Goal: Task Accomplishment & Management: Use online tool/utility

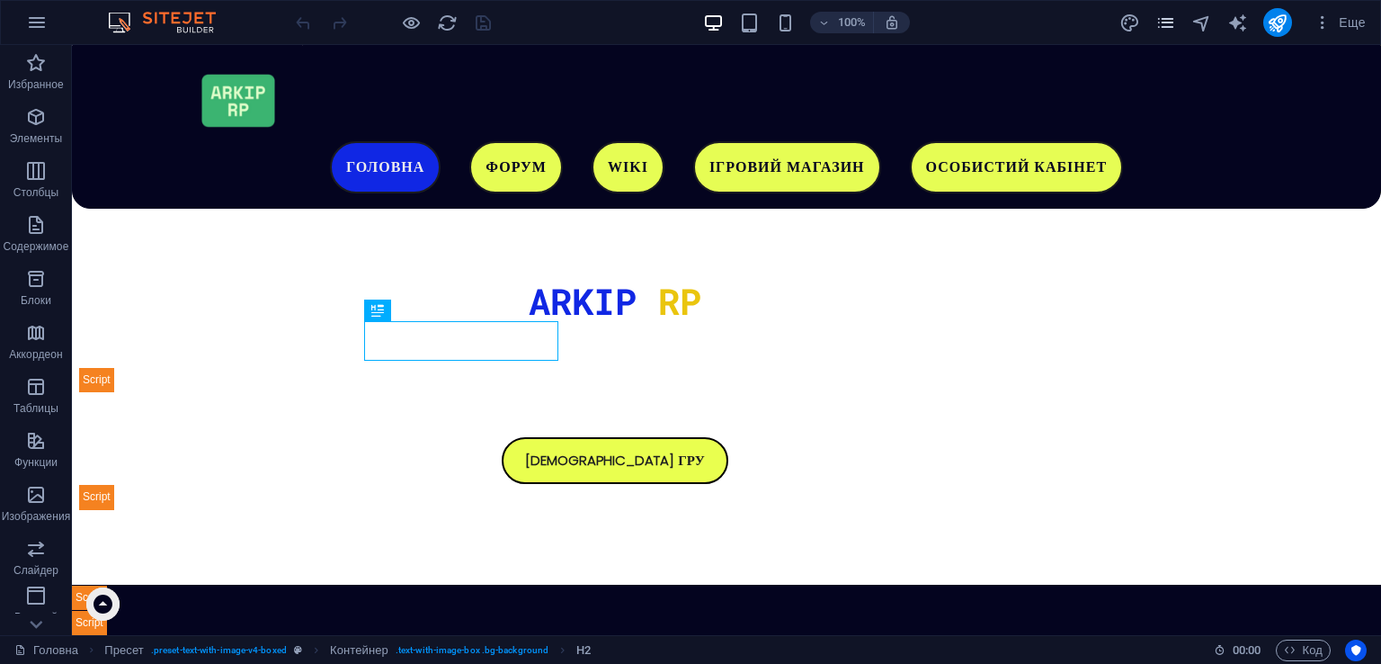
click at [1163, 21] on icon "pages" at bounding box center [1166, 23] width 21 height 21
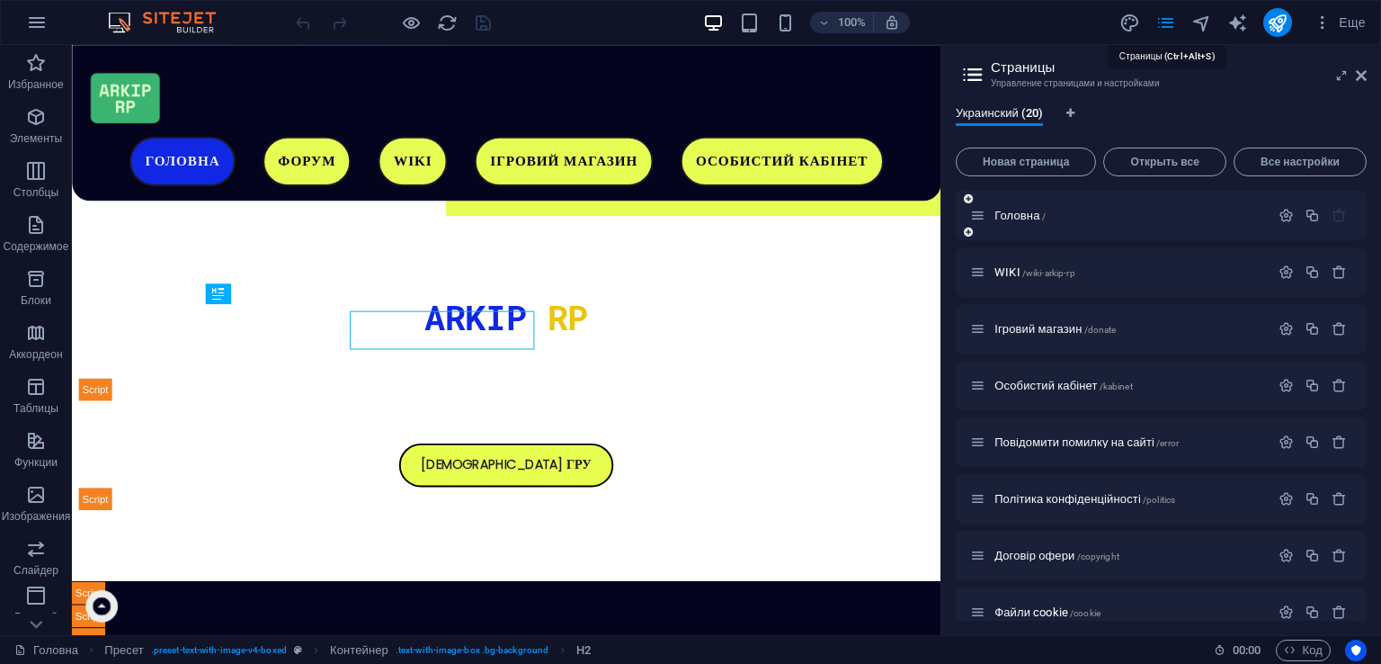
scroll to position [547, 0]
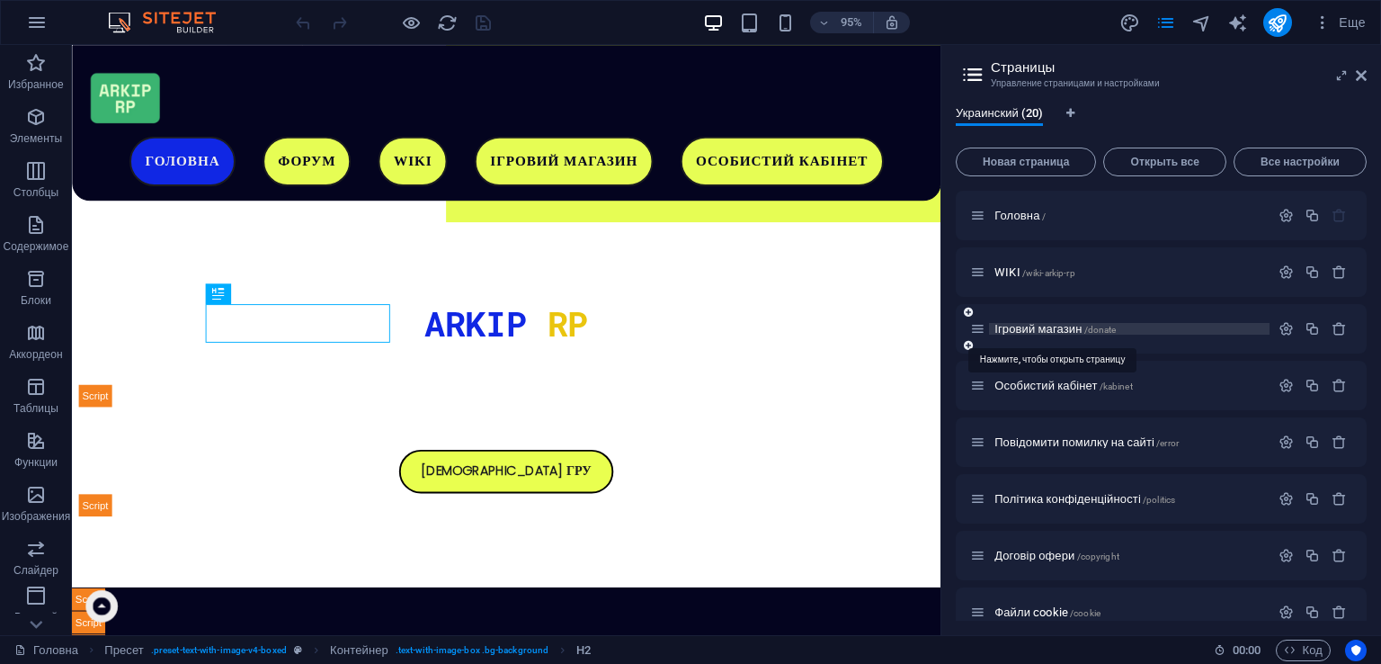
click at [1033, 322] on span "Ігровий магазин /donate" at bounding box center [1055, 328] width 121 height 13
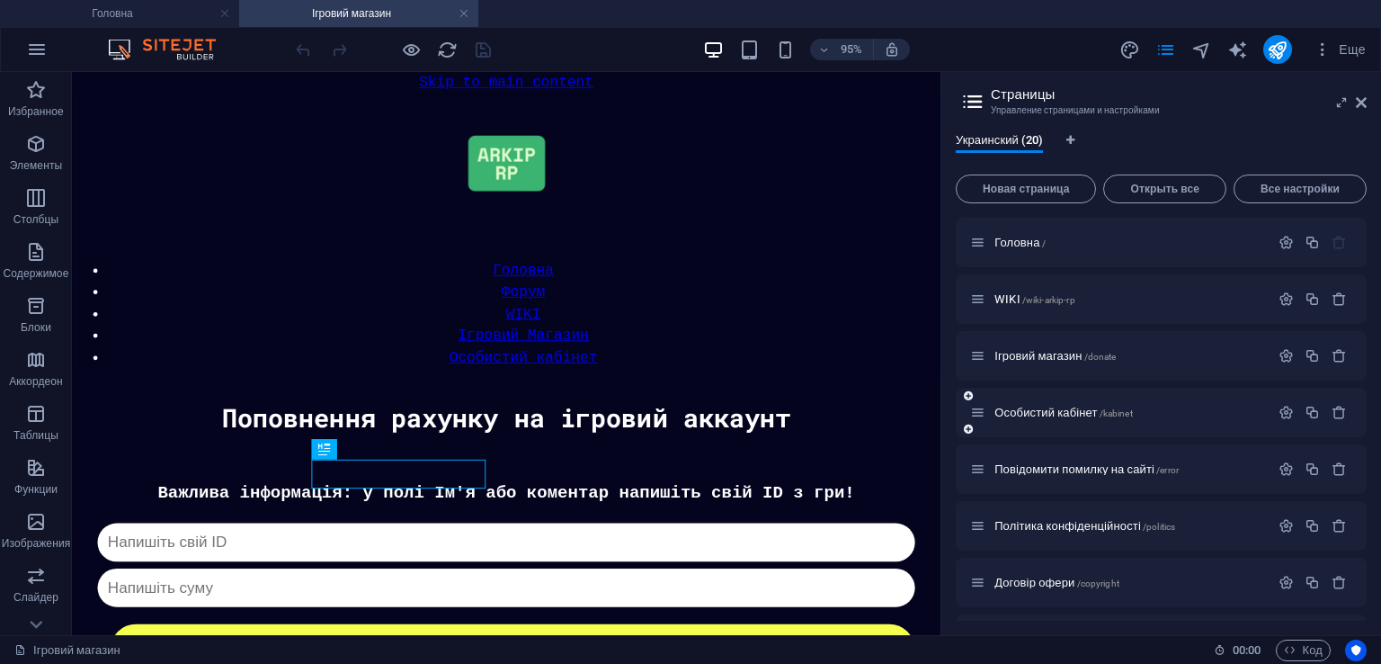
scroll to position [1096, 0]
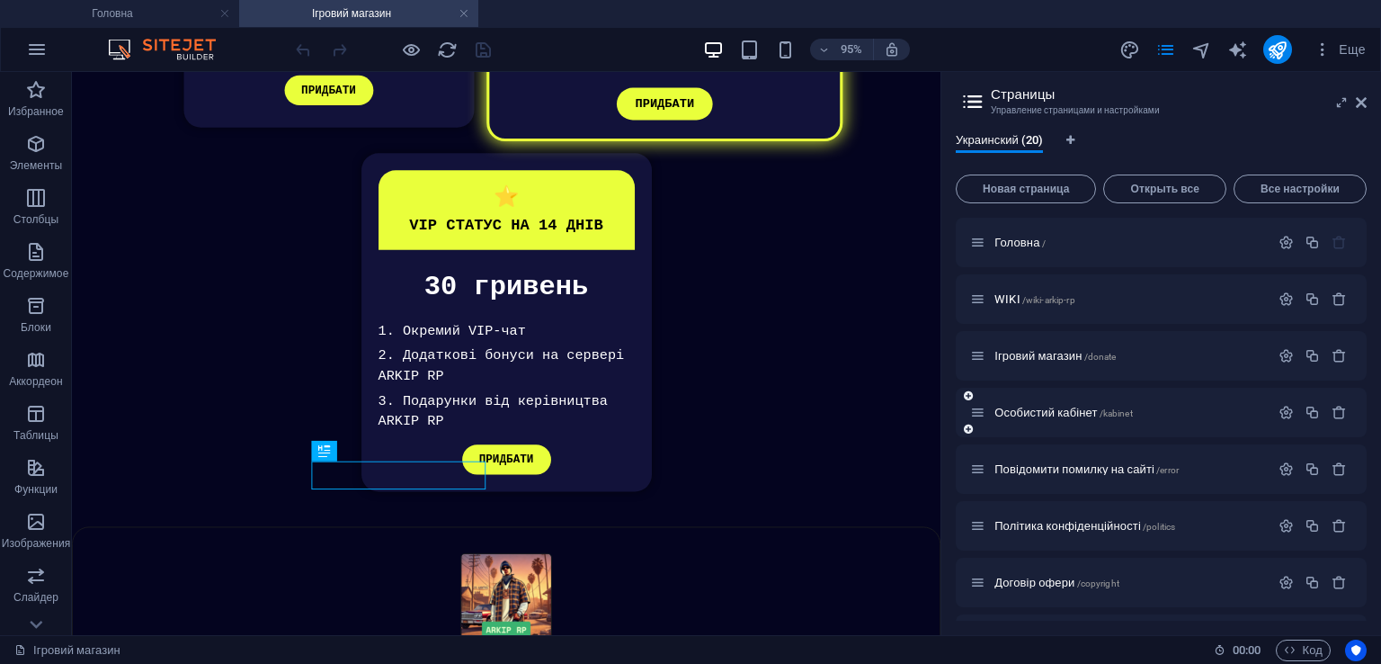
click at [1063, 403] on div "Особистий кабінет /kabinet" at bounding box center [1119, 412] width 299 height 21
click at [1066, 408] on span "Особистий кабінет /kabinet" at bounding box center [1064, 412] width 138 height 13
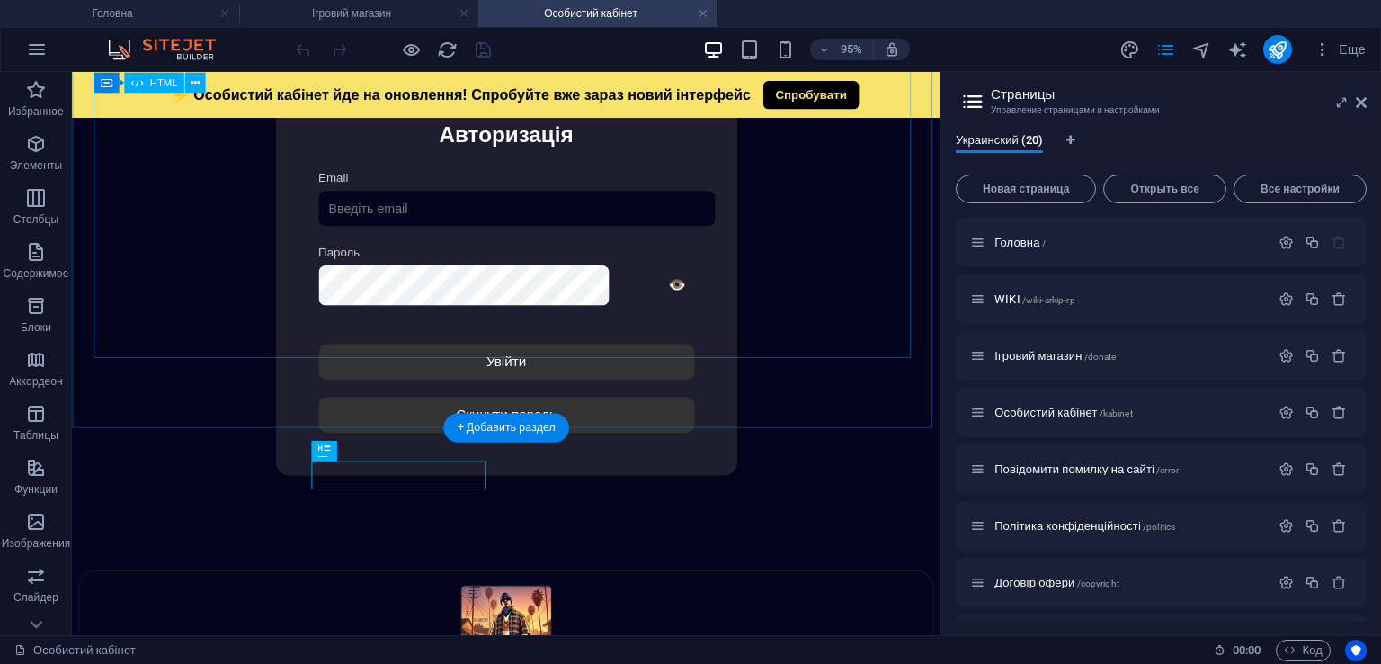
scroll to position [0, 0]
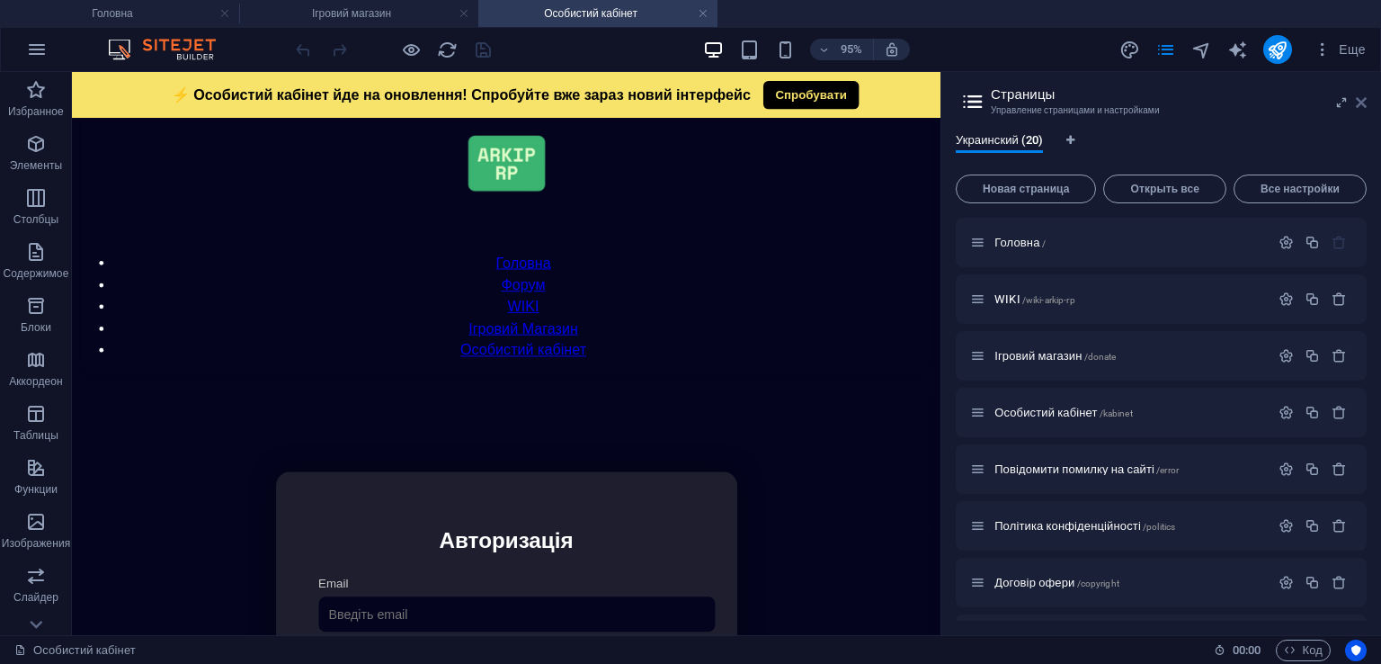
drag, startPoint x: 1361, startPoint y: 102, endPoint x: 1198, endPoint y: 43, distance: 173.8
click at [1361, 102] on icon at bounding box center [1361, 102] width 11 height 14
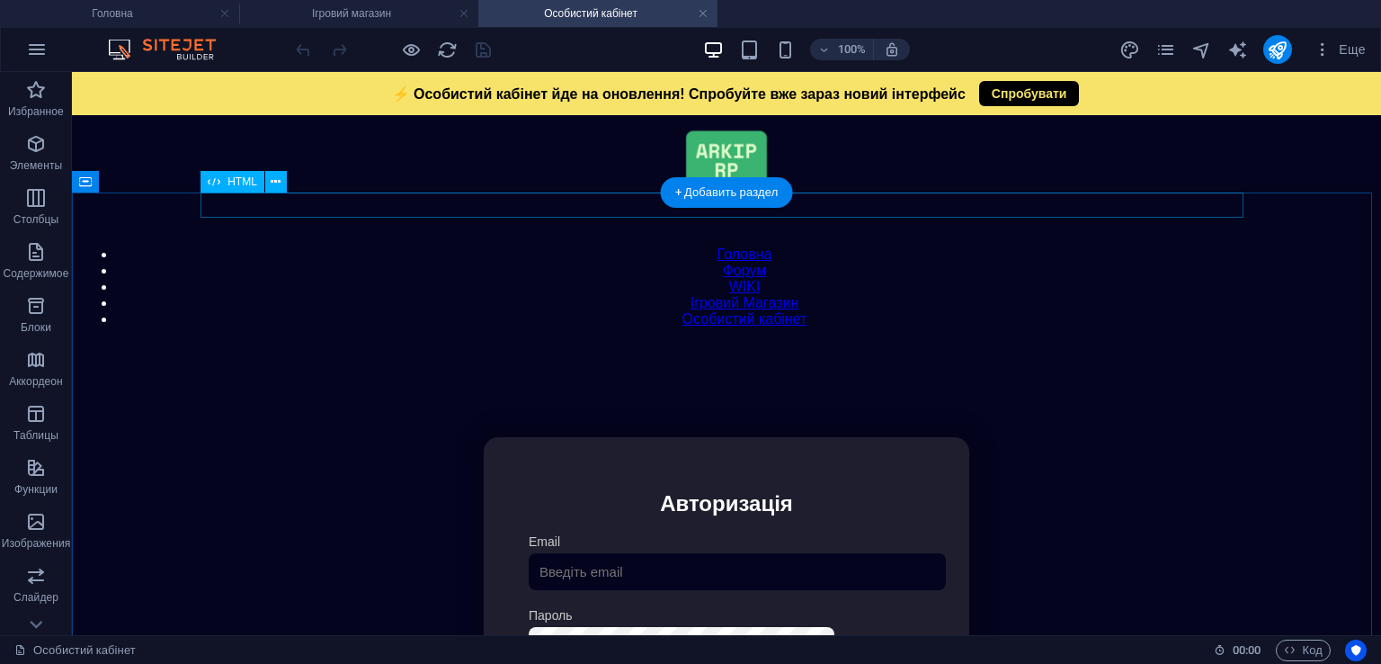
click at [878, 344] on div "Модальне вікно ⚡ Особистий кабінет йде на оновлення! Спробуйте вже зараз новий …" at bounding box center [726, 344] width 1293 height 0
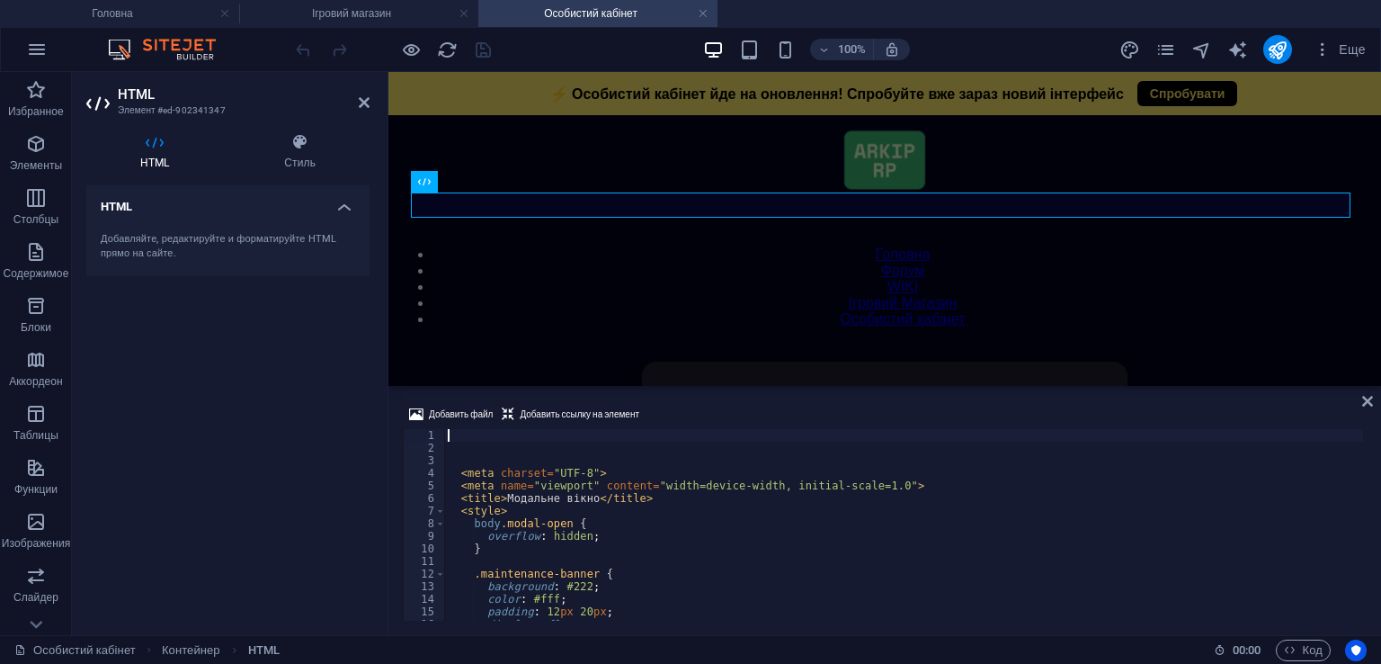
click at [769, 477] on div "< meta charset = "UTF-8" > < meta name = "viewport" content = "width=device-wid…" at bounding box center [903, 537] width 919 height 217
type textarea "<meta charset="UTF-8"> <meta name="viewport" content="width=device-width, initi…"
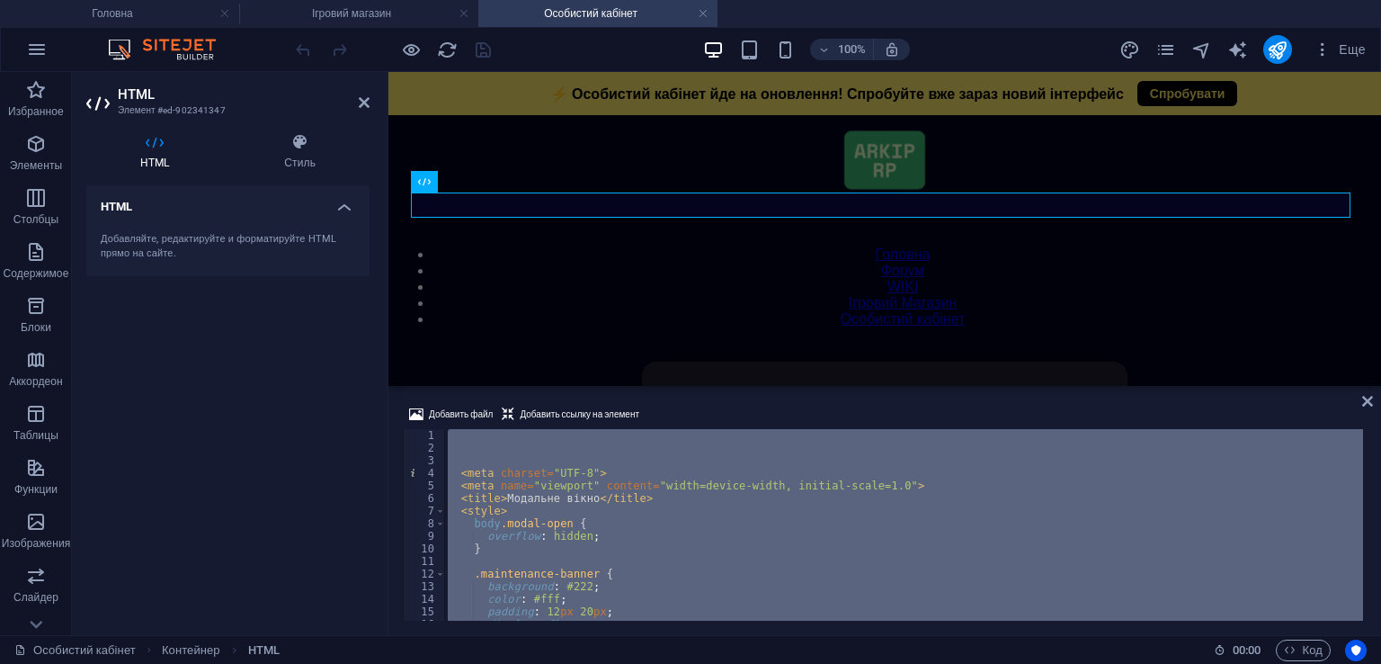
click at [769, 477] on div "< meta charset = "UTF-8" > < meta name = "viewport" content = "width=device-wid…" at bounding box center [903, 537] width 919 height 217
click at [755, 486] on div "< meta charset = "UTF-8" > < meta name = "viewport" content = "width=device-wid…" at bounding box center [903, 525] width 919 height 192
type textarea "<meta name="viewport" content="width=device-width, initial-scale=1.0">"
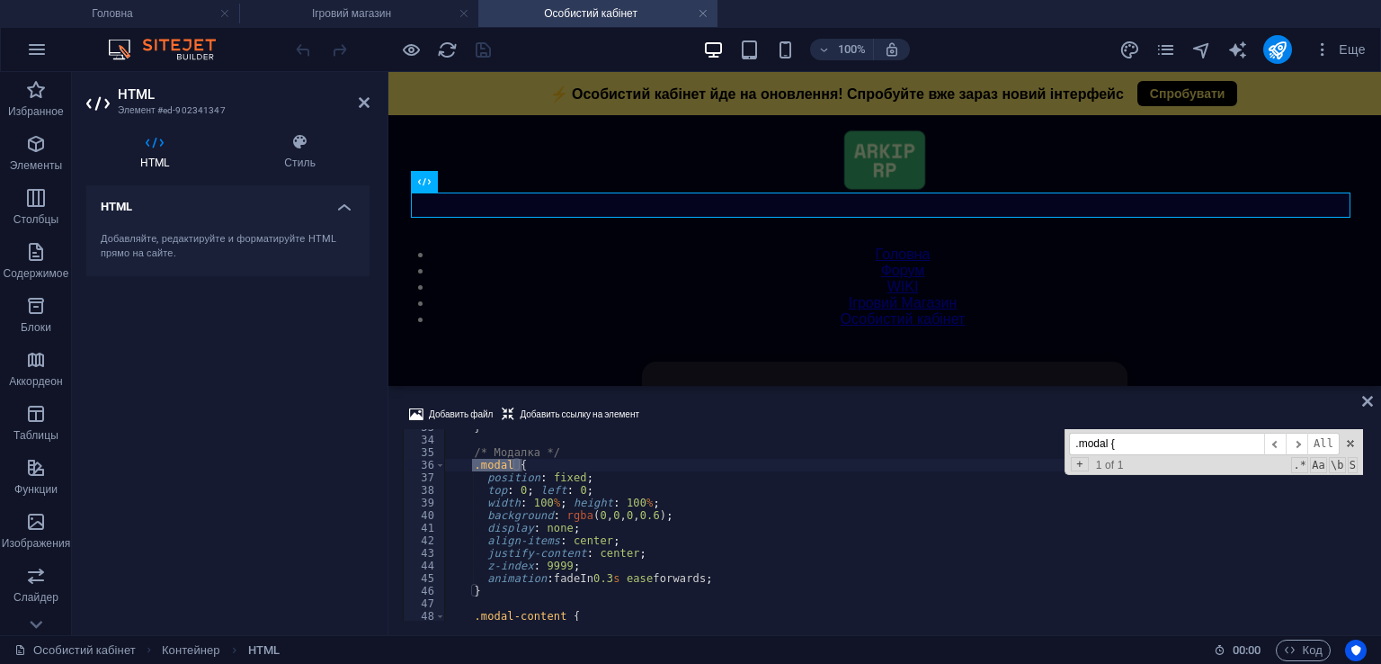
scroll to position [465, 0]
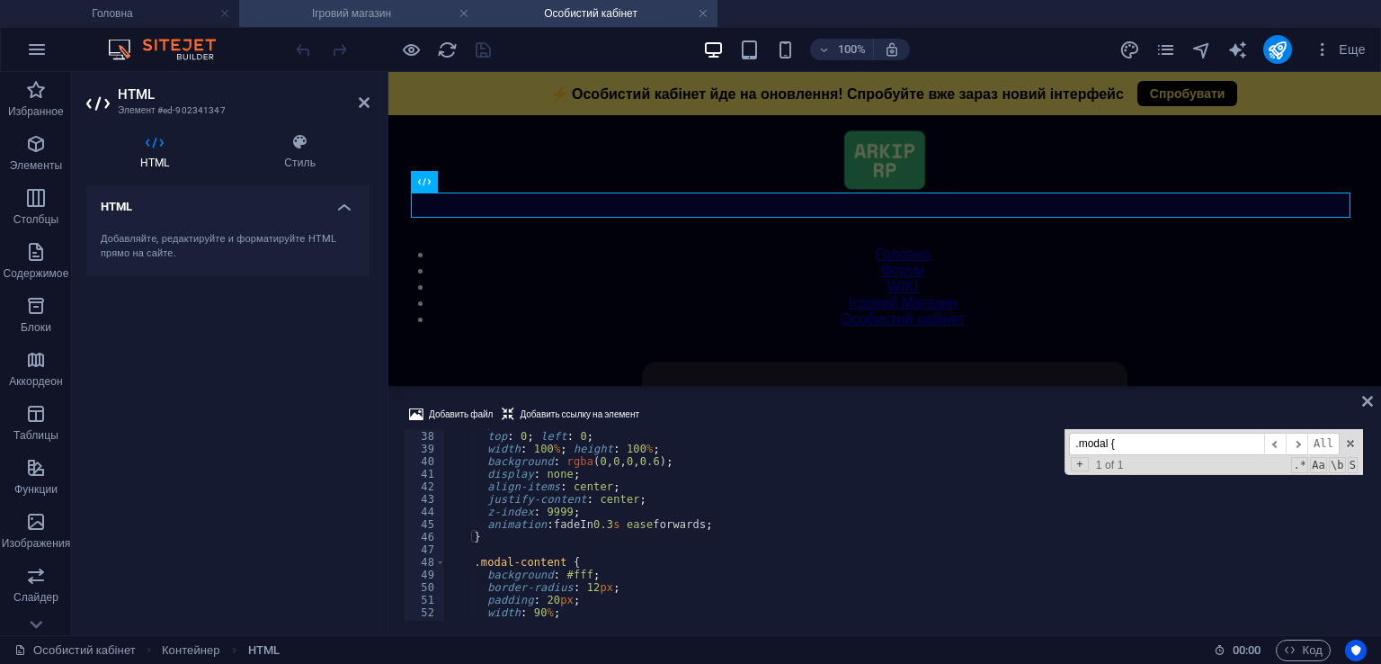
type input ".modal {"
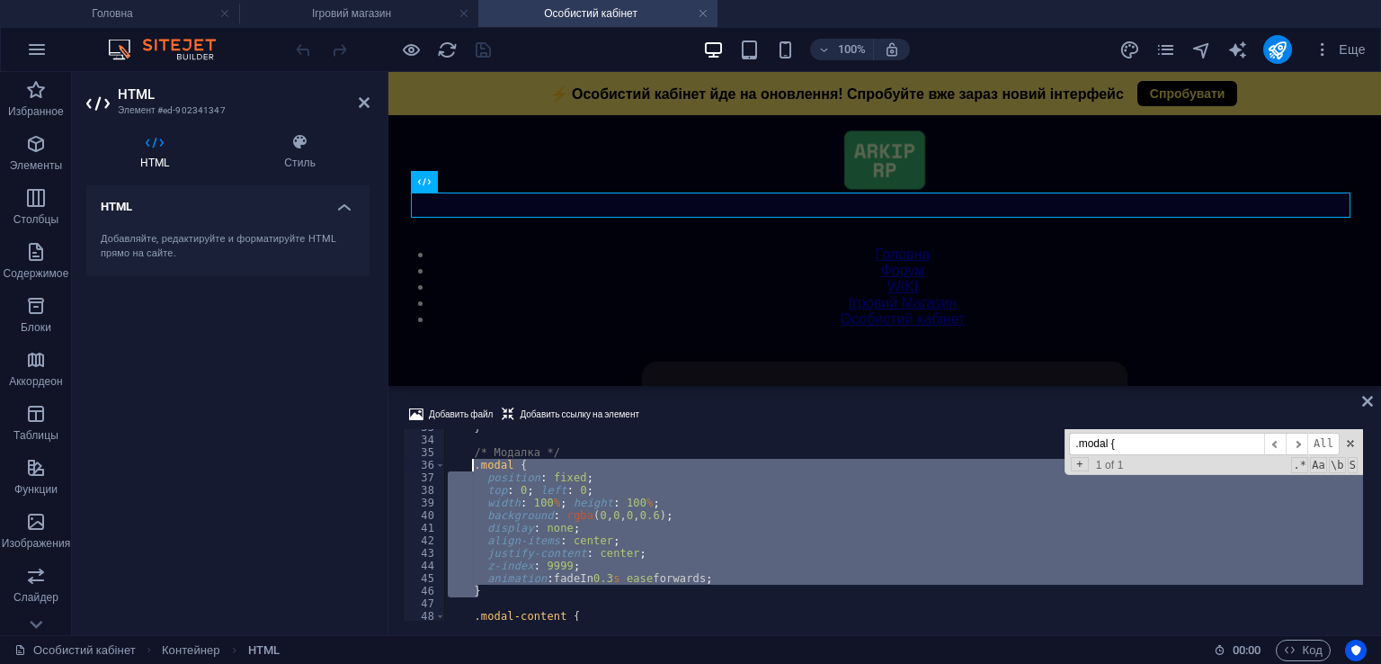
drag, startPoint x: 500, startPoint y: 594, endPoint x: 471, endPoint y: 462, distance: 134.4
click at [471, 462] on div "} /* Модалка */ .modal { position : fixed ; top : 0 ; left : 0 ; width : 100 % …" at bounding box center [903, 529] width 919 height 217
paste textarea "}"
type textarea "}"
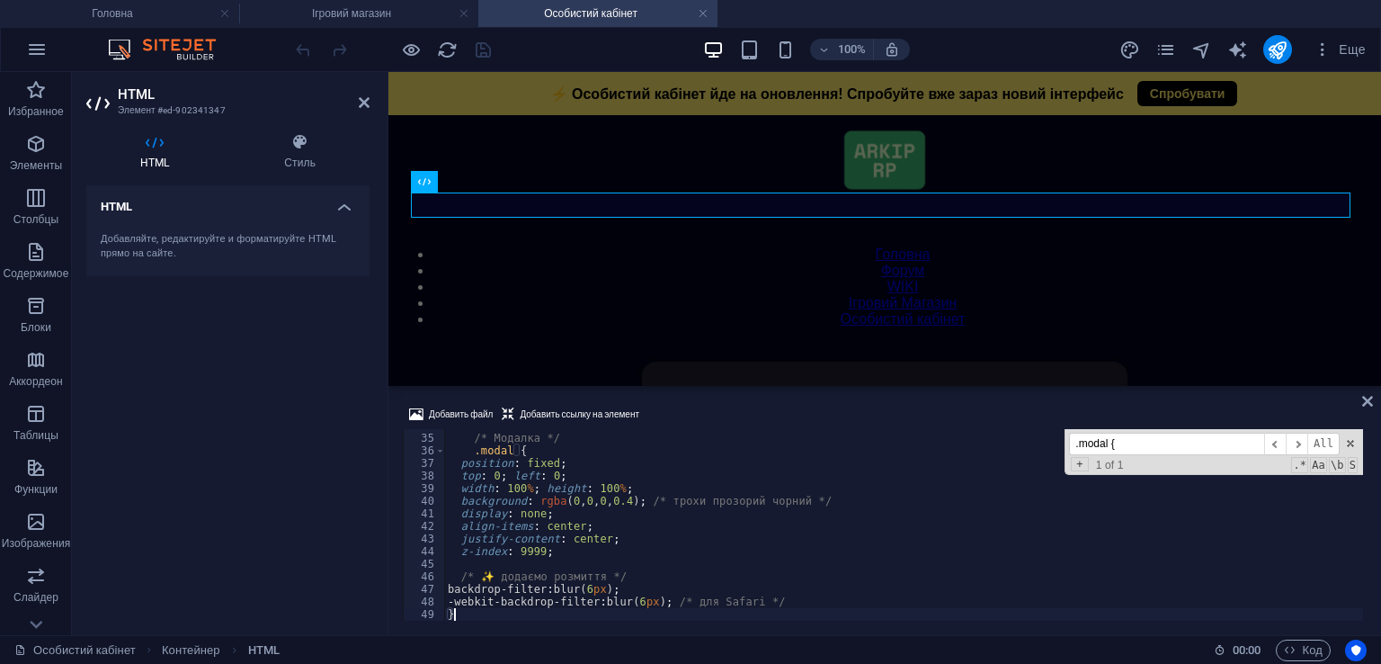
scroll to position [424, 0]
click at [681, 411] on div "Добавить файл Добавить ссылку на элемент" at bounding box center [885, 417] width 964 height 26
click at [494, 48] on div "100% Еще" at bounding box center [832, 49] width 1081 height 29
click at [478, 48] on icon "save" at bounding box center [483, 50] width 21 height 21
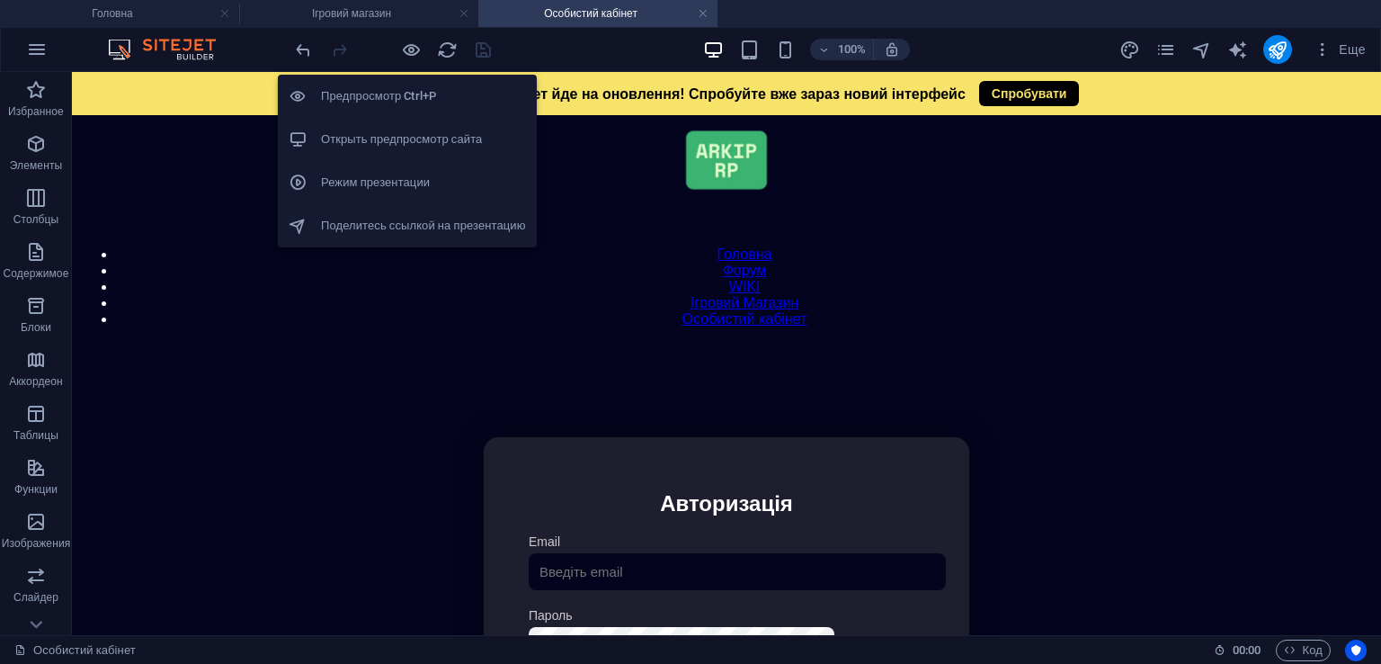
click at [410, 130] on h6 "Открыть предпросмотр сайта" at bounding box center [423, 140] width 205 height 22
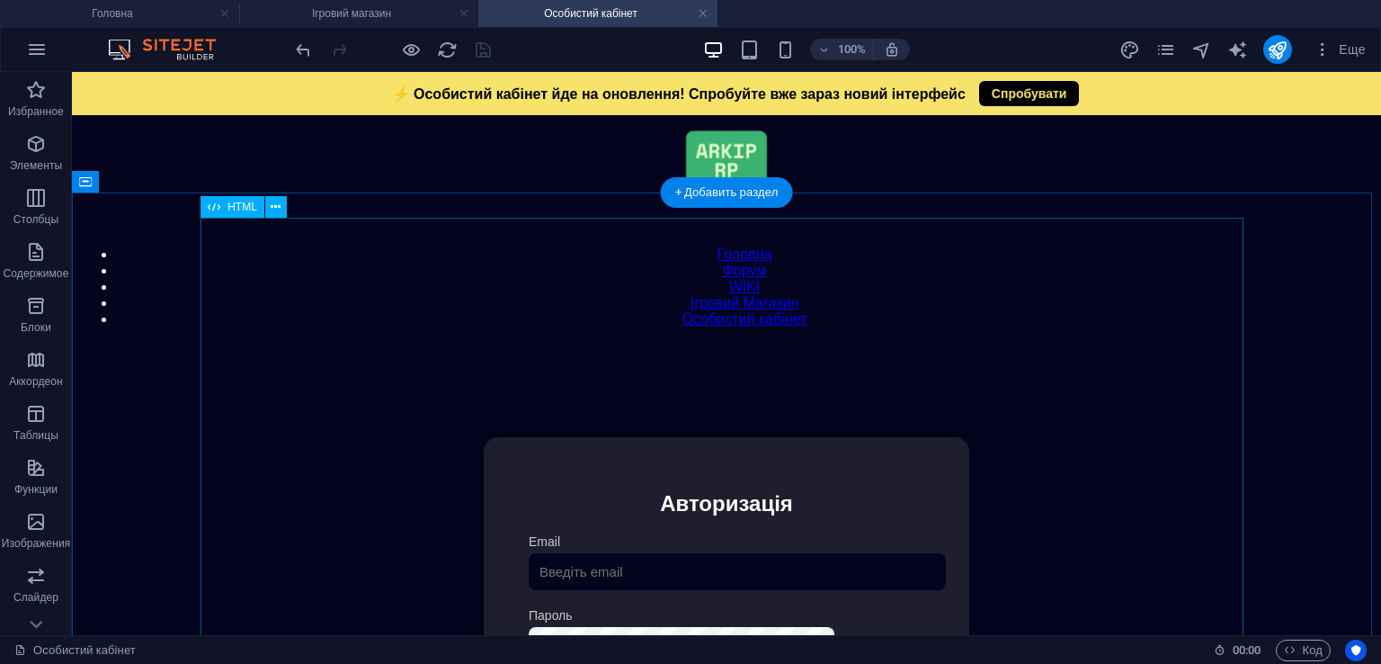
click at [845, 442] on div "Особистий кабінет Немає з'єднання з інтернетом... Авторизація Email [GEOGRAPHIC…" at bounding box center [726, 643] width 1293 height 599
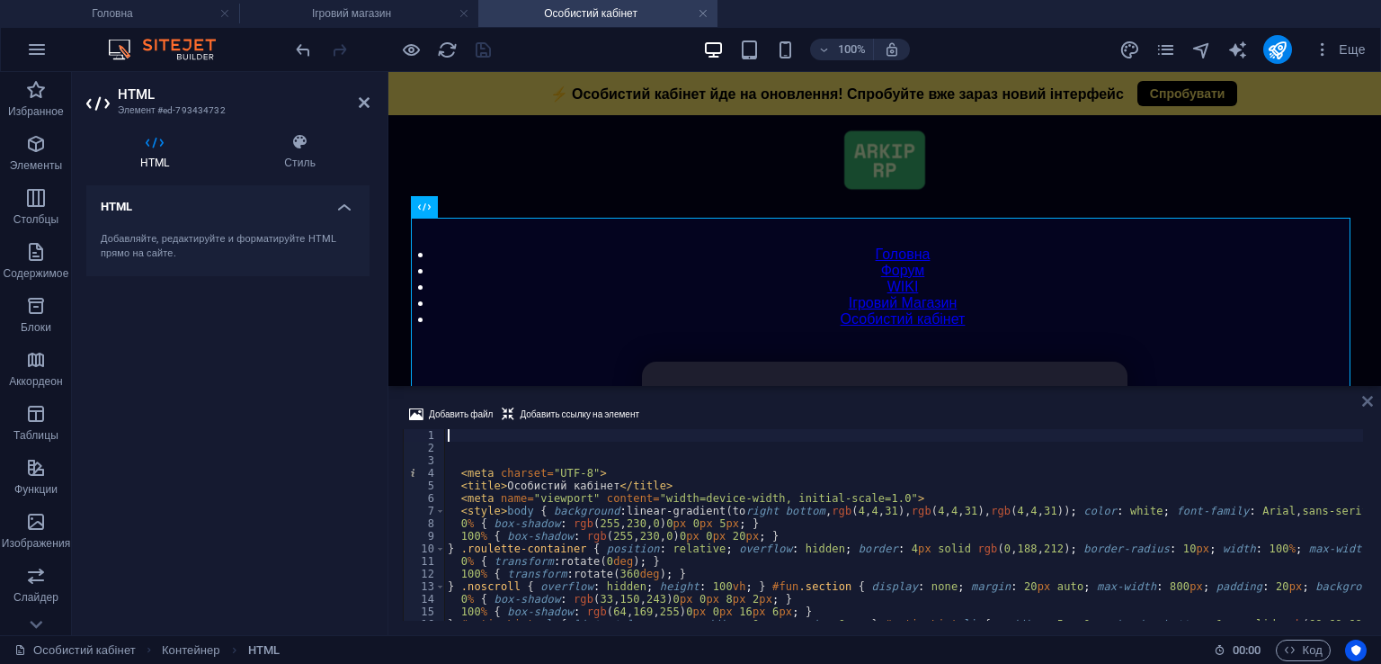
click at [1365, 394] on icon at bounding box center [1367, 401] width 11 height 14
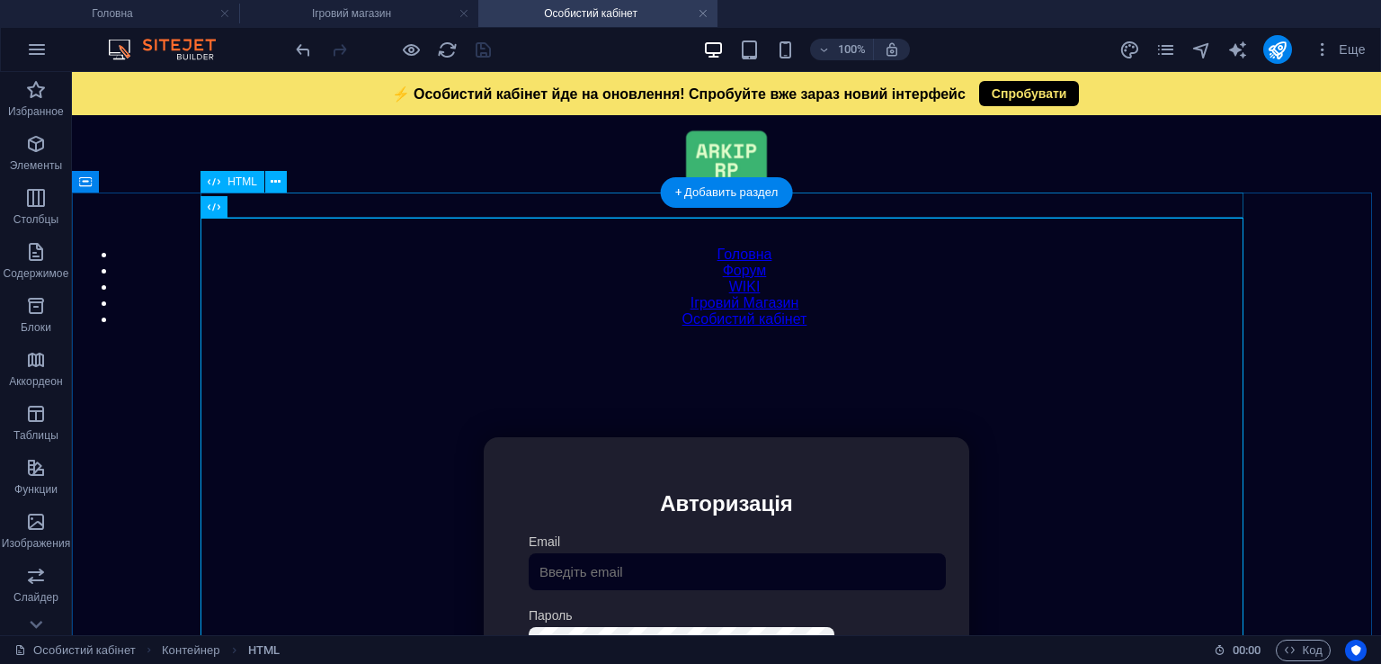
click at [840, 344] on div "Модальне вікно ⚡ Особистий кабінет йде на оновлення! Спробуйте вже зараз новий …" at bounding box center [726, 344] width 1293 height 0
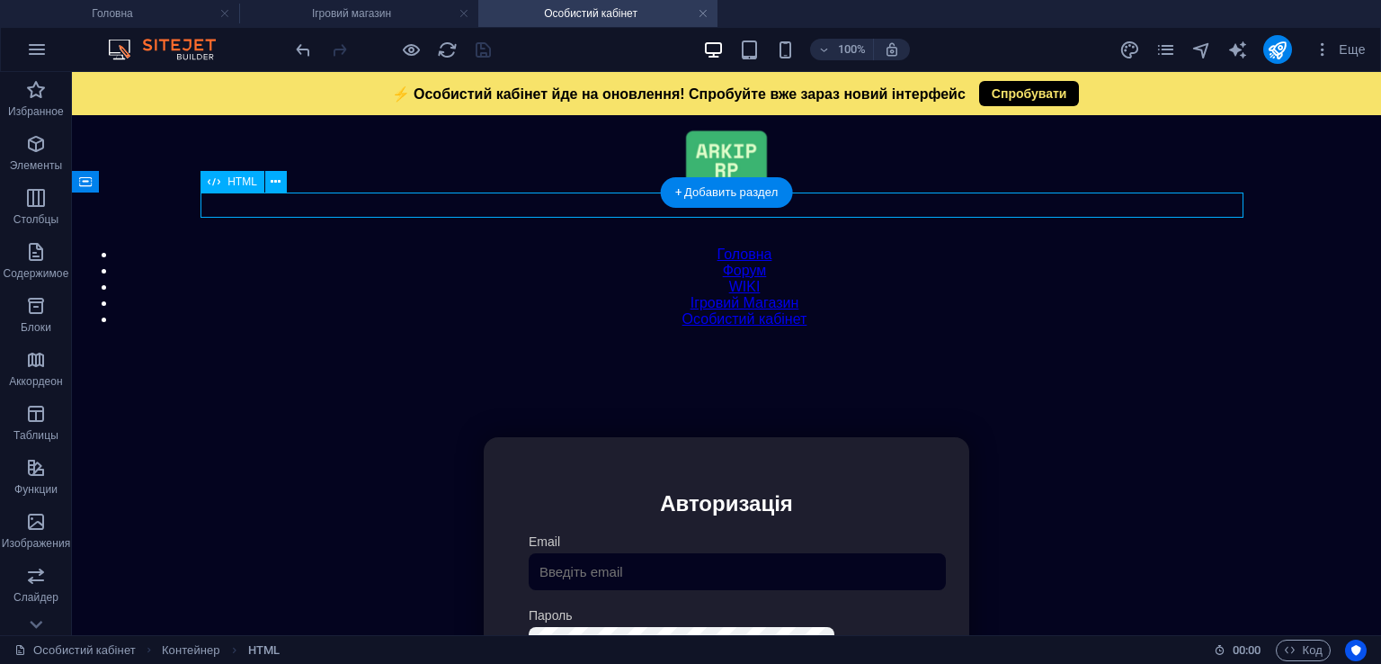
click at [840, 344] on div "Модальне вікно ⚡ Особистий кабінет йде на оновлення! Спробуйте вже зараз новий …" at bounding box center [726, 344] width 1293 height 0
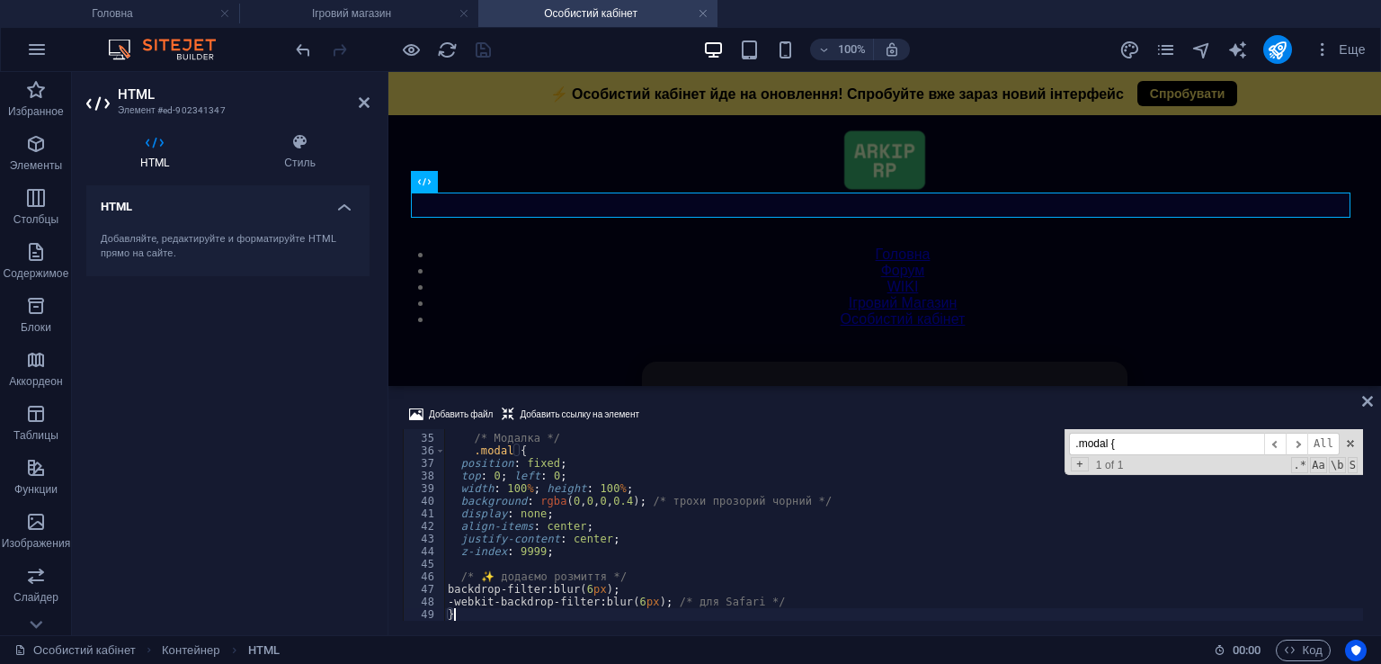
click at [1137, 442] on input ".modal {" at bounding box center [1166, 444] width 195 height 22
paste input "close-btn"
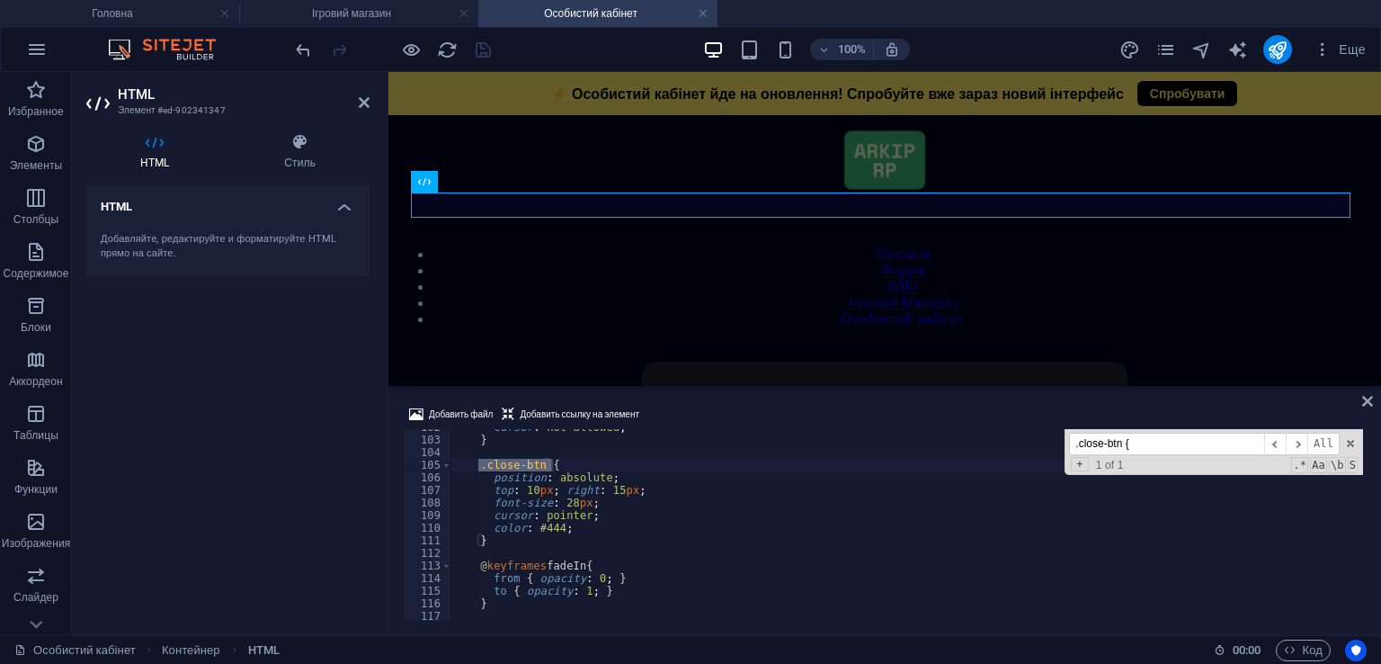
scroll to position [1280, 0]
type input ".close-btn {"
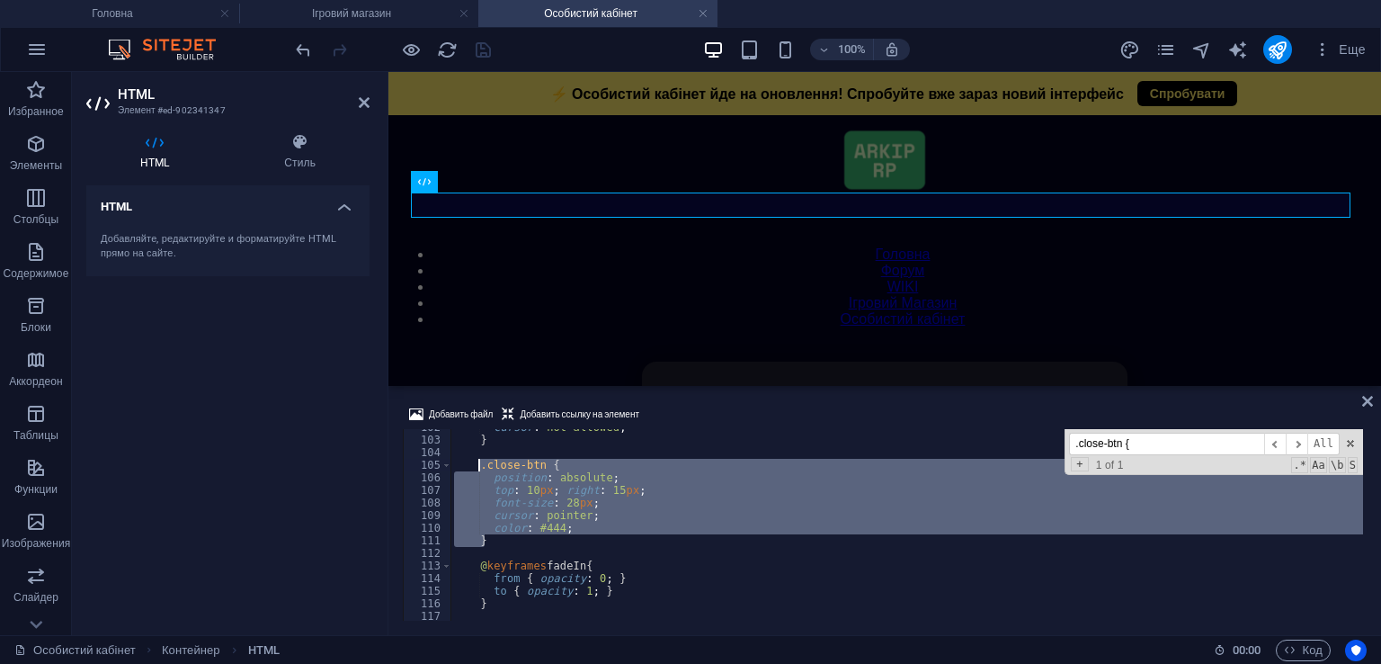
drag, startPoint x: 497, startPoint y: 544, endPoint x: 476, endPoint y: 462, distance: 84.6
click at [476, 462] on div "cursor : not-allowed ; } .close-btn { position : absolute ; top : 10 px ; right…" at bounding box center [907, 529] width 913 height 217
type textarea ".close-btn { position: absolute;"
paste textarea
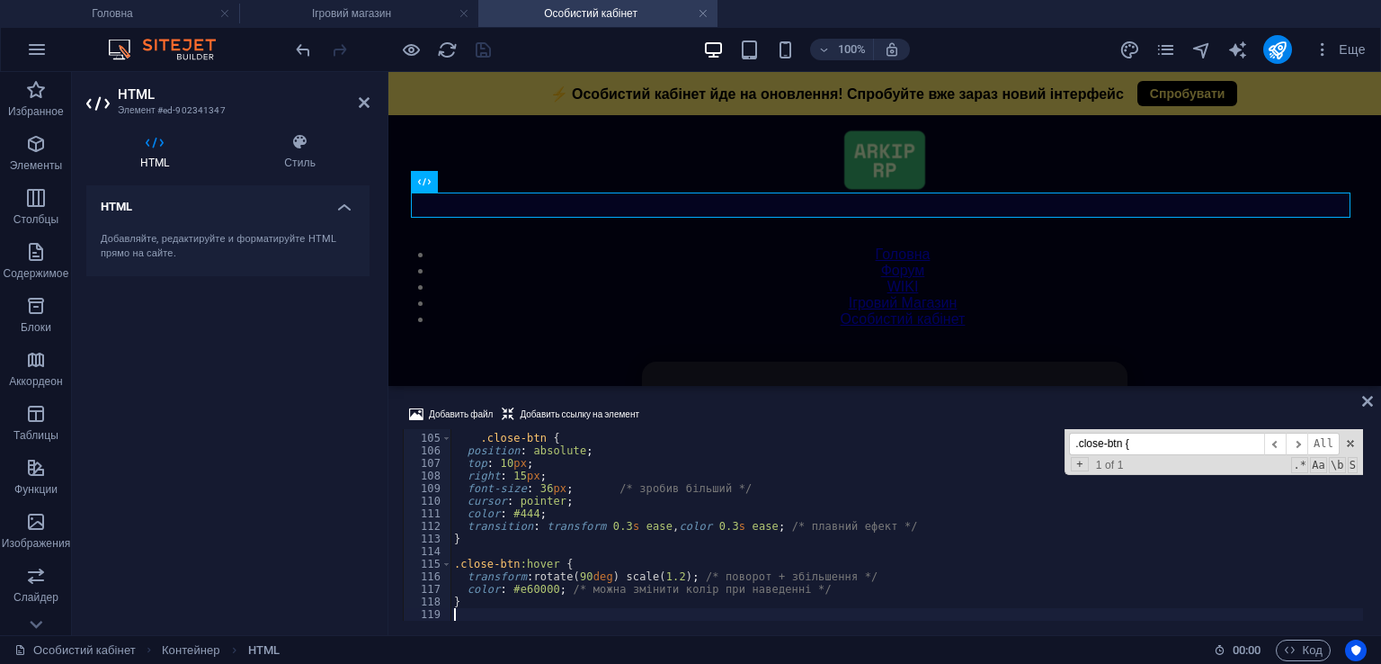
click at [704, 415] on div "Добавить файл Добавить ссылку на элемент" at bounding box center [885, 417] width 964 height 26
click at [478, 55] on icon "save" at bounding box center [483, 50] width 21 height 21
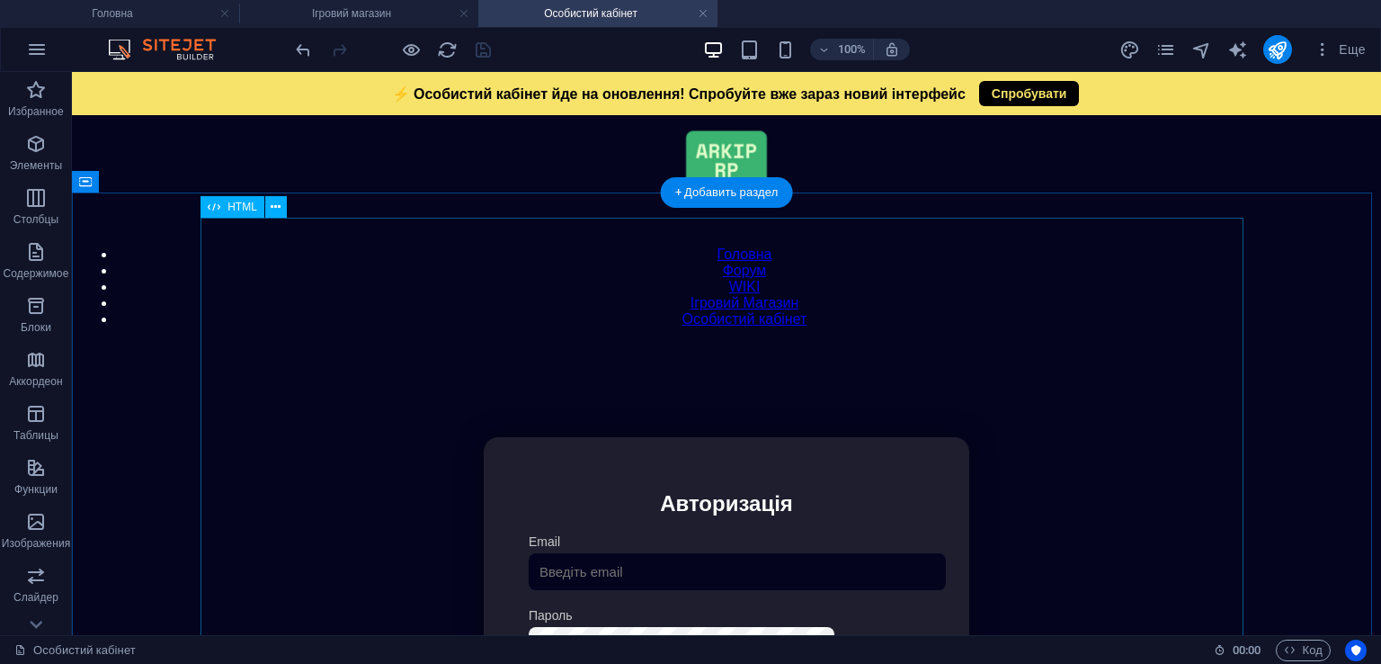
click at [756, 372] on div "Особистий кабінет Немає з'єднання з інтернетом... Авторизація Email [GEOGRAPHIC…" at bounding box center [726, 643] width 1293 height 599
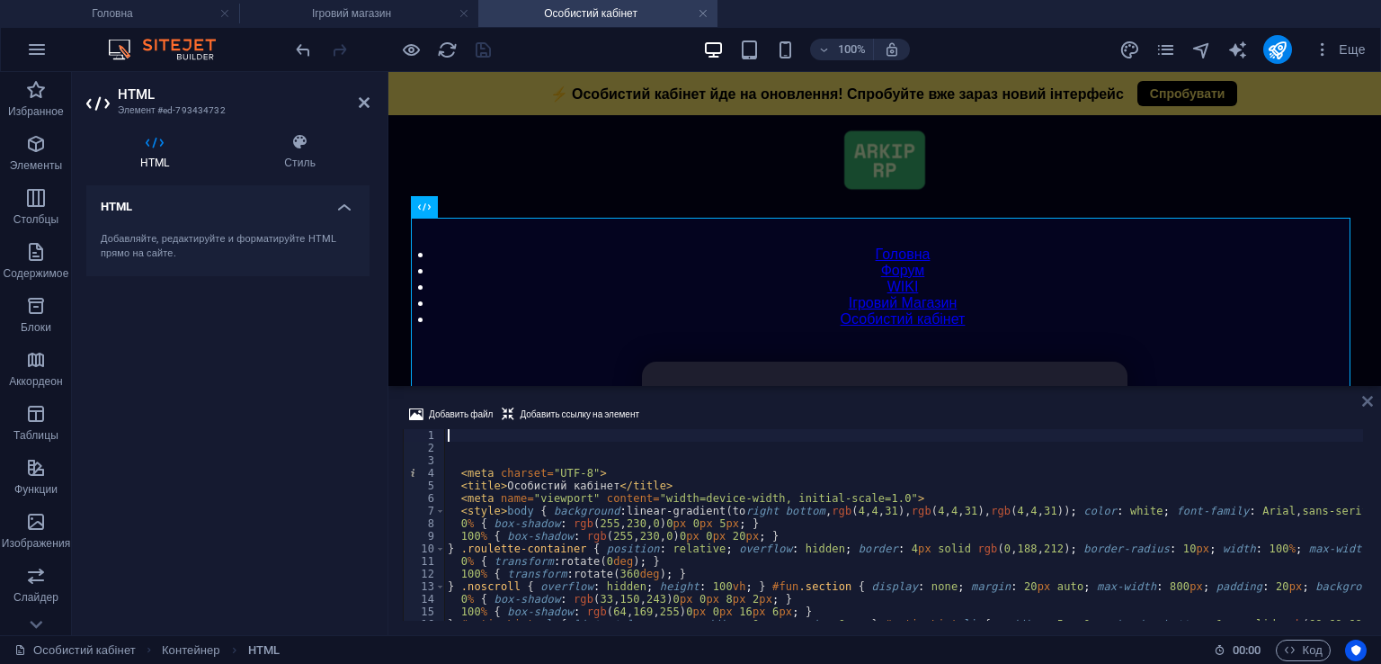
click at [1364, 396] on icon at bounding box center [1367, 401] width 11 height 14
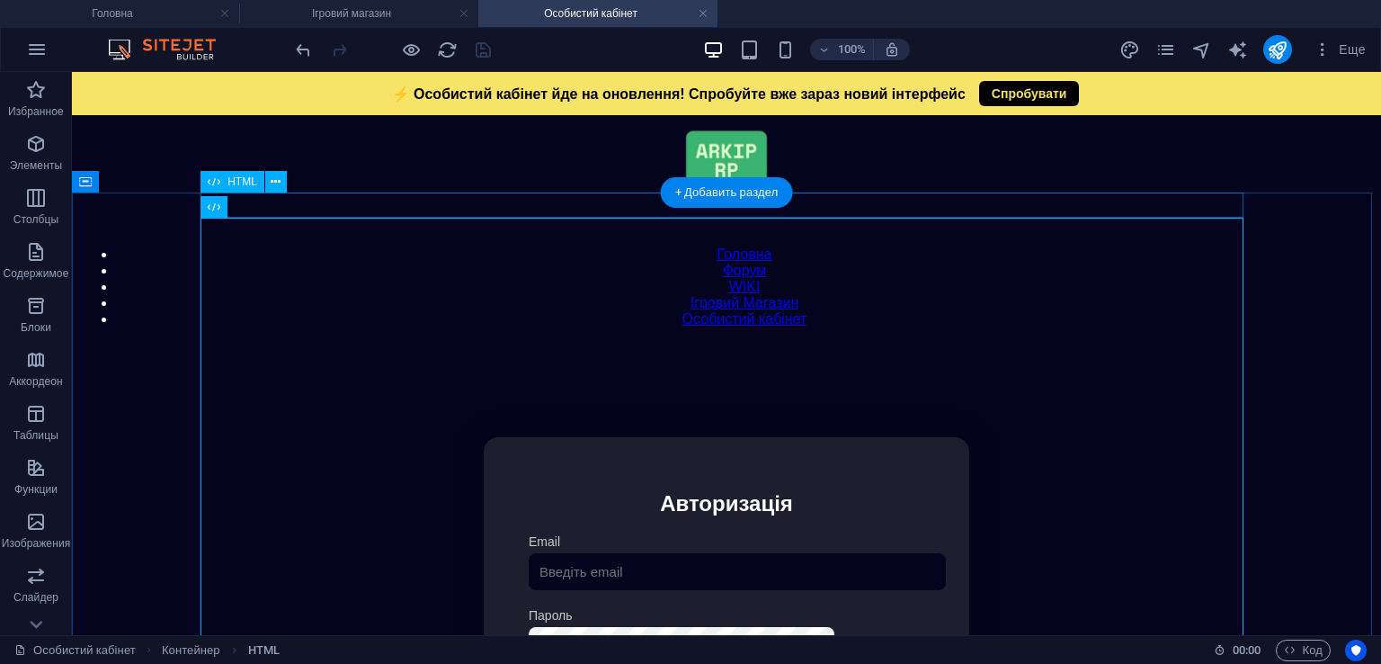
click at [587, 344] on div "Модальне вікно ⚡ Особистий кабінет йде на оновлення! Спробуйте вже зараз новий …" at bounding box center [726, 344] width 1293 height 0
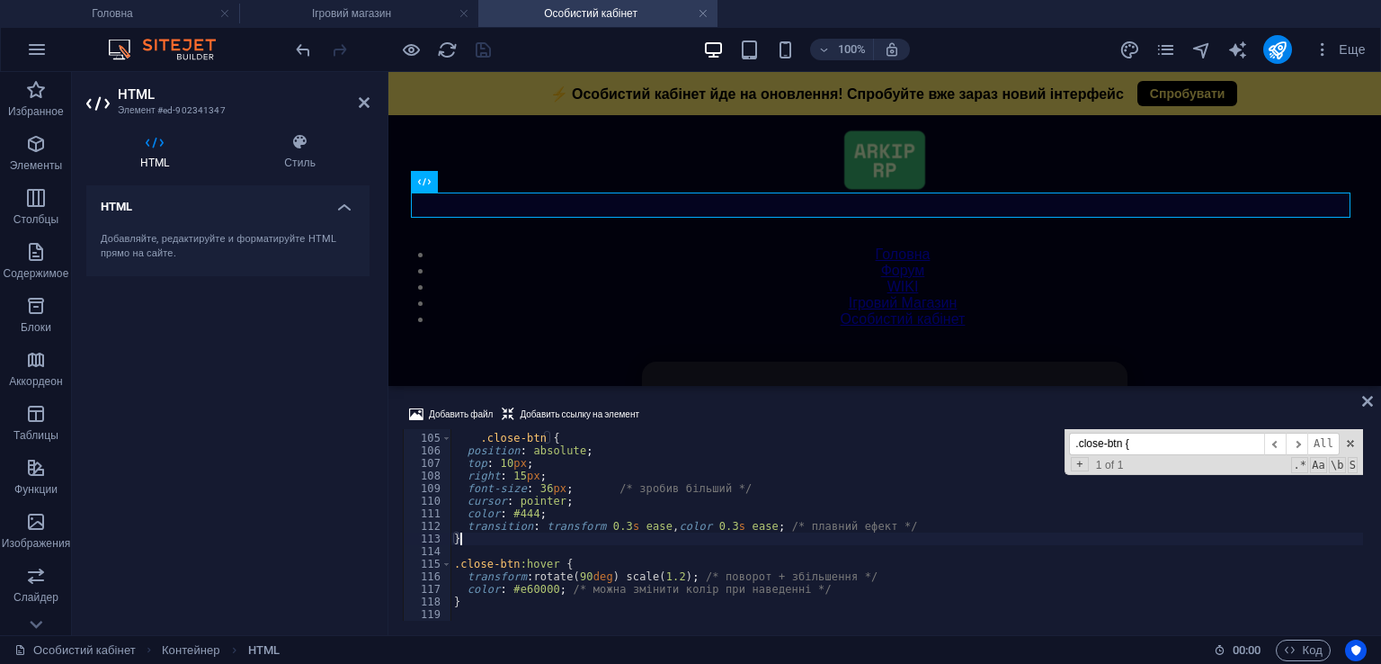
click at [691, 533] on div ".close-btn { position : absolute ; top : 10 px ; right : 15 px ; font-size : 36…" at bounding box center [907, 527] width 913 height 217
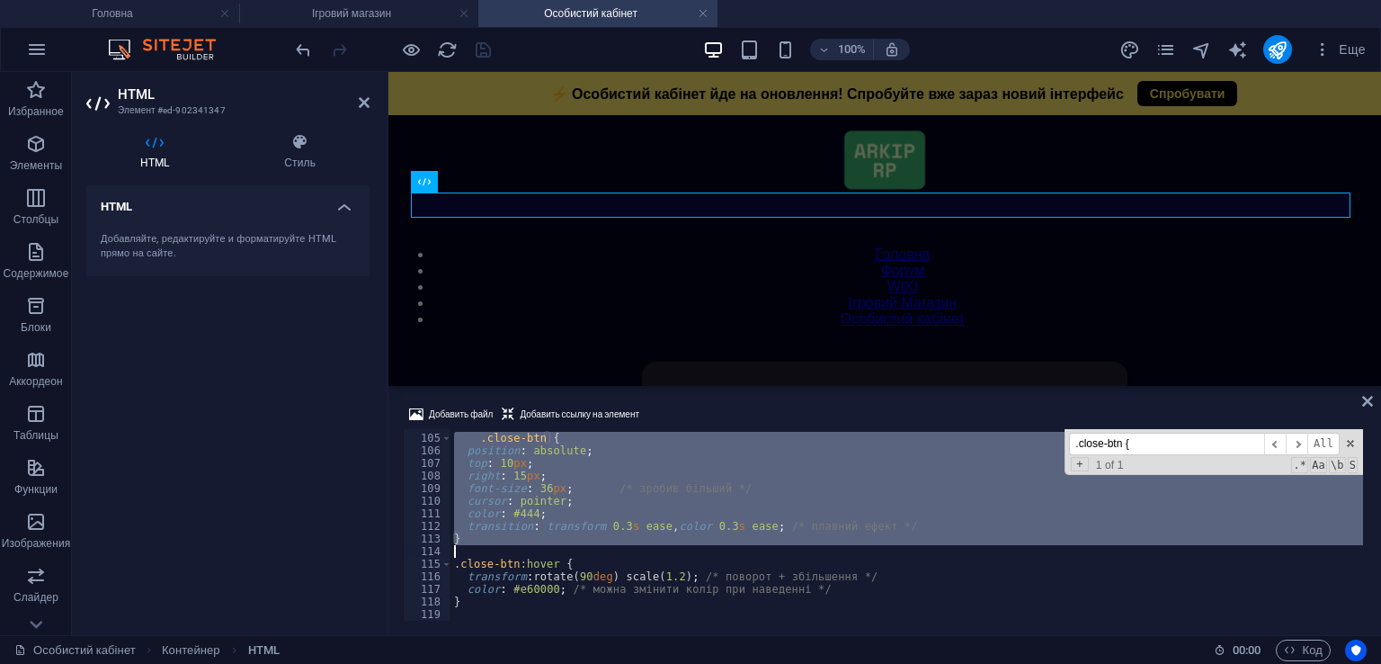
click at [691, 533] on div ".close-btn { position : absolute ; top : 10 px ; right : 15 px ; font-size : 36…" at bounding box center [907, 527] width 913 height 217
click at [669, 539] on div ".close-btn { position : absolute ; top : 10 px ; right : 15 px ; font-size : 36…" at bounding box center [907, 525] width 913 height 192
click at [669, 539] on div ".close-btn { position : absolute ; top : 10 px ; right : 15 px ; font-size : 36…" at bounding box center [907, 527] width 913 height 217
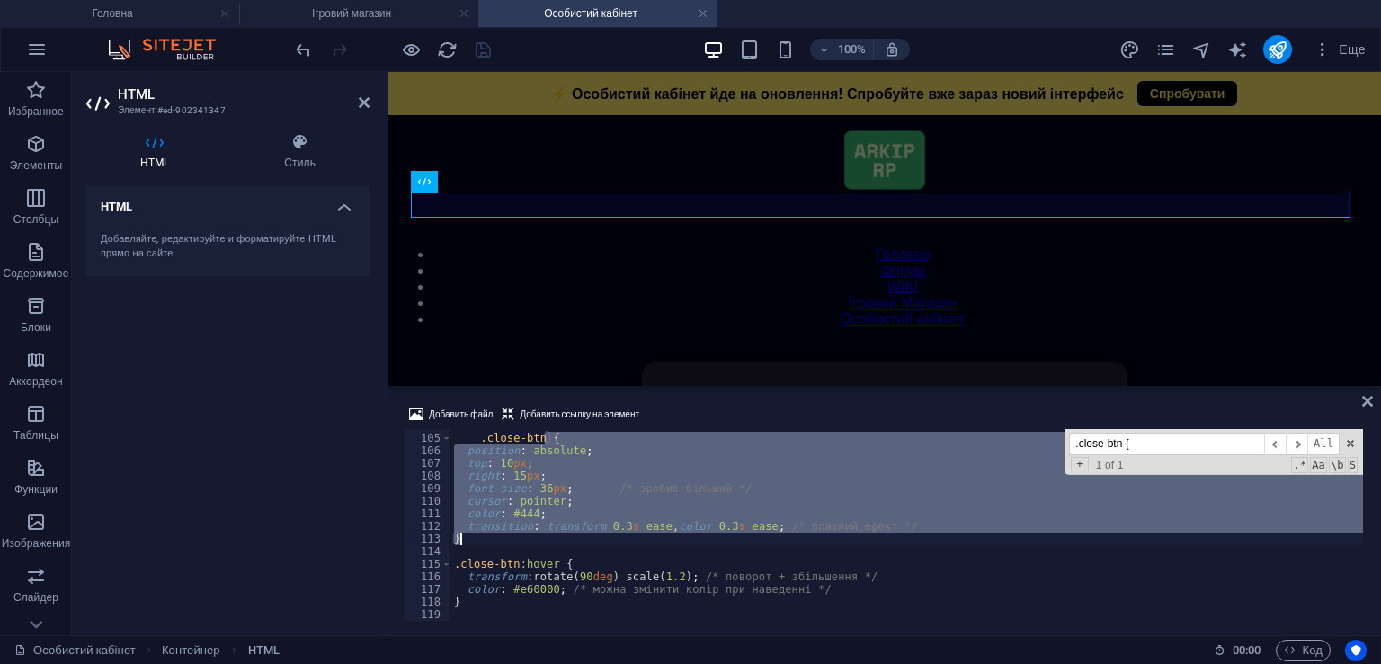
click at [669, 539] on div ".close-btn { position : absolute ; top : 10 px ; right : 15 px ; font-size : 36…" at bounding box center [907, 527] width 913 height 217
type textarea "}"
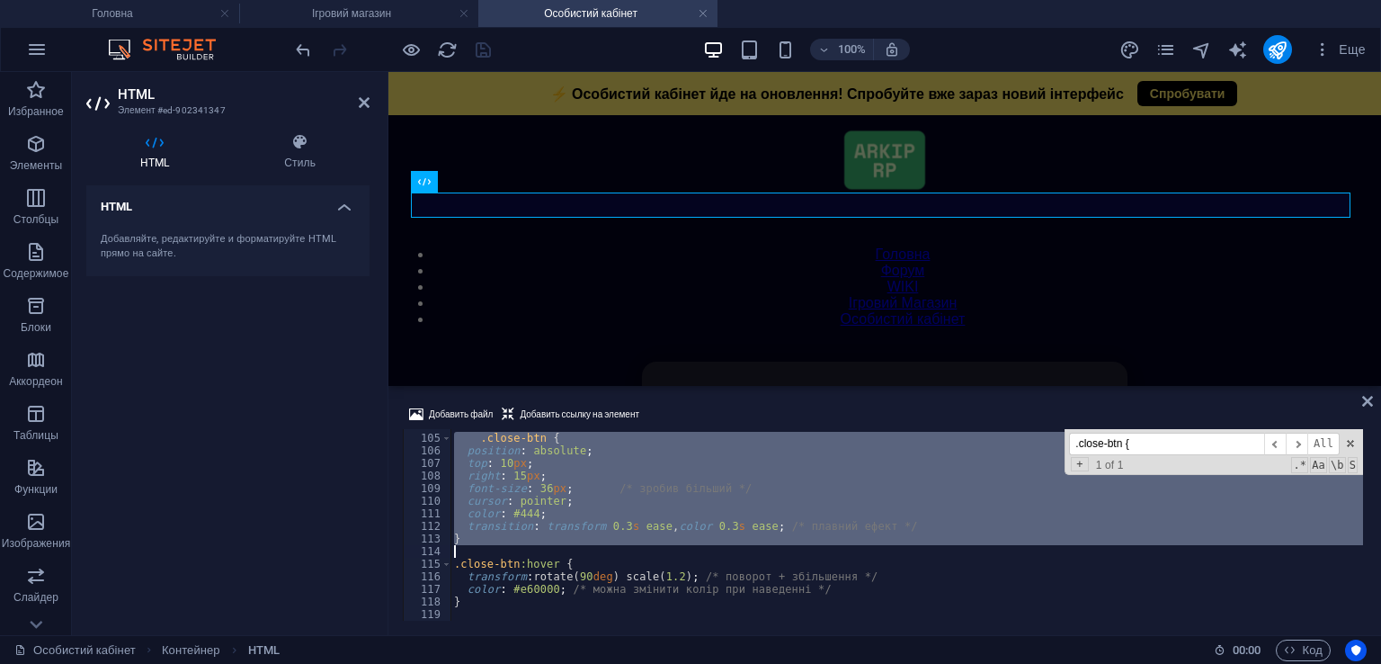
click at [669, 539] on div ".close-btn { position : absolute ; top : 10 px ; right : 15 px ; font-size : 36…" at bounding box center [907, 527] width 913 height 217
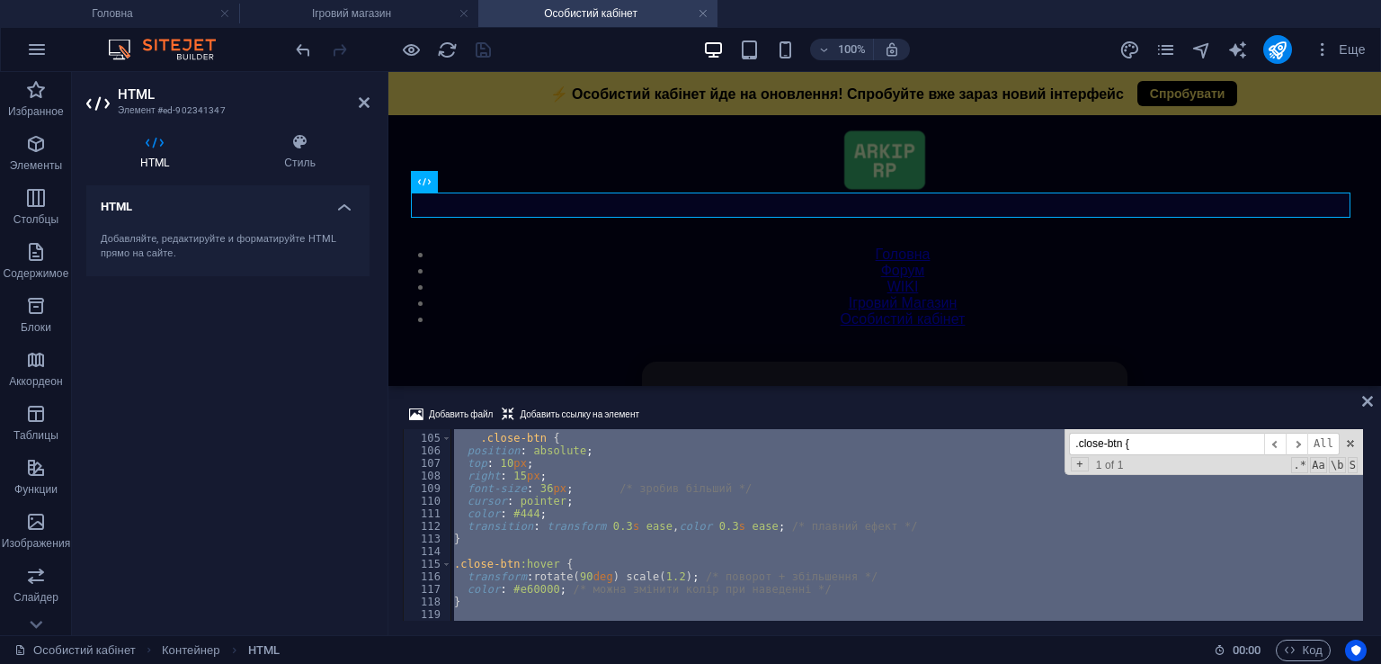
click at [1210, 440] on input ".close-btn {" at bounding box center [1166, 444] width 195 height 22
click at [672, 453] on div ".close-btn { position : absolute ; top : 10 px ; right : 15 px ; font-size : 36…" at bounding box center [907, 525] width 913 height 192
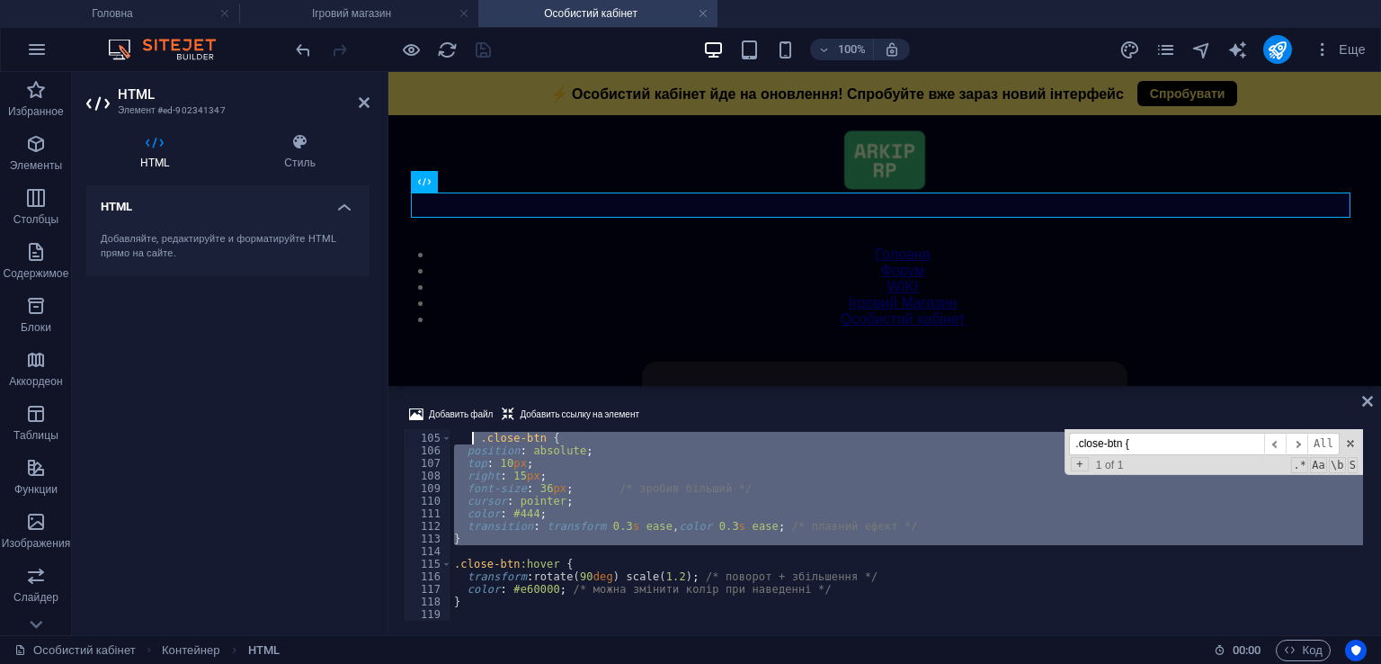
drag, startPoint x: 530, startPoint y: 546, endPoint x: 94, endPoint y: 98, distance: 625.1
click at [474, 440] on div ".close-btn { position : absolute ; top : 10 px ; right : 15 px ; font-size : 36…" at bounding box center [907, 527] width 913 height 217
type textarea ".close-btn { position: absolute;"
paste textarea
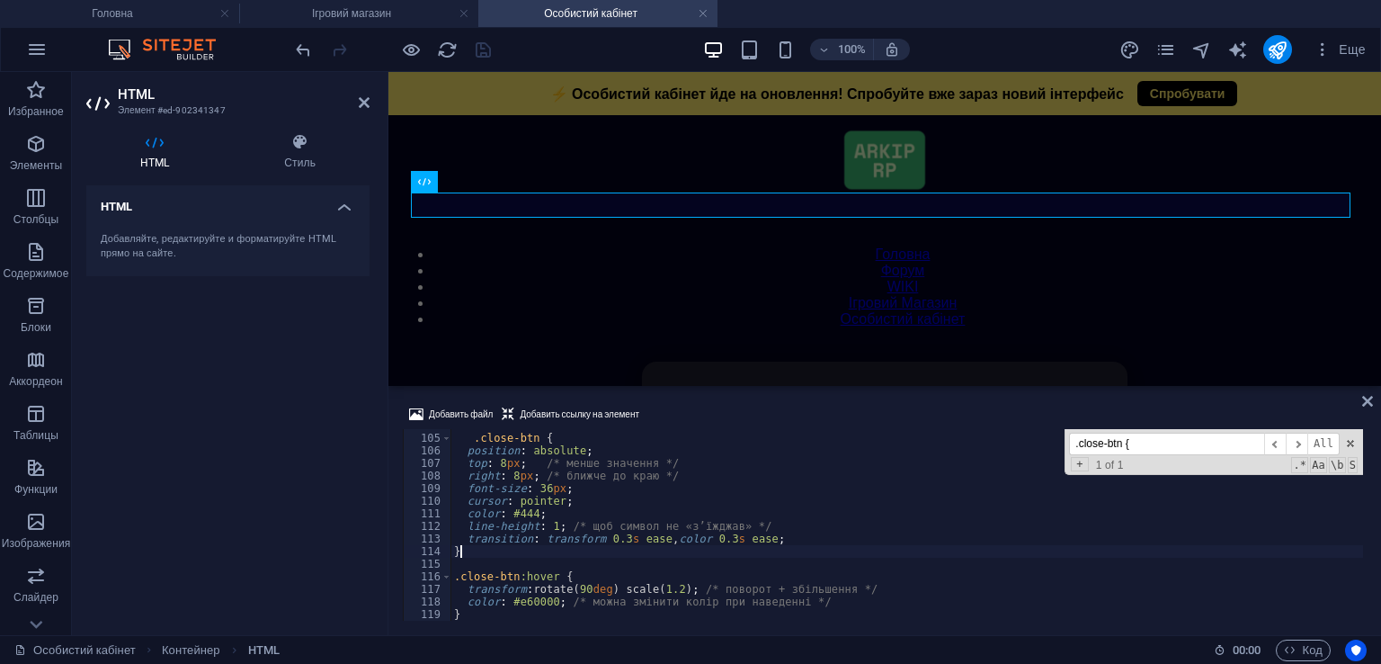
click at [668, 546] on div ".close-btn { position : absolute ; top : 8 px ; /* менше значення */ right : 8 …" at bounding box center [907, 527] width 913 height 217
type textarea "}"
click at [751, 398] on div "Добавить файл Добавить ссылку на элемент } 104 105 106 107 108 109 110 111 112 …" at bounding box center [884, 511] width 993 height 245
click at [474, 46] on icon "save" at bounding box center [483, 50] width 21 height 21
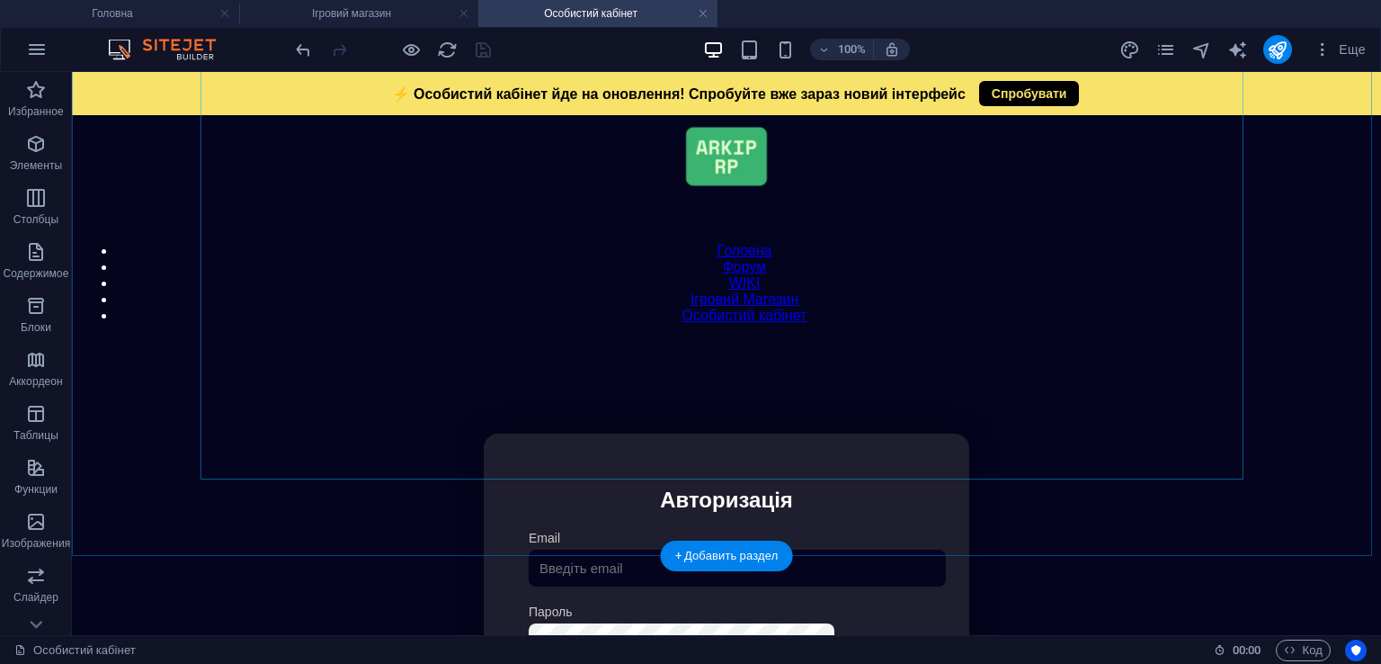
scroll to position [0, 0]
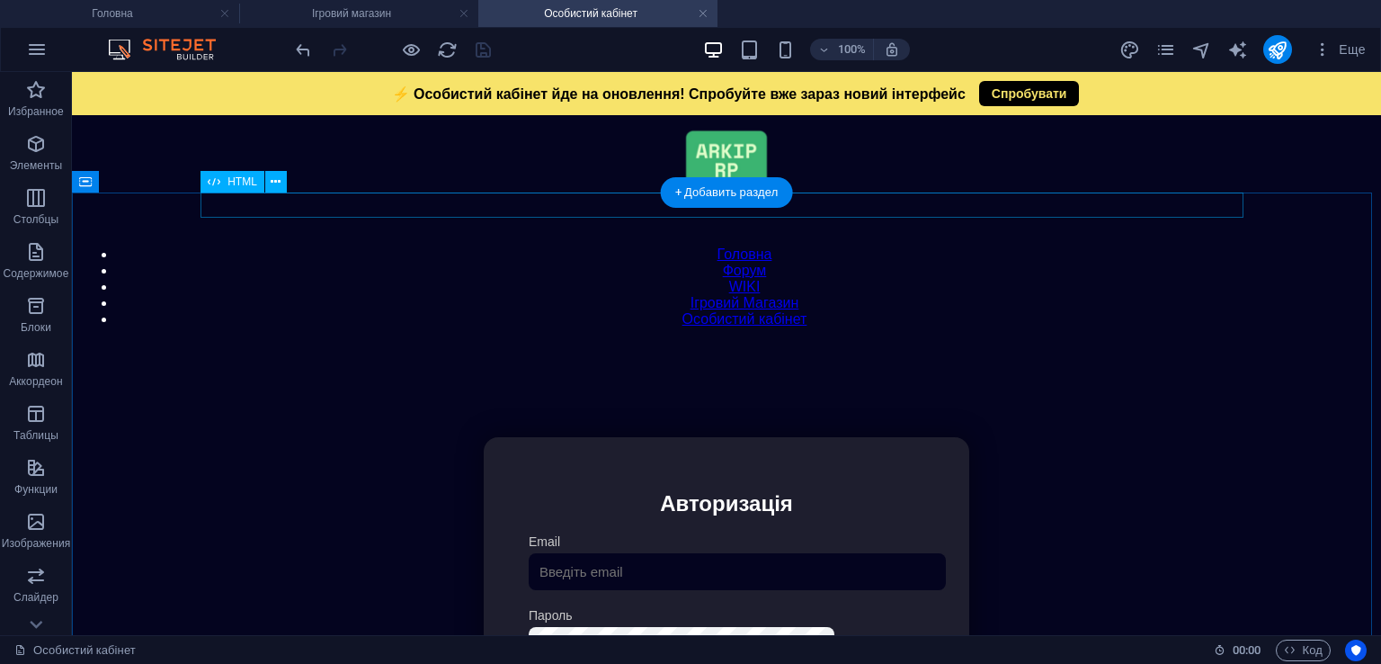
click at [842, 344] on div "Модальне вікно ⚡ Особистий кабінет йде на оновлення! Спробуйте вже зараз новий …" at bounding box center [726, 344] width 1293 height 0
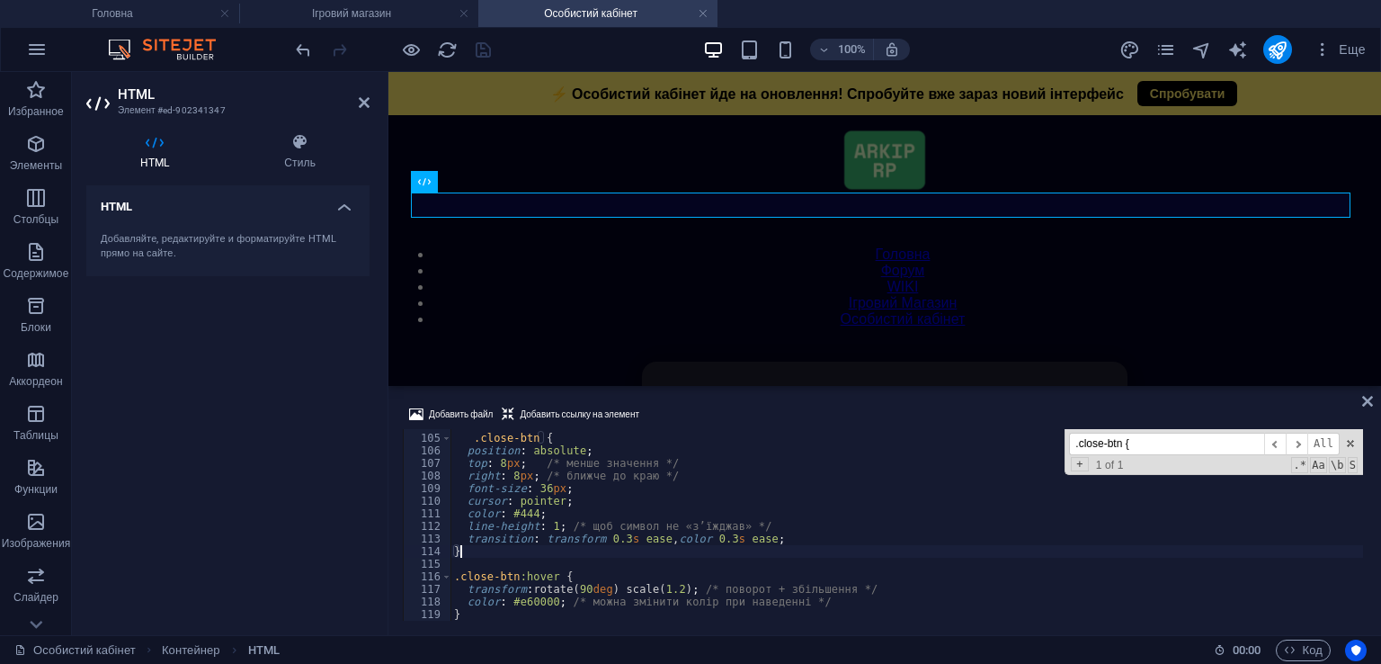
click at [1166, 447] on input ".close-btn {" at bounding box center [1166, 444] width 195 height 22
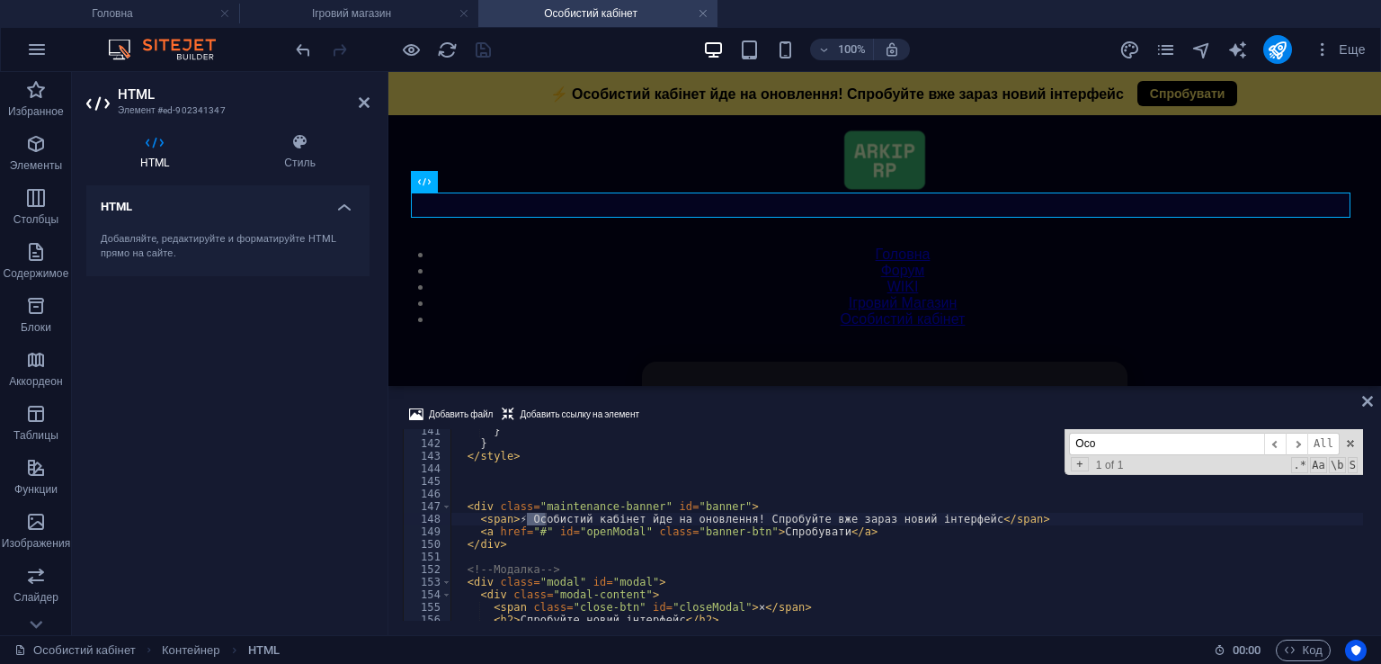
scroll to position [1767, 0]
type input "Особб"
drag, startPoint x: 533, startPoint y: 518, endPoint x: 520, endPoint y: 516, distance: 13.6
click at [520, 516] on div "} } </ style > < div class = "maintenance-banner" id = "banner" > < span > ⚡ Ос…" at bounding box center [907, 532] width 913 height 217
click at [525, 519] on div "} } </ style > < div class = "maintenance-banner" id = "banner" > < span > ⚡соб…" at bounding box center [907, 532] width 913 height 217
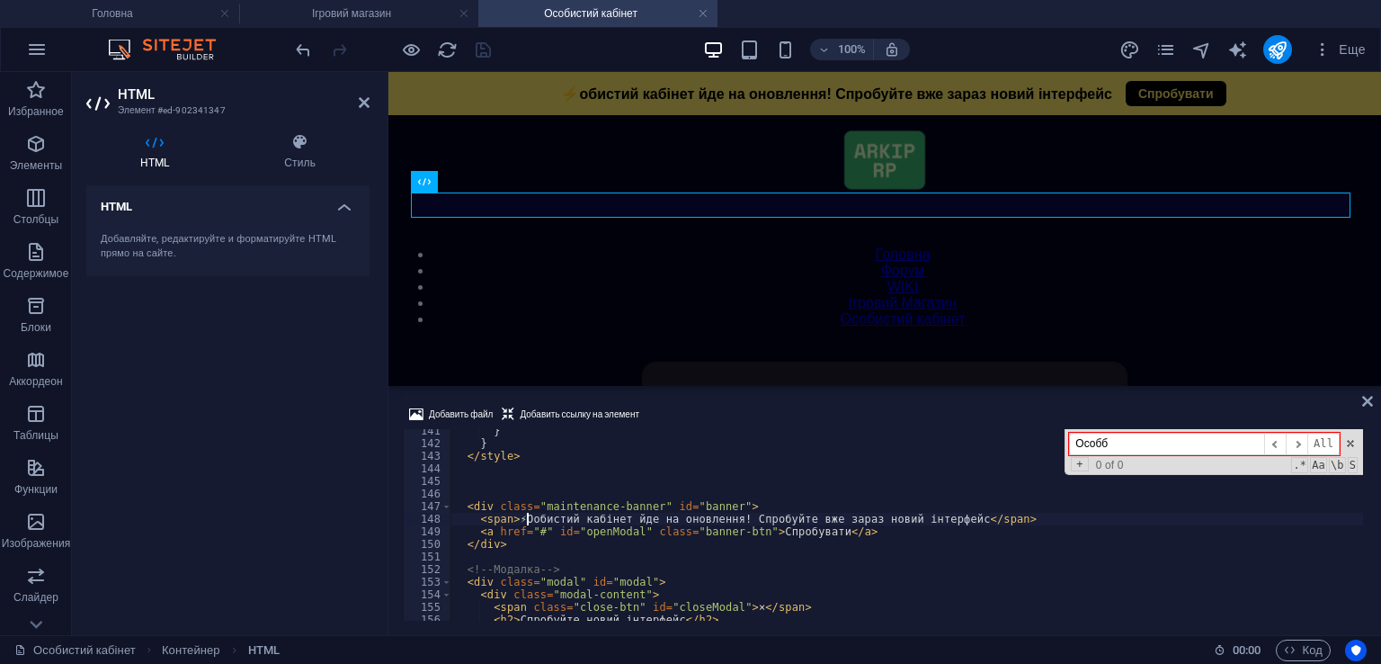
scroll to position [0, 6]
type textarea "<span>⚡Особистий кабінет йде на оновлення! Спробуйте вже зараз новий інтерфейс<…"
click at [478, 45] on div at bounding box center [392, 49] width 201 height 29
click at [482, 52] on icon "save" at bounding box center [483, 50] width 21 height 21
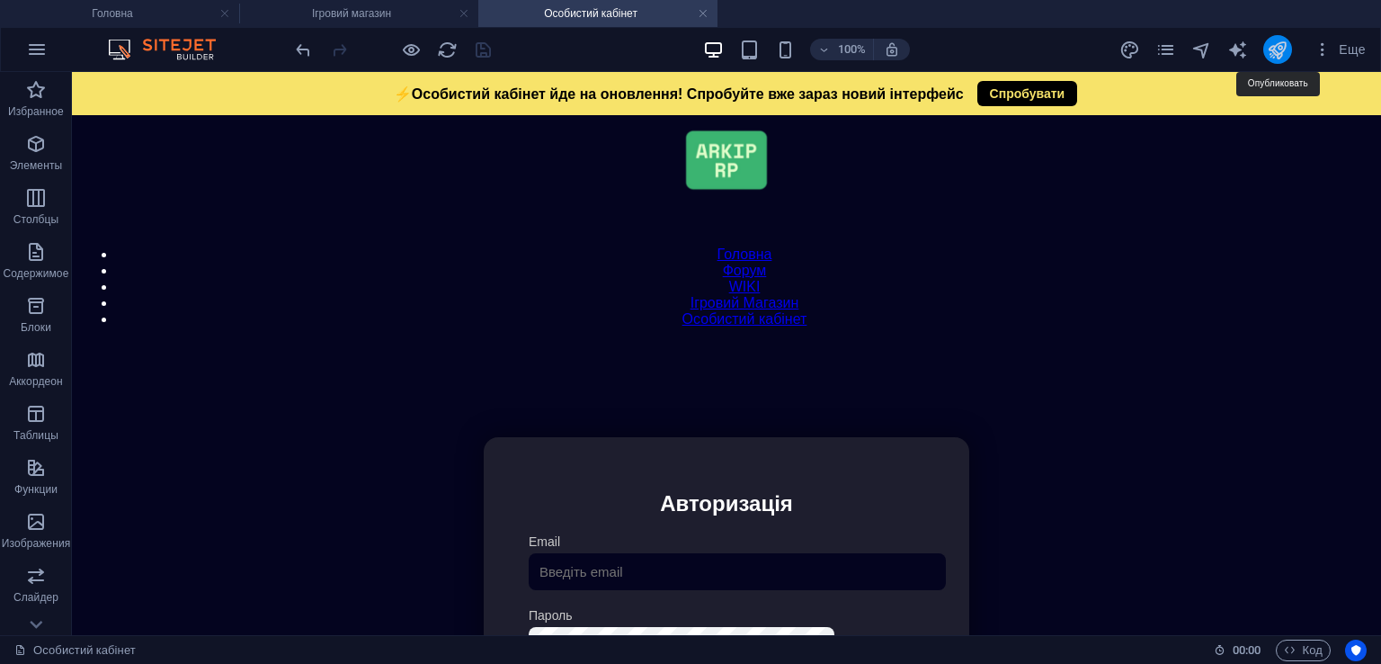
click at [1268, 56] on icon "publish" at bounding box center [1277, 50] width 21 height 21
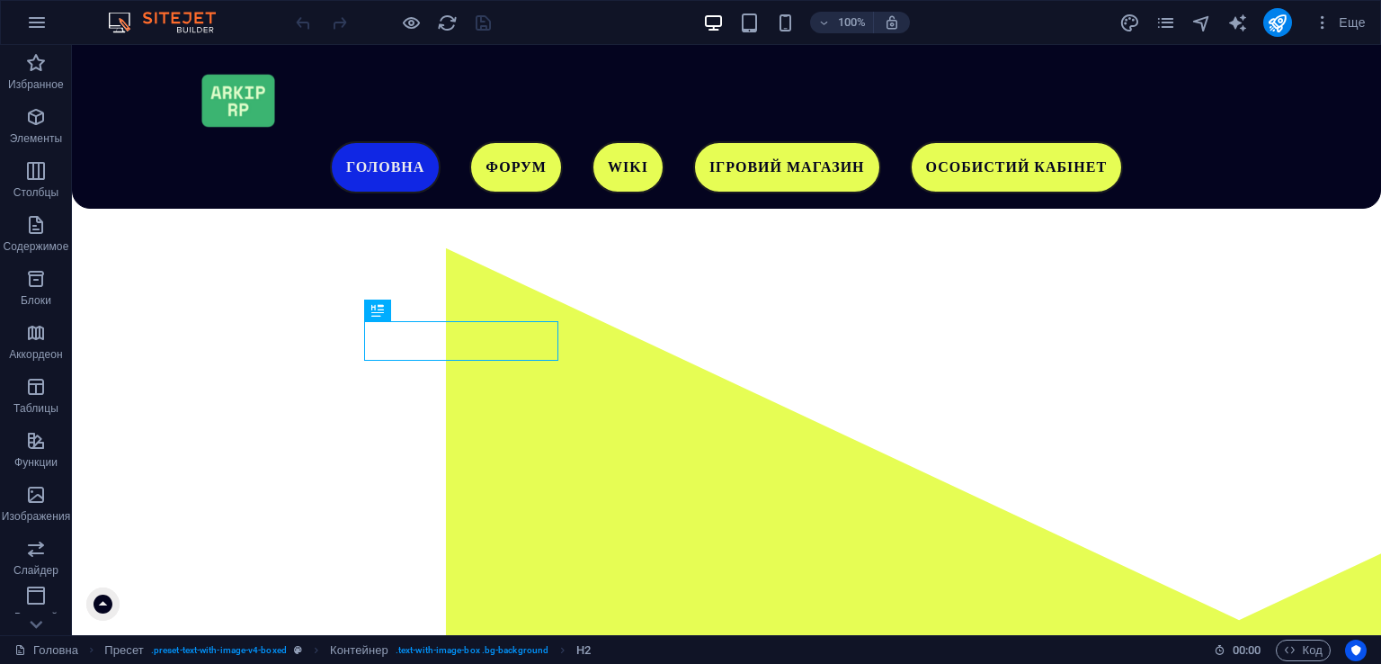
scroll to position [553, 0]
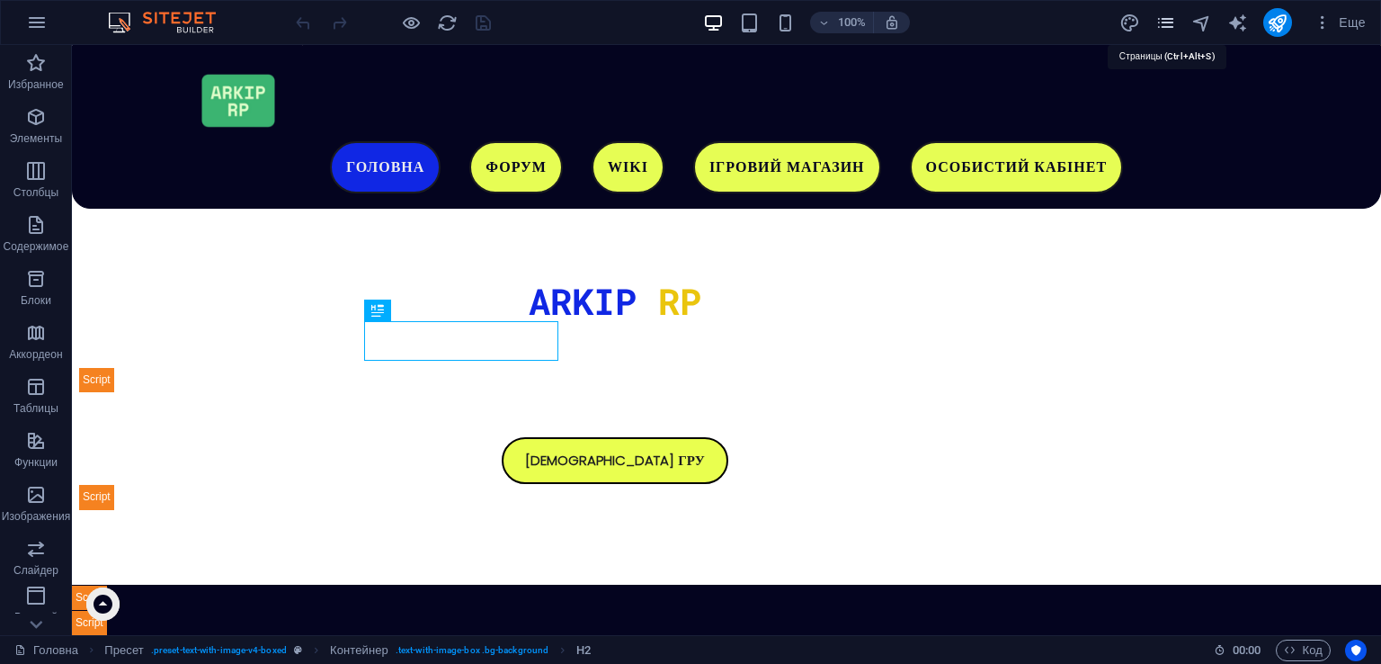
click at [1157, 27] on icon "pages" at bounding box center [1166, 23] width 21 height 21
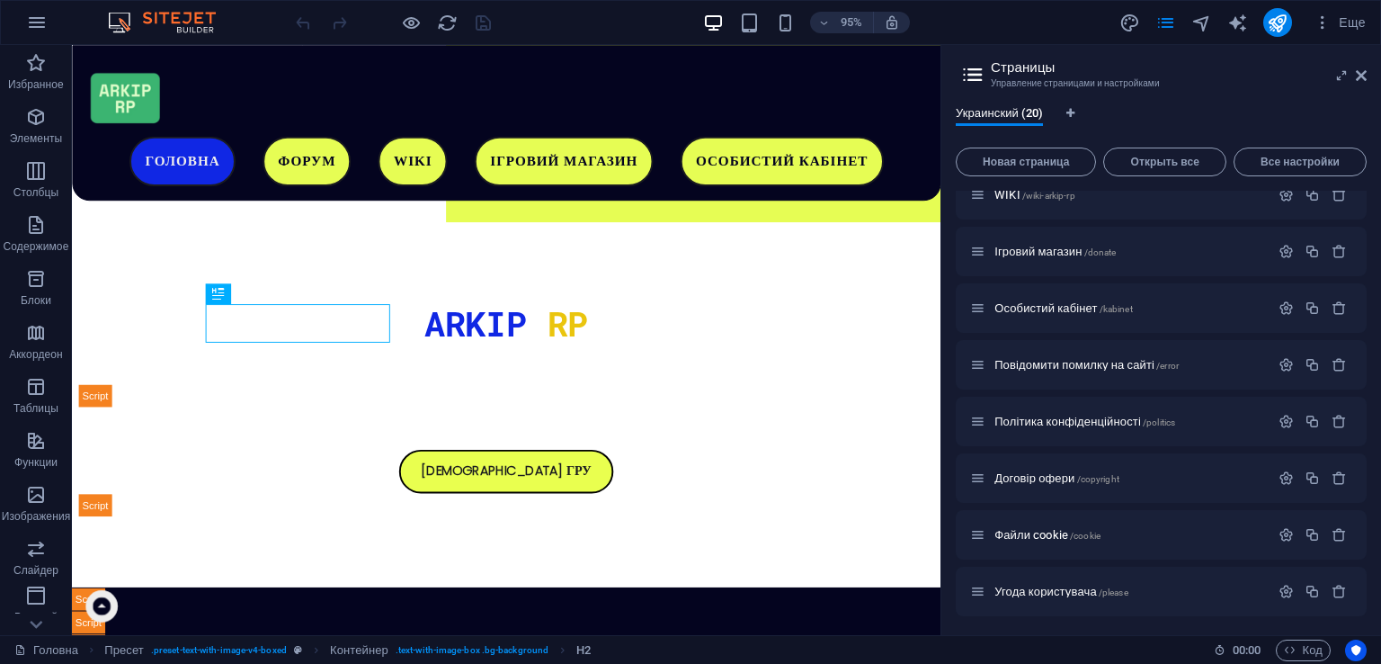
scroll to position [0, 0]
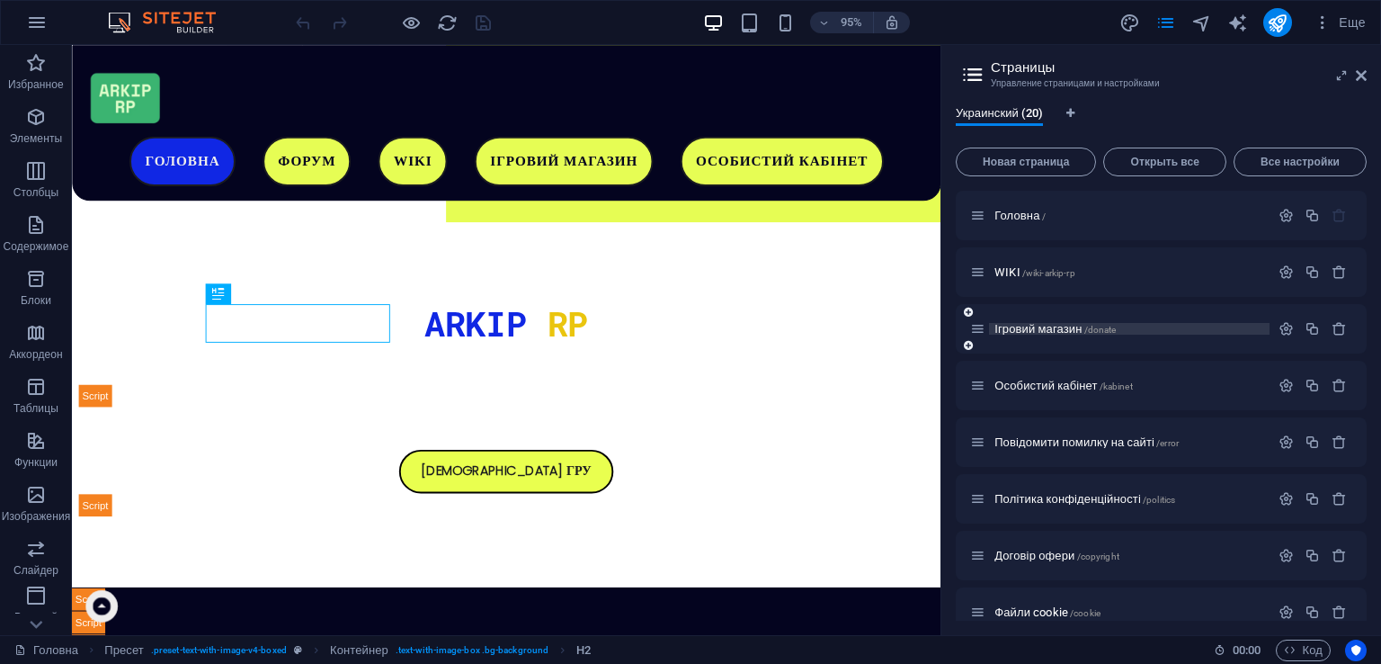
click at [1093, 326] on span "/donate" at bounding box center [1101, 330] width 32 height 10
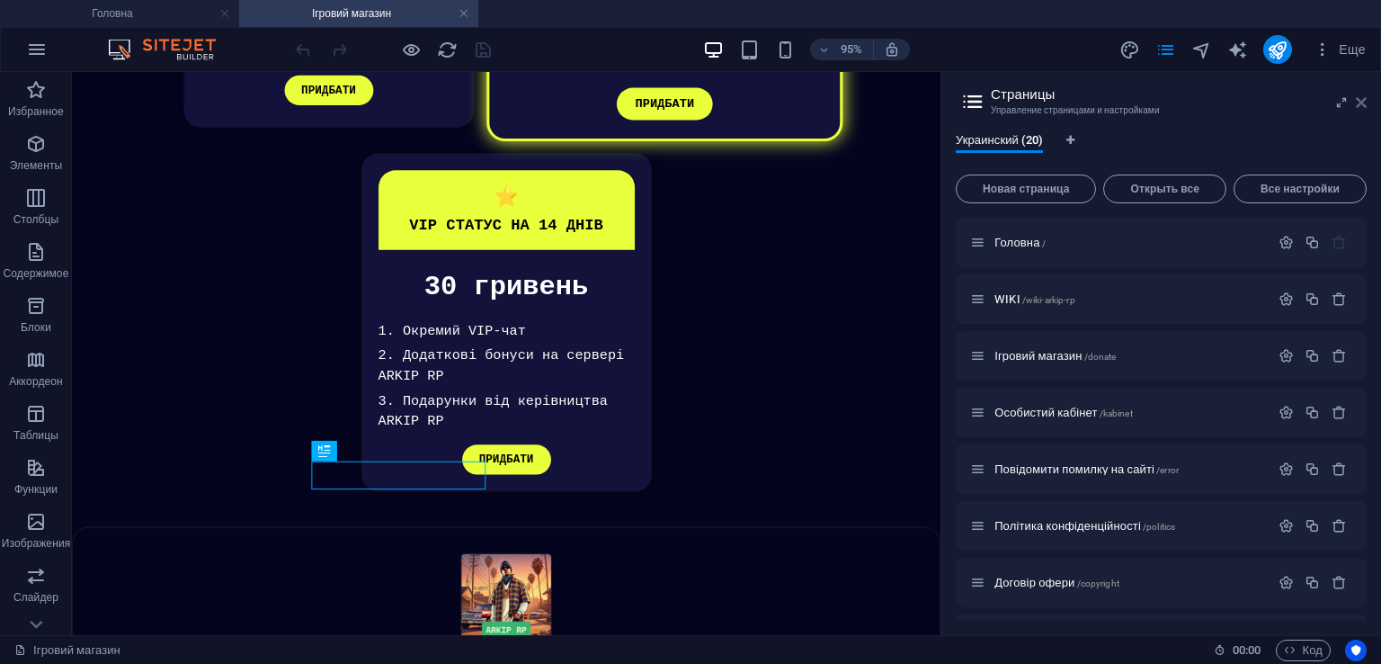
click at [1360, 104] on icon at bounding box center [1361, 102] width 11 height 14
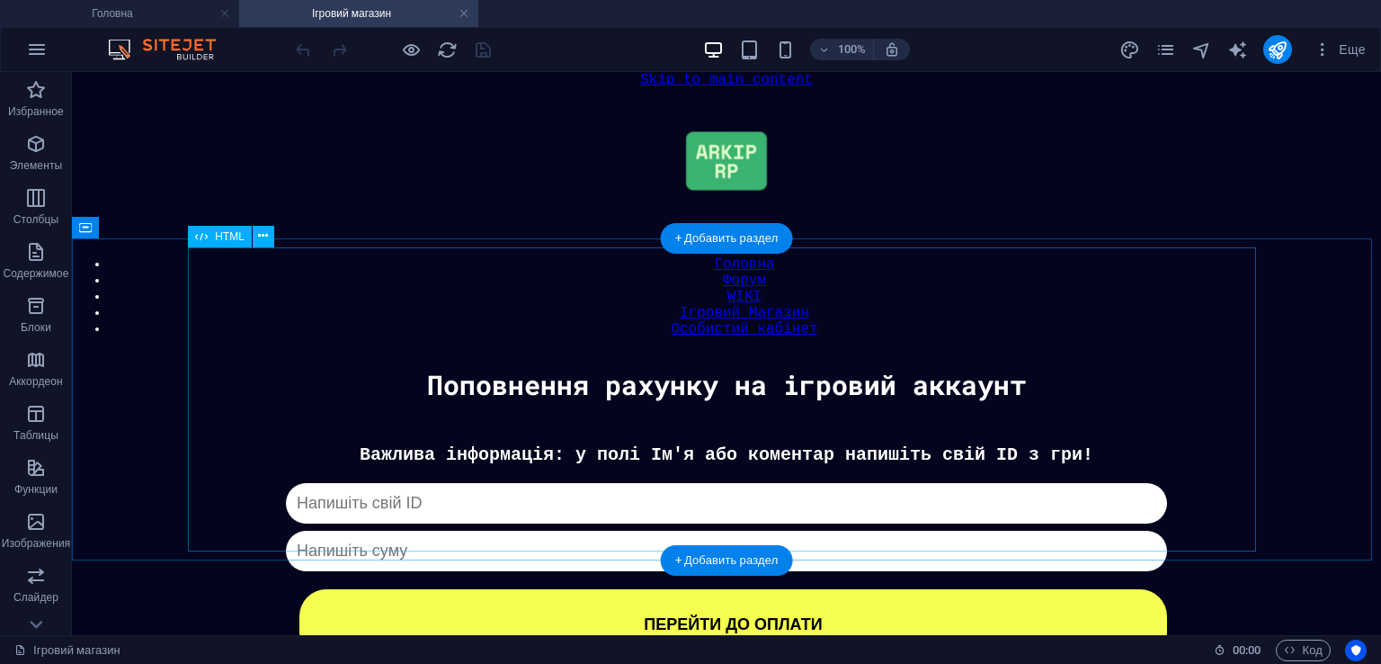
click at [790, 444] on div "Донат Важлива інформація: у полі Ім'я або коментар напишіть свій ID з гри! Капч…" at bounding box center [726, 551] width 1291 height 215
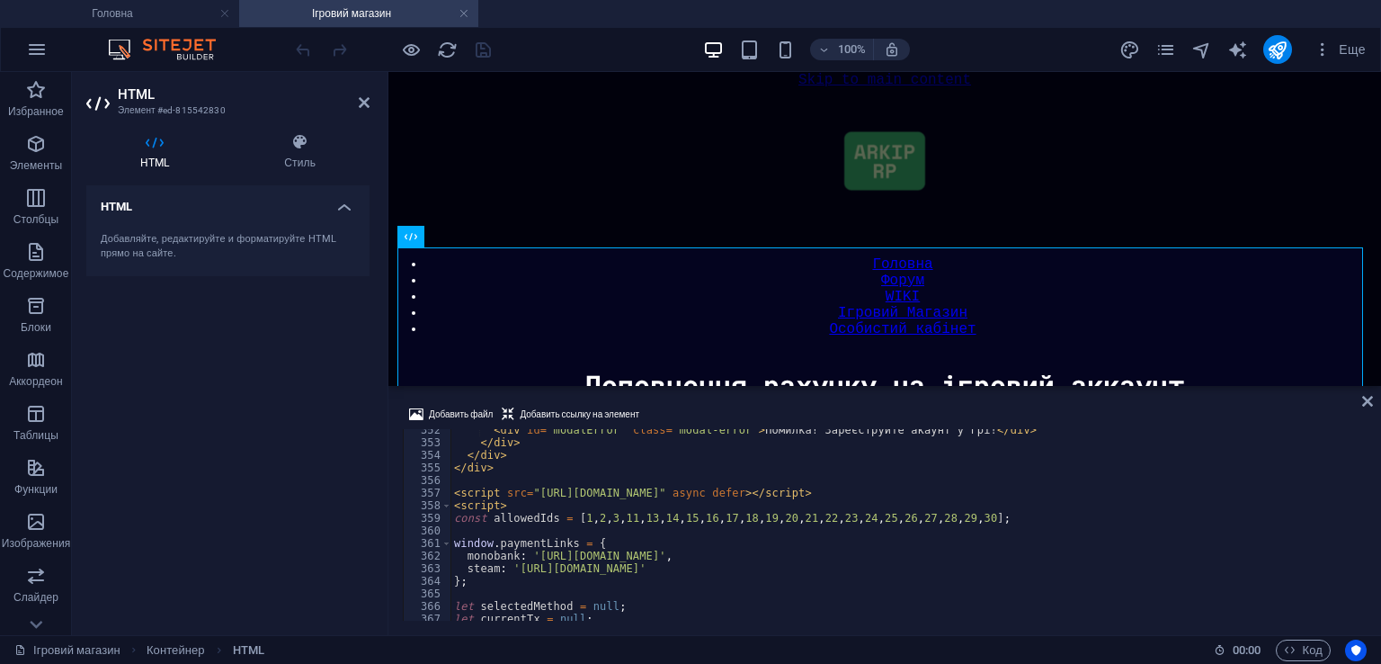
scroll to position [4424, 0]
click at [954, 518] on div "< div id = "modalError" class = "modal-error" > Помилка! Зареєструйте акаунт у …" at bounding box center [907, 532] width 913 height 217
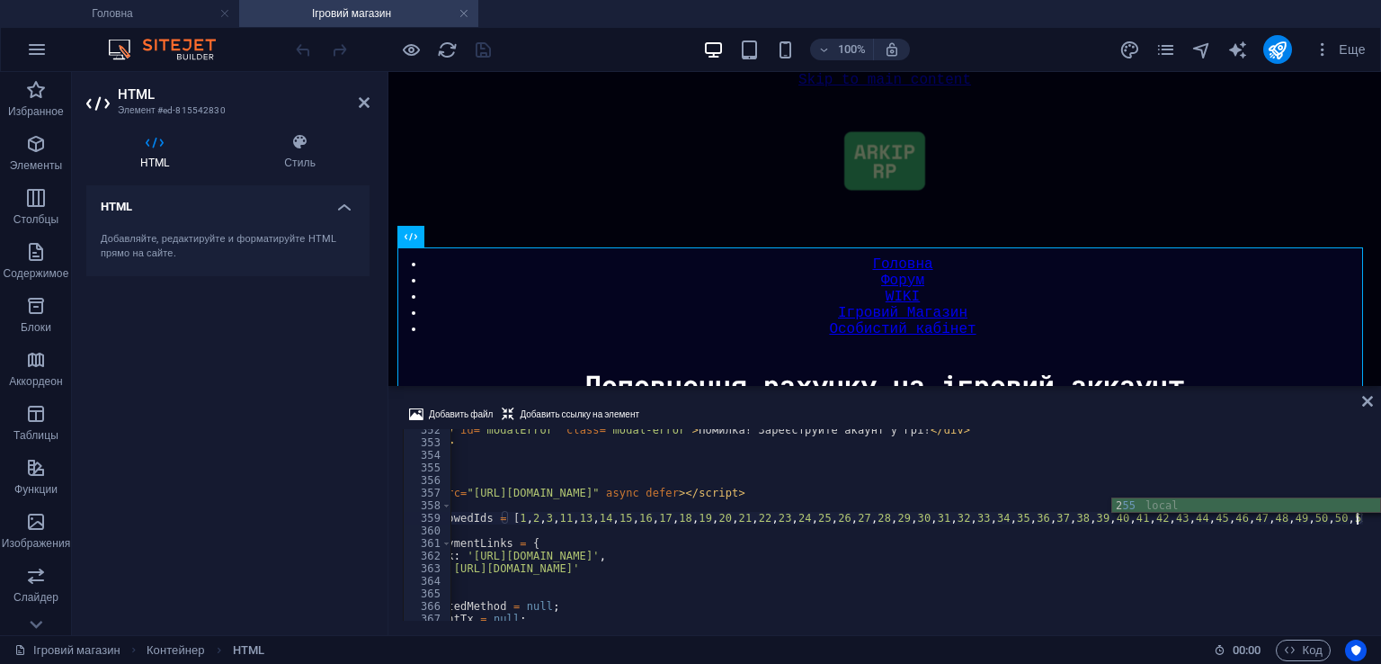
scroll to position [0, 0]
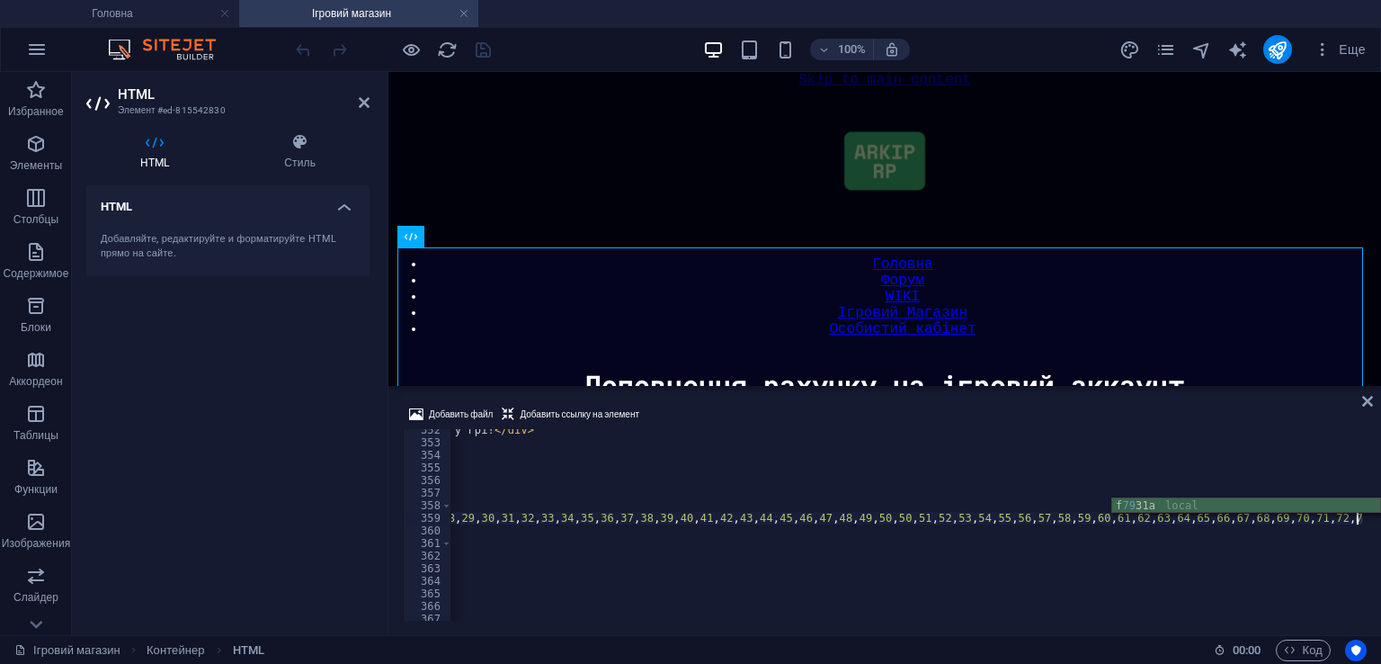
type textarea "const allowedIds = [1,2,3,11,13,14,15,16,17,18,19,20,21,22,23,24,25,26,27,28,29…"
click at [1124, 483] on div "< div id = "modalError" class = "modal-error" > Помилка! Зареєструйте акаунт у …" at bounding box center [660, 530] width 1425 height 213
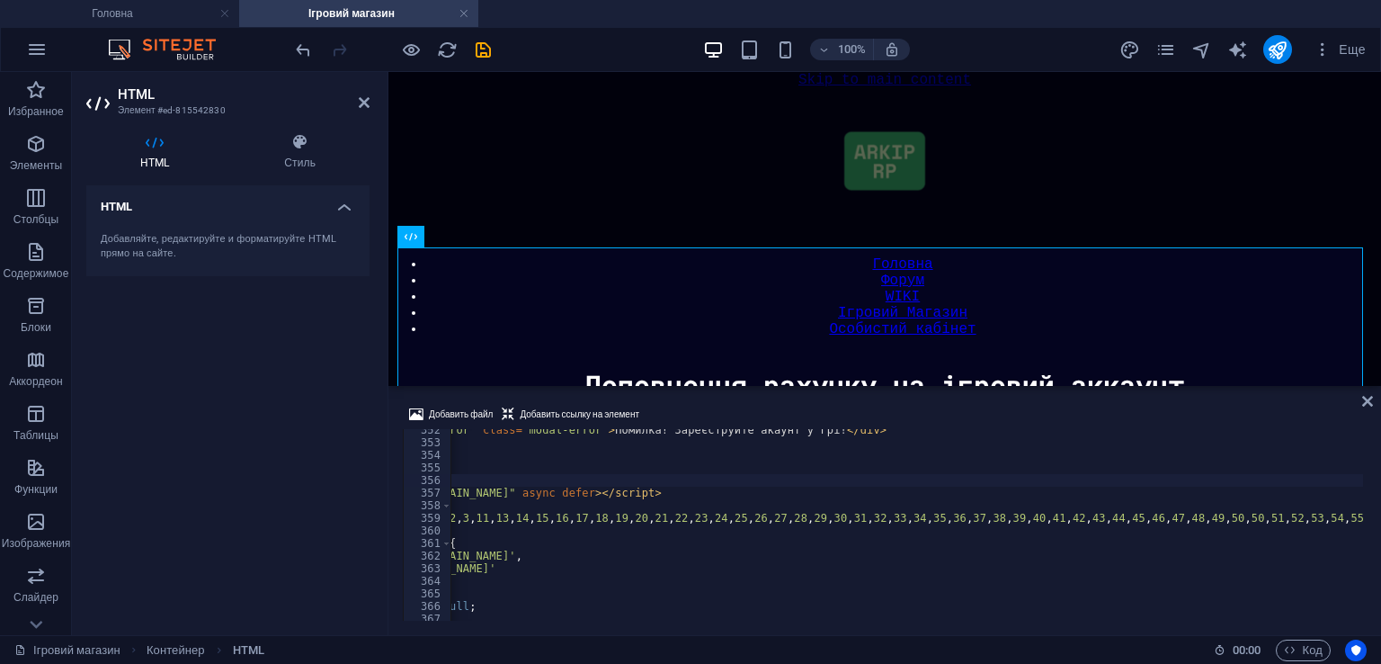
scroll to position [0, 150]
click at [478, 49] on icon "save" at bounding box center [483, 50] width 21 height 21
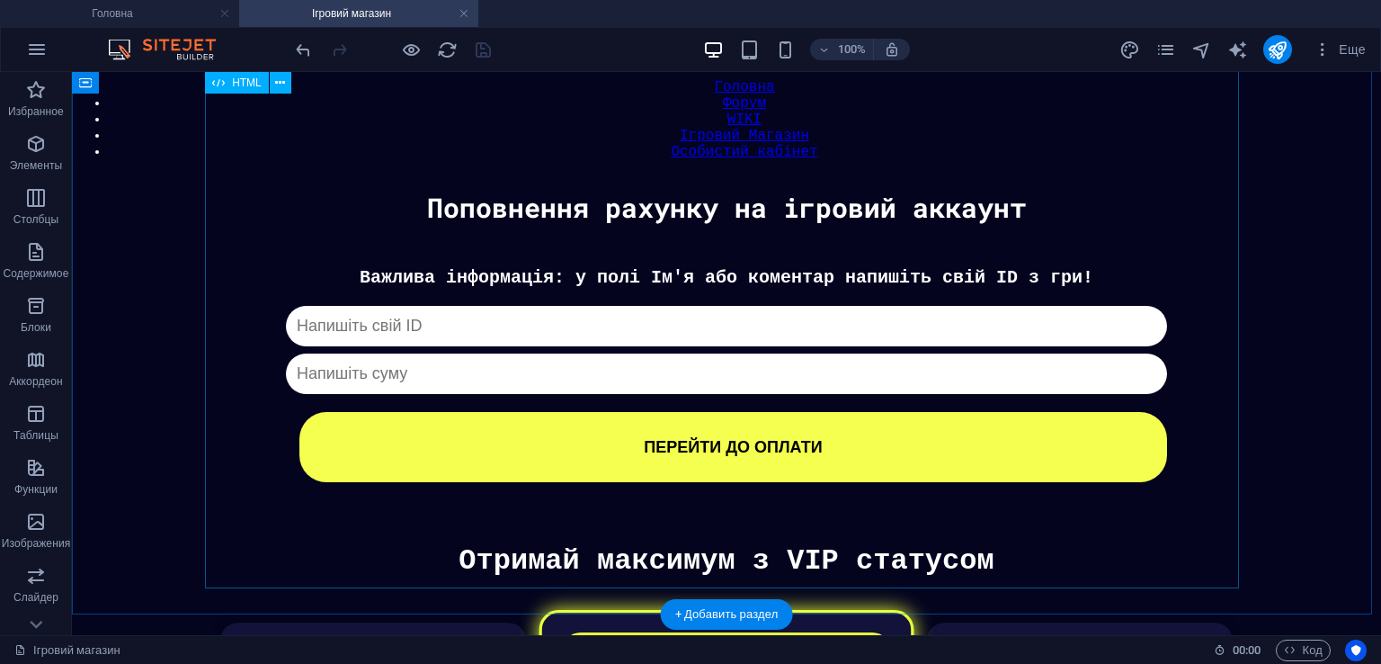
scroll to position [0, 0]
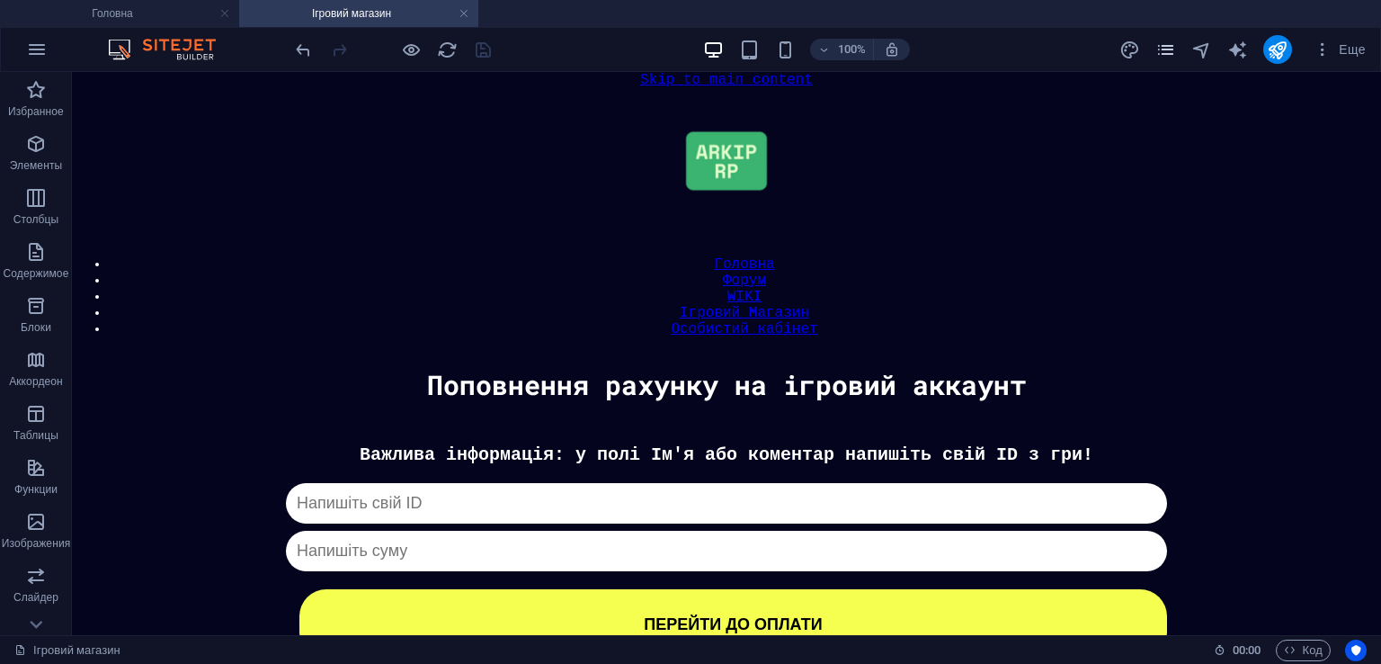
click at [1172, 49] on icon "pages" at bounding box center [1166, 50] width 21 height 21
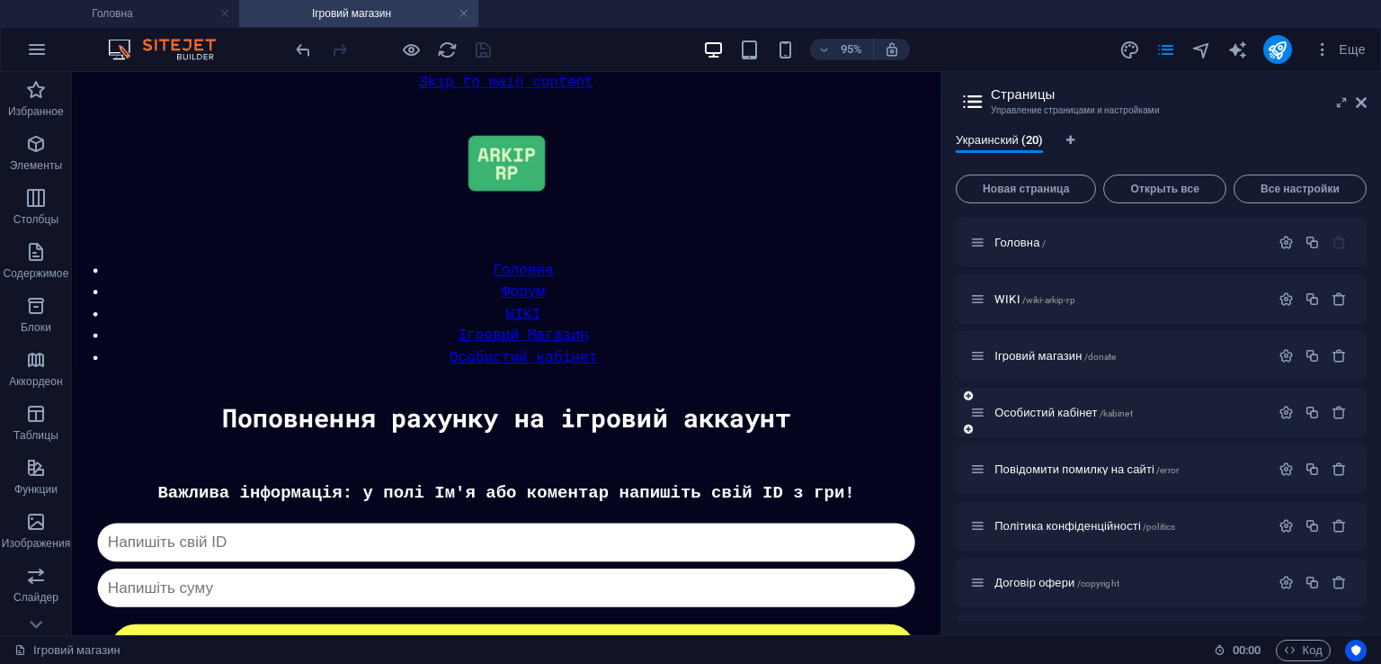
click at [1096, 398] on div "Особистий кабінет /kabinet" at bounding box center [1161, 412] width 411 height 49
click at [1113, 409] on span "/kabinet" at bounding box center [1116, 413] width 33 height 10
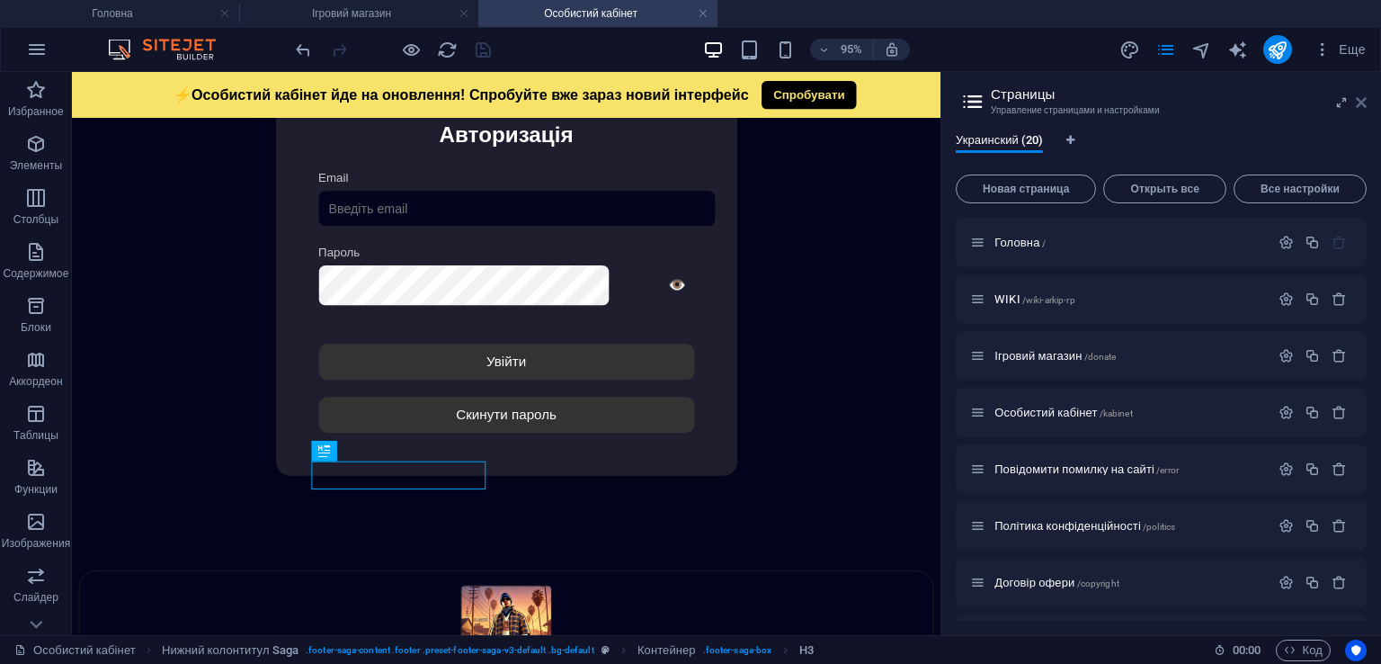
drag, startPoint x: 1361, startPoint y: 103, endPoint x: 1281, endPoint y: 33, distance: 106.5
click at [1361, 103] on icon at bounding box center [1361, 102] width 11 height 14
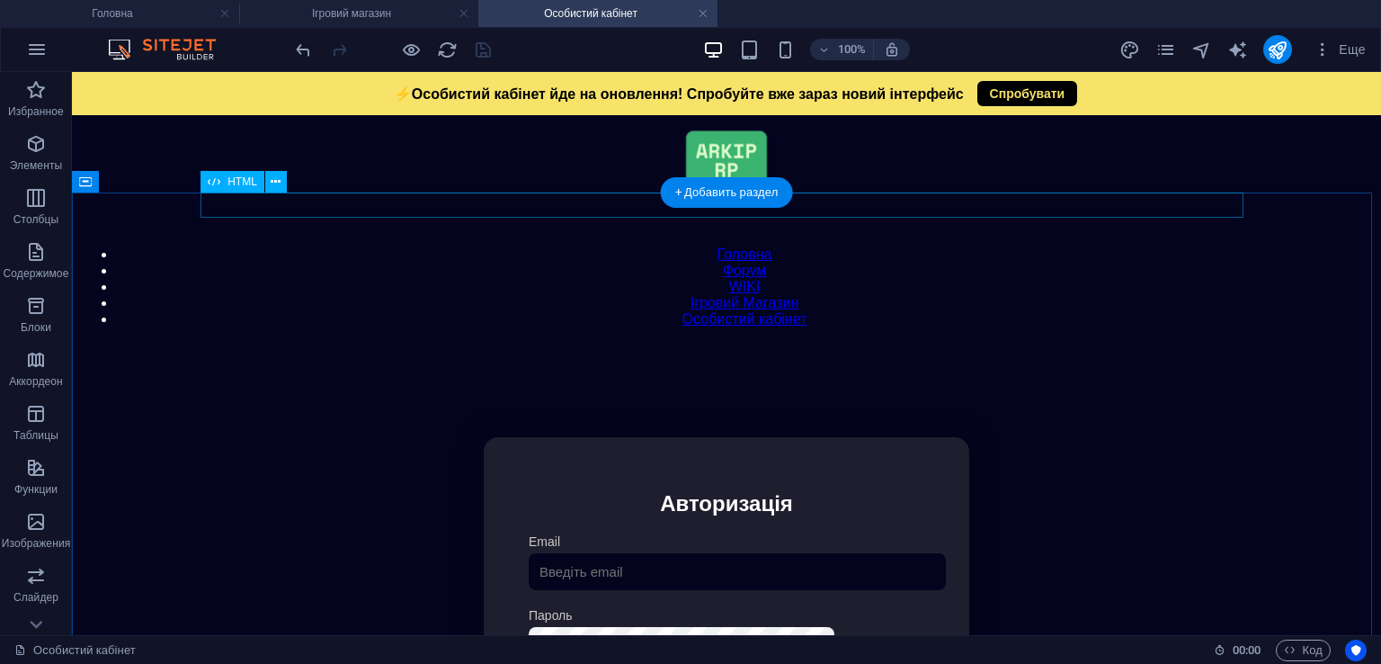
click at [606, 344] on div "Модальне вікно ⚡Особистий кабінет йде на оновлення! Спробуйте вже зараз новий і…" at bounding box center [726, 344] width 1293 height 0
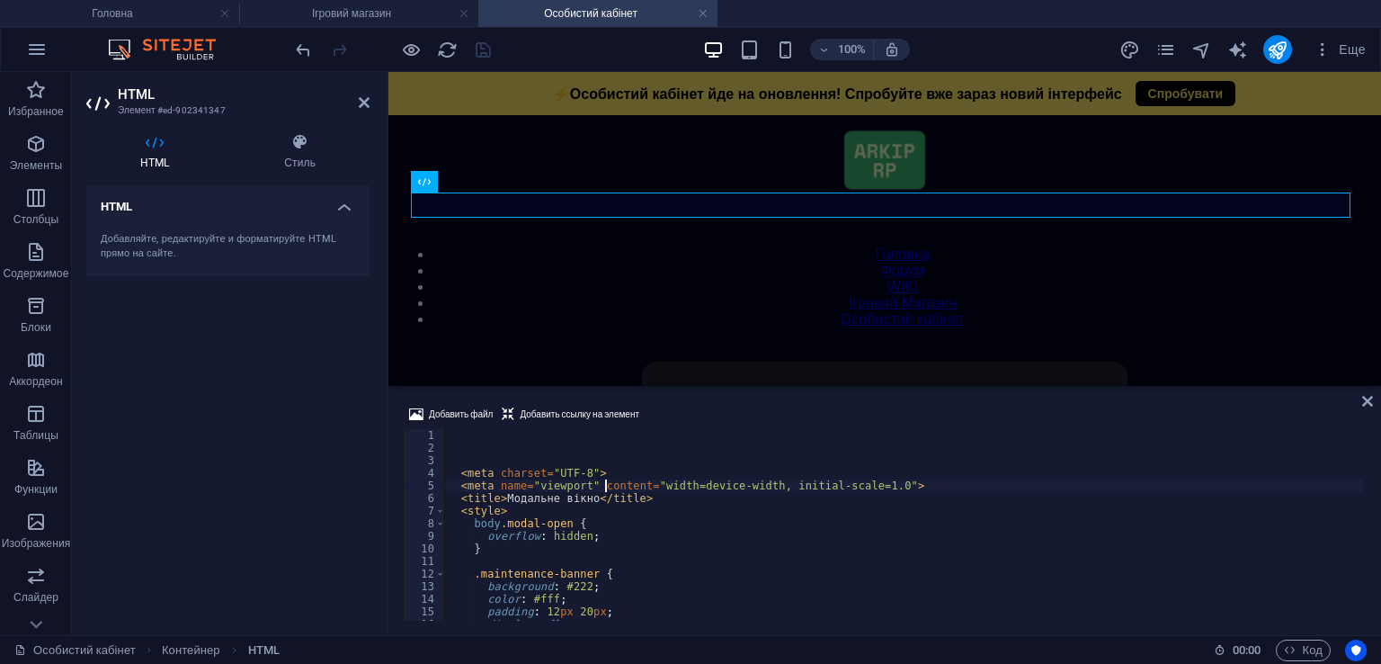
click at [603, 487] on div "< meta charset = "UTF-8" > < meta name = "viewport" content = "width=device-wid…" at bounding box center [903, 537] width 919 height 217
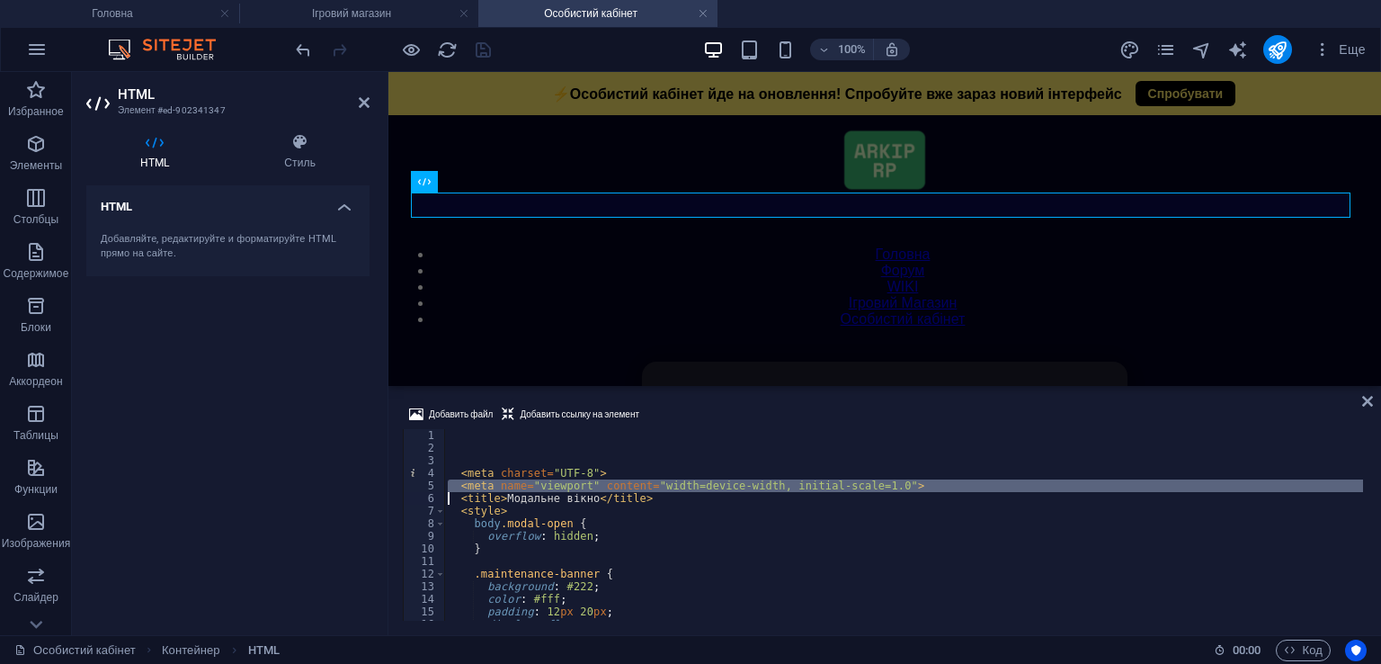
click at [603, 487] on div "< meta charset = "UTF-8" > < meta name = "viewport" content = "width=device-wid…" at bounding box center [903, 537] width 919 height 217
type textarea "<meta name="viewport" content="width=device-width, initial-scale=1.0"> <title>М…"
click at [603, 487] on div "< meta charset = "UTF-8" > < meta name = "viewport" content = "width=device-wid…" at bounding box center [903, 537] width 919 height 217
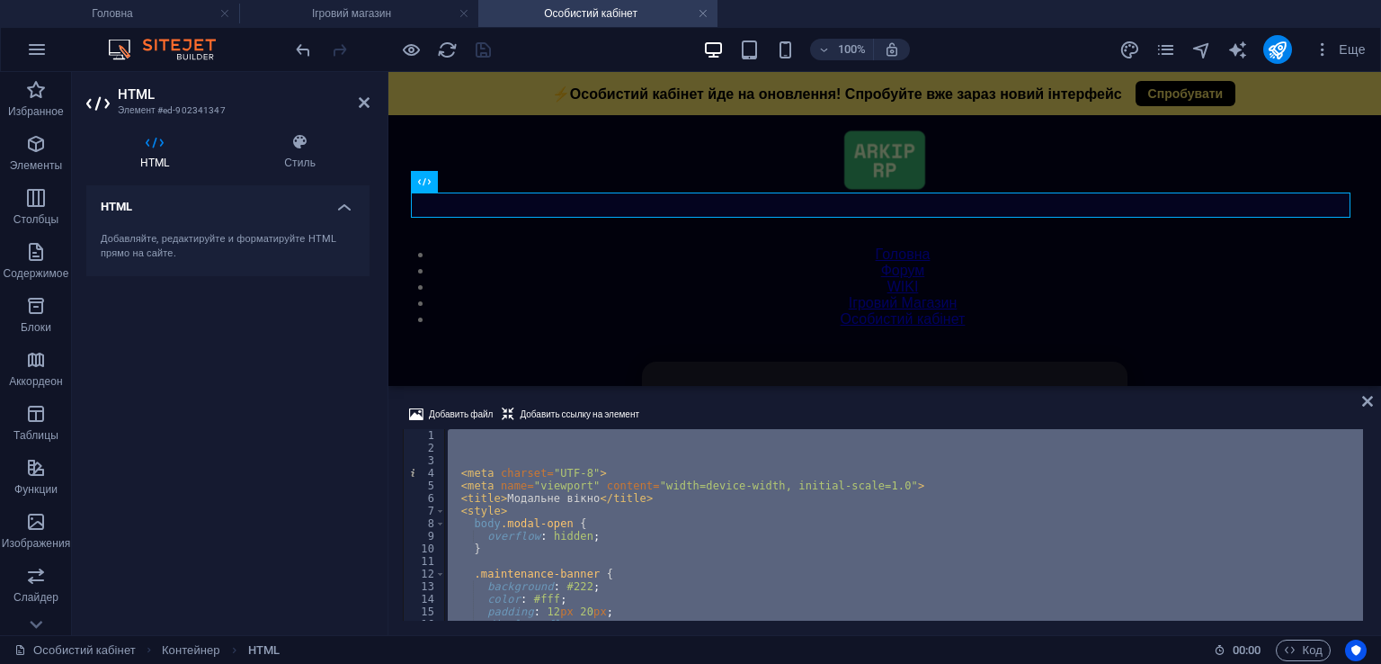
paste textarea
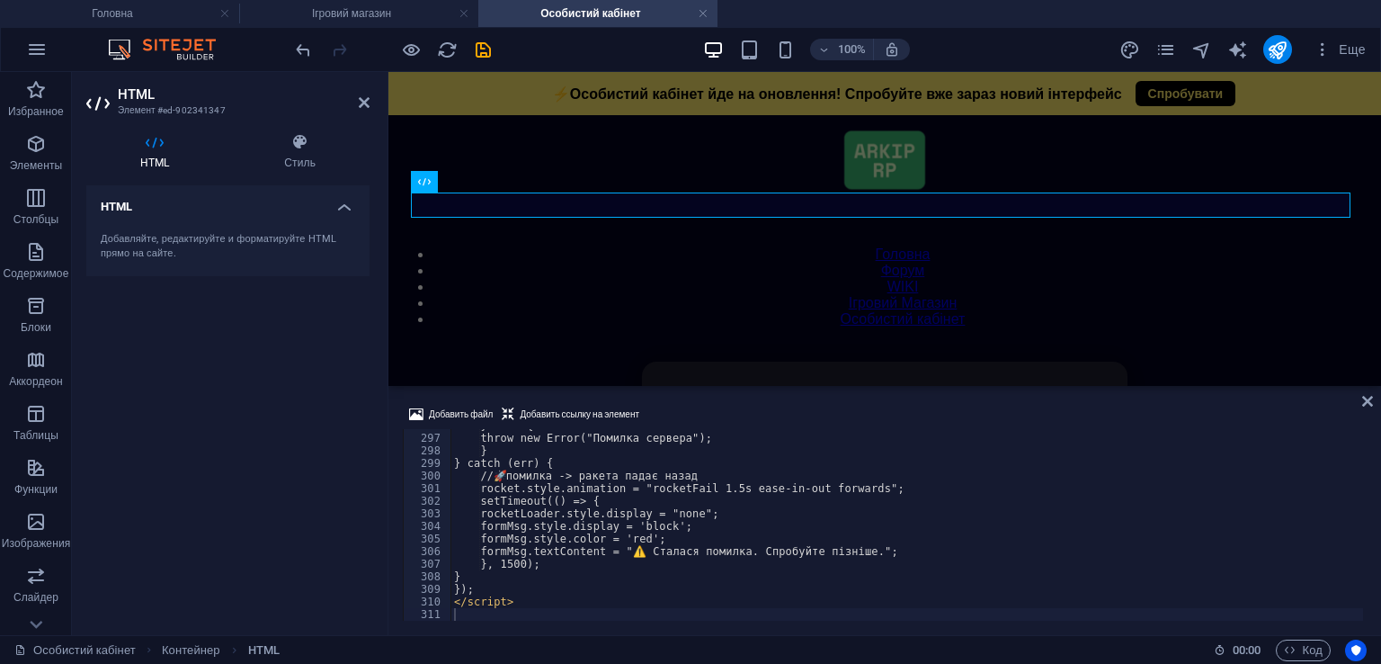
click at [737, 397] on div "Добавить файл Добавить ссылку на элемент 296 297 298 299 300 301 302 303 304 30…" at bounding box center [884, 511] width 993 height 245
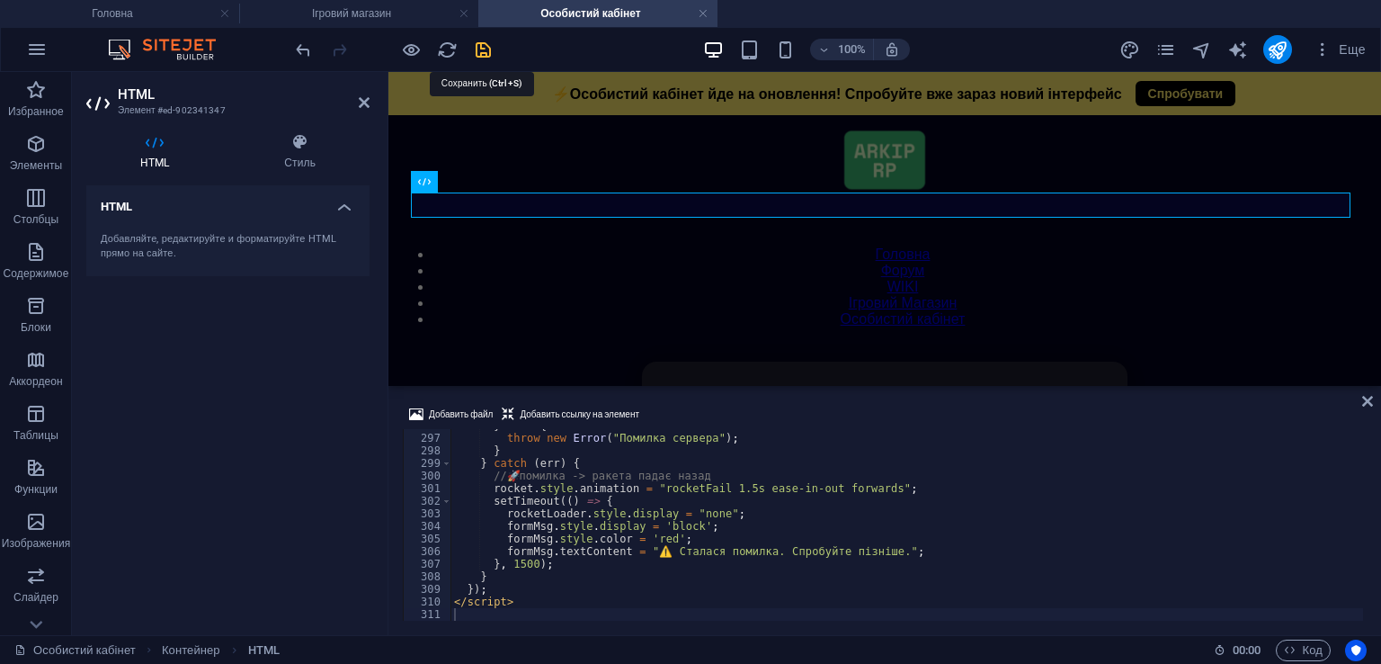
click at [483, 44] on icon "save" at bounding box center [483, 50] width 21 height 21
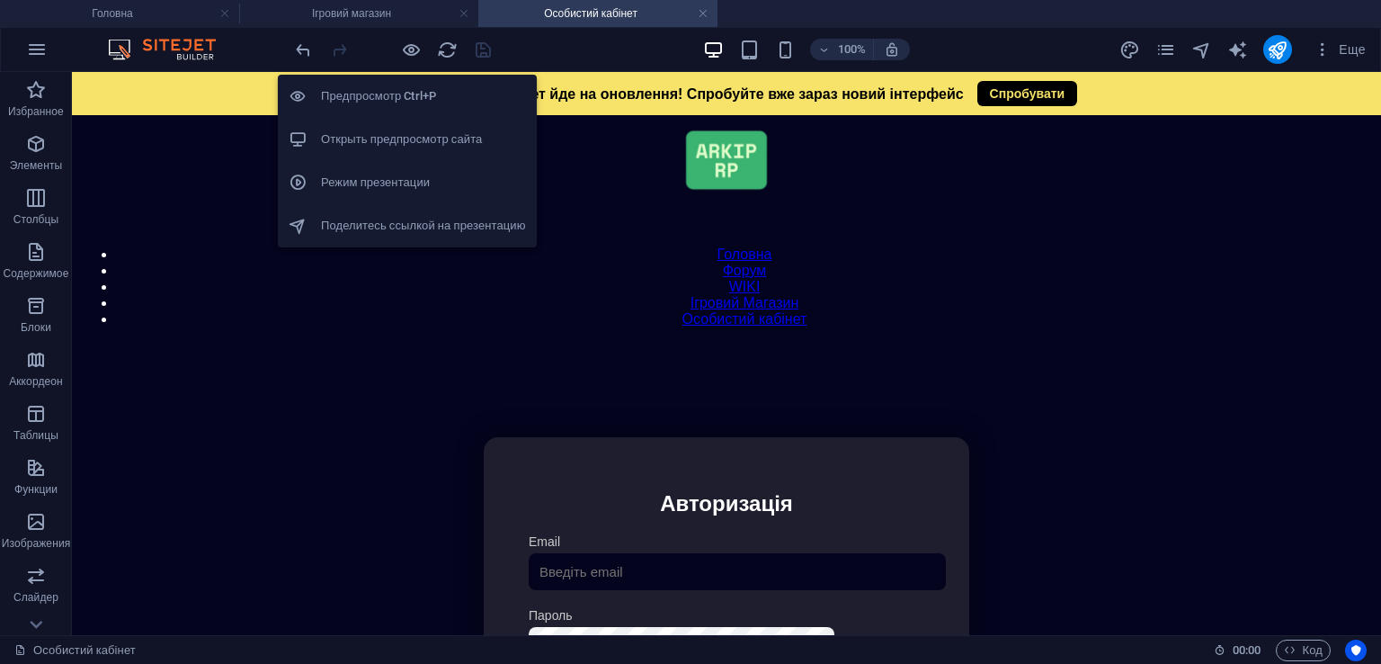
click at [418, 141] on h6 "Открыть предпросмотр сайта" at bounding box center [423, 140] width 205 height 22
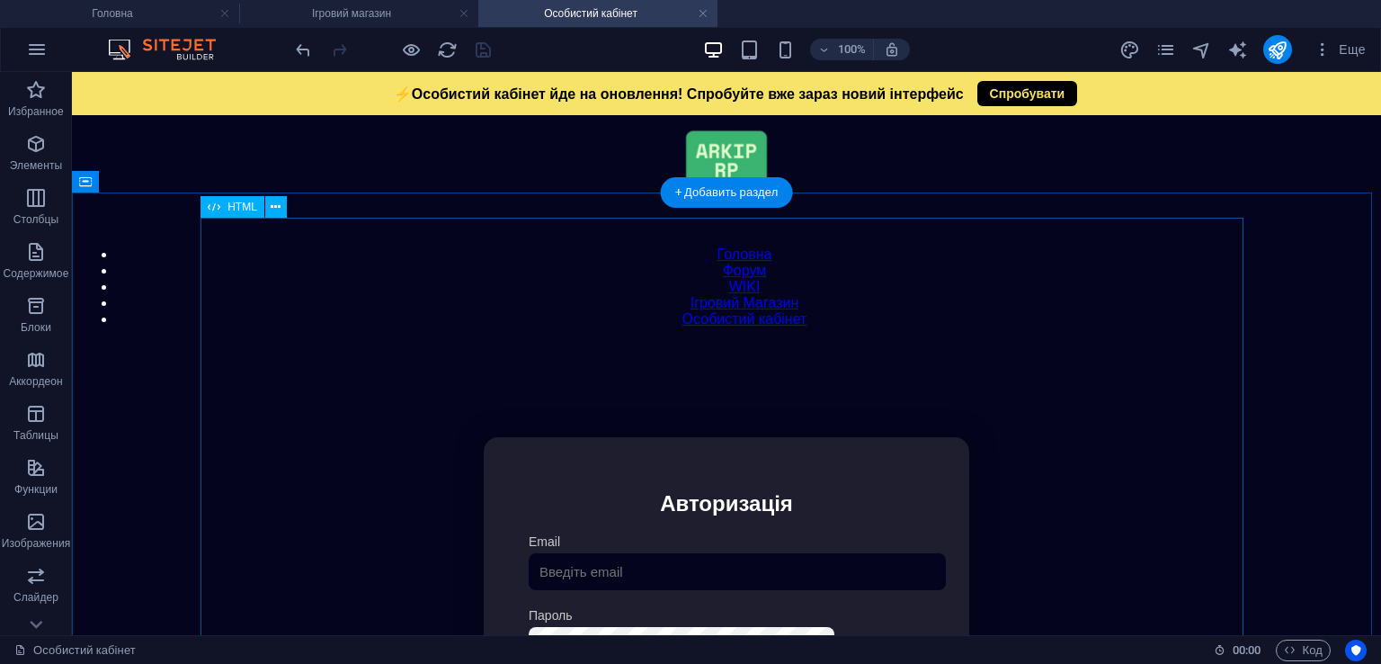
click at [633, 451] on div "Особистий кабінет Немає з'єднання з інтернетом... Авторизація Email [GEOGRAPHIC…" at bounding box center [726, 643] width 1293 height 599
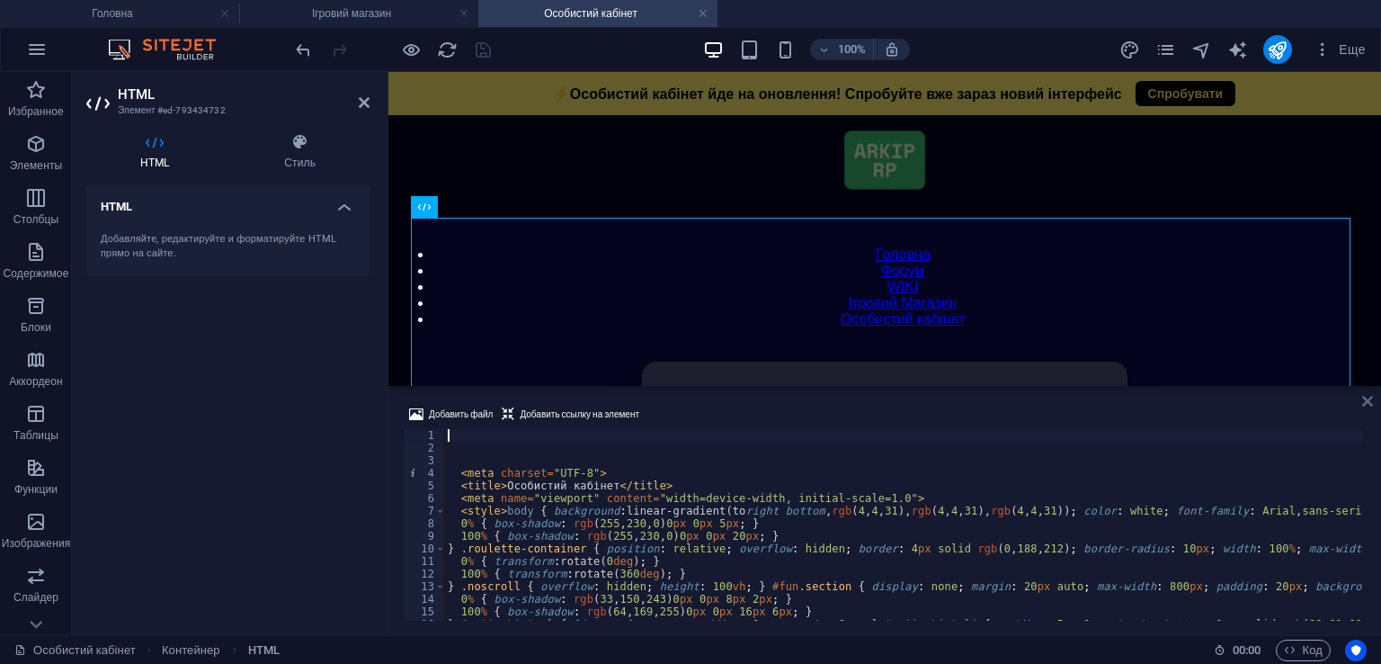
click at [1366, 395] on icon at bounding box center [1367, 401] width 11 height 14
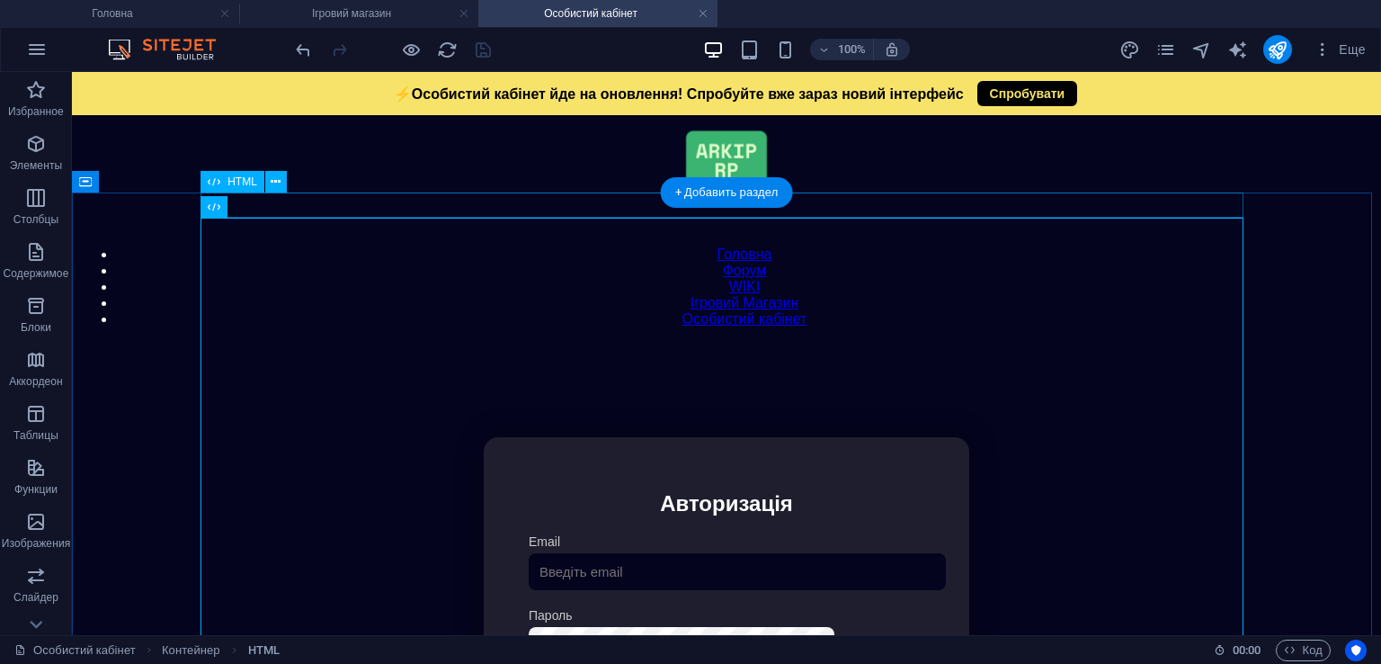
click at [603, 344] on div "Модальне вікно ⚡Особистий кабінет йде на оновлення! Спробуйте вже зараз новий і…" at bounding box center [726, 344] width 1293 height 0
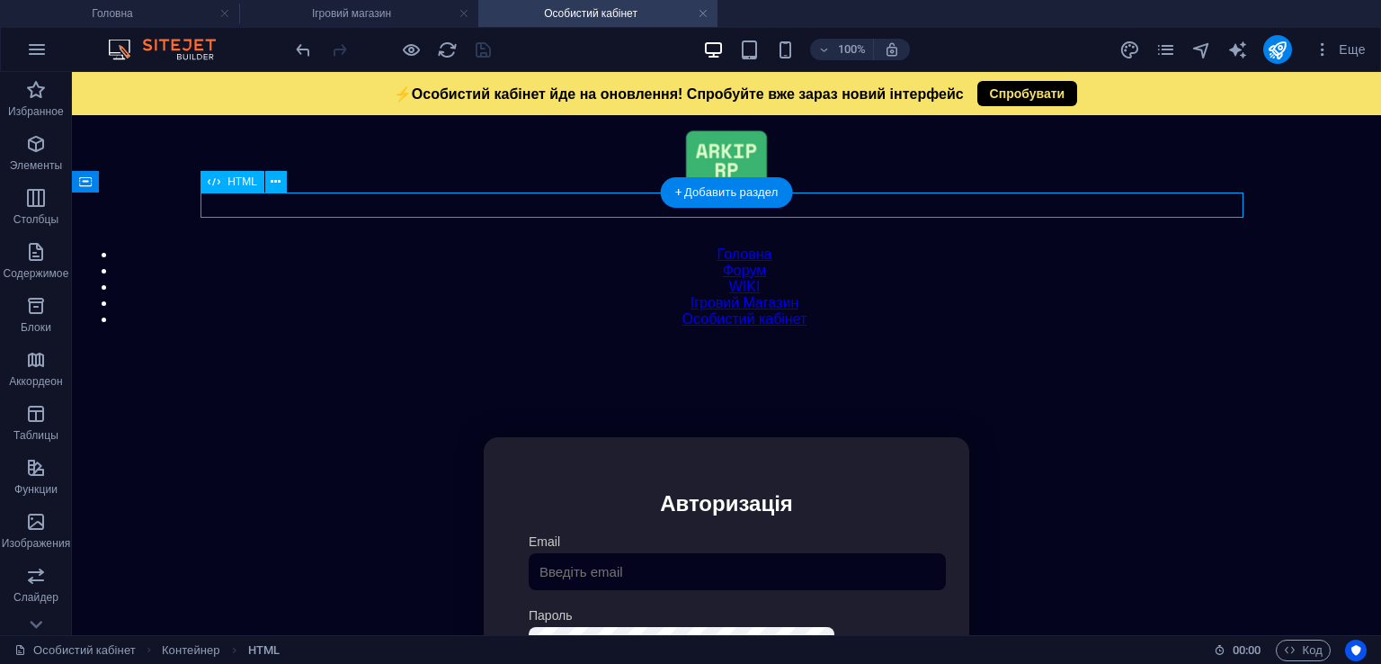
click at [603, 344] on div "Модальне вікно ⚡Особистий кабінет йде на оновлення! Спробуйте вже зараз новий і…" at bounding box center [726, 344] width 1293 height 0
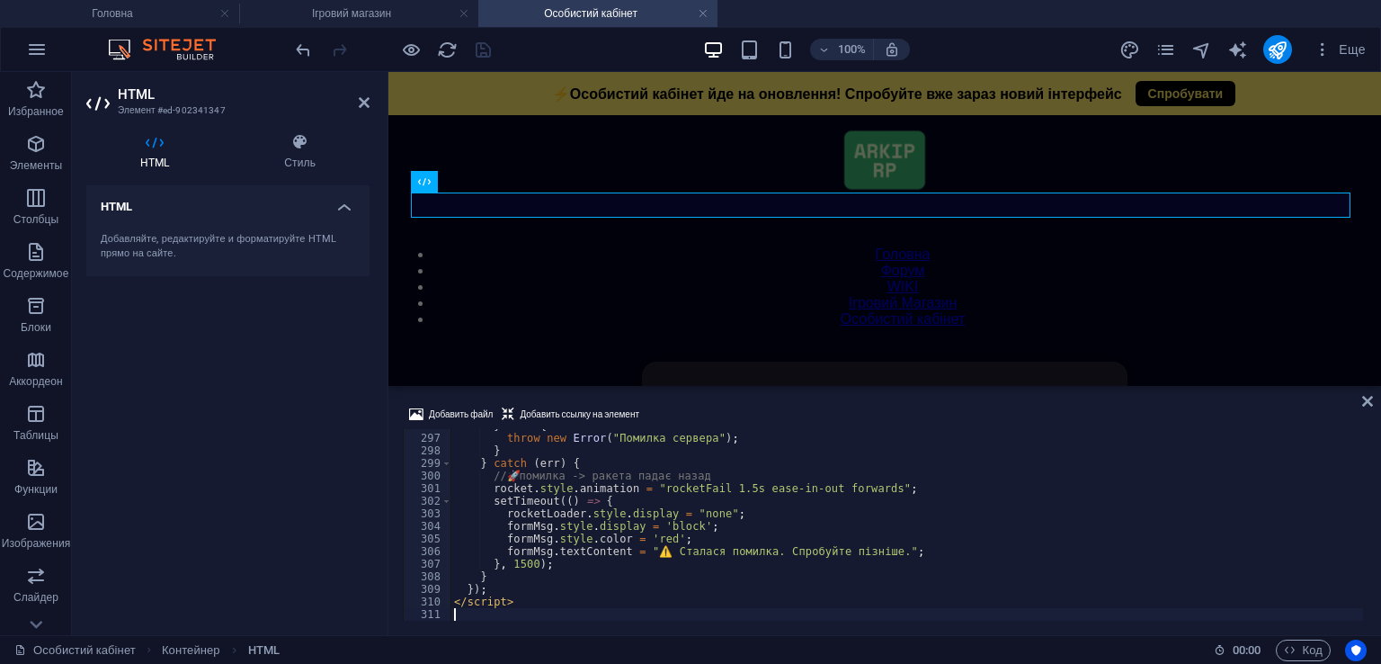
click at [701, 519] on div "} else { throw new Error ( "Помилка сервера" ) ; } } catch ( err ) { // 🚀 помил…" at bounding box center [907, 527] width 913 height 217
type textarea "</script>"
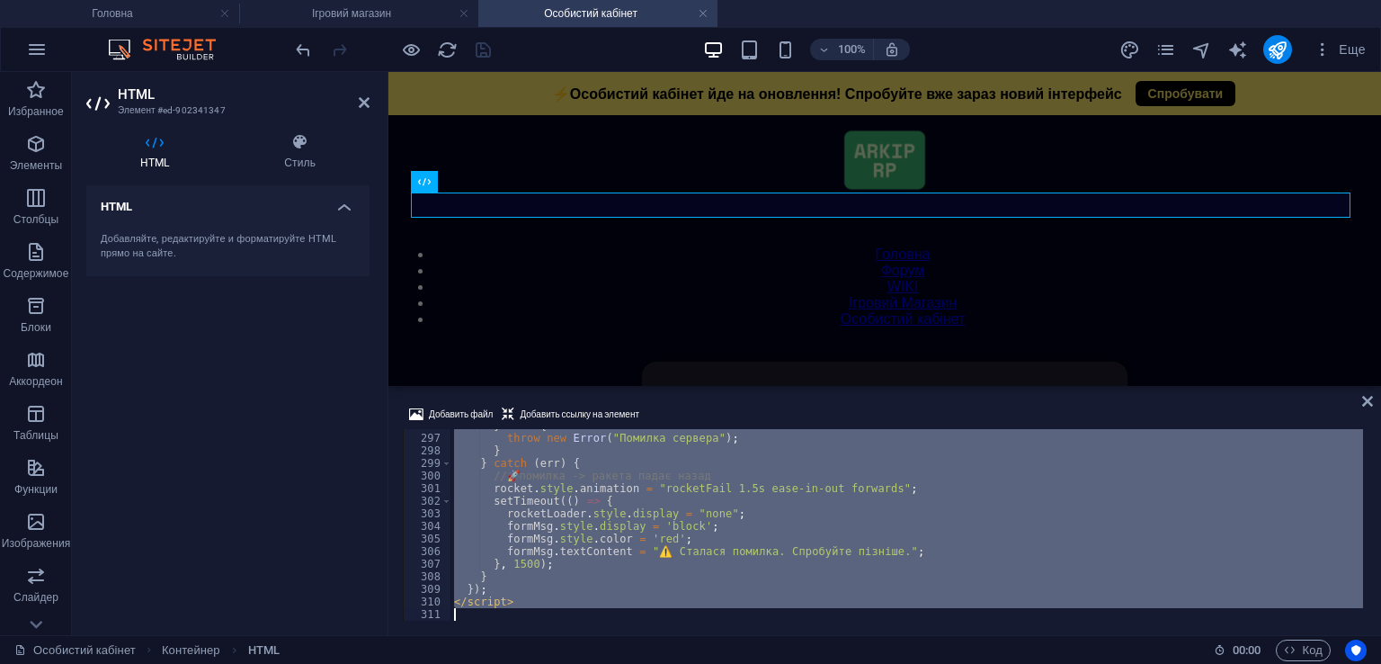
scroll to position [3798, 0]
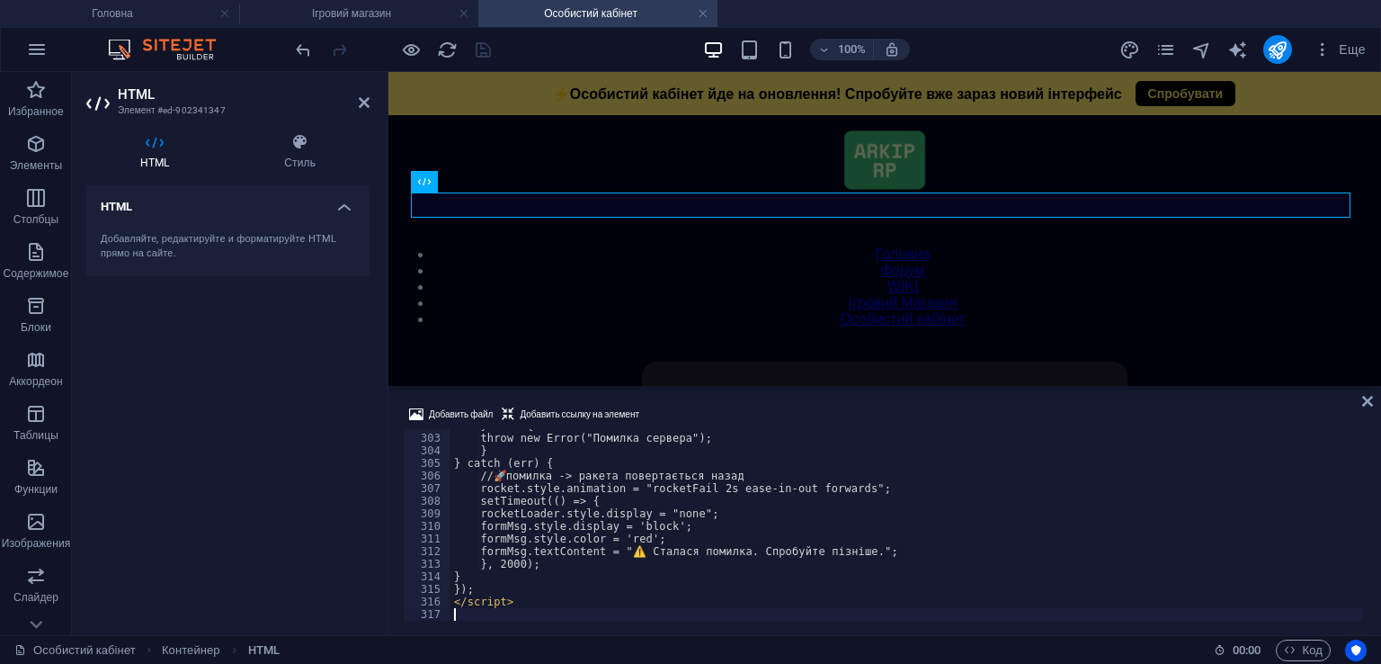
click at [795, 399] on div "Добавить файл Добавить ссылку на элемент 302 303 304 305 306 307 308 309 310 31…" at bounding box center [884, 511] width 993 height 245
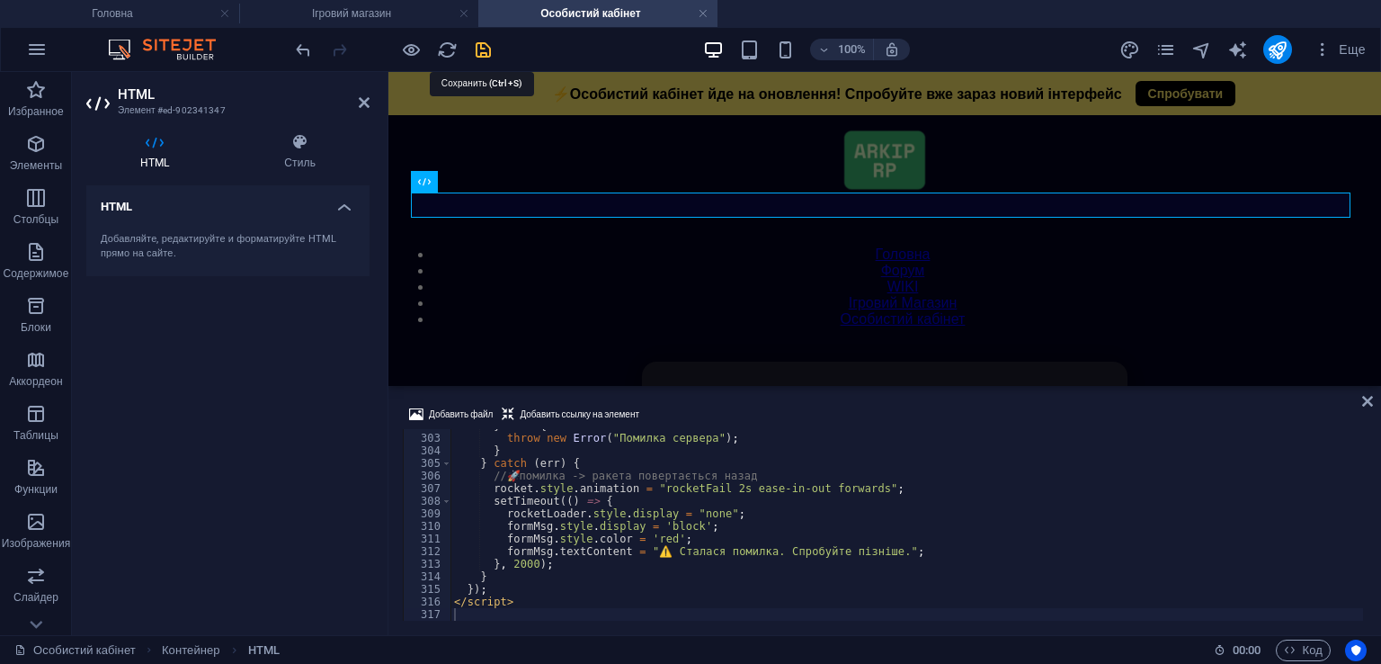
click at [486, 44] on icon "save" at bounding box center [483, 50] width 21 height 21
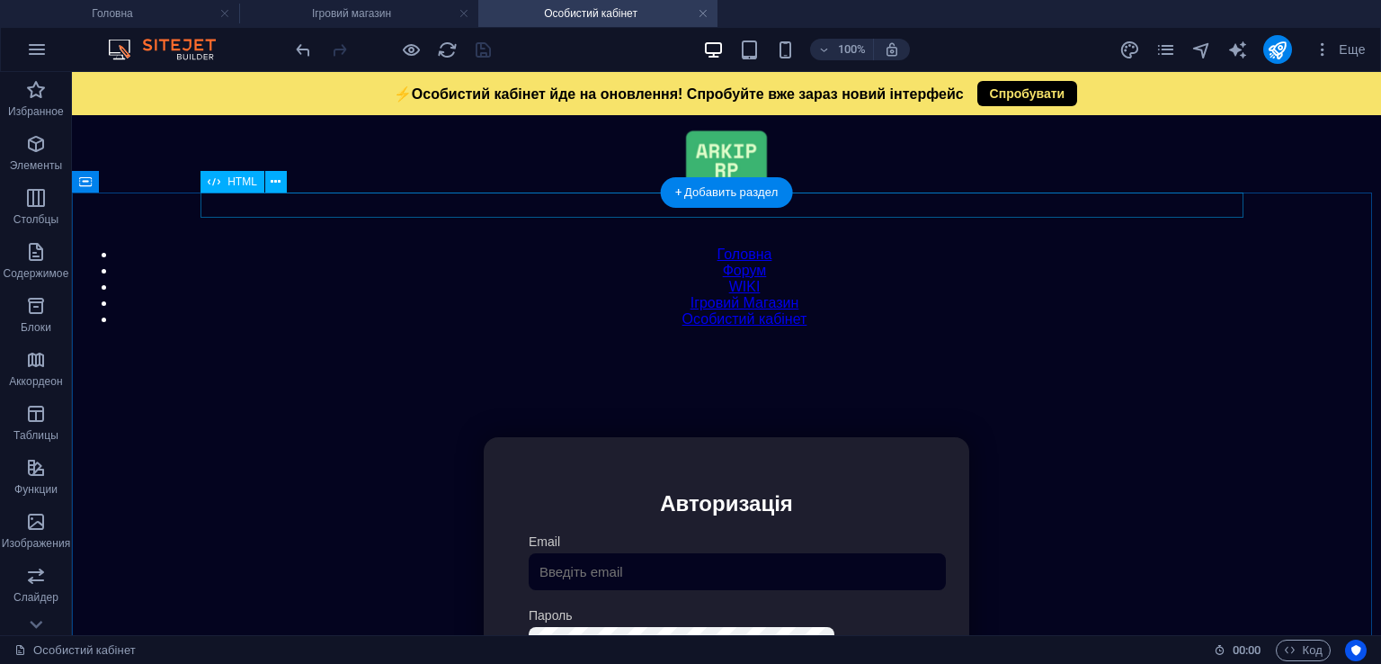
click at [591, 344] on div "Модальне вікно ⚡Особистий кабінет йде на оновлення! Спробуйте вже зараз новий і…" at bounding box center [726, 344] width 1293 height 0
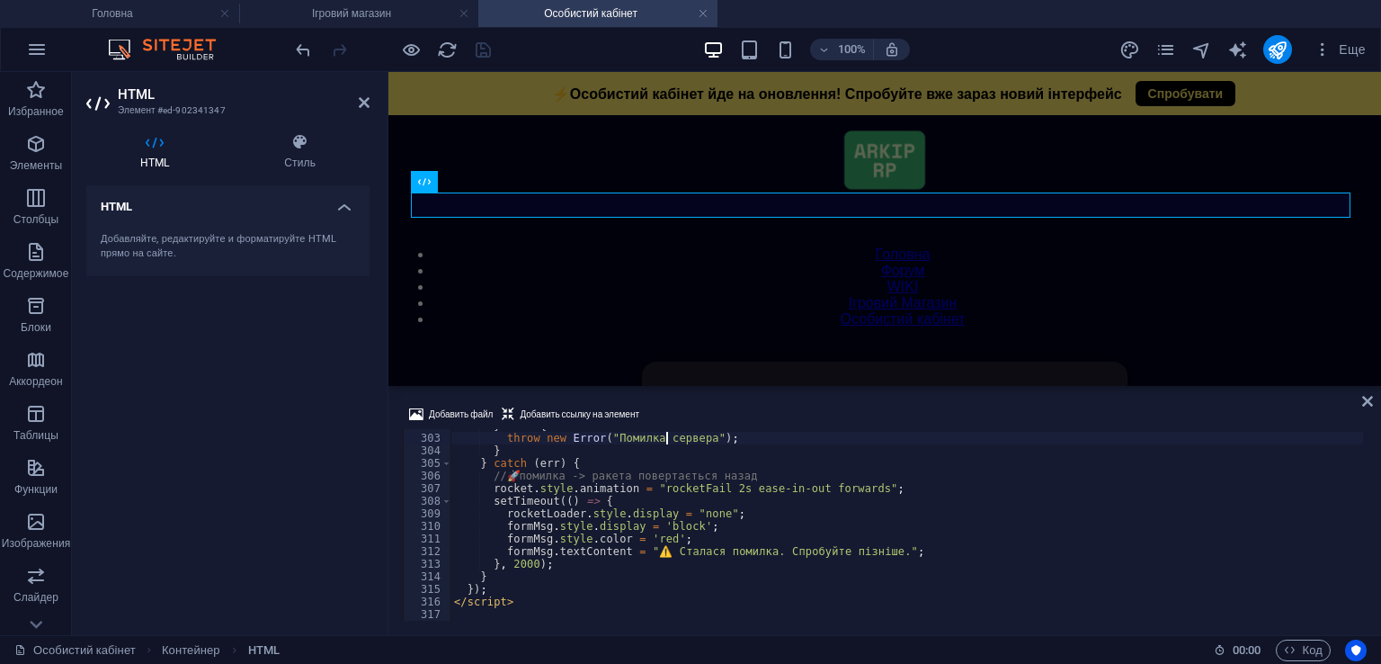
click at [669, 438] on div "} else { throw new Error ( "Помилка сервера" ) ; } } catch ( err ) { // 🚀 помил…" at bounding box center [907, 527] width 913 height 217
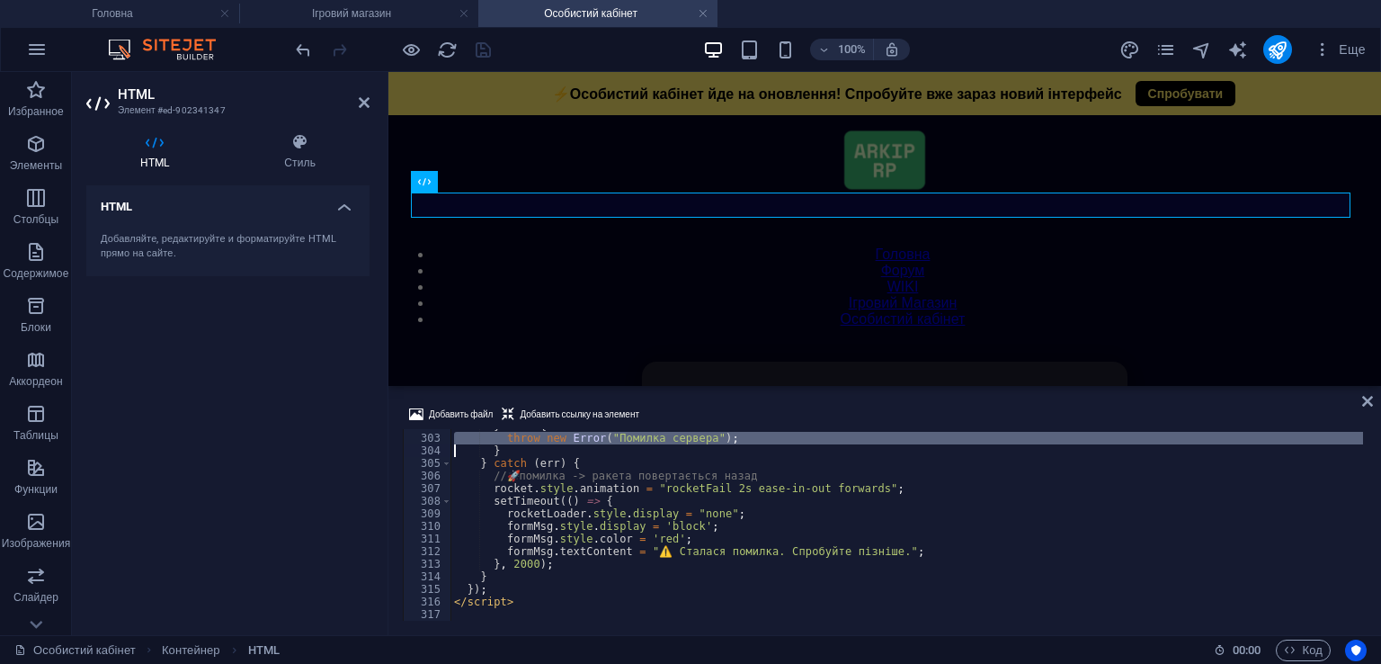
click at [669, 438] on div "} else { throw new Error ( "Помилка сервера" ) ; } } catch ( err ) { // 🚀 помил…" at bounding box center [907, 527] width 913 height 217
type textarea "</script>"
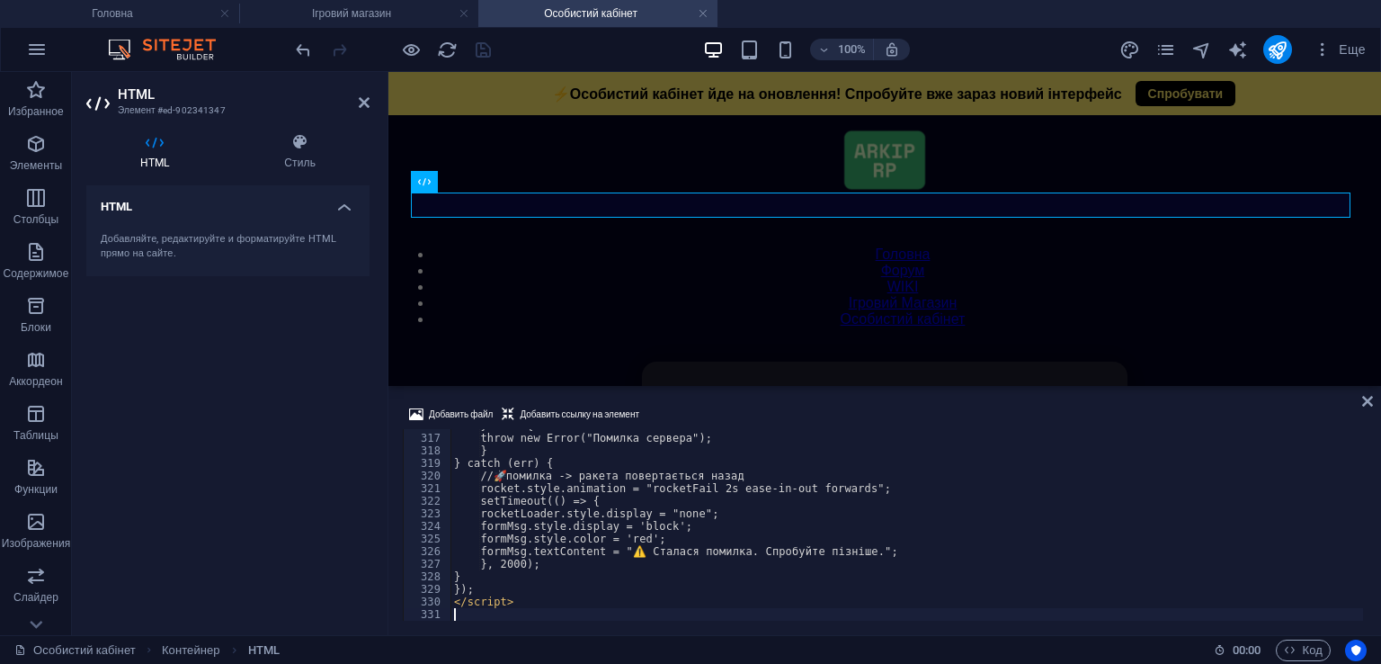
scroll to position [3975, 0]
click at [784, 397] on div "Добавить файл Добавить ссылку на элемент 316 317 318 319 320 321 322 323 324 32…" at bounding box center [884, 511] width 993 height 245
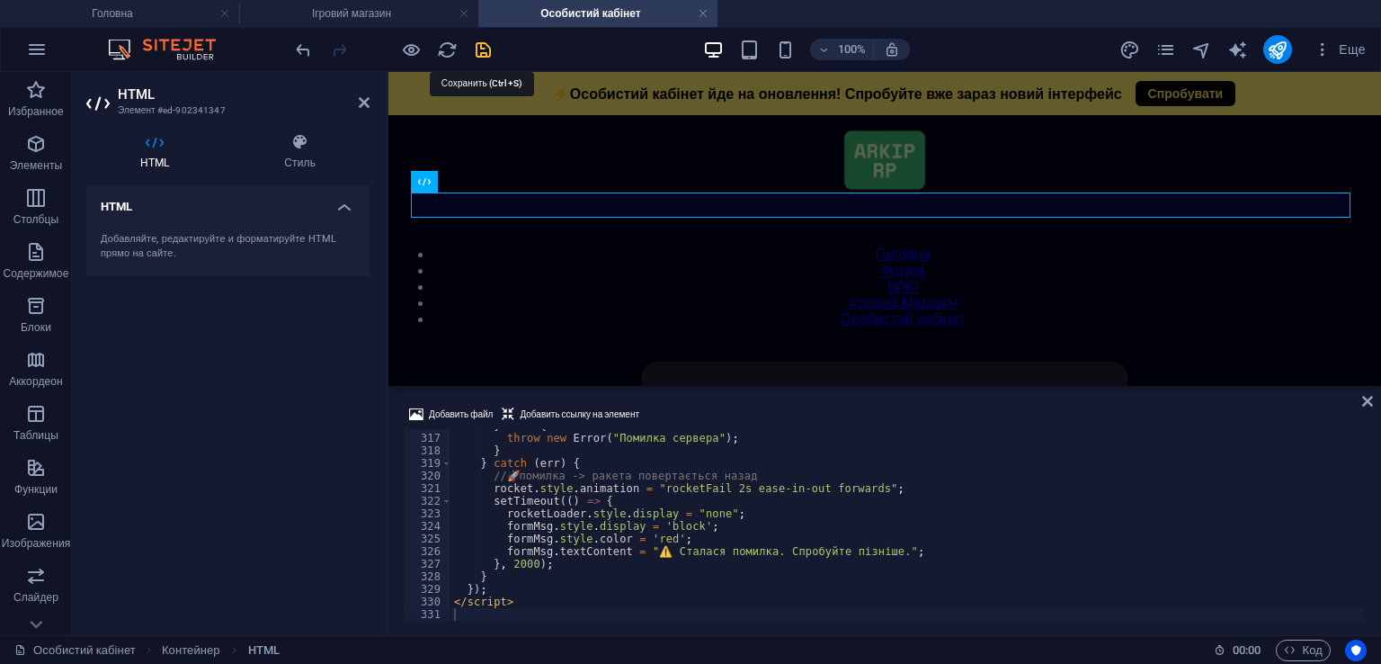
click at [486, 50] on icon "save" at bounding box center [483, 50] width 21 height 21
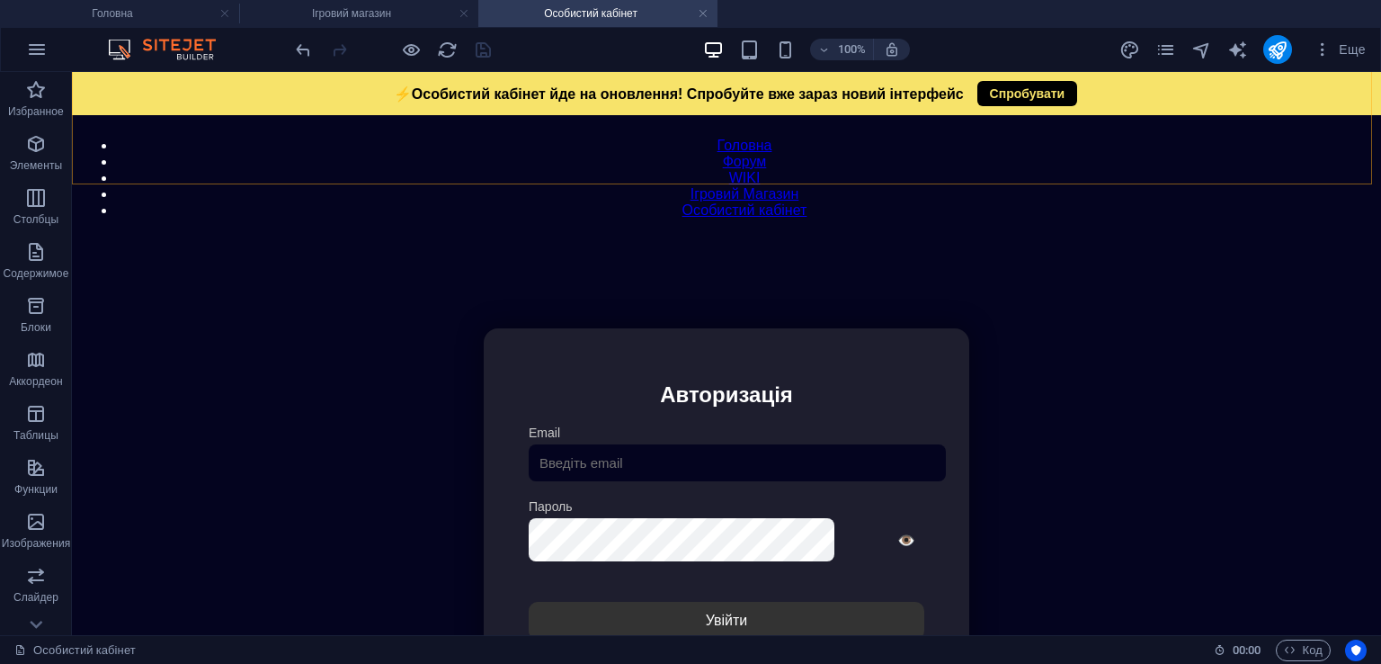
scroll to position [180, 0]
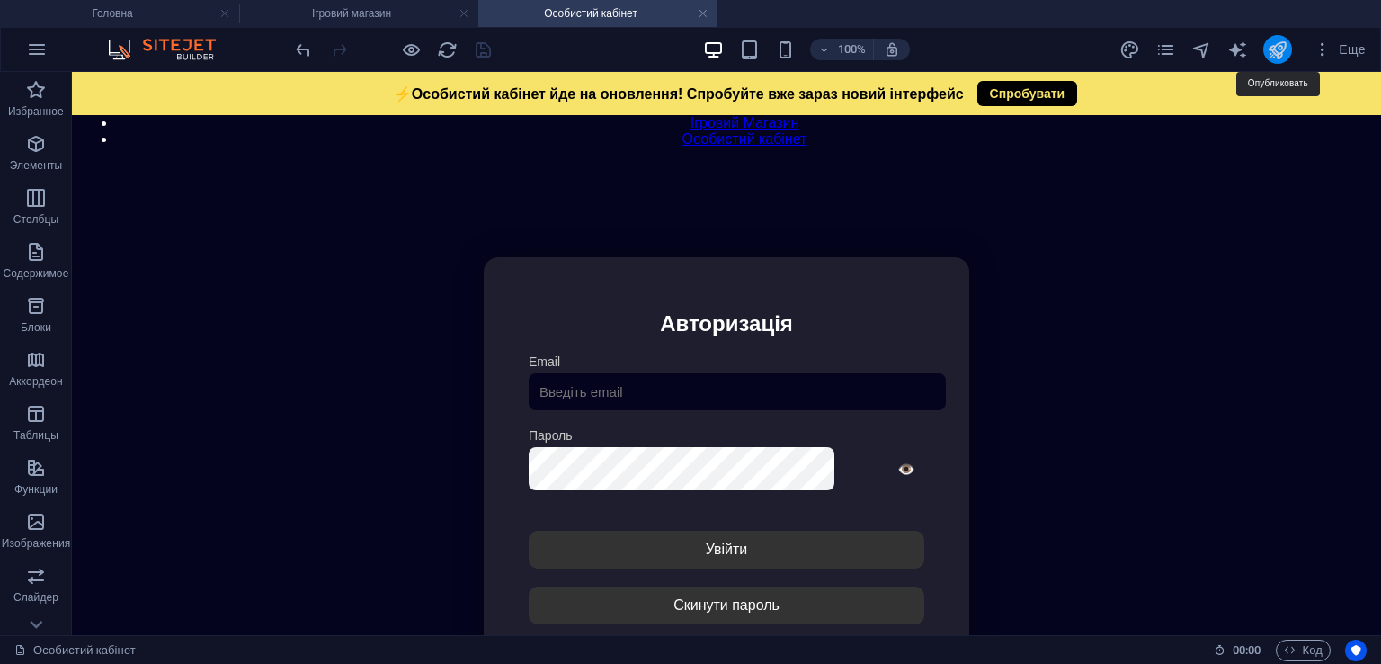
click at [1272, 49] on icon "publish" at bounding box center [1277, 50] width 21 height 21
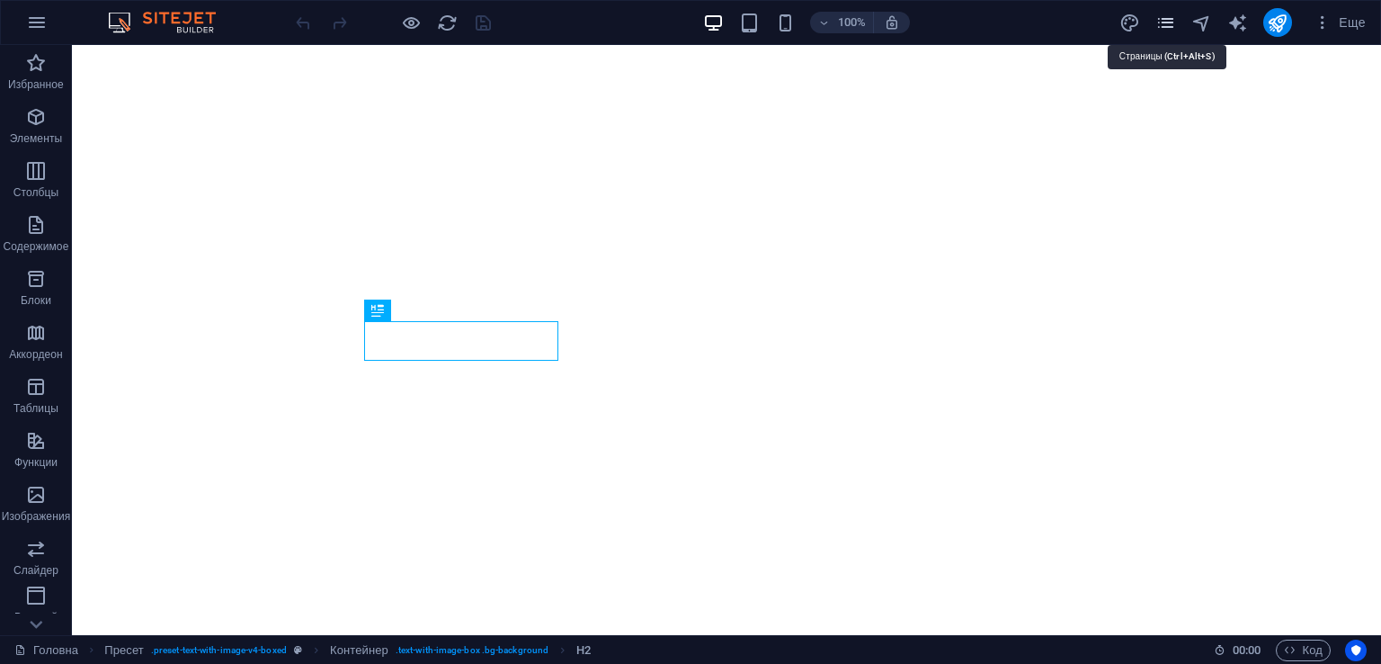
click at [1163, 30] on icon "pages" at bounding box center [1166, 23] width 21 height 21
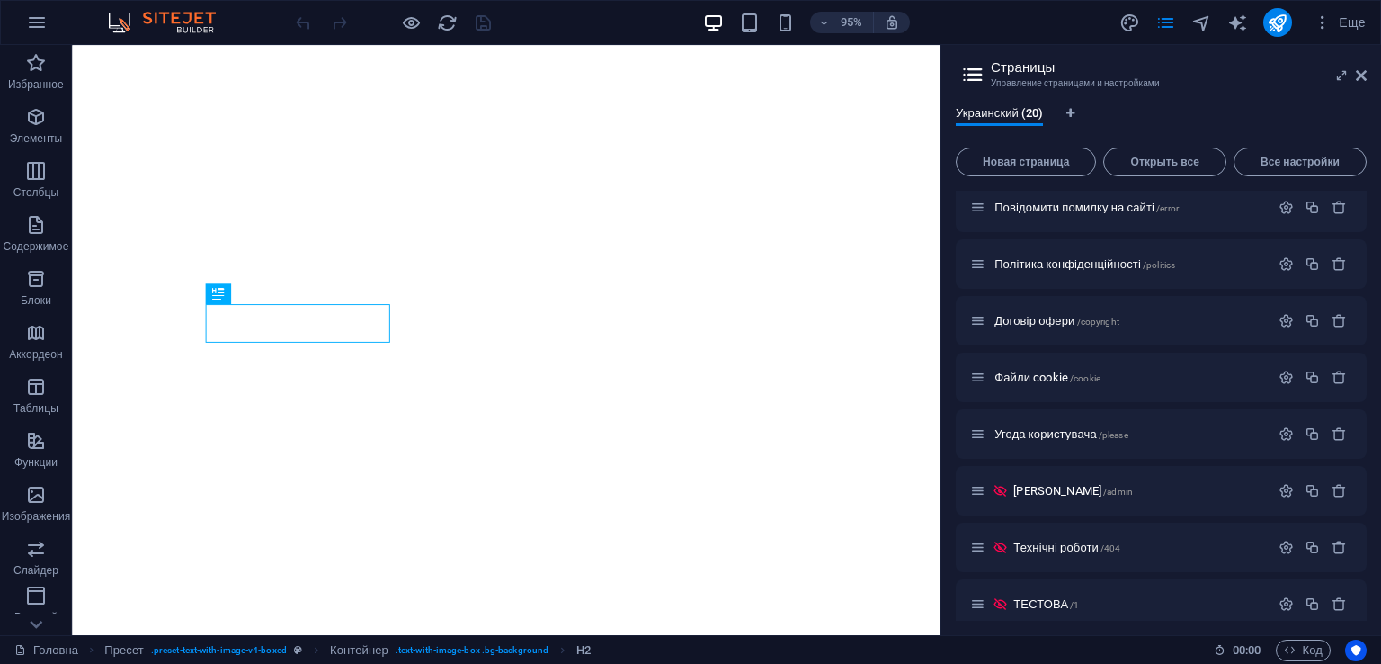
scroll to position [617, 0]
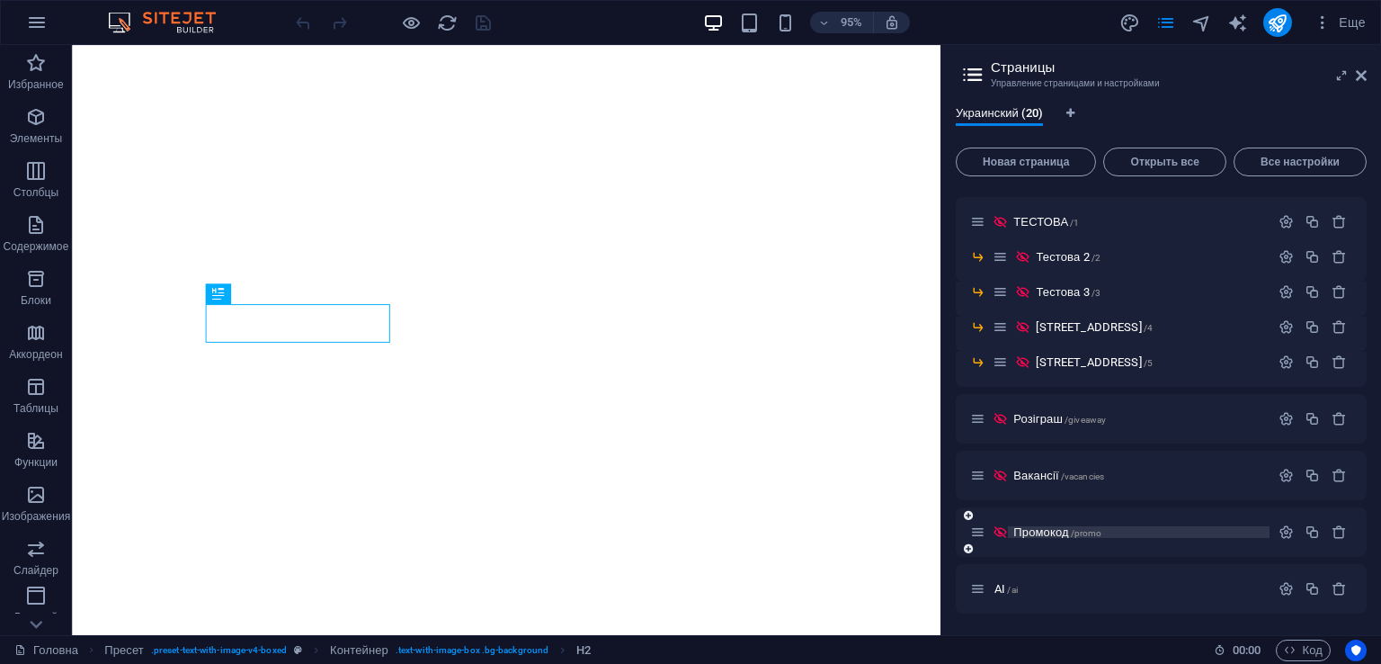
click at [1087, 533] on span "/promo" at bounding box center [1086, 533] width 31 height 10
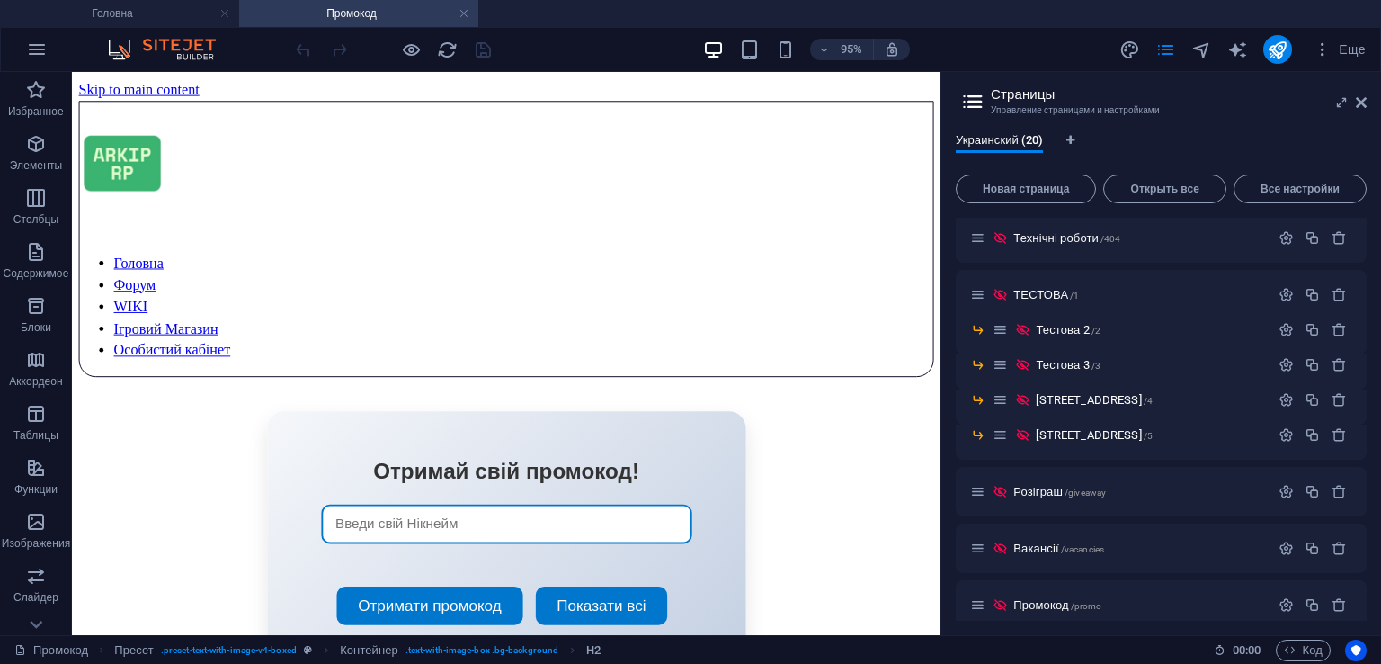
scroll to position [0, 0]
click at [1366, 99] on aside "Страницы Управление страницами и настройками Украинский (20) Новая страница Отк…" at bounding box center [1161, 353] width 441 height 563
click at [1359, 101] on icon at bounding box center [1361, 102] width 11 height 14
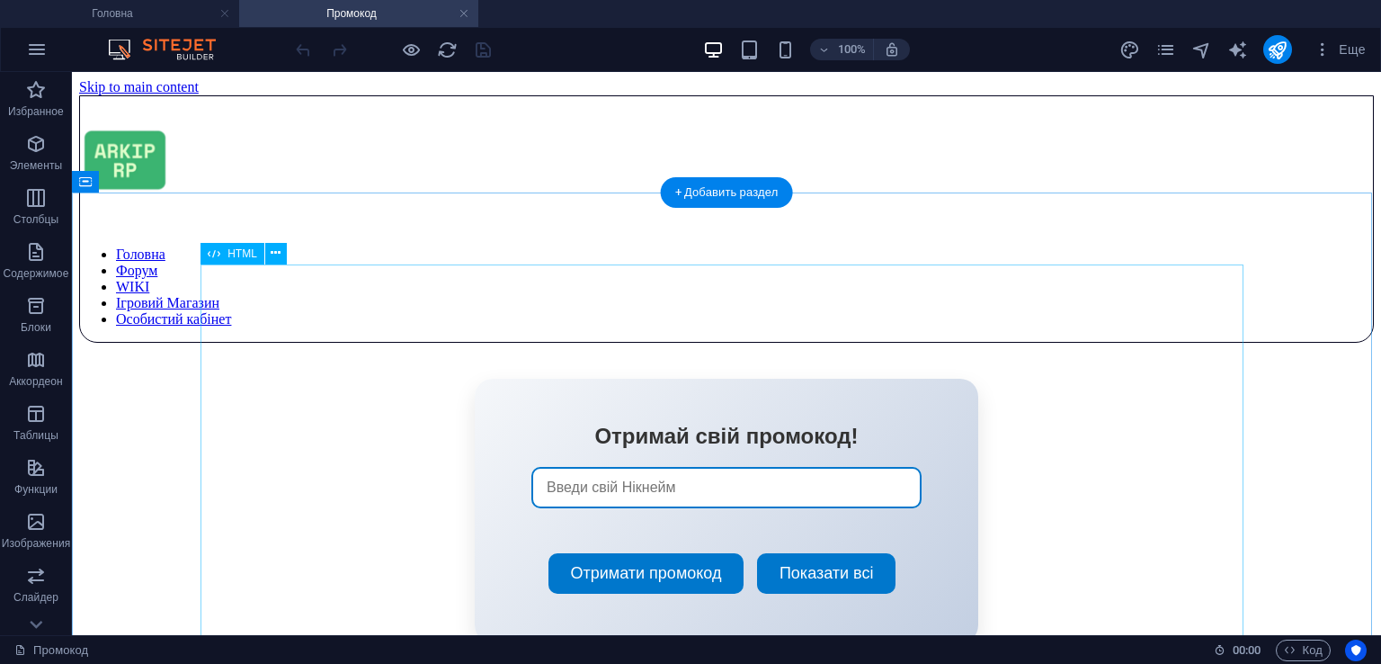
click at [748, 379] on div "Отримай свій промокод! Отримати промокод Показати всі × Збережені промокоди # П…" at bounding box center [726, 511] width 1295 height 264
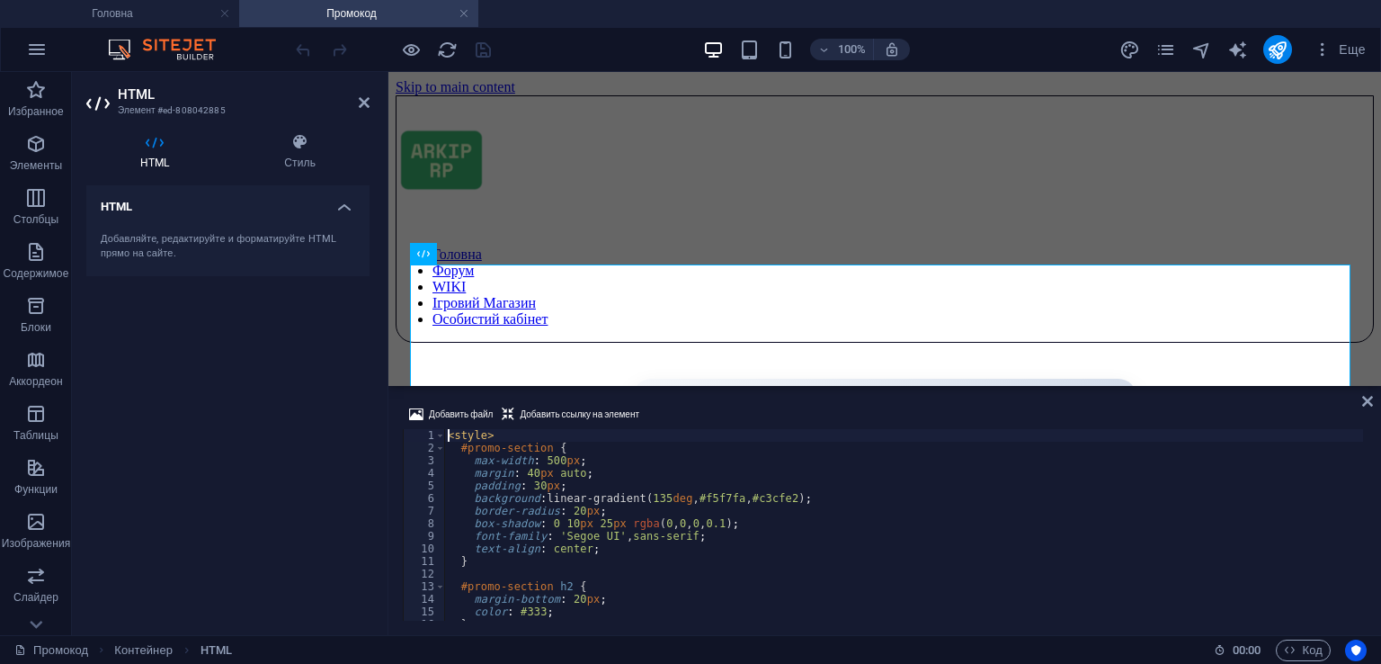
click at [701, 490] on div "< style > #promo-section { max-width : 500 px ; margin : 40 px auto ; padding :…" at bounding box center [903, 537] width 919 height 217
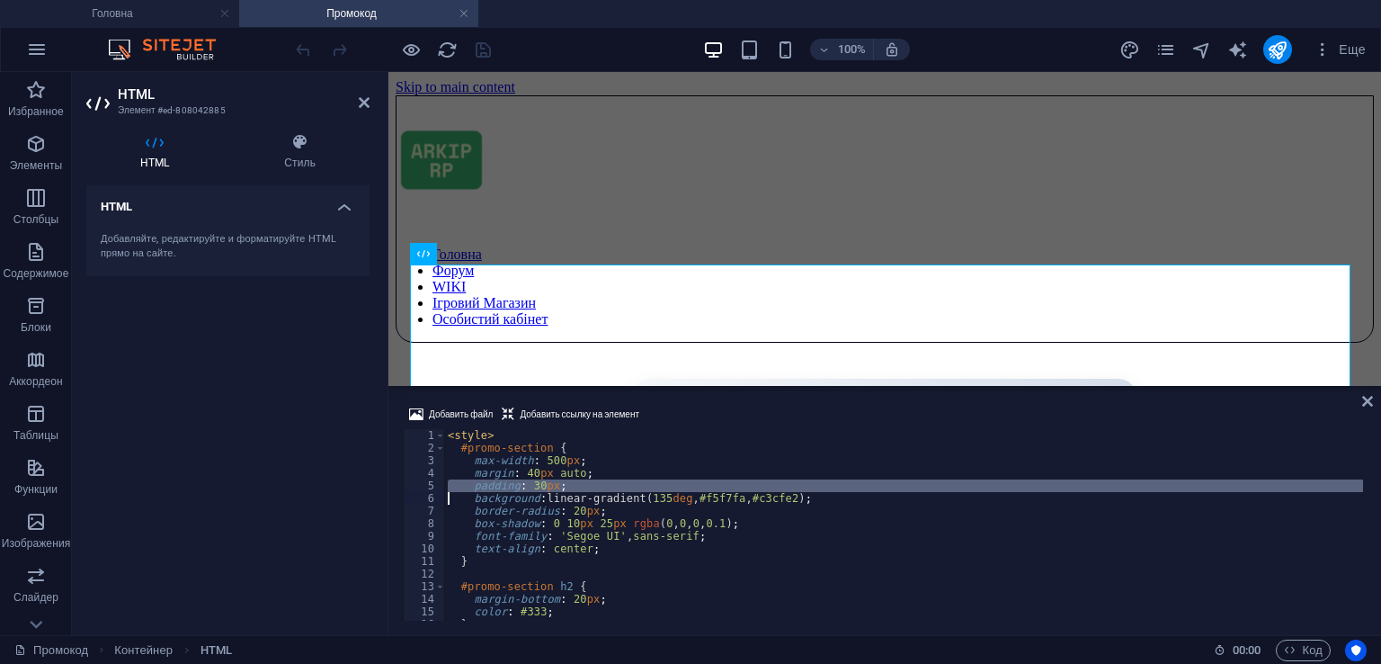
click at [701, 490] on div "< style > #promo-section { max-width : 500 px ; margin : 40 px auto ; padding :…" at bounding box center [903, 537] width 919 height 217
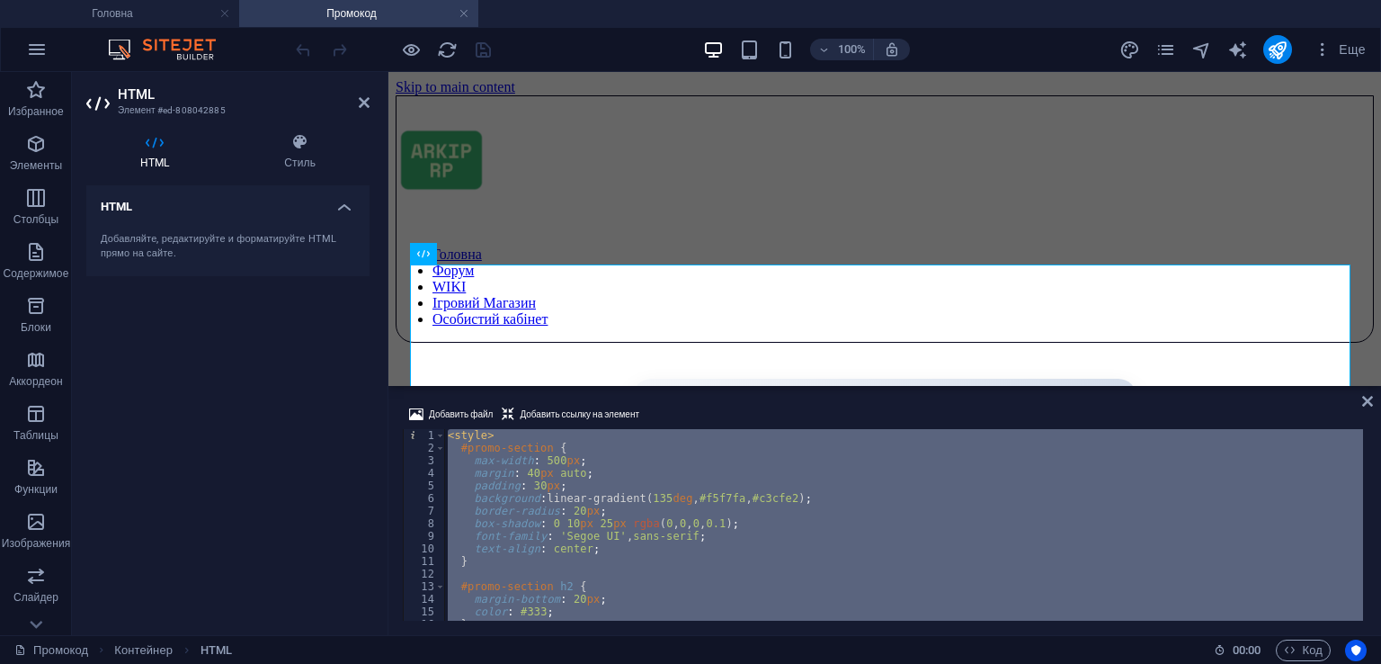
click at [792, 499] on div "< style > #promo-section { max-width : 500 px ; margin : 40 px auto ; padding :…" at bounding box center [903, 525] width 919 height 192
type textarea "background: linear-gradient(135deg, #f5f7fa, #c3cfe2);"
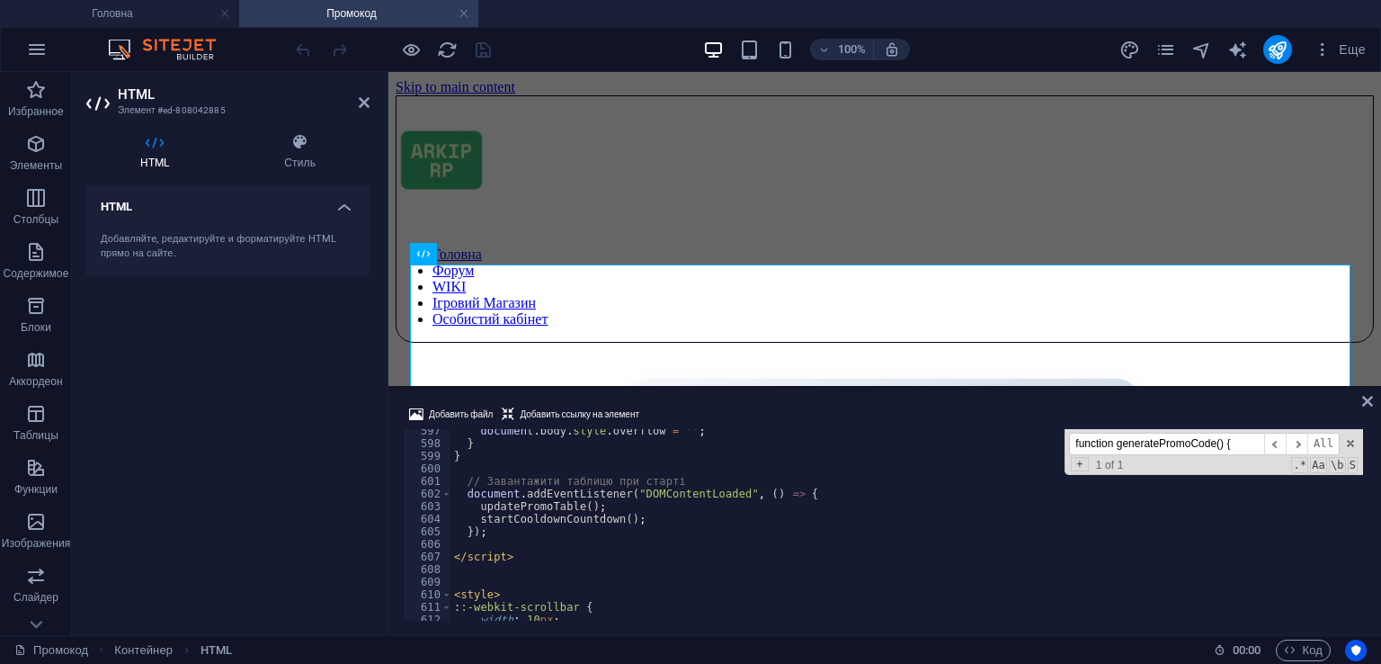
scroll to position [7508, 0]
click at [1186, 440] on input "function generatePromoCode() {" at bounding box center [1166, 444] width 195 height 22
paste input "grecaptcha.reset();"
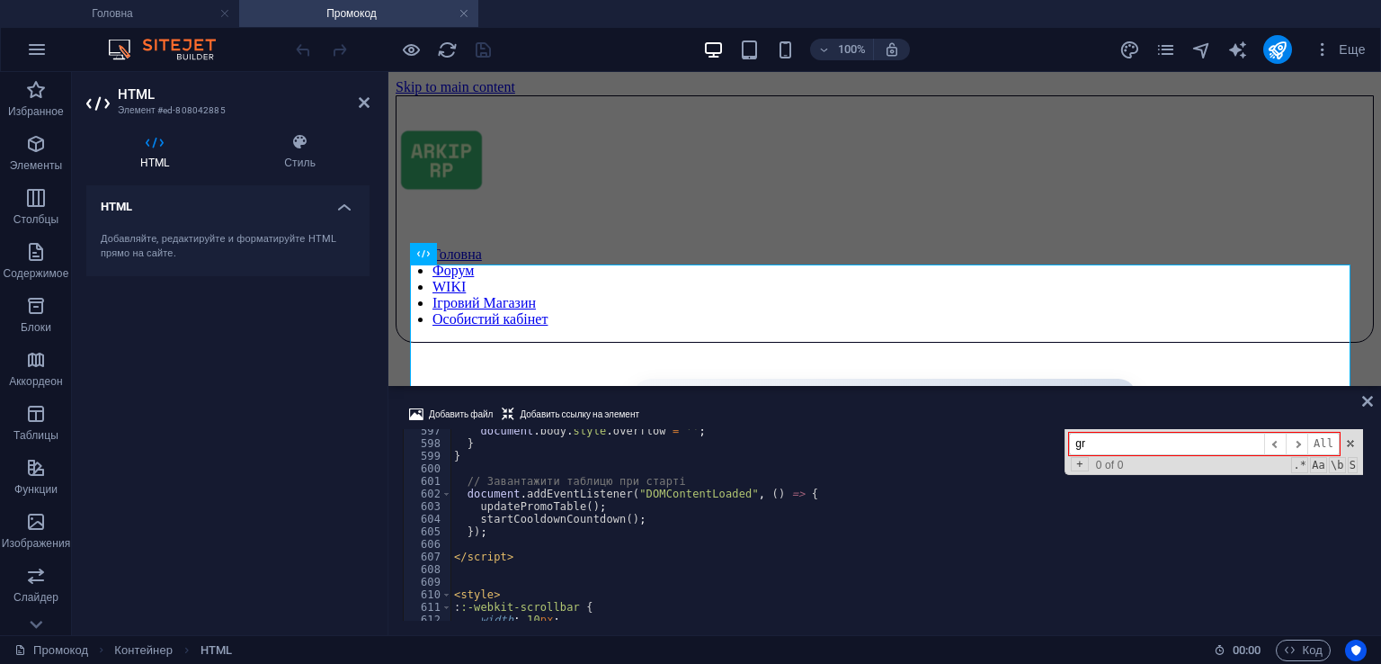
type input "g"
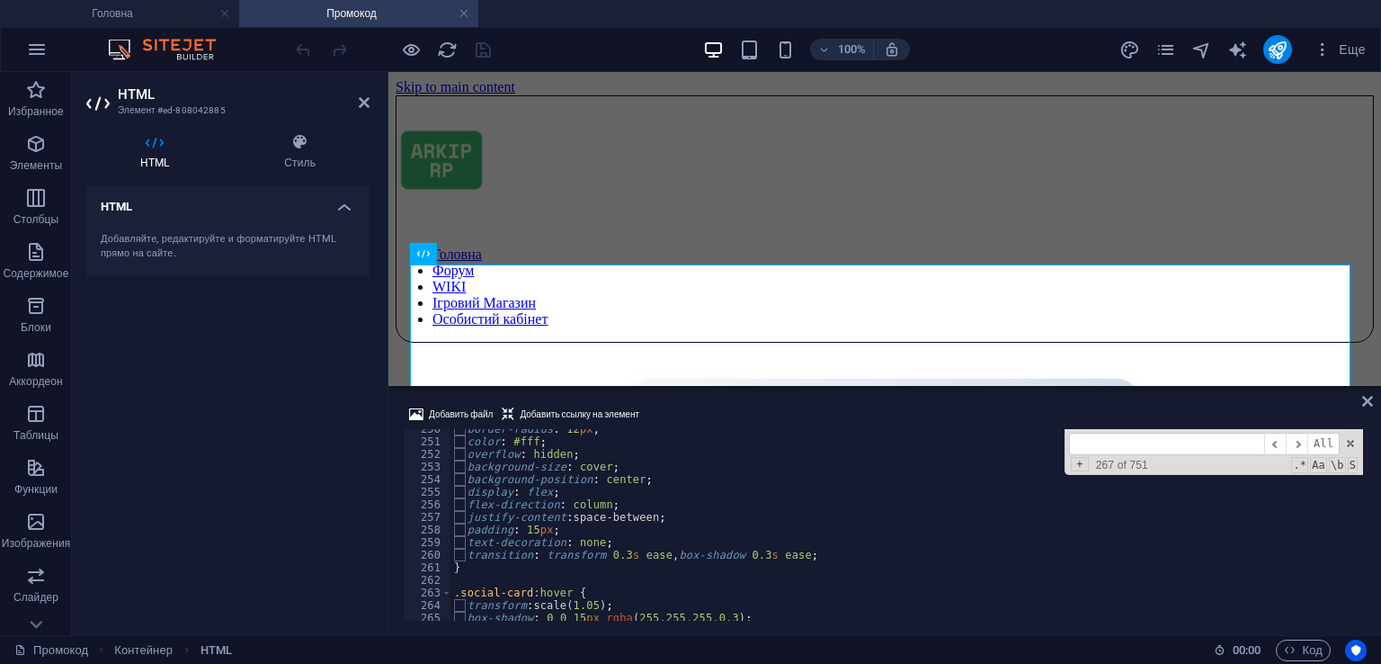
scroll to position [3141, 0]
click at [763, 494] on div "border-radius : 12 px ; color : #fff ; overflow : hidden ; background-size : co…" at bounding box center [907, 531] width 913 height 217
click at [673, 491] on div "border-radius : 12 px ; color : #fff ; overflow : hidden ; background-size : co…" at bounding box center [907, 531] width 913 height 217
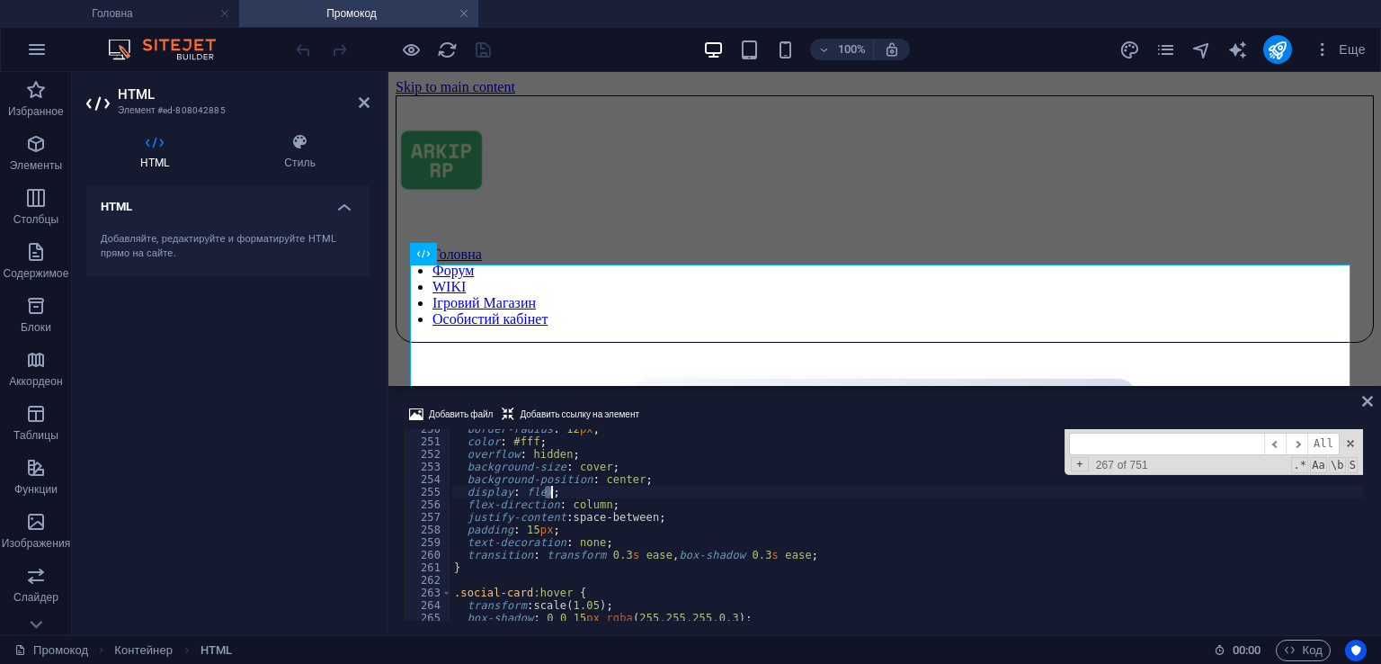
click at [673, 491] on div "border-radius : 12 px ; color : #fff ; overflow : hidden ; background-size : co…" at bounding box center [907, 531] width 913 height 217
type textarea "<script src="https://www.google.com/recaptcha/api.js" async defer></script>"
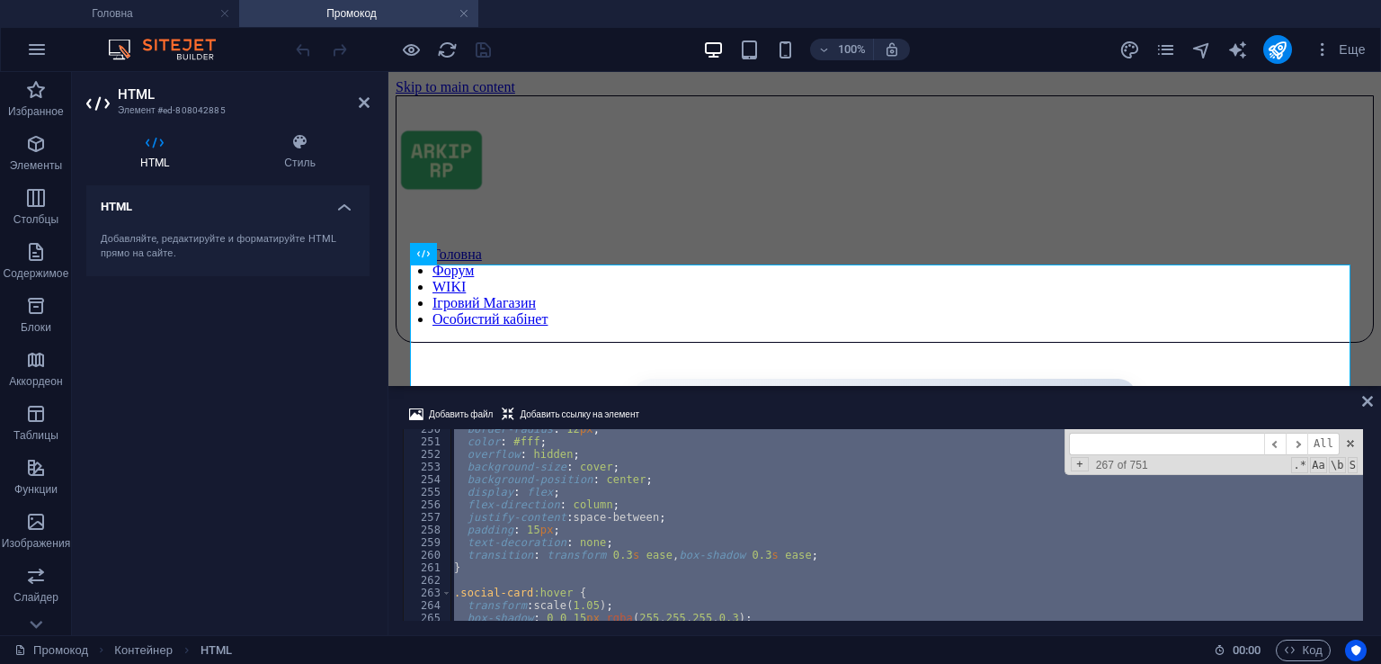
paste textarea
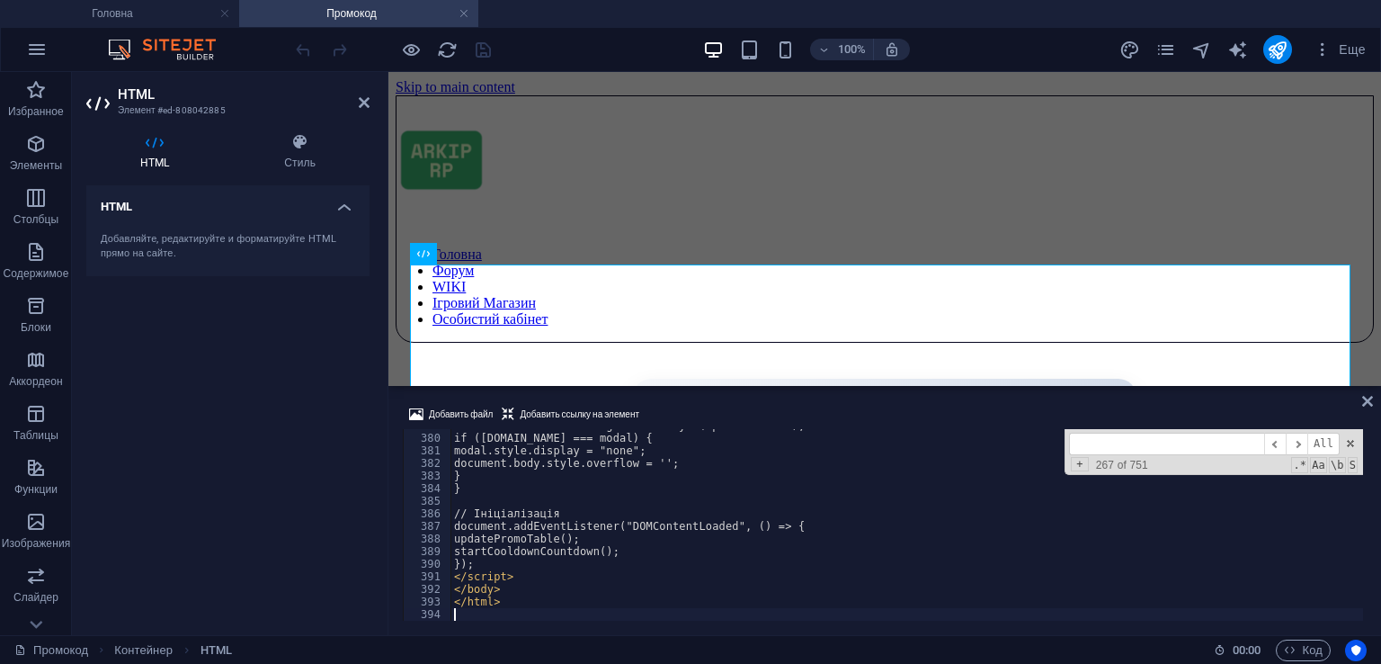
scroll to position [4769, 0]
click at [735, 411] on div "Добавить файл Добавить ссылку на элемент" at bounding box center [885, 417] width 964 height 26
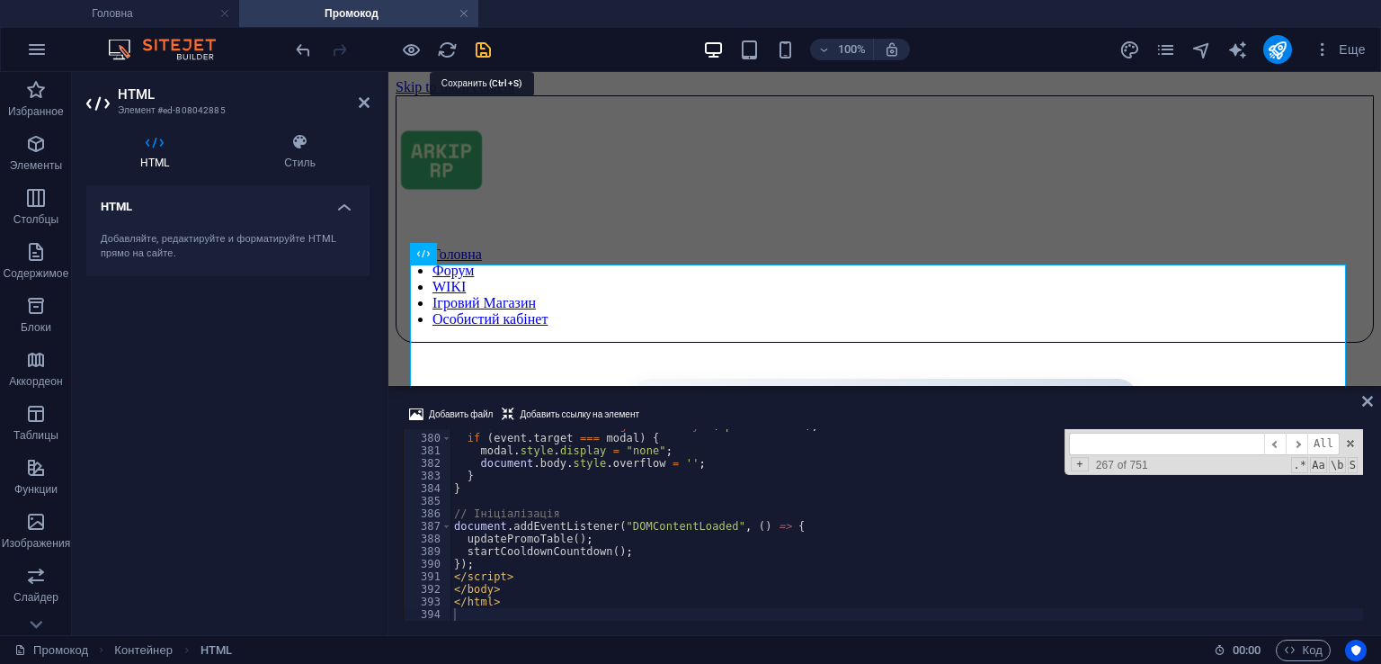
click at [480, 47] on icon "save" at bounding box center [483, 50] width 21 height 21
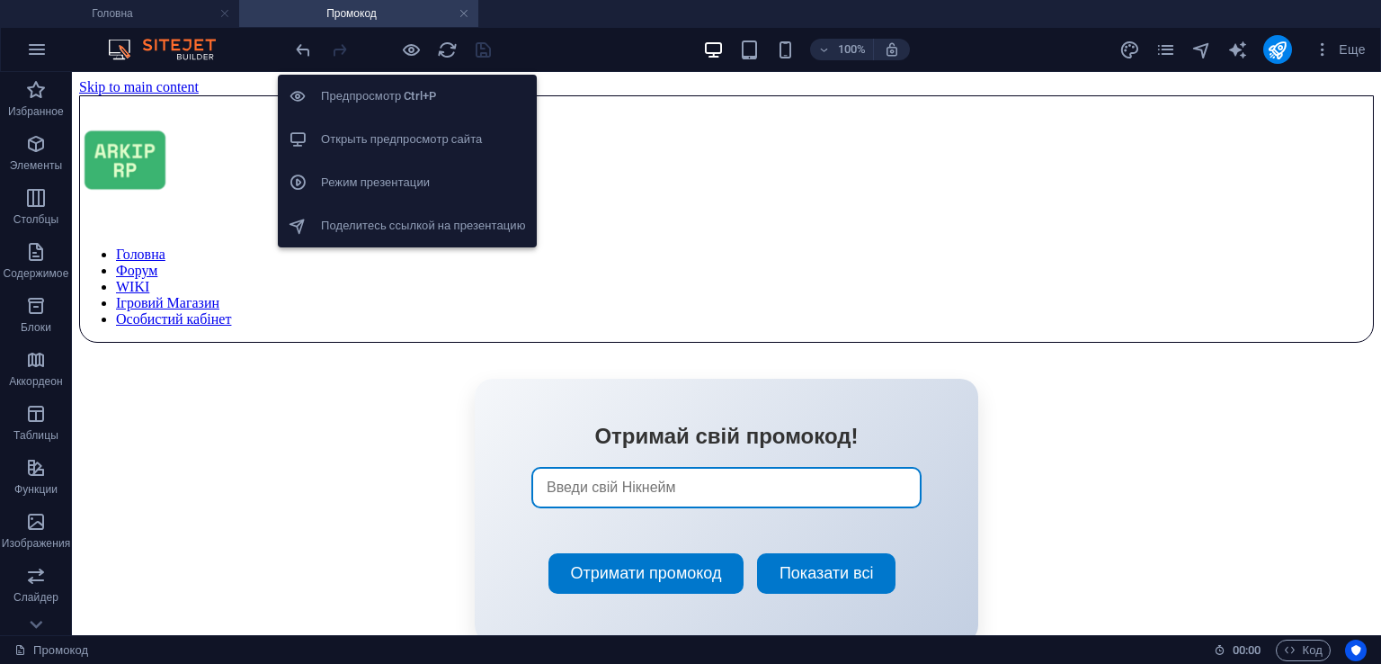
click at [418, 151] on li "Открыть предпросмотр сайта" at bounding box center [407, 139] width 259 height 43
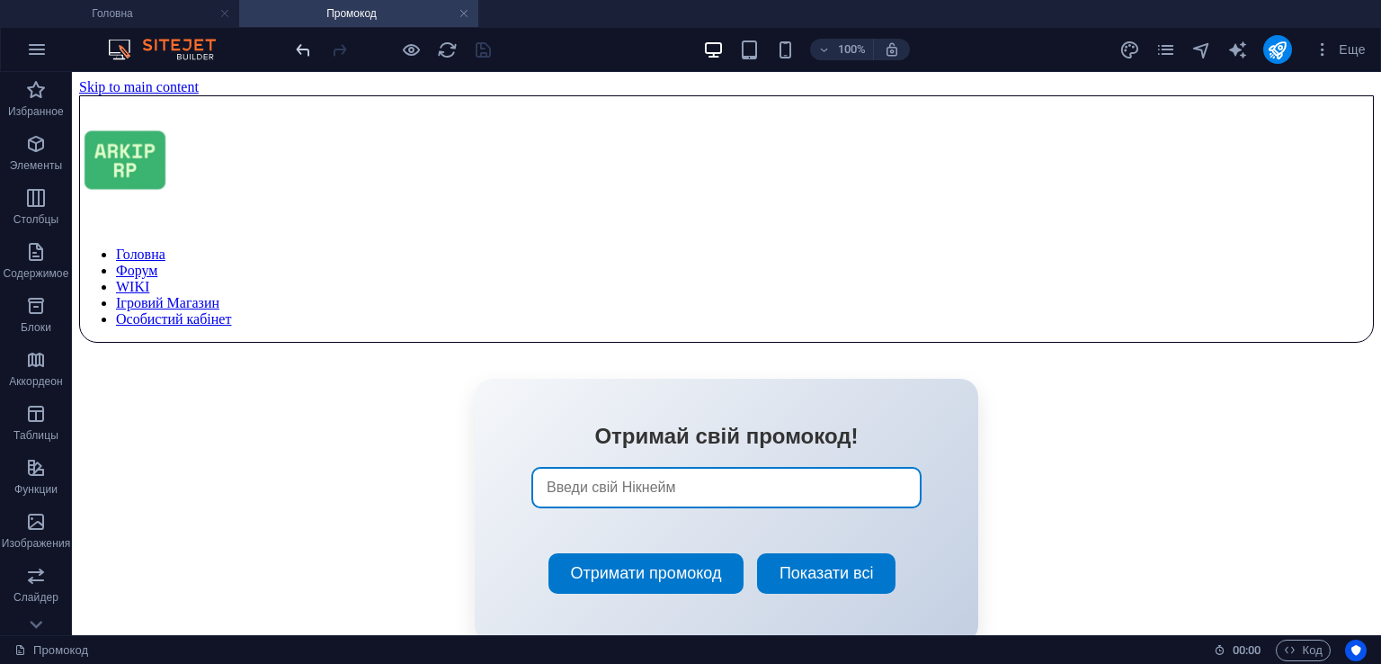
click at [305, 50] on icon "undo" at bounding box center [303, 50] width 21 height 21
click at [487, 50] on icon "save" at bounding box center [483, 50] width 21 height 21
click at [1169, 45] on icon "pages" at bounding box center [1166, 50] width 21 height 21
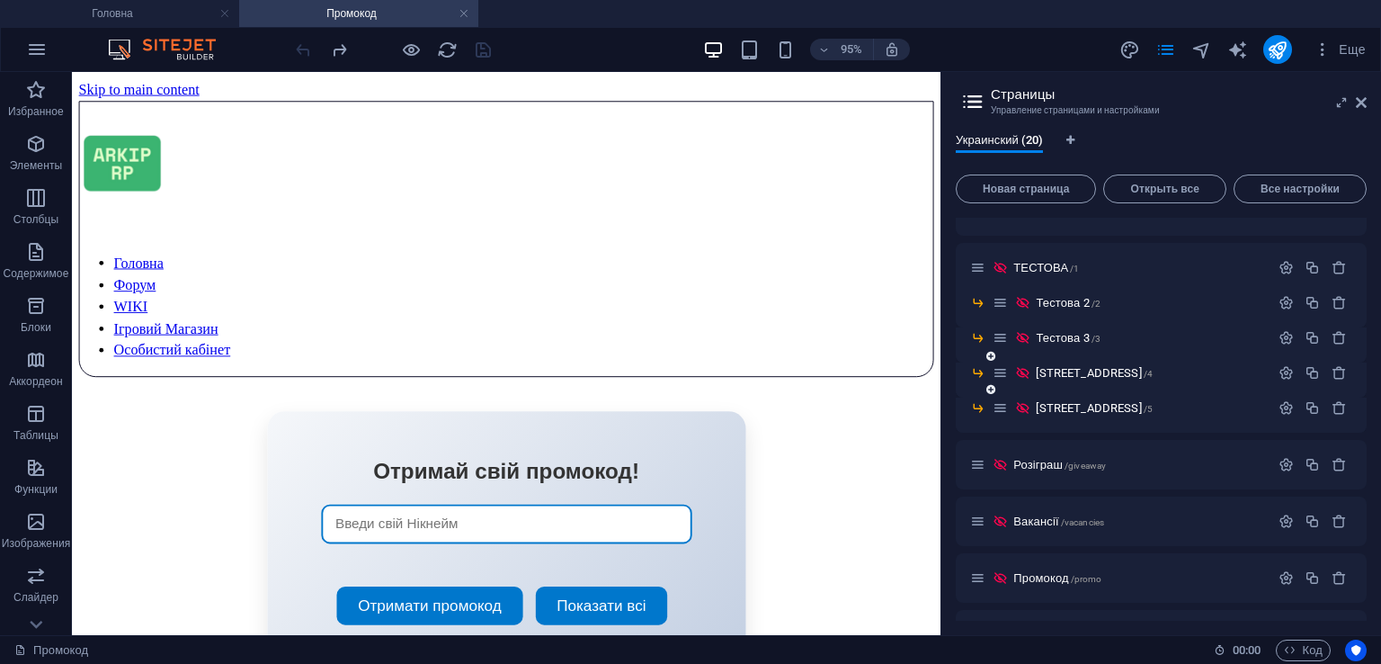
scroll to position [554, 0]
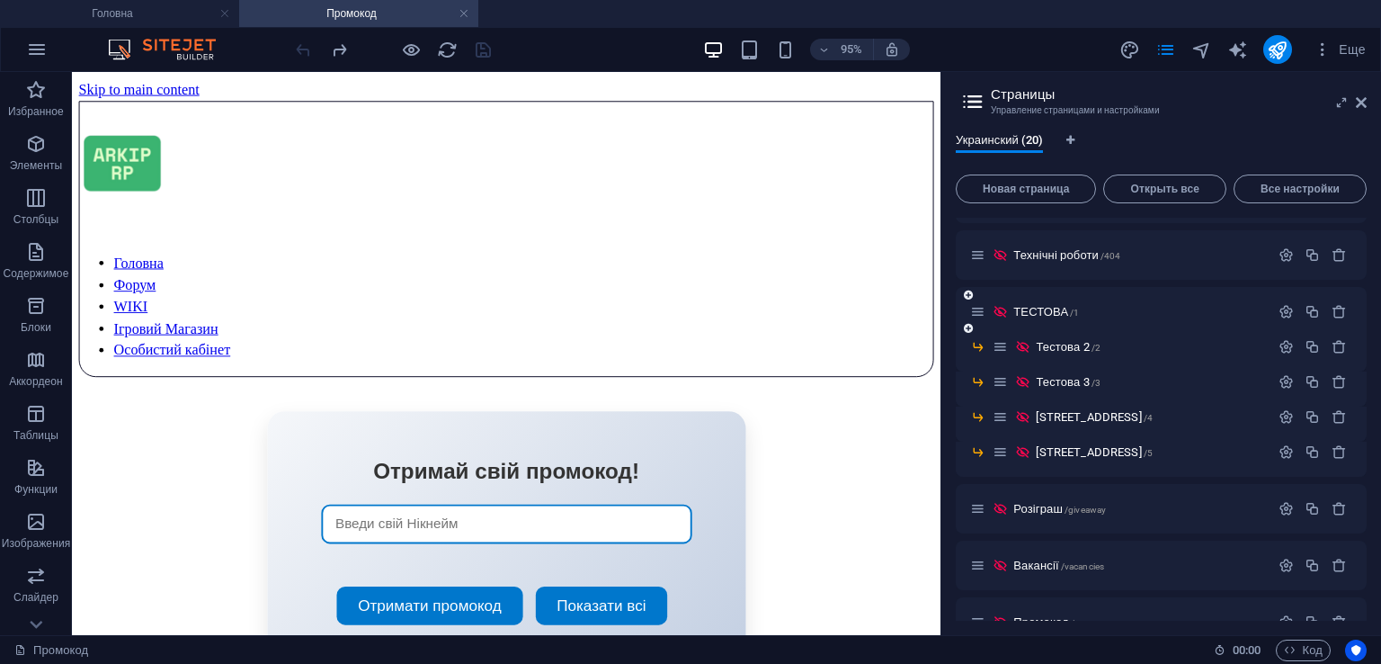
click at [1082, 301] on div "ТЕСТОВА /1" at bounding box center [1119, 311] width 299 height 21
click at [1092, 314] on p "ТЕСТОВА /1" at bounding box center [1138, 312] width 251 height 12
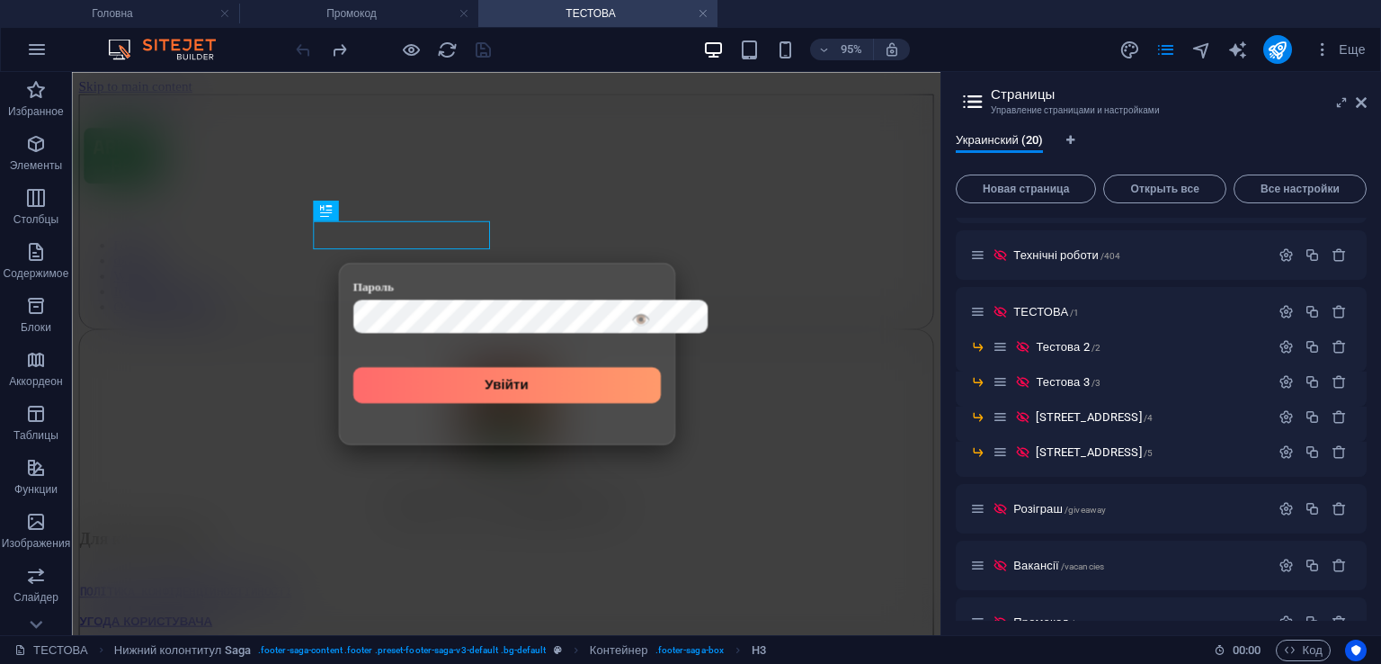
scroll to position [0, 0]
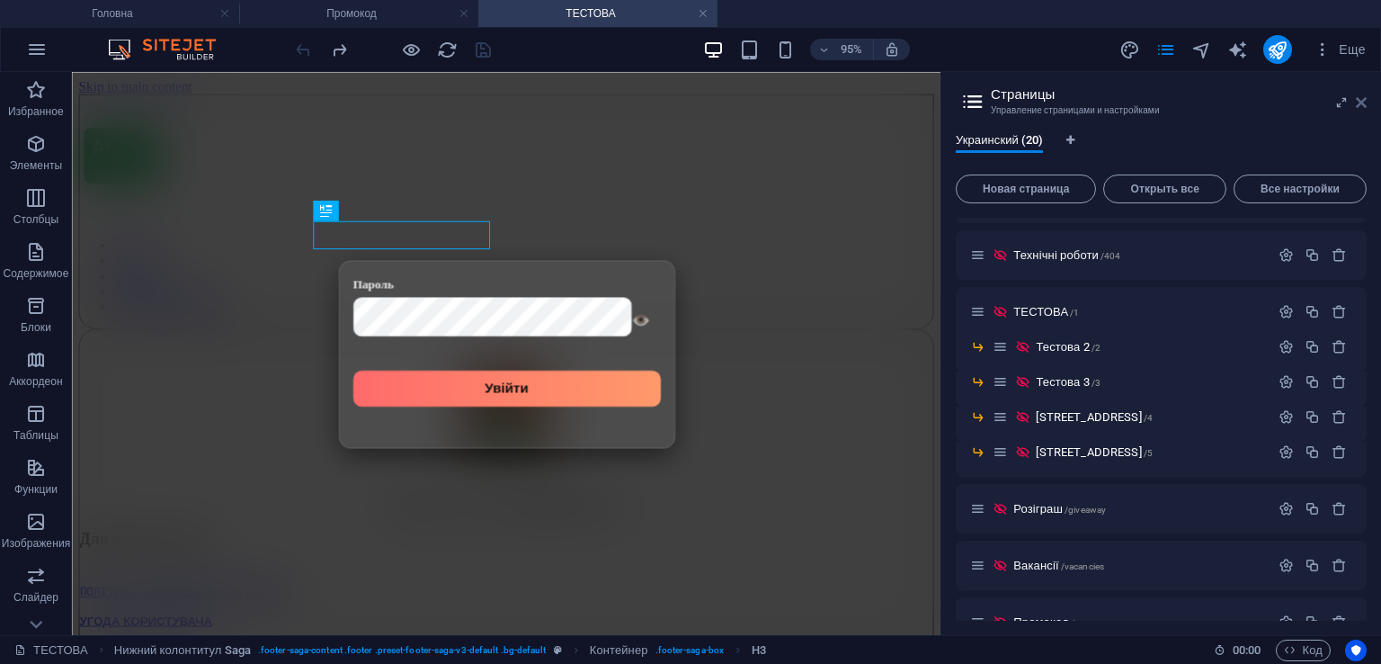
click at [1362, 95] on icon at bounding box center [1361, 102] width 11 height 14
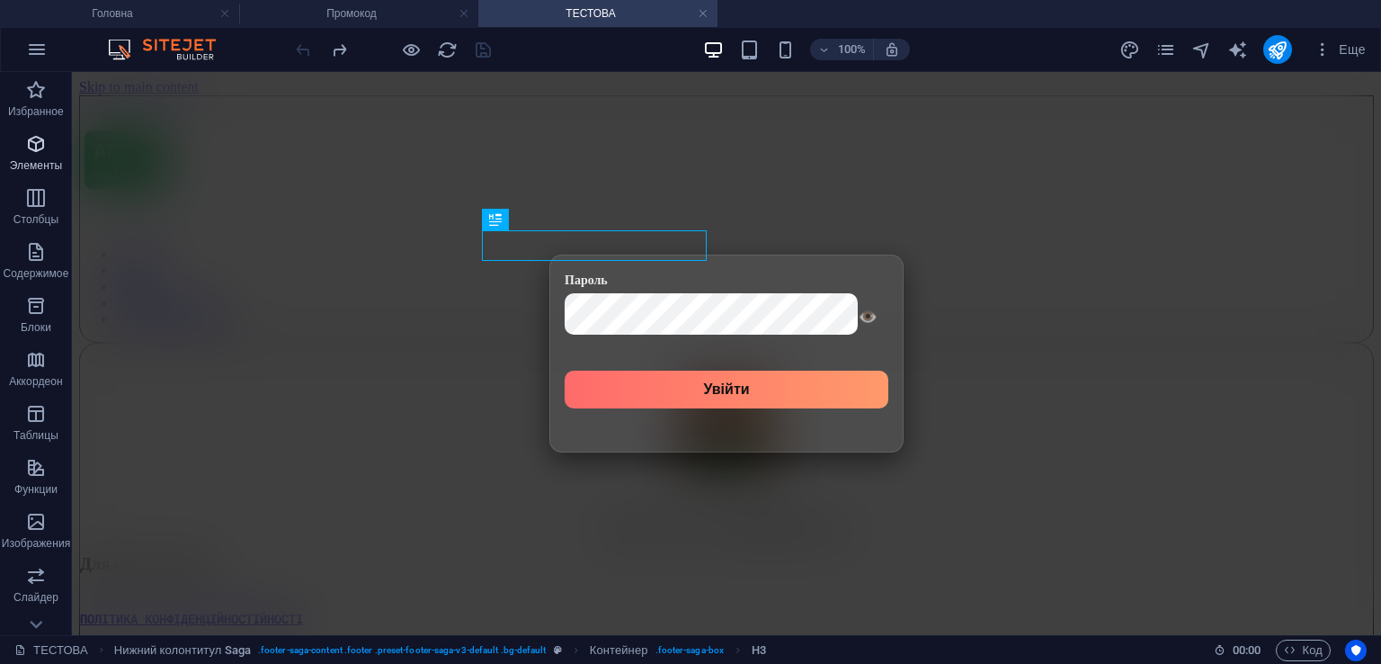
click at [27, 164] on p "Элементы" at bounding box center [36, 165] width 52 height 14
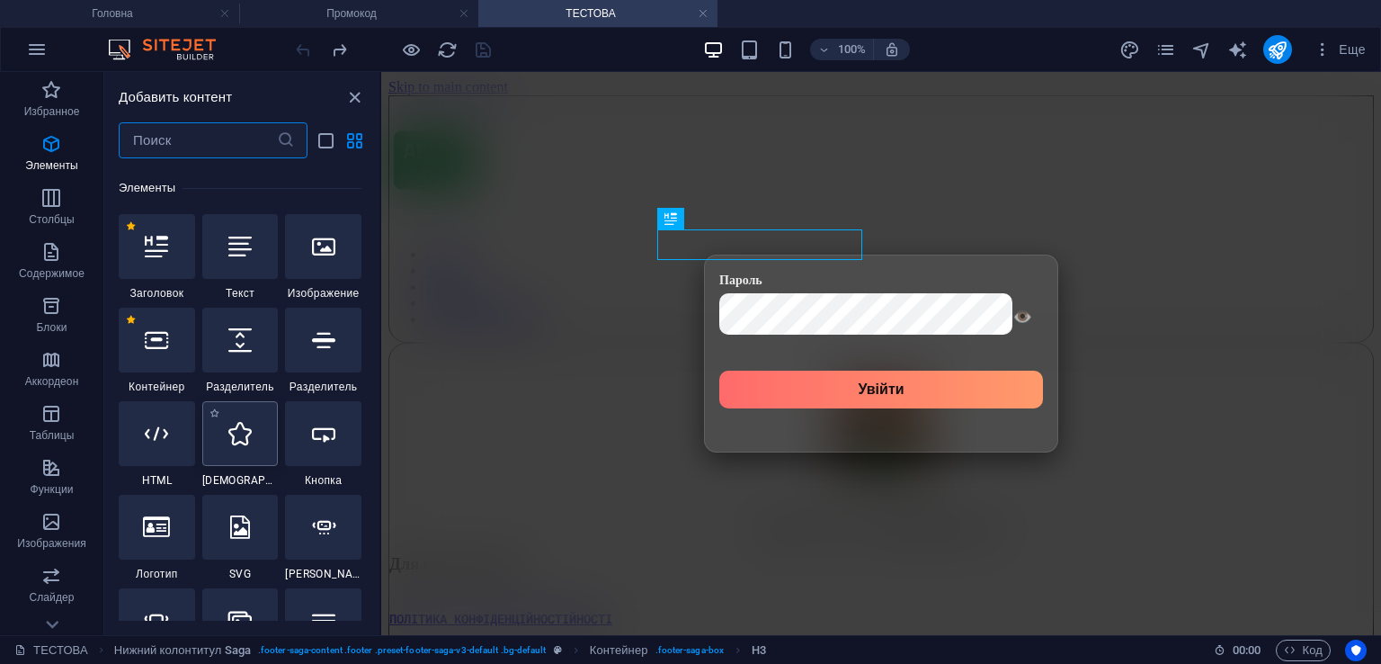
scroll to position [338, 0]
click at [463, 181] on button at bounding box center [457, 182] width 22 height 22
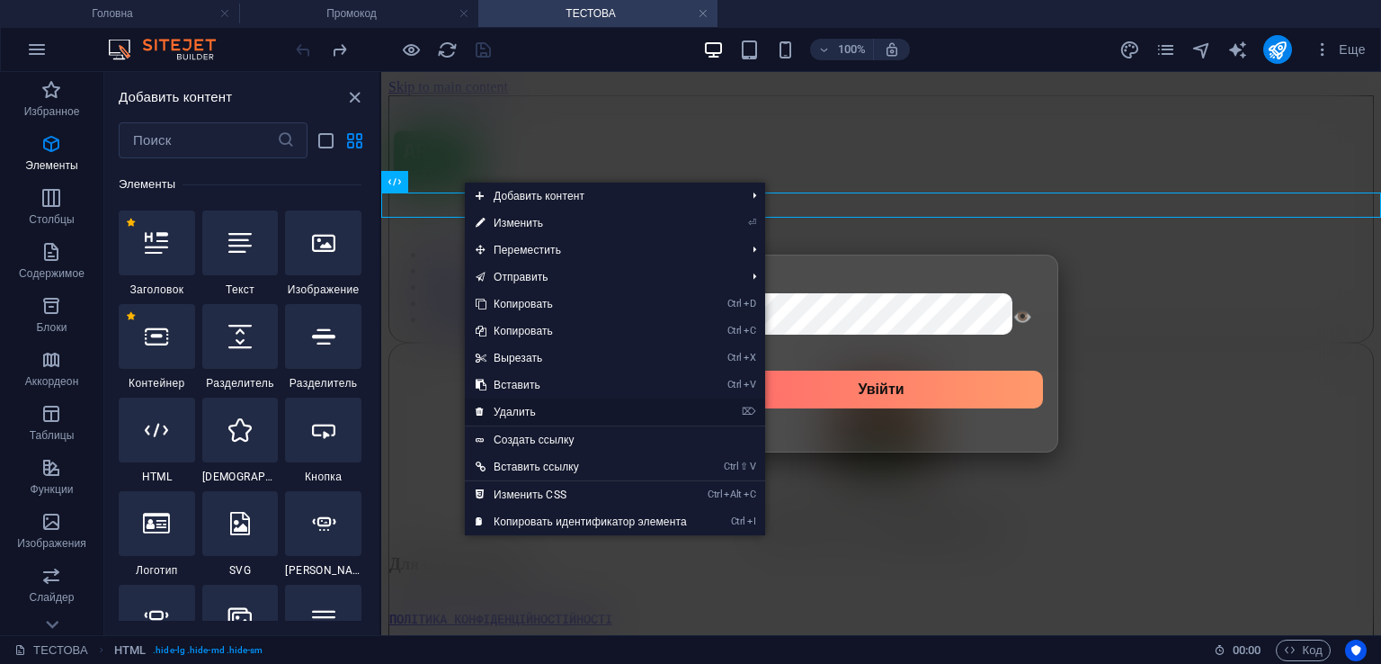
click at [532, 415] on link "⌦ Удалить" at bounding box center [581, 411] width 233 height 27
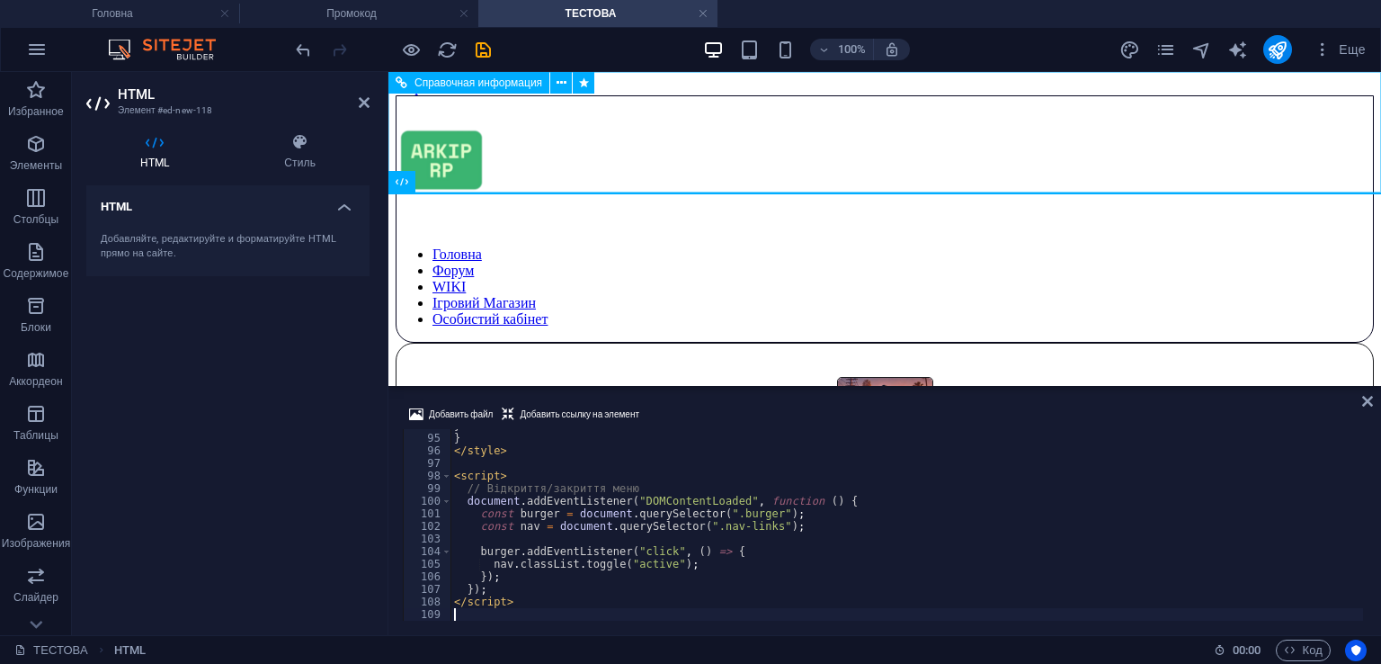
scroll to position [1180, 0]
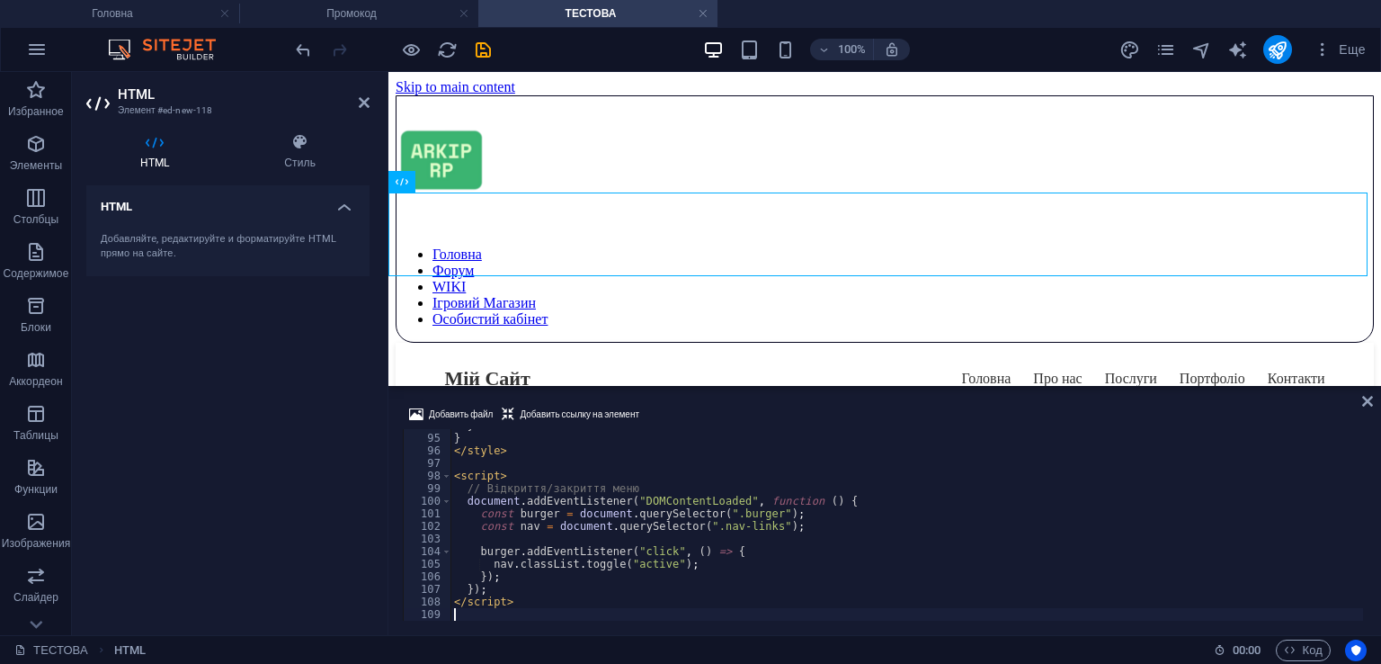
click at [718, 409] on div "Добавить файл Добавить ссылку на элемент" at bounding box center [885, 417] width 964 height 26
click at [474, 44] on icon "save" at bounding box center [483, 50] width 21 height 21
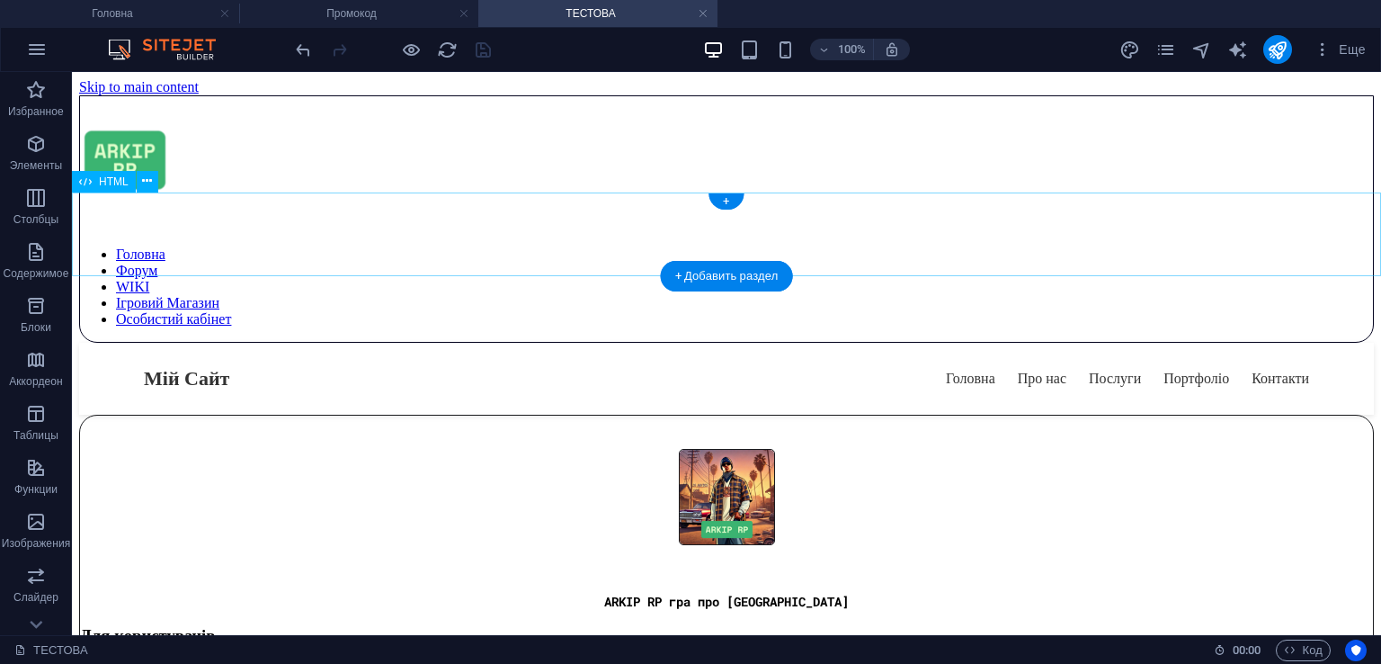
click at [353, 343] on div "Мій Сайт Головна Про нас Послуги Портфоліо Контакти" at bounding box center [726, 379] width 1295 height 72
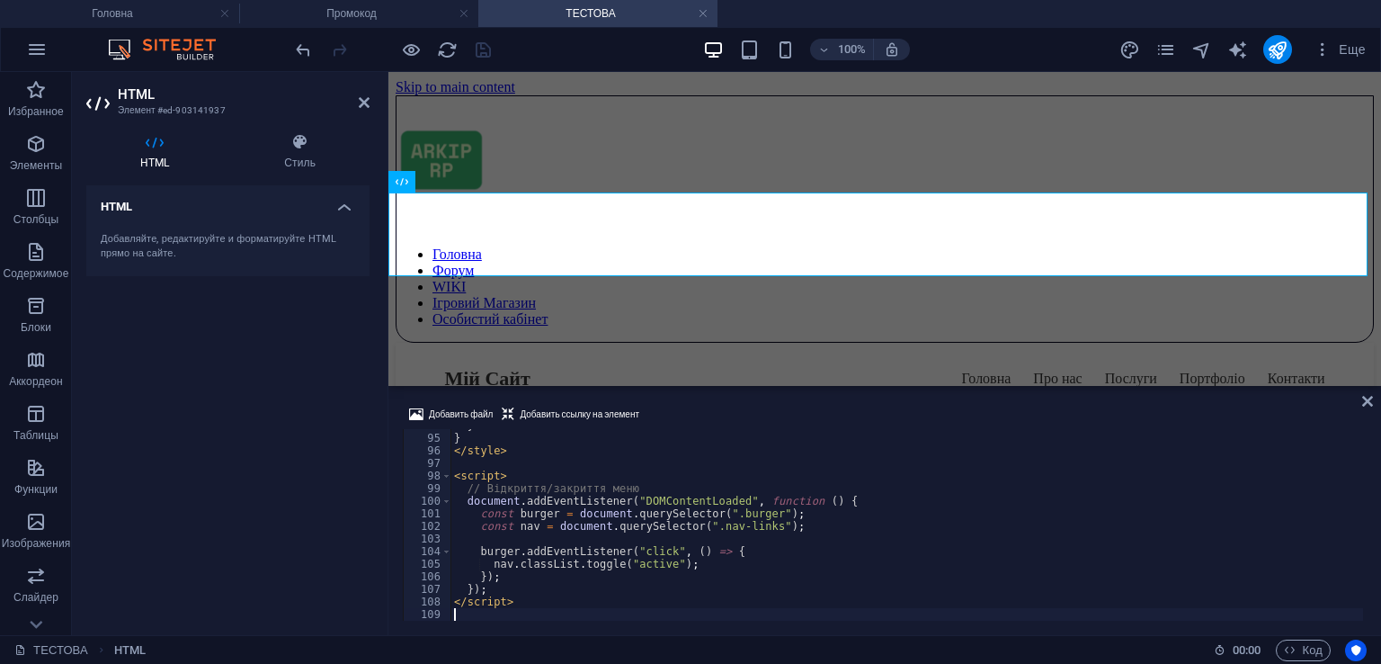
click at [604, 504] on div "} } </ style > < script > // Відкриття/закриття меню document . addEventListene…" at bounding box center [907, 527] width 913 height 217
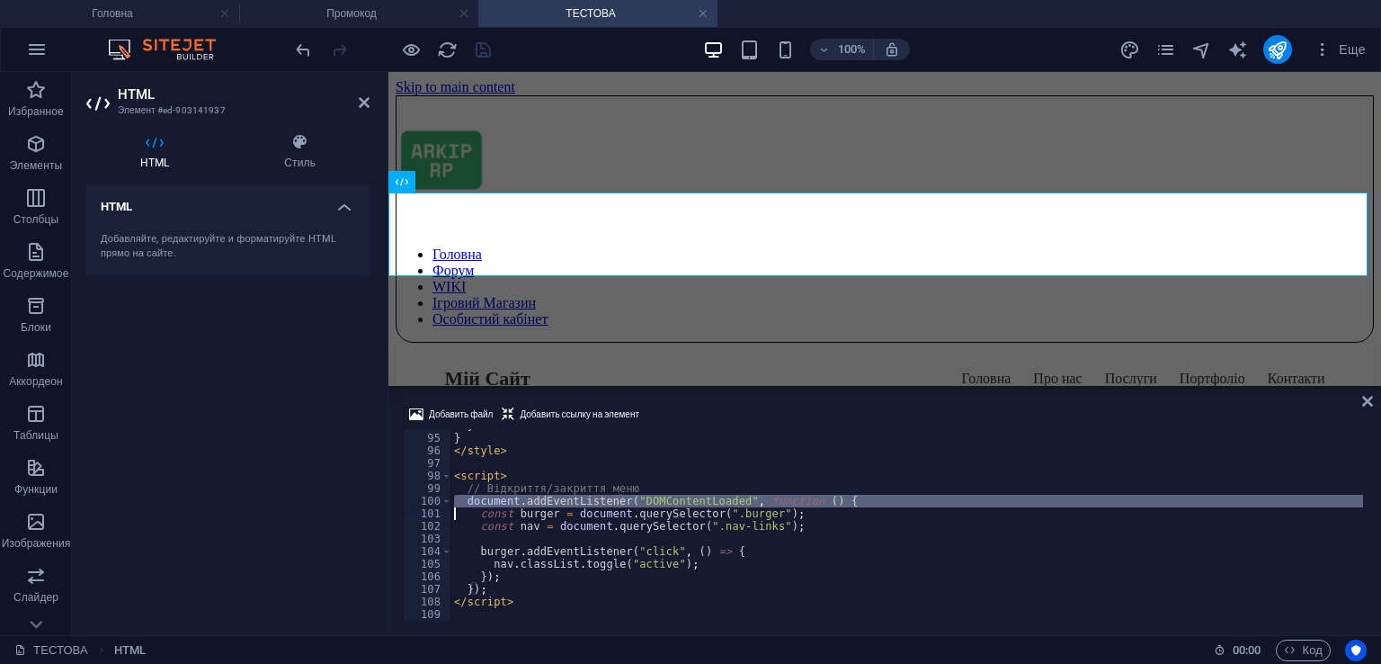
click at [604, 504] on div "} } </ style > < script > // Відкриття/закриття меню document . addEventListene…" at bounding box center [907, 527] width 913 height 217
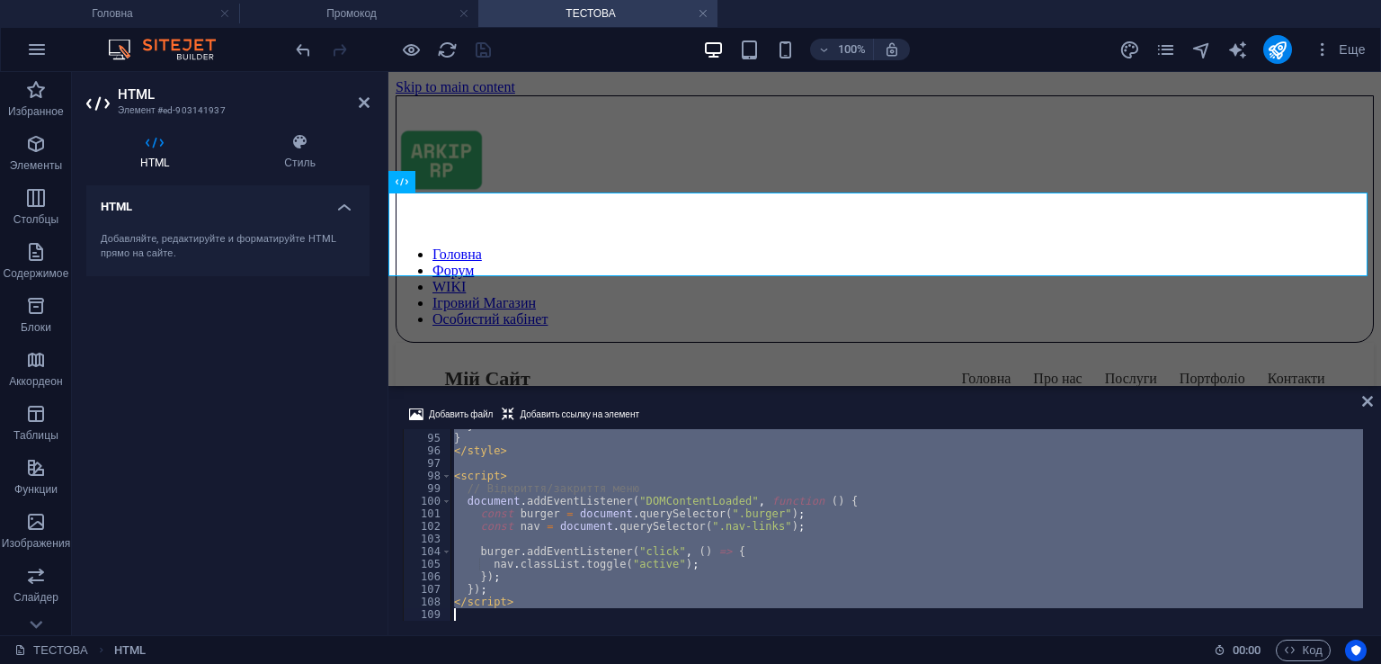
click at [606, 504] on div "} } </ style > < script > // Відкриття/закриття меню document . addEventListene…" at bounding box center [907, 527] width 913 height 217
type textarea "</script>"
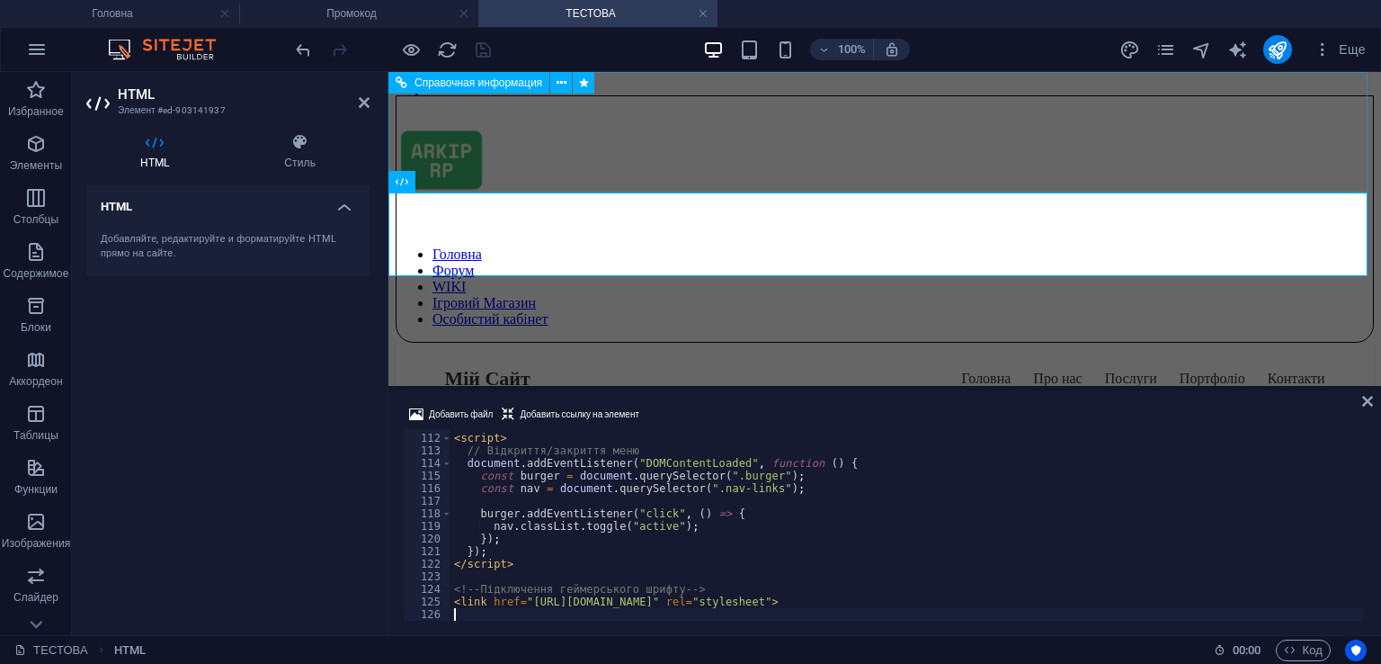
scroll to position [1395, 0]
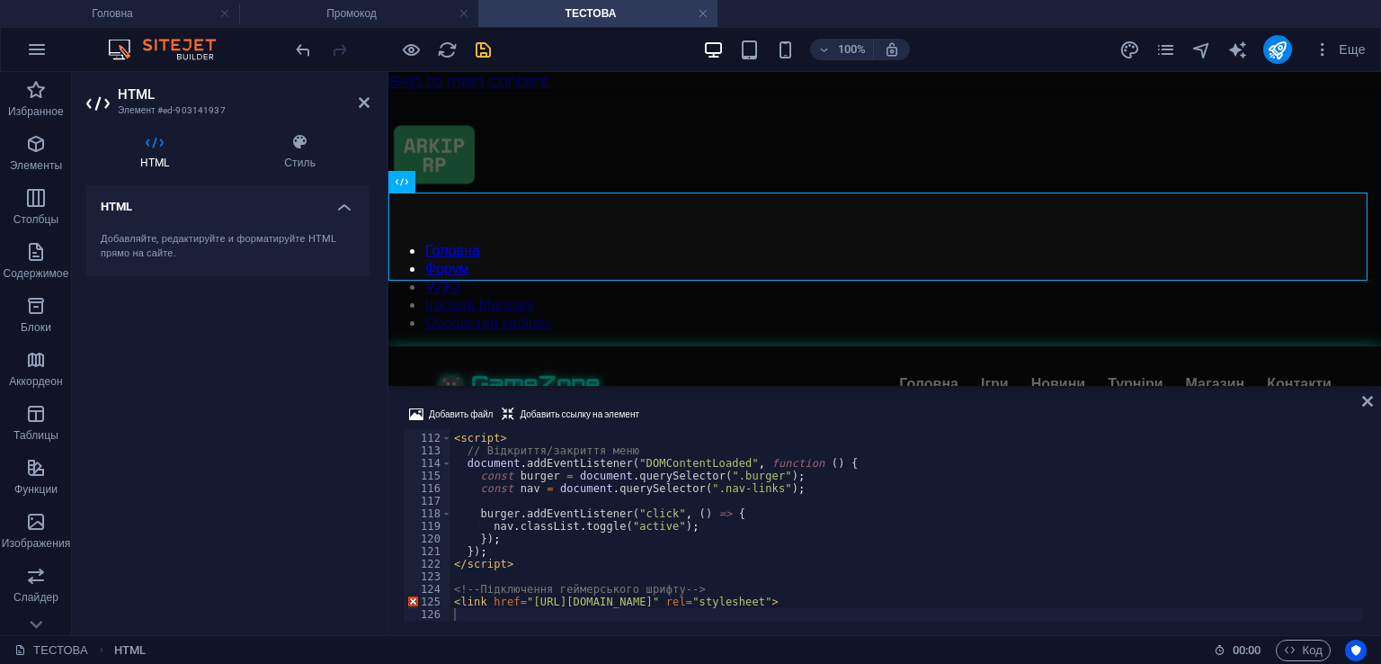
click at [727, 406] on div "Добавить файл Добавить ссылку на элемент" at bounding box center [885, 417] width 964 height 26
click at [486, 49] on icon "save" at bounding box center [483, 50] width 21 height 21
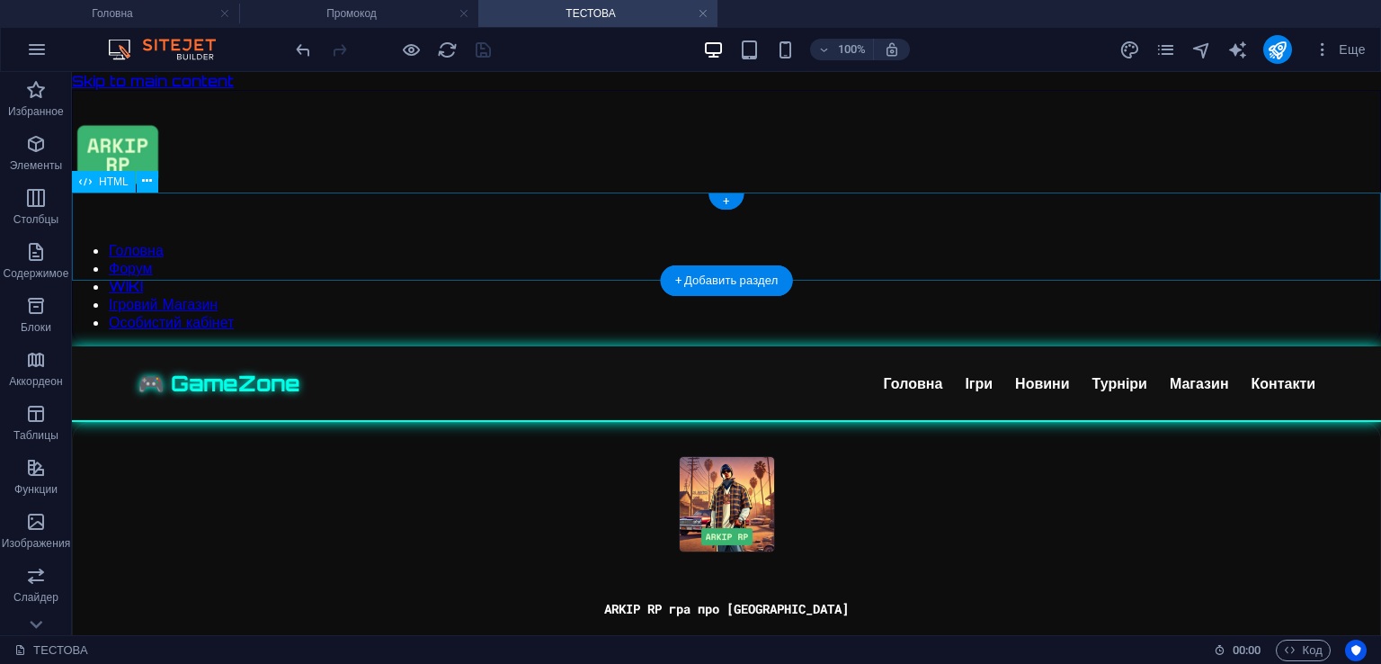
click at [539, 346] on div "🎮 GameZone Головна Ігри Новини Турніри Магазин Контакти" at bounding box center [726, 384] width 1309 height 76
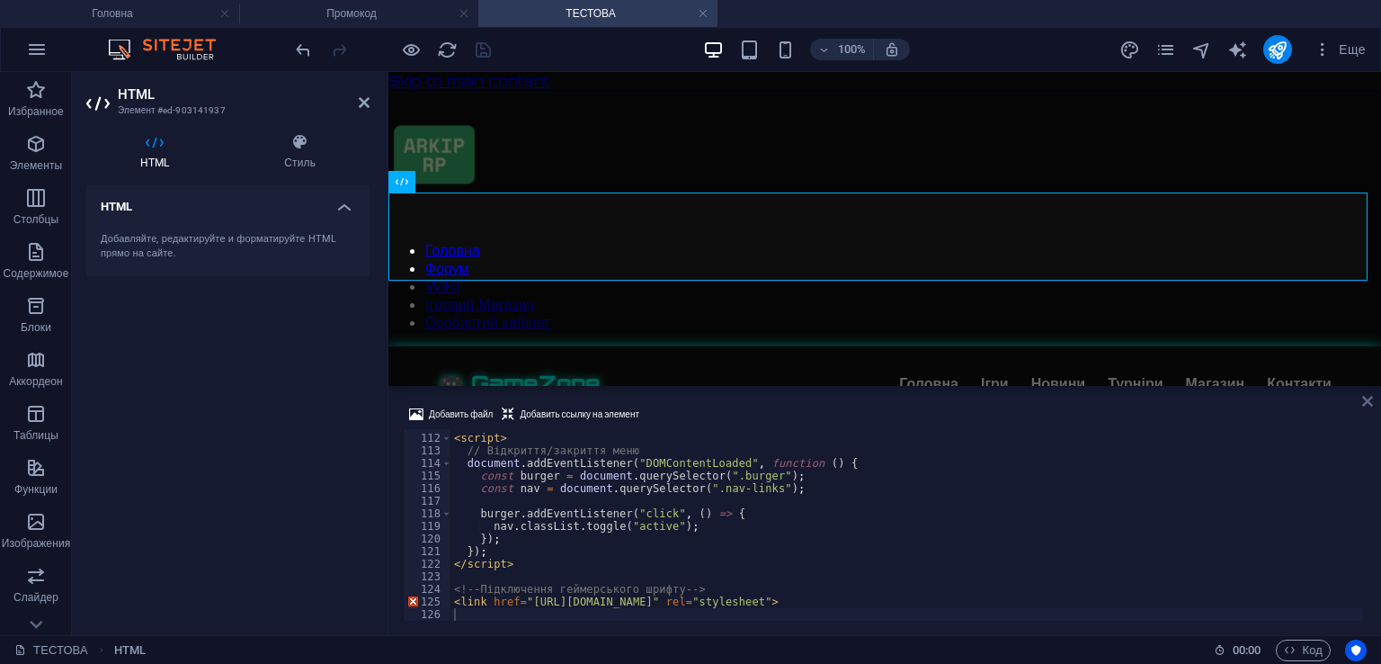
drag, startPoint x: 1363, startPoint y: 400, endPoint x: 1069, endPoint y: 228, distance: 340.5
click at [1363, 400] on icon at bounding box center [1367, 401] width 11 height 14
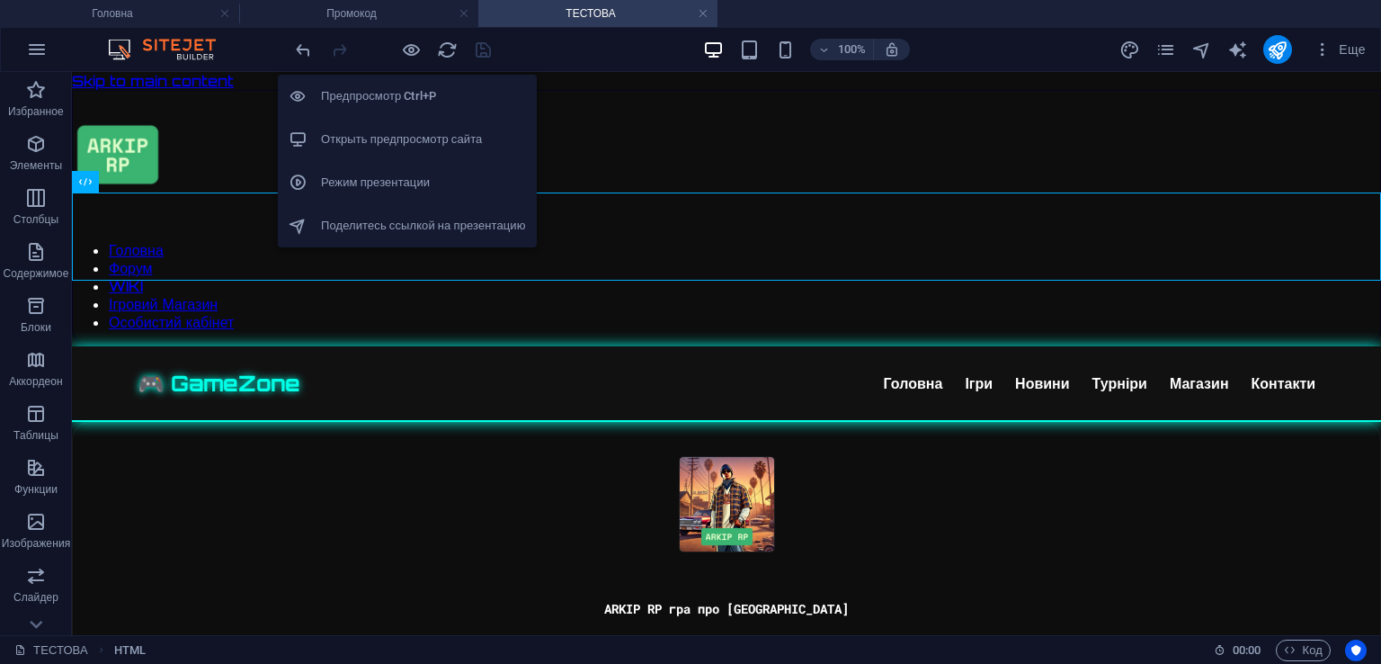
click at [426, 129] on h6 "Открыть предпросмотр сайта" at bounding box center [423, 140] width 205 height 22
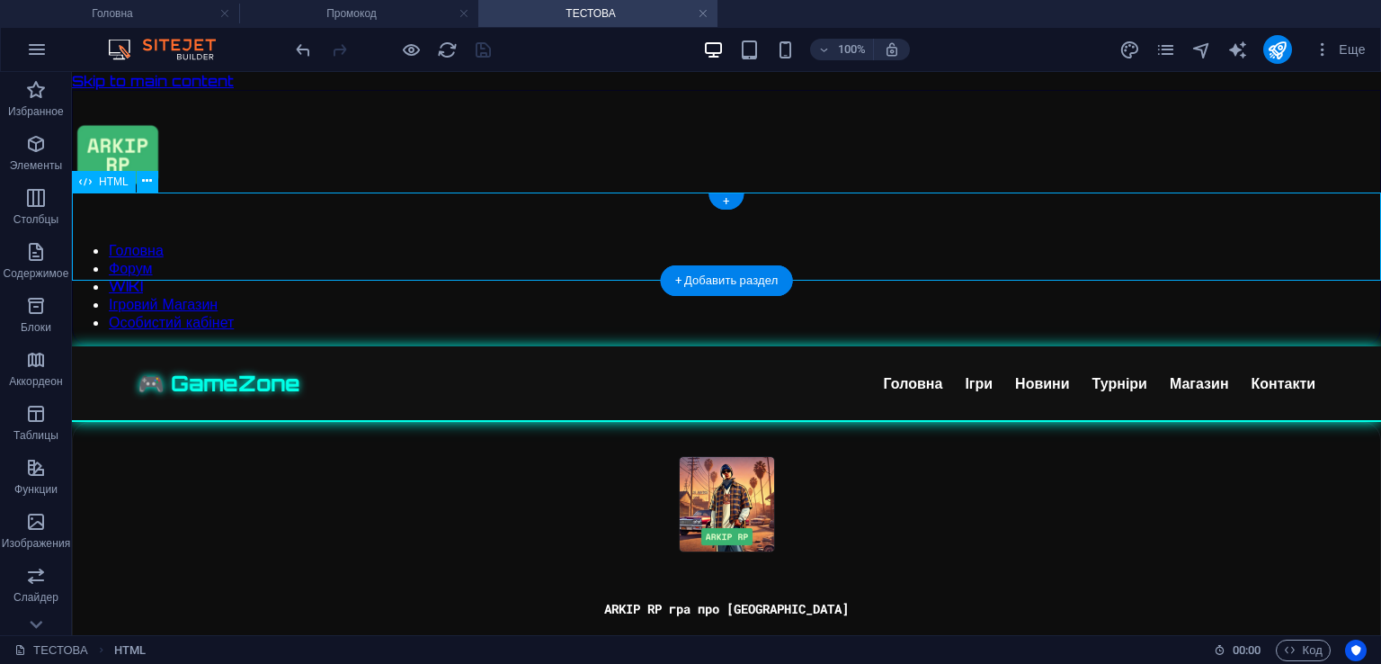
click at [501, 346] on div "🎮 GameZone Головна Ігри Новини Турніри Магазин Контакти" at bounding box center [726, 384] width 1309 height 76
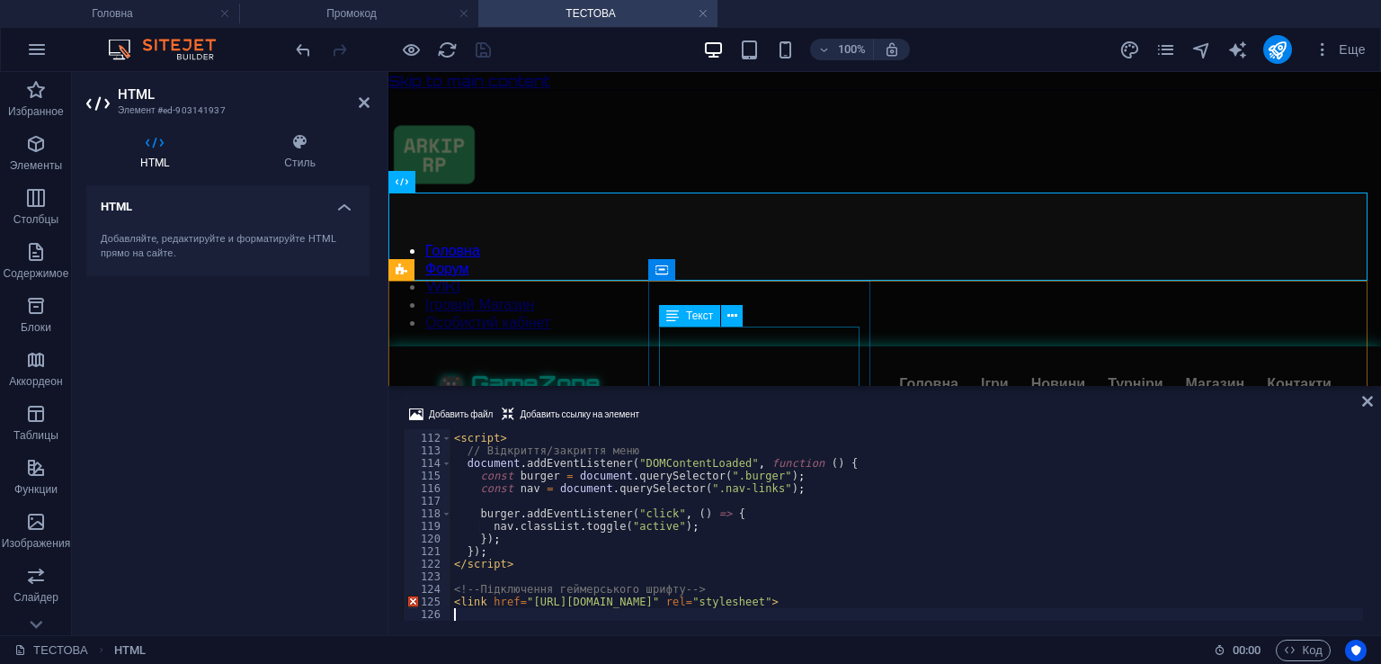
click at [704, 476] on div "< script > // Відкриття/закриття меню document . addEventListener ( "DOMContent…" at bounding box center [907, 527] width 913 height 217
click at [703, 476] on div "< script > // Відкриття/закриття меню document . addEventListener ( "DOMContent…" at bounding box center [907, 527] width 913 height 217
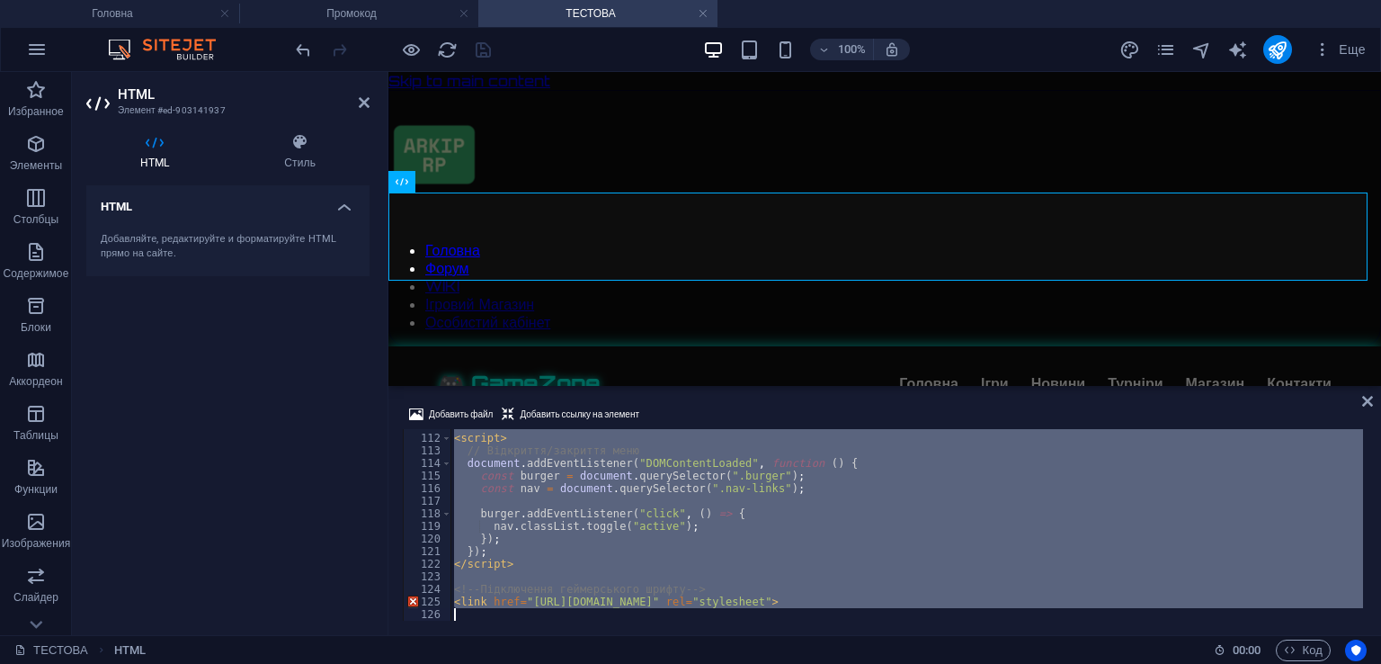
click at [703, 476] on div "< script > // Відкриття/закриття меню document . addEventListener ( "DOMContent…" at bounding box center [907, 527] width 913 height 217
type textarea "<link href="https://fonts.googleapis.com/css2?family=Orbitron:wght@500;700&disp…"
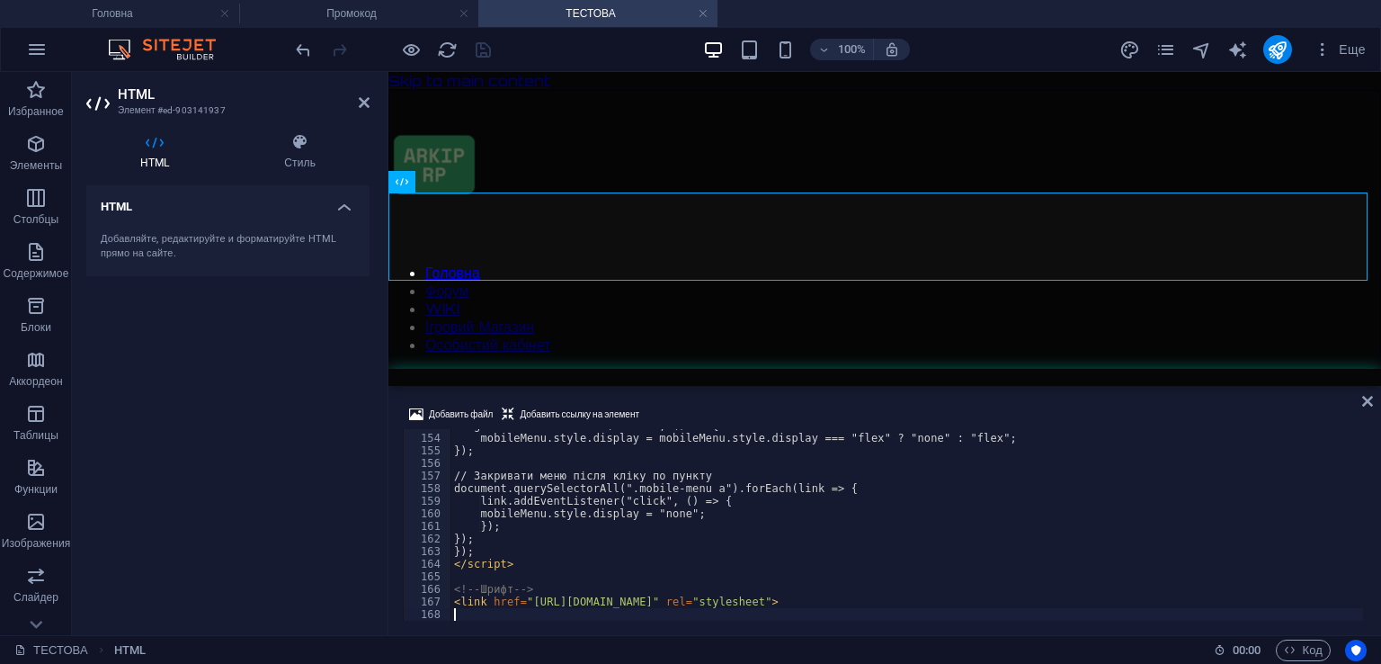
click at [763, 412] on div "Добавить файл Добавить ссылку на элемент" at bounding box center [885, 417] width 964 height 26
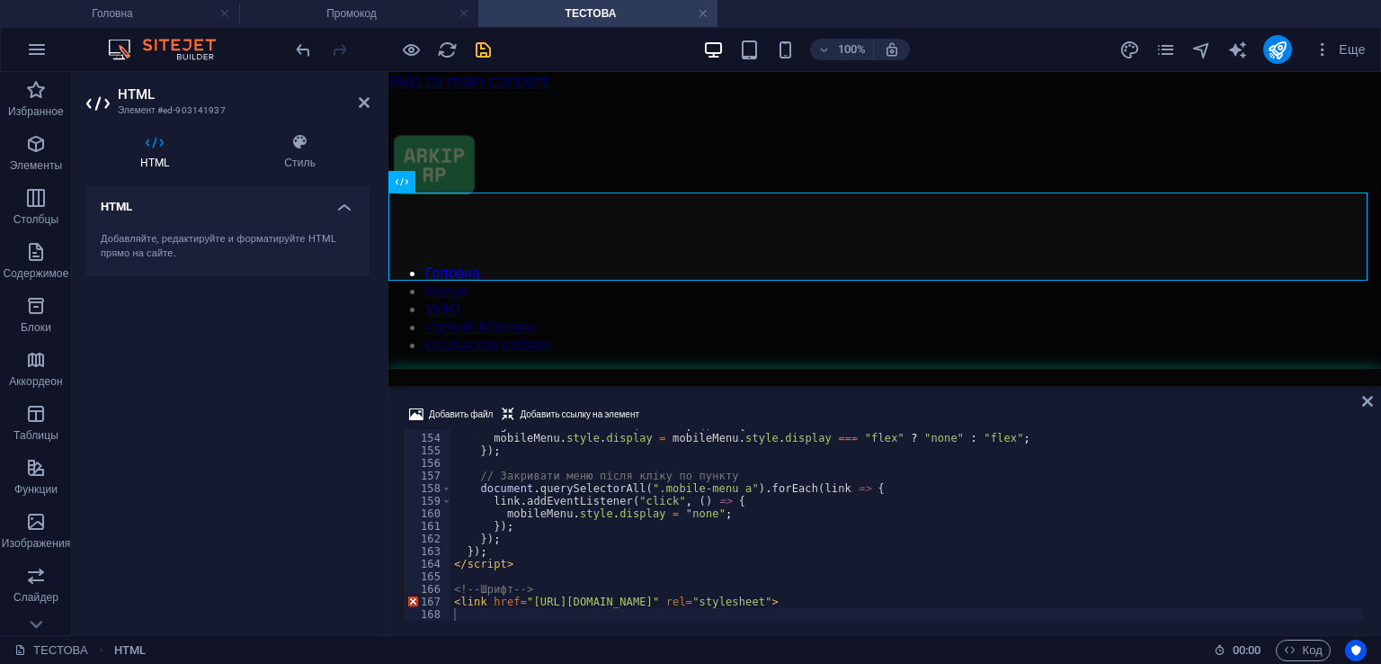
click at [486, 44] on icon "save" at bounding box center [483, 50] width 21 height 21
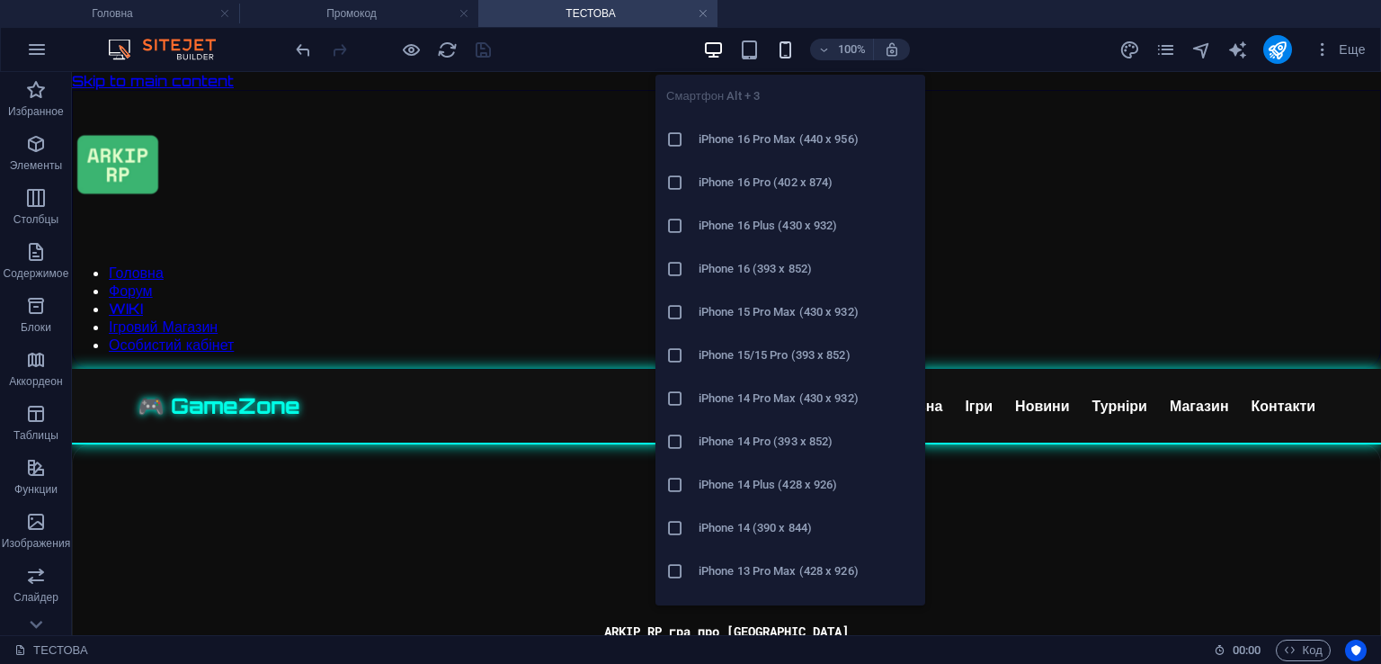
click at [795, 40] on icon "button" at bounding box center [785, 50] width 21 height 21
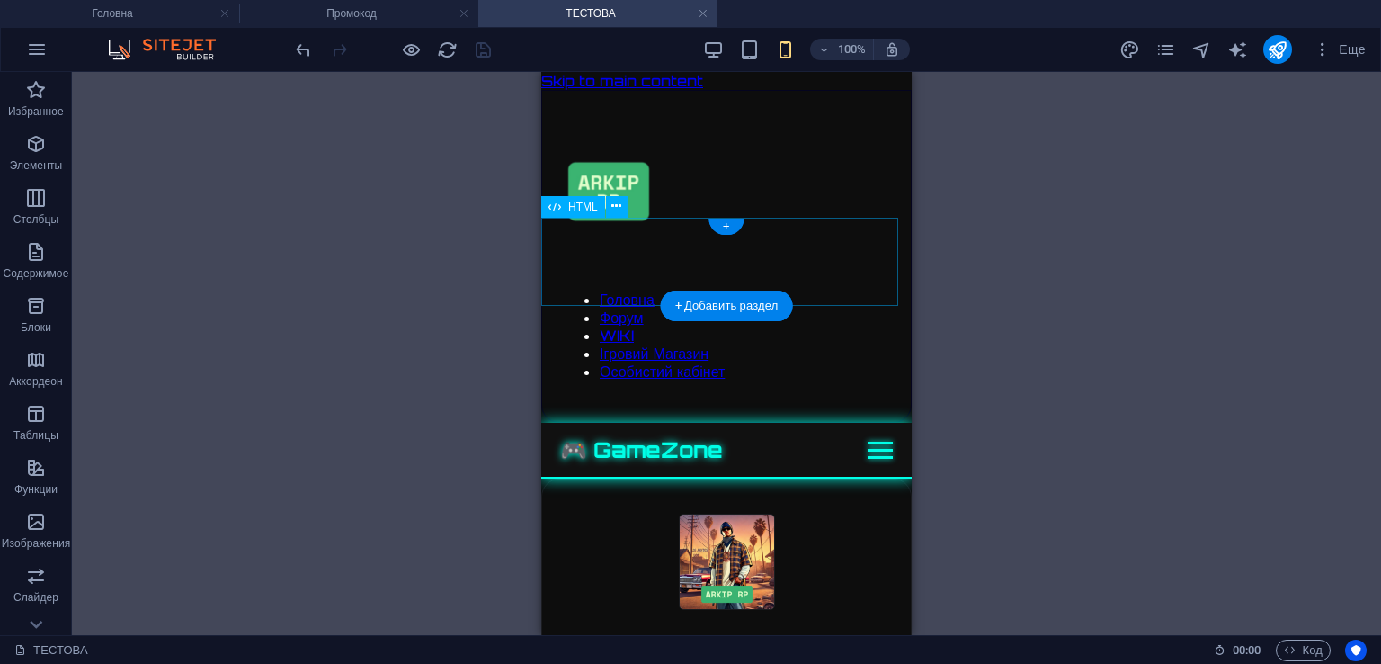
click at [865, 423] on div "🎮 GameZone Головна Ігри Новини Турніри Магазин Контакти Головна Ігри Новини Тур…" at bounding box center [726, 451] width 370 height 56
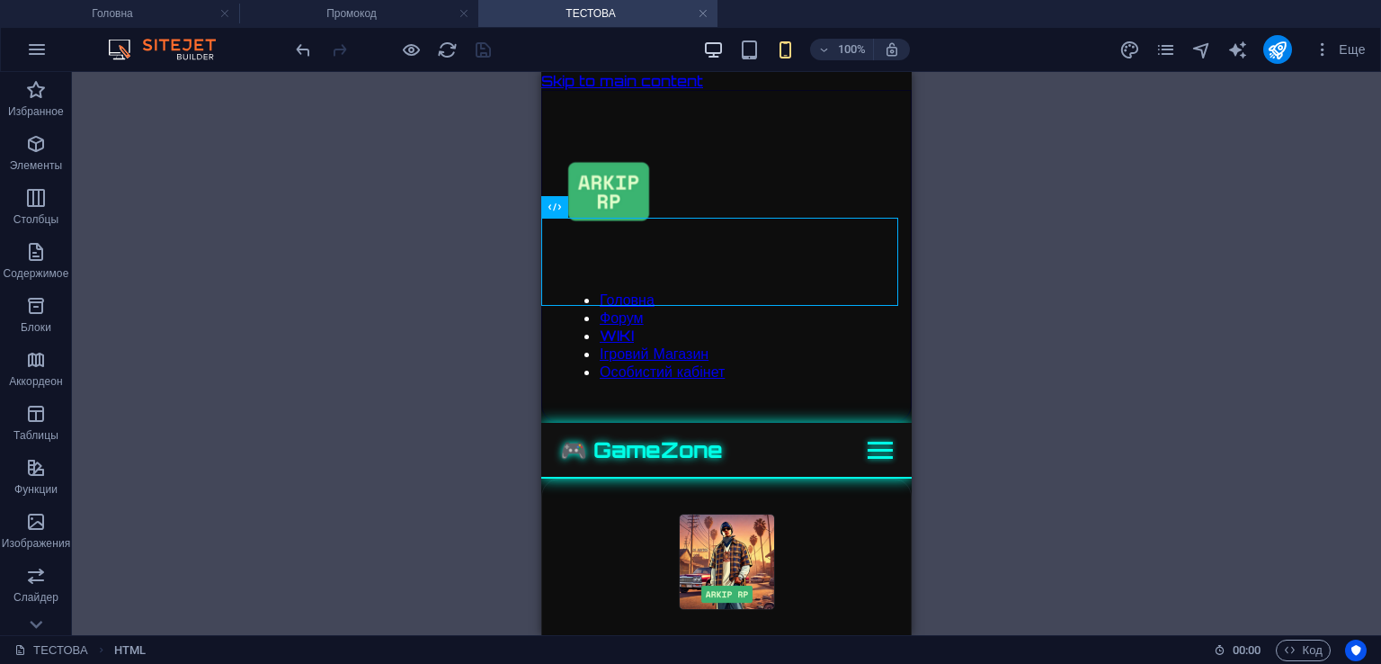
click at [714, 51] on icon "button" at bounding box center [713, 50] width 21 height 21
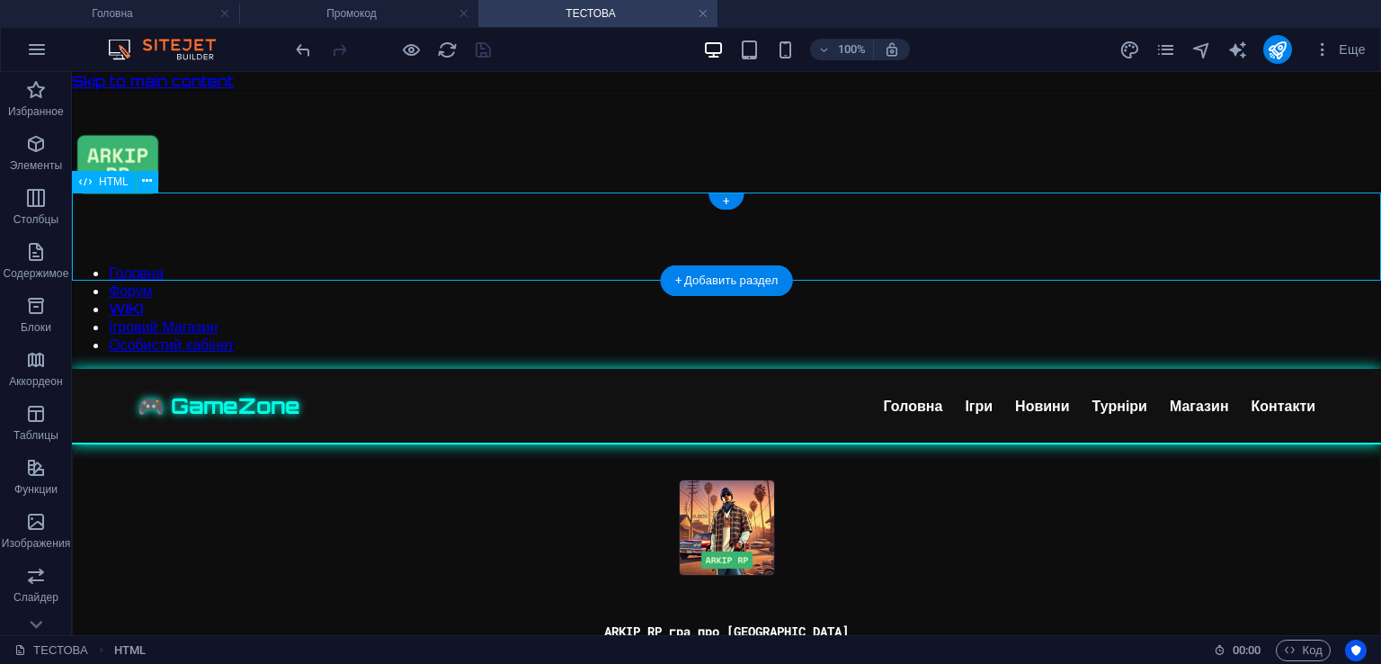
click at [167, 369] on div "🎮 GameZone Головна Ігри Новини Турніри Магазин Контакти Головна Ігри Новини Тур…" at bounding box center [726, 407] width 1309 height 76
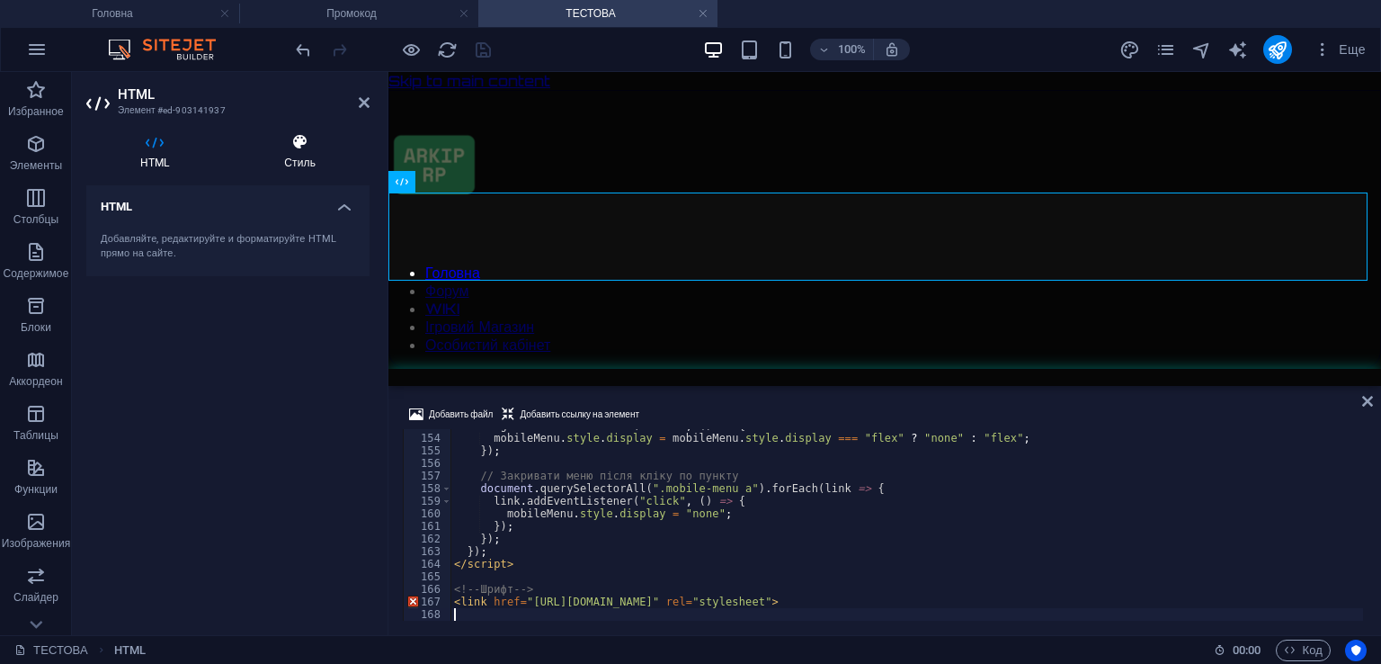
click at [327, 138] on icon at bounding box center [299, 142] width 139 height 18
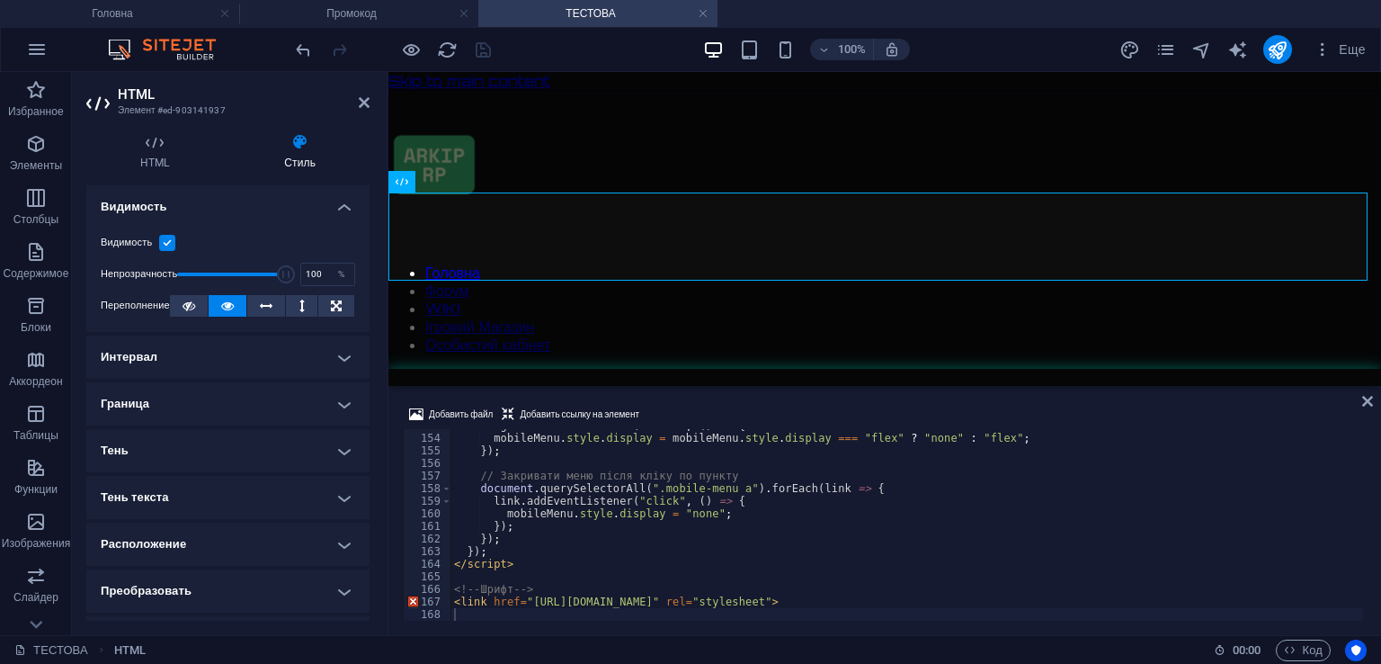
click at [169, 238] on label at bounding box center [167, 243] width 16 height 16
click at [0, 0] on input "Видимость" at bounding box center [0, 0] width 0 height 0
click at [489, 51] on icon "save" at bounding box center [483, 50] width 21 height 21
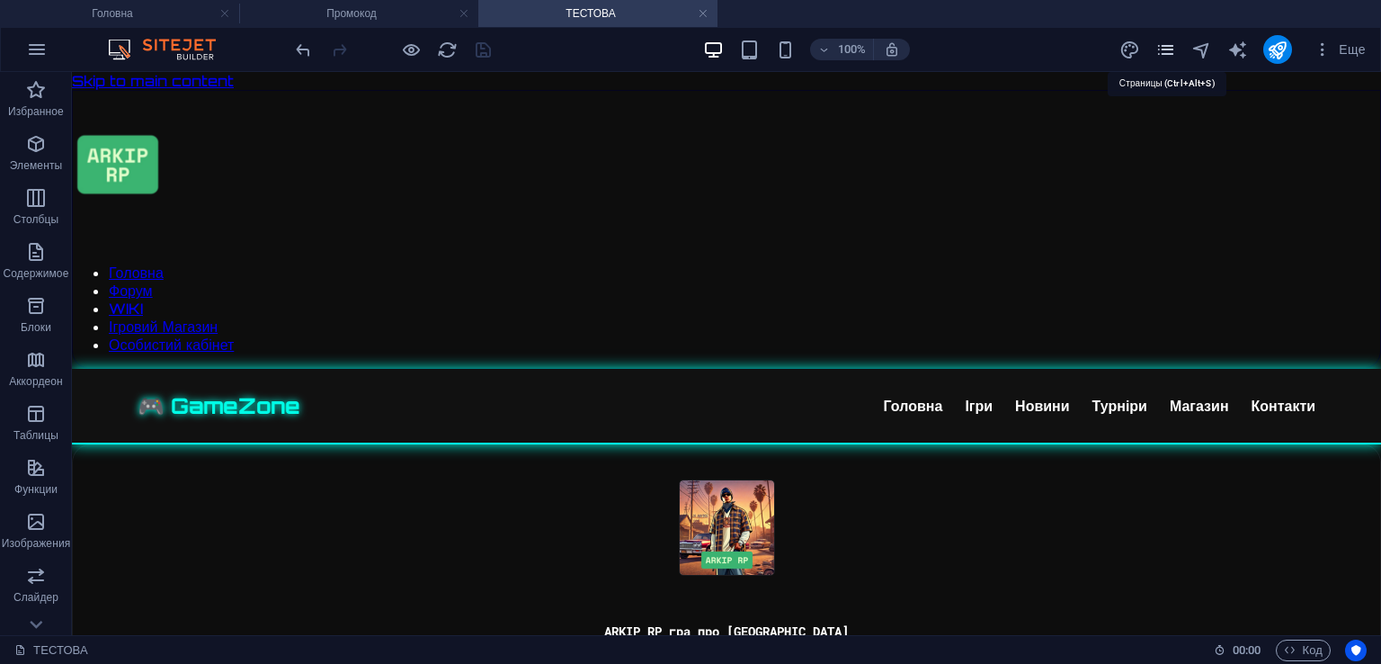
click at [1165, 54] on icon "pages" at bounding box center [1166, 50] width 21 height 21
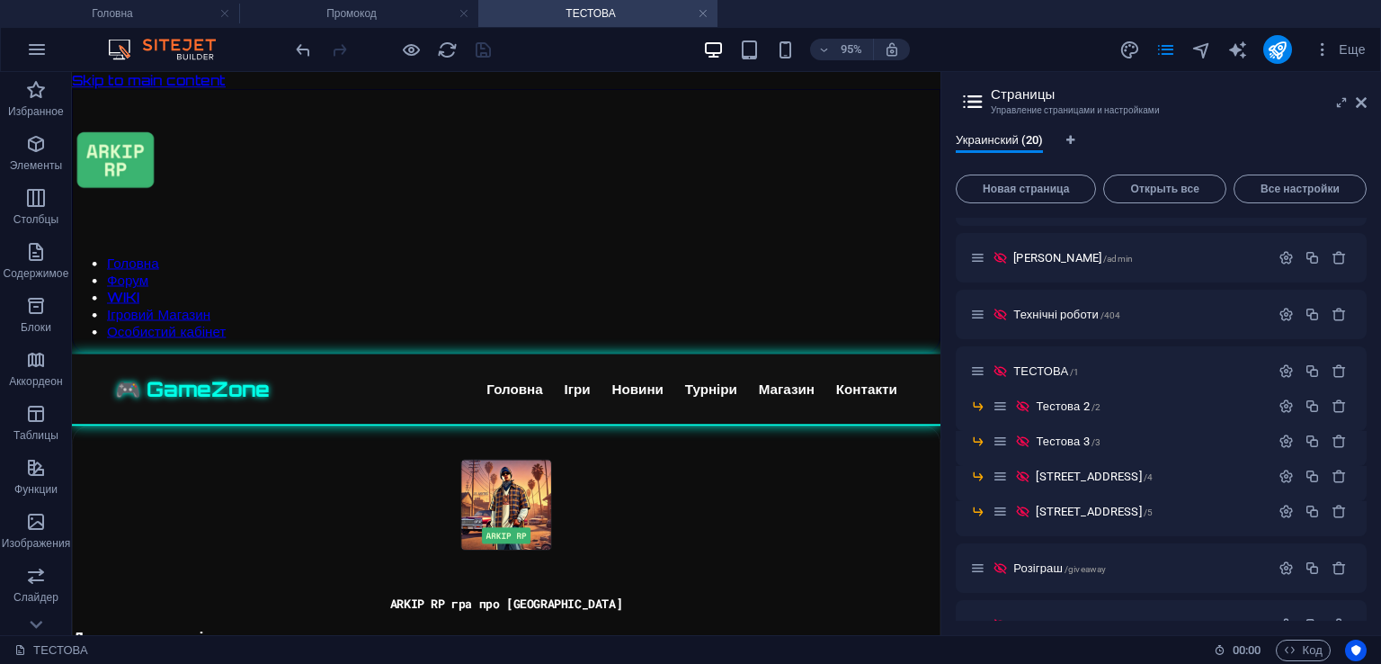
scroll to position [464, 0]
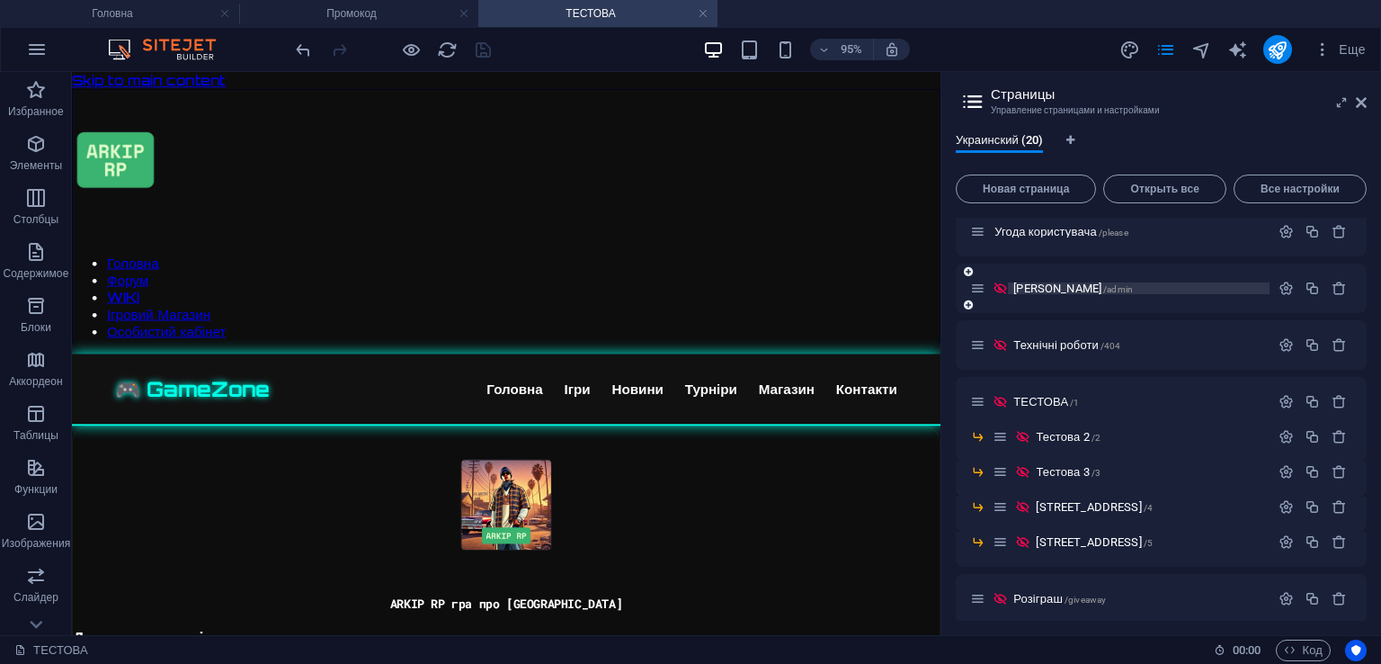
click at [1086, 288] on span "Адмін Панель /admin" at bounding box center [1073, 287] width 120 height 13
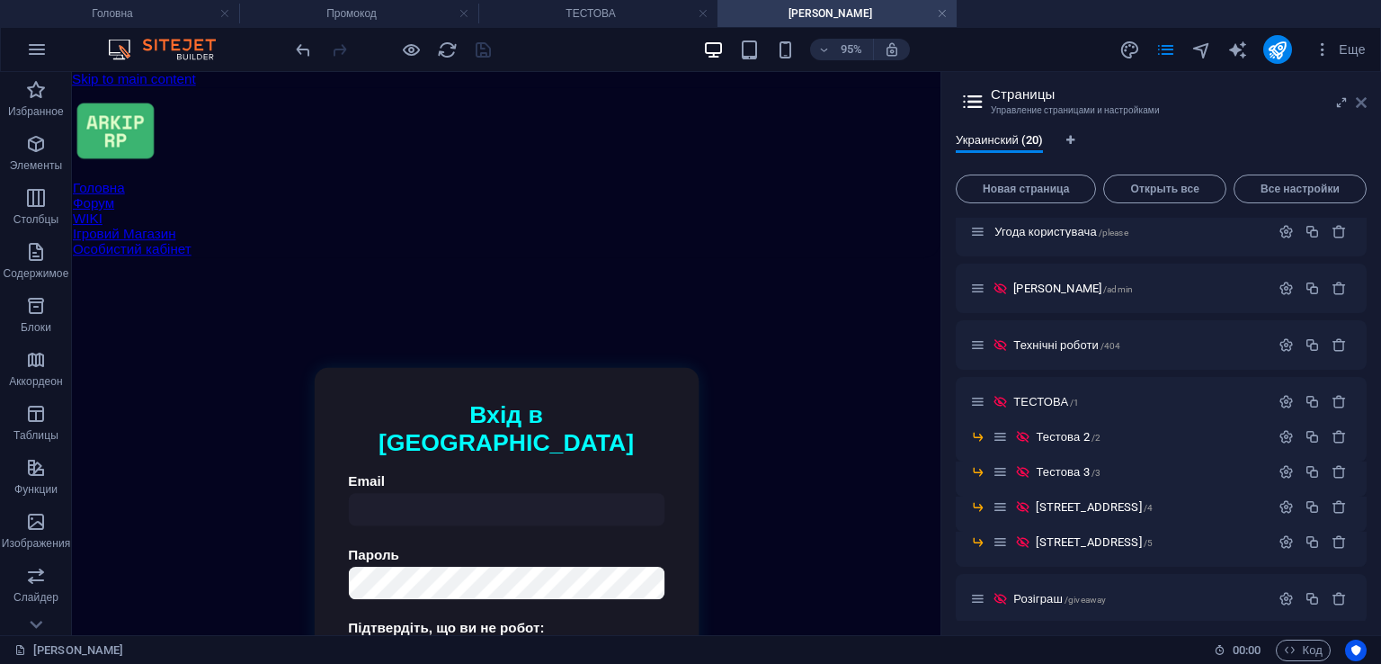
scroll to position [0, 0]
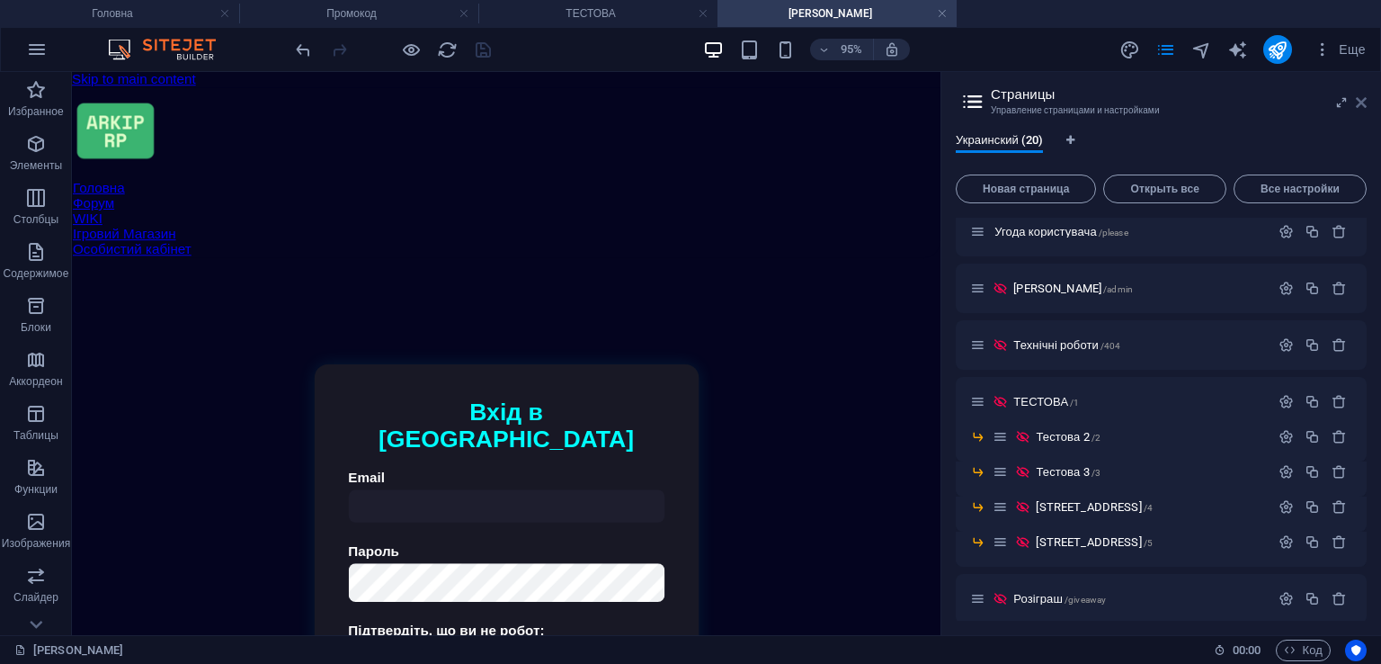
click at [1361, 105] on icon at bounding box center [1361, 102] width 11 height 14
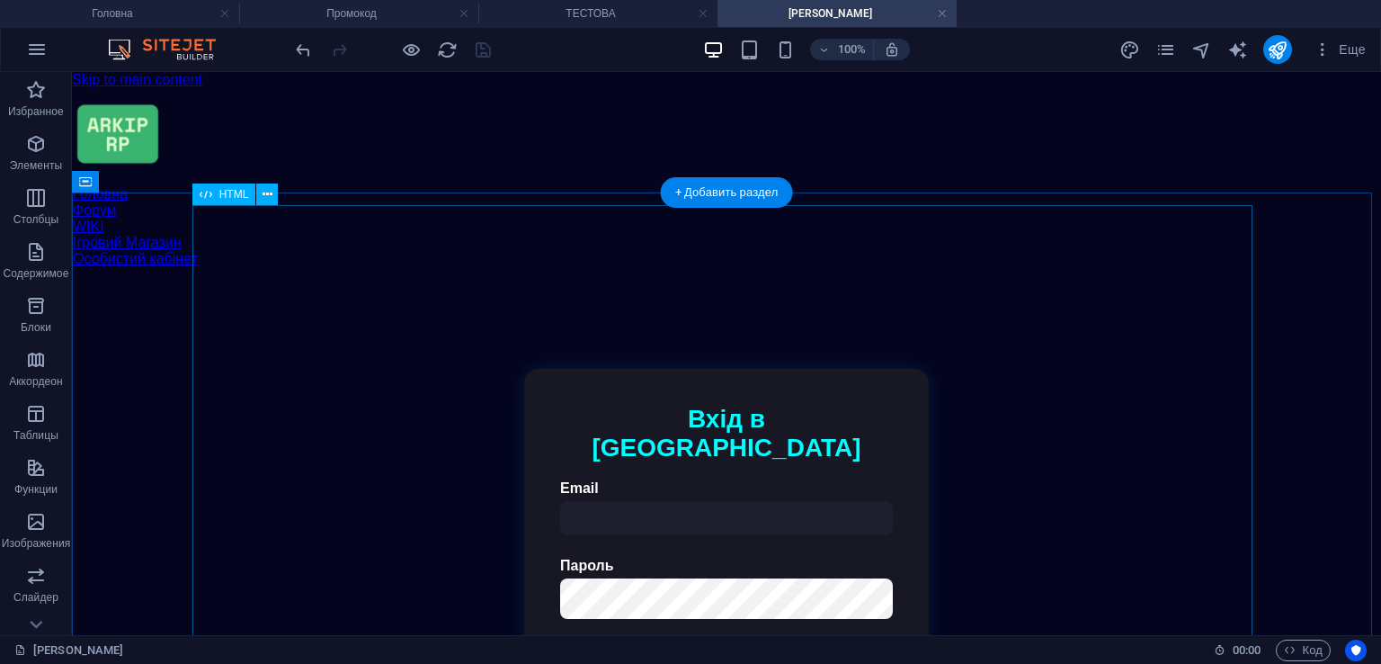
click at [591, 414] on div "Авторизація | ARKIP RP Вхід в акаунт Email Пароль Підтвердіть, що ви не робот: …" at bounding box center [726, 562] width 1283 height 563
drag, startPoint x: 591, startPoint y: 414, endPoint x: 784, endPoint y: 605, distance: 272.2
click at [591, 414] on div "Авторизація | ARKIP RP Вхід в акаунт Email Пароль Підтвердіть, що ви не робот: …" at bounding box center [726, 562] width 1283 height 563
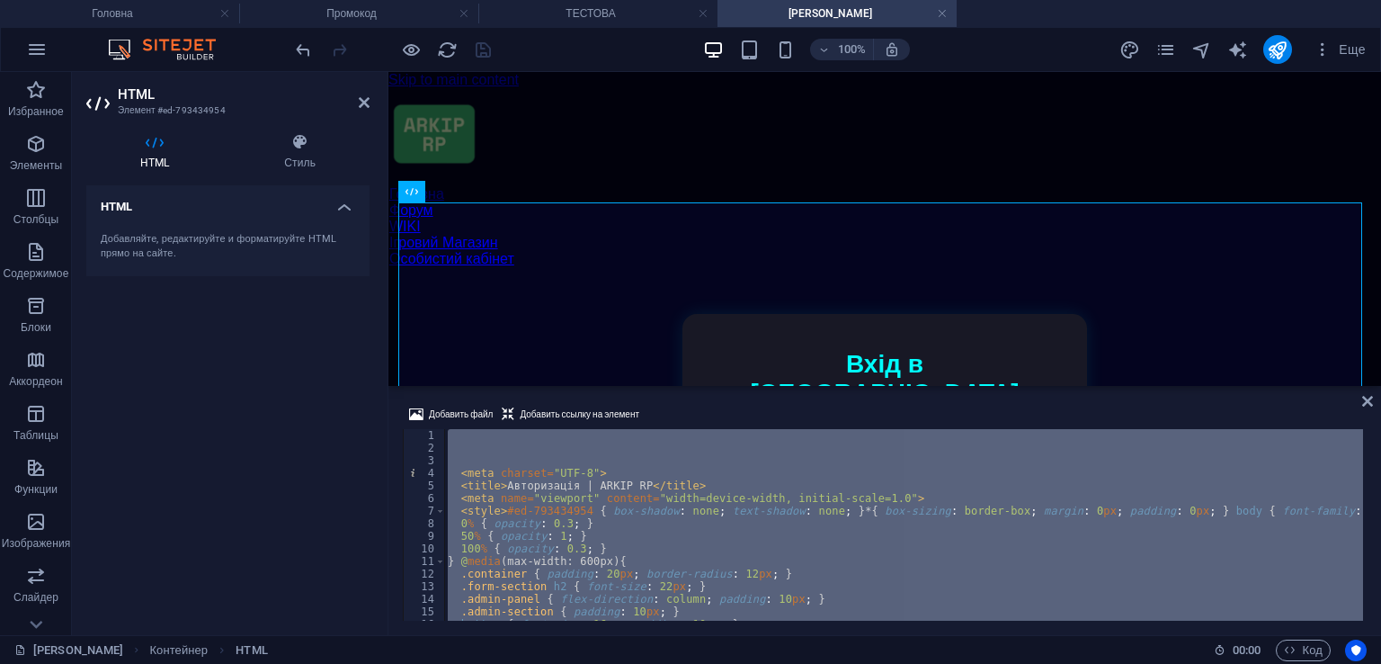
click at [713, 544] on div "< meta charset = "UTF-8" > < title > Авторизація | ARKIP RP </ title > < meta n…" at bounding box center [903, 525] width 919 height 192
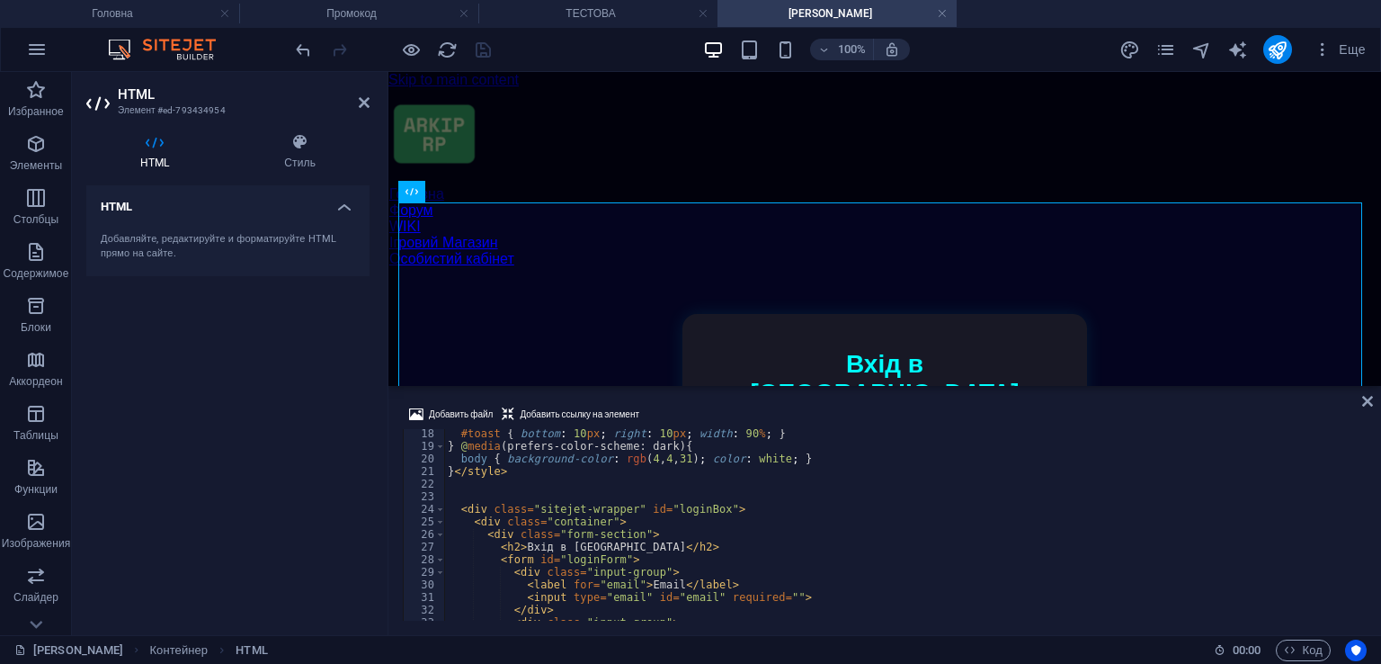
scroll to position [162, 0]
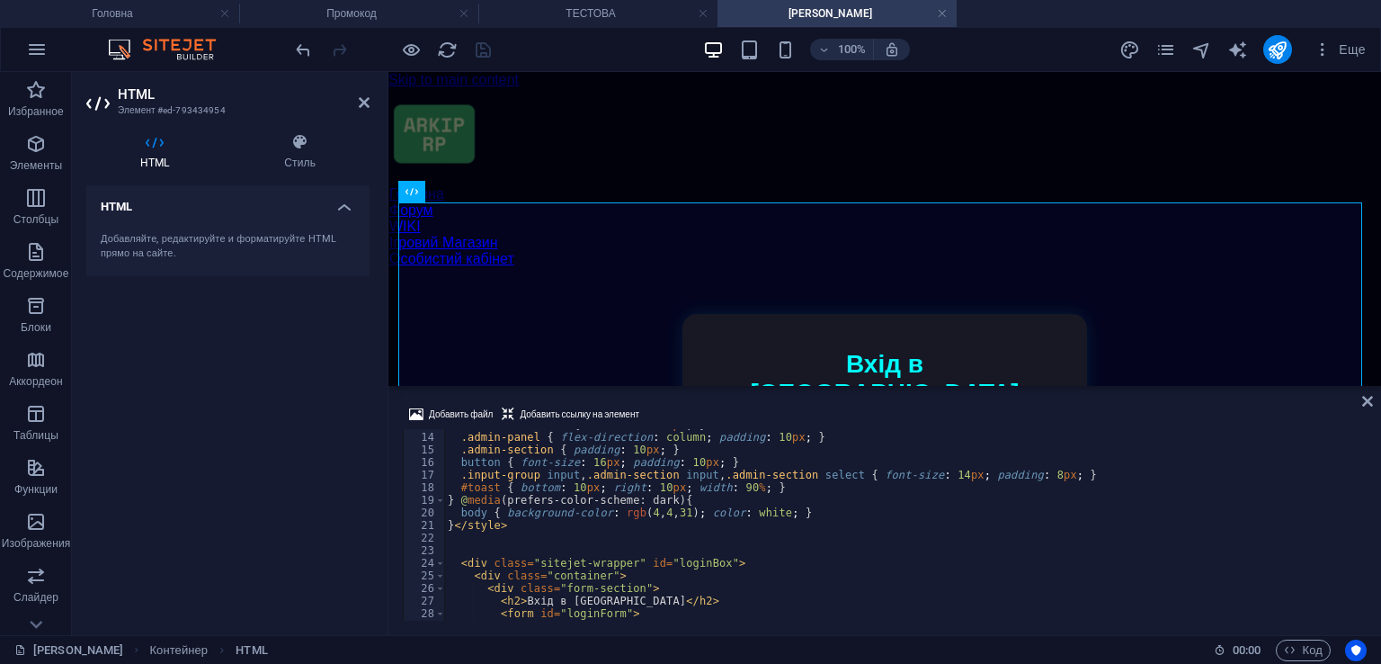
type textarea "</style>"
paste textarea "</div>"
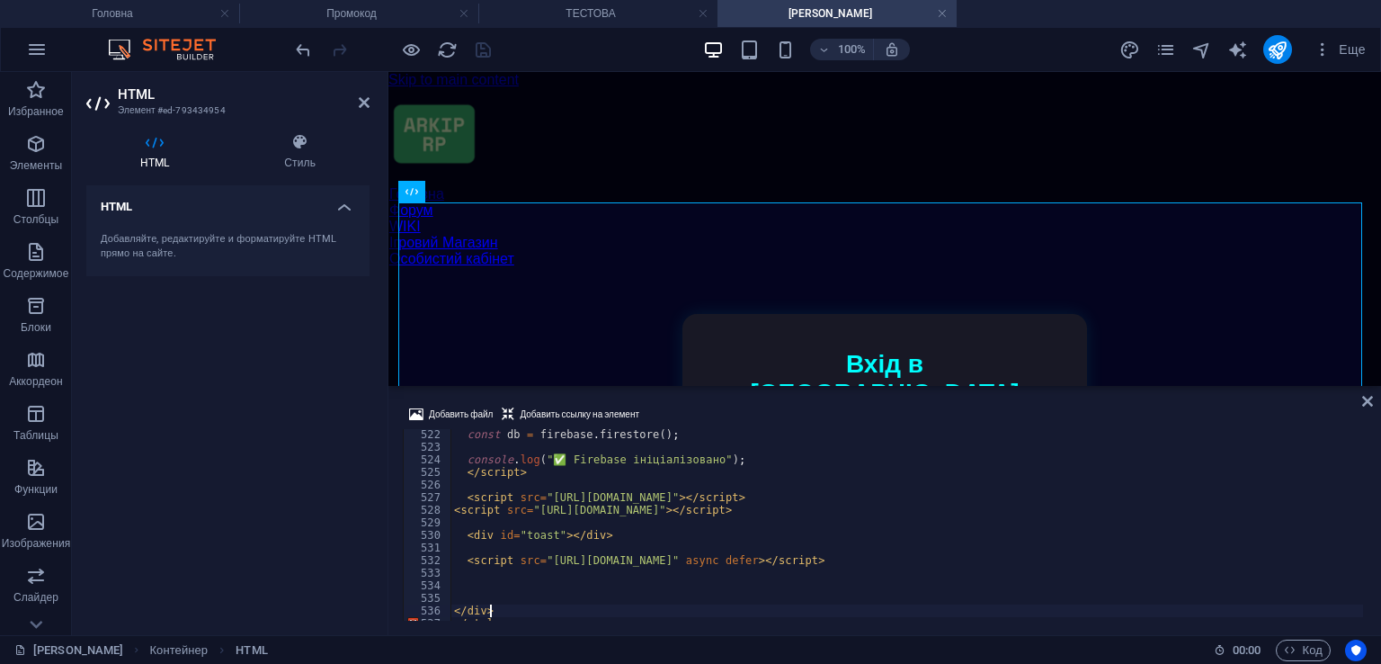
scroll to position [6506, 0]
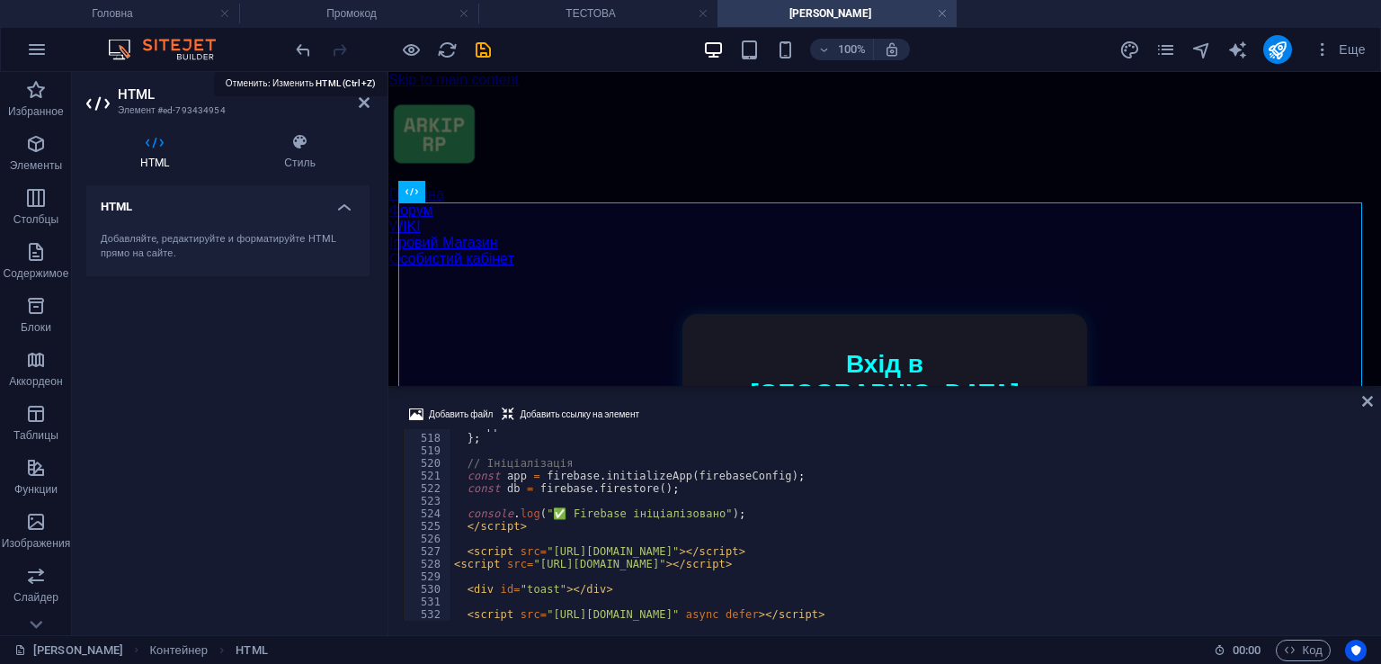
click at [300, 53] on icon "undo" at bounding box center [303, 50] width 21 height 21
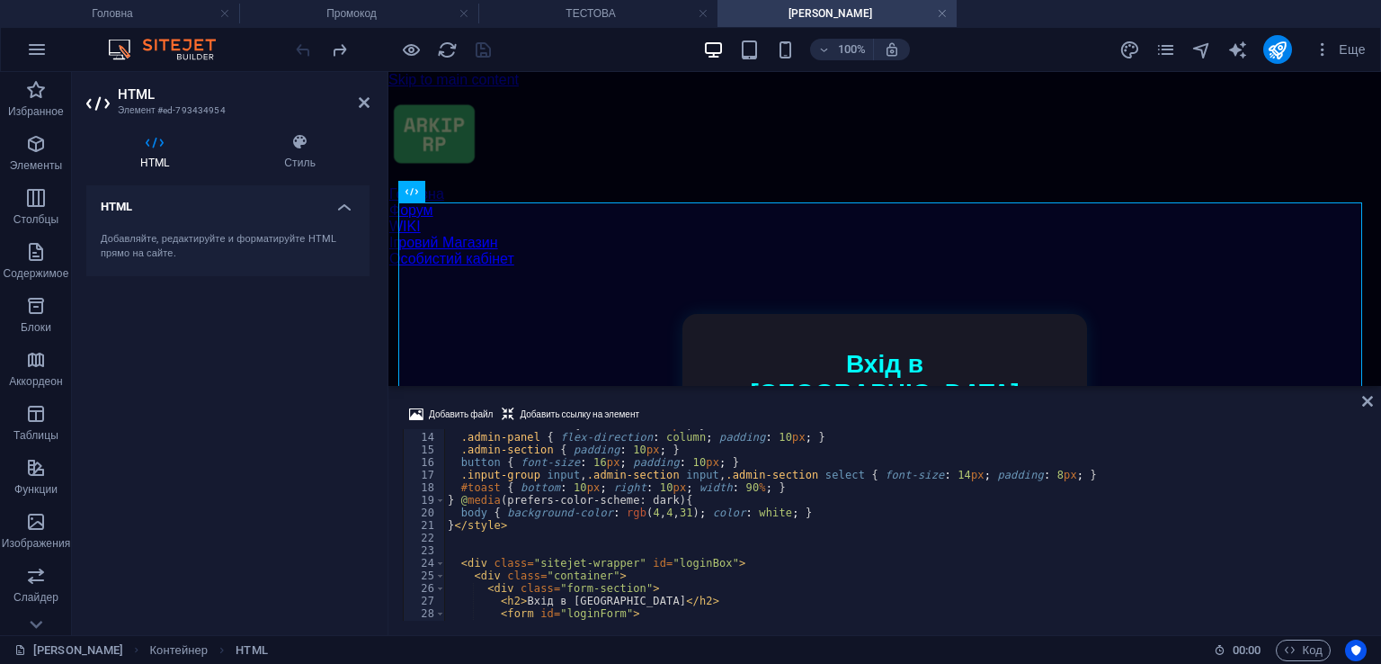
scroll to position [216, 0]
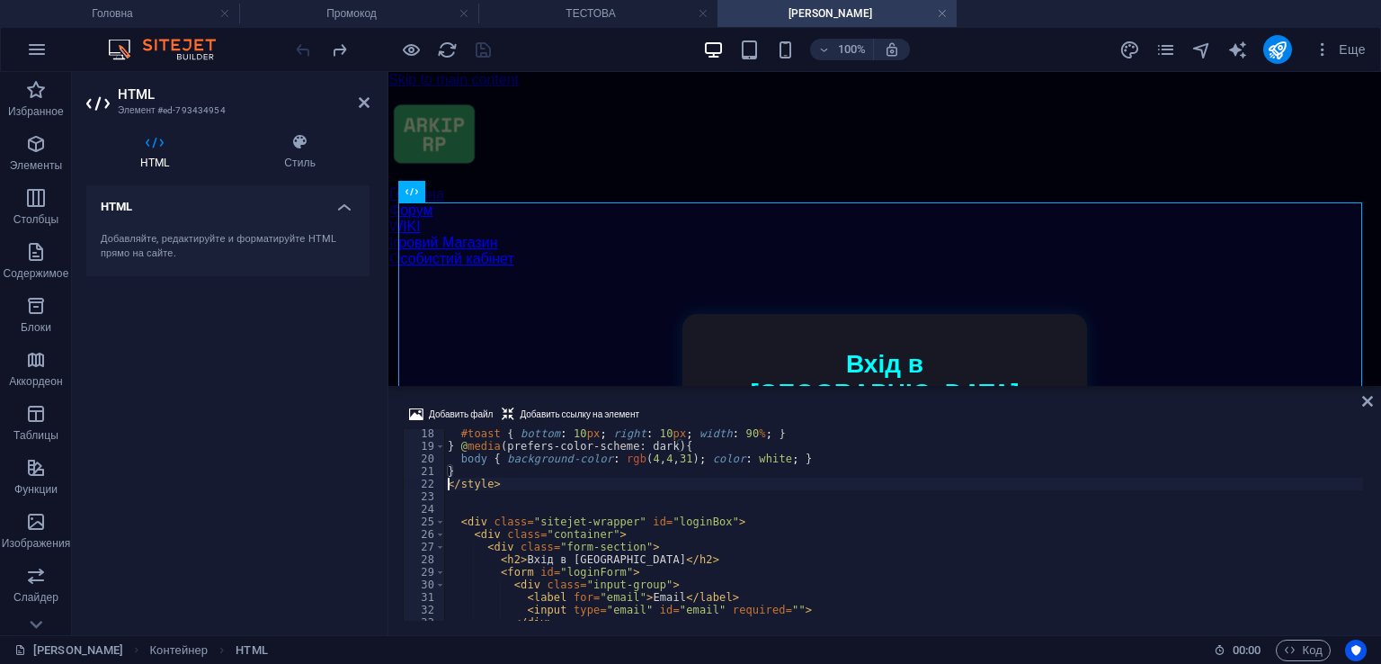
scroll to position [0, 0]
type textarea "</style>"
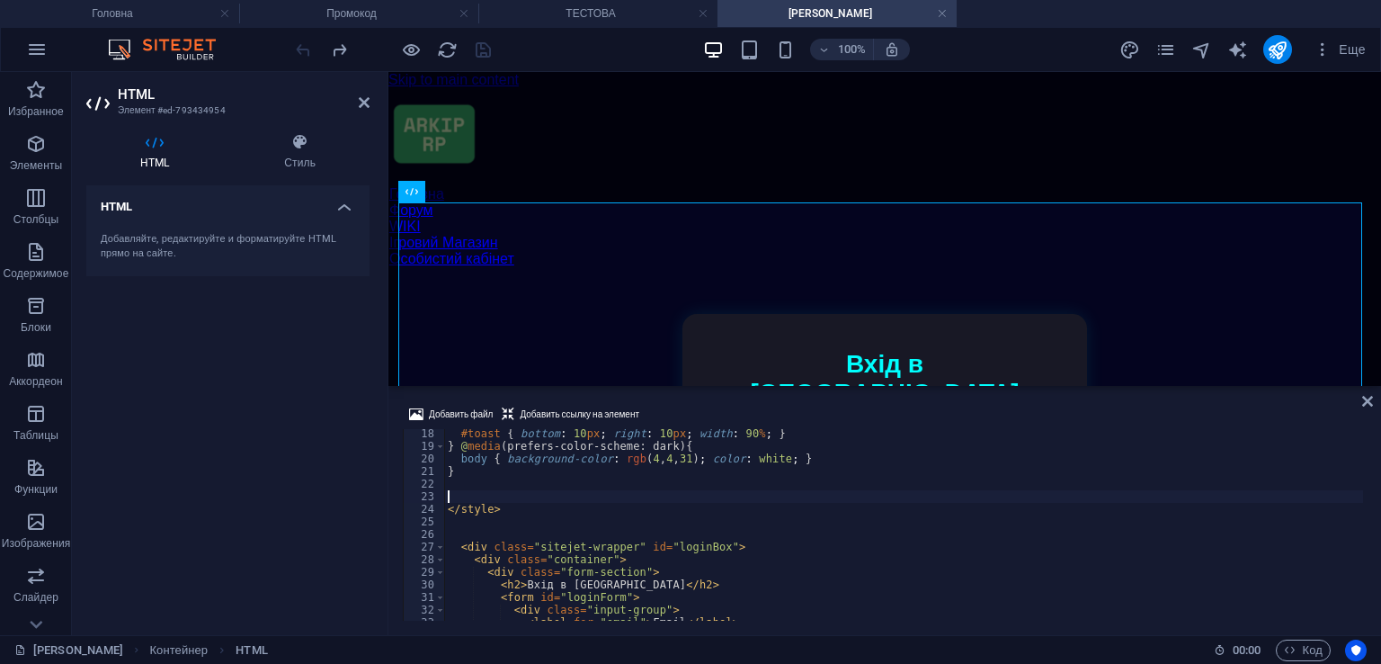
paste textarea
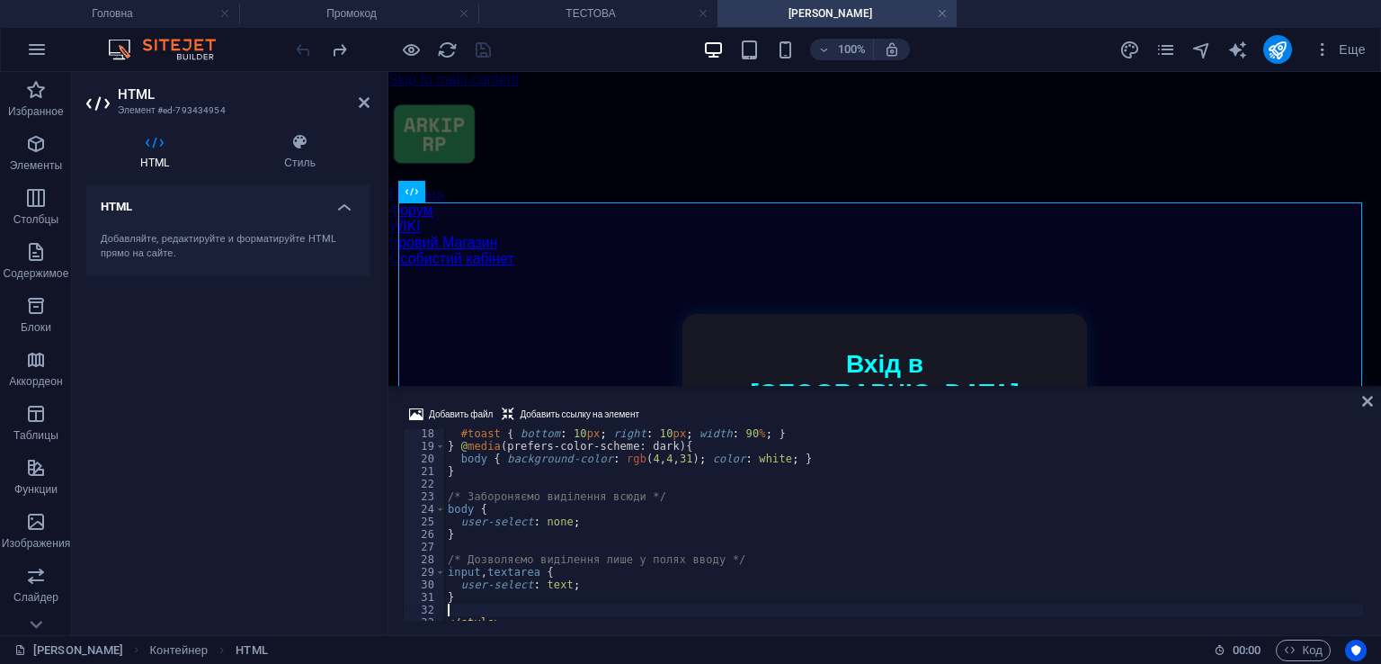
scroll to position [270, 0]
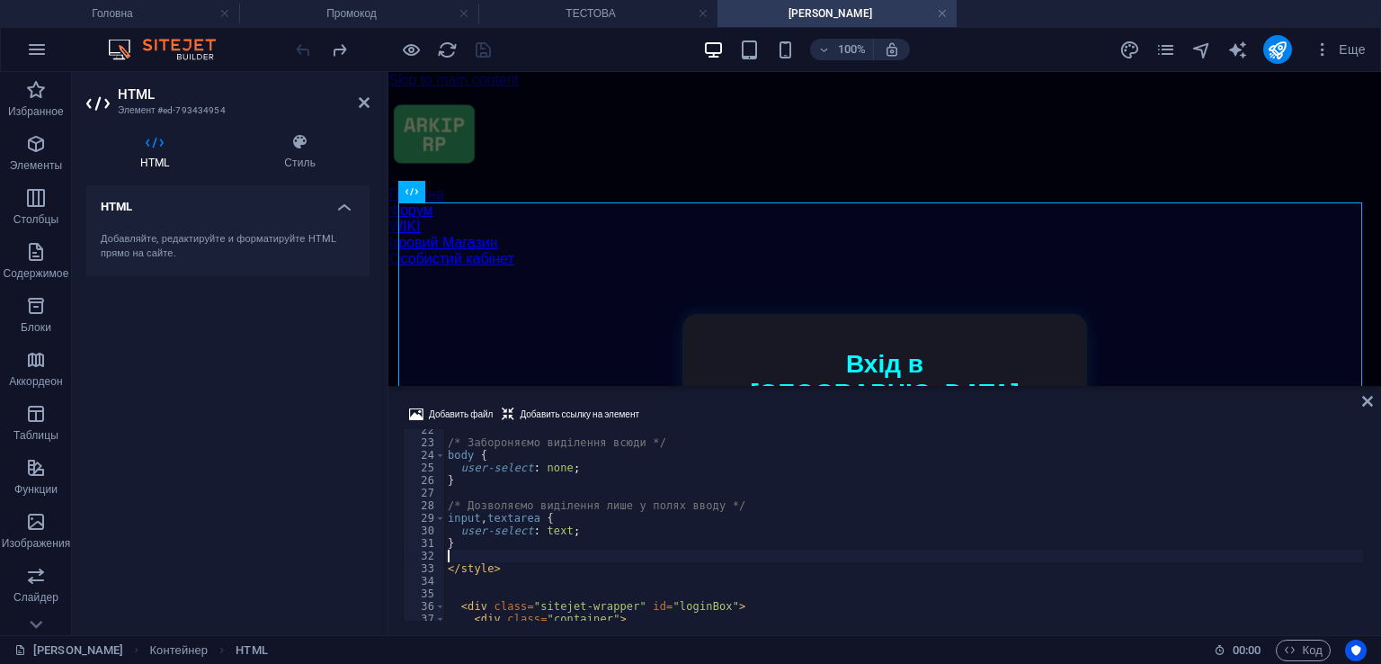
click at [726, 408] on div "Добавить файл Добавить ссылку на элемент" at bounding box center [885, 417] width 964 height 26
click at [487, 51] on icon "save" at bounding box center [483, 50] width 21 height 21
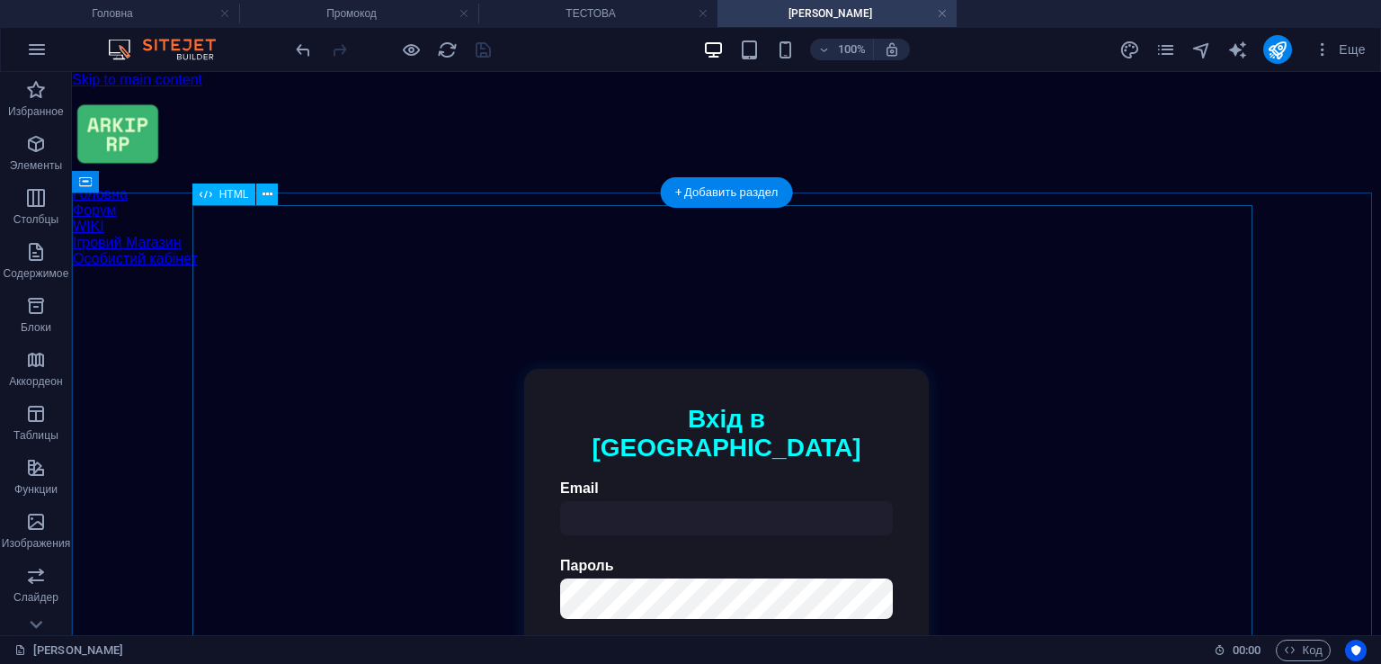
click at [672, 442] on div "Авторизація | ARKIP RP Вхід в акаунт Email Пароль Підтвердіть, що ви не робот: …" at bounding box center [726, 562] width 1283 height 563
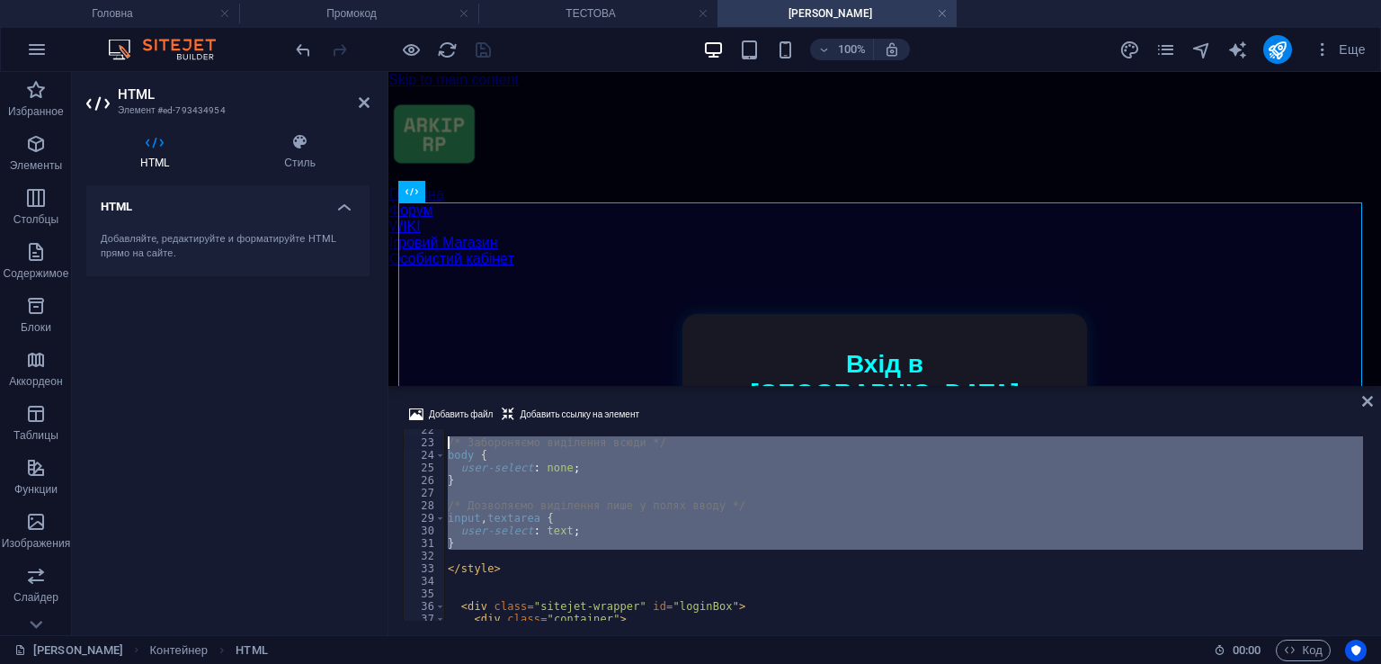
drag, startPoint x: 510, startPoint y: 551, endPoint x: 437, endPoint y: 447, distance: 127.2
click at [437, 447] on div "22 23 24 25 26 27 28 29 30 31 32 33 34 35 36 37 38 /* Забороняємо виділення всю…" at bounding box center [885, 525] width 964 height 192
type textarea "/* Забороняємо виділення всюди */ body {"
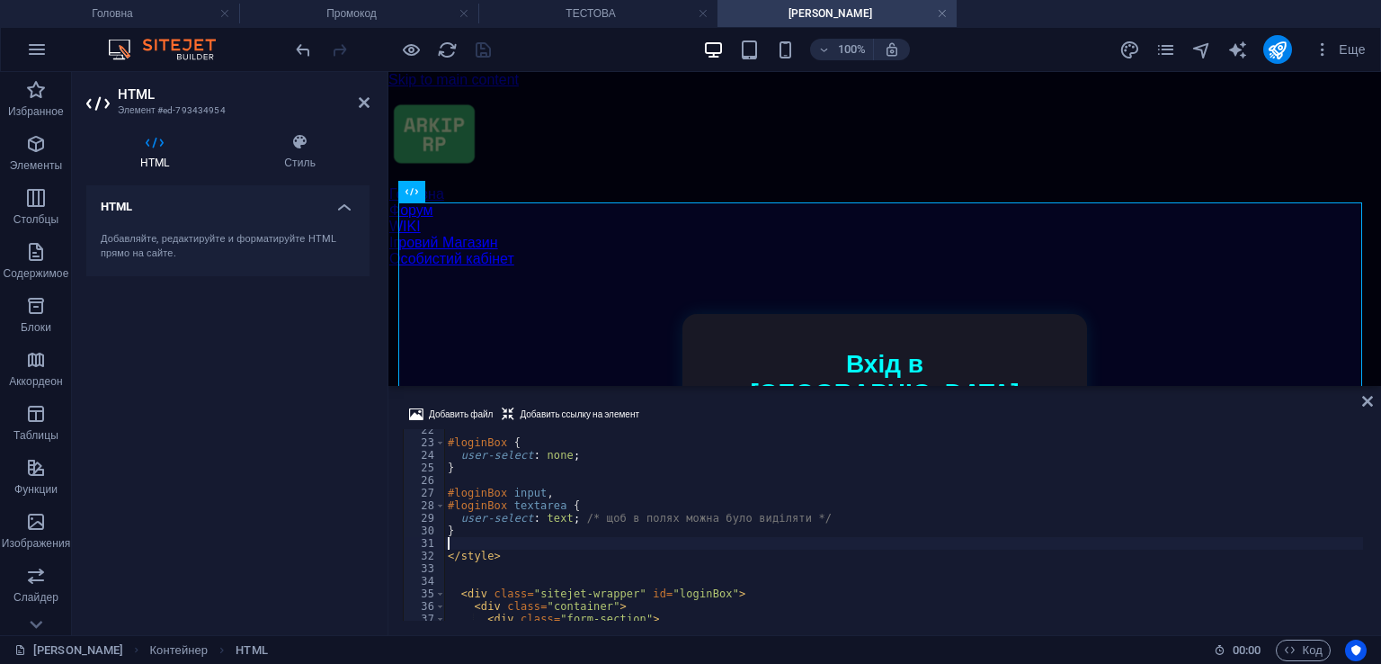
click at [697, 410] on div "Добавить файл Добавить ссылку на элемент" at bounding box center [885, 417] width 964 height 26
click at [489, 40] on icon "save" at bounding box center [483, 50] width 21 height 21
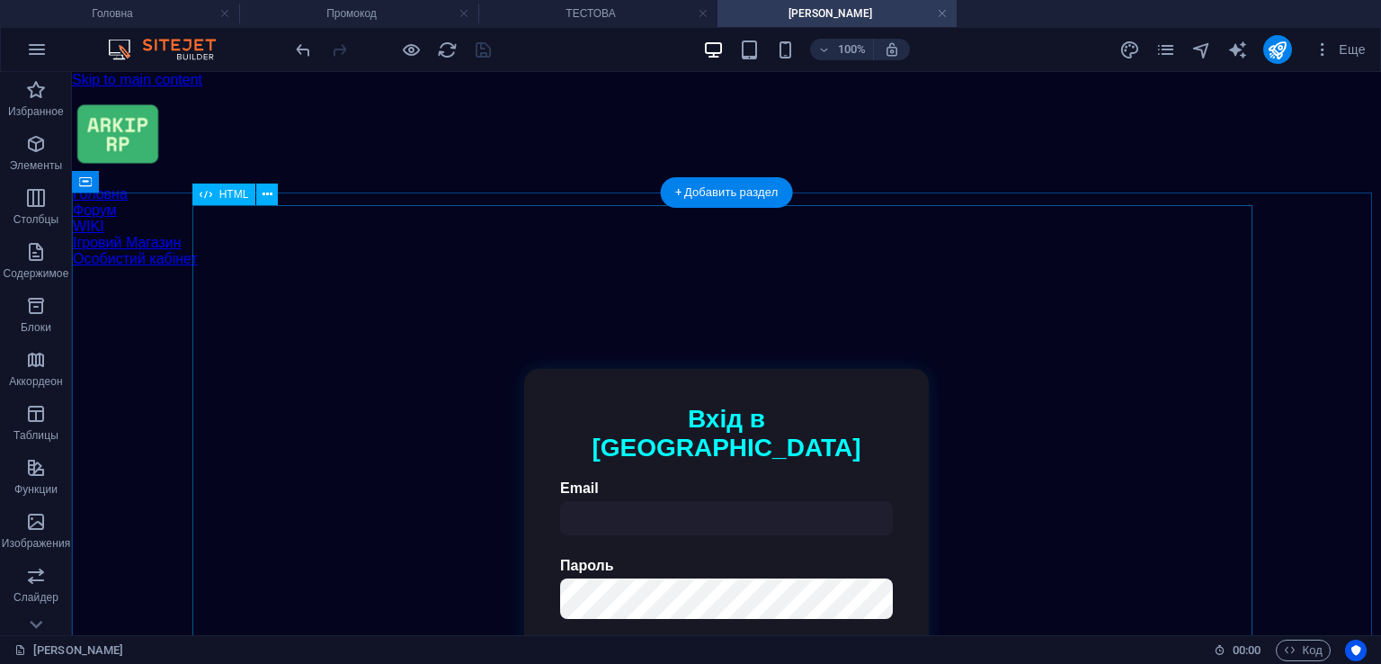
click at [885, 368] on div "Авторизація | ARKIP RP Вхід в акаунт Email Пароль Підтвердіть, що ви не робот: …" at bounding box center [726, 562] width 1283 height 563
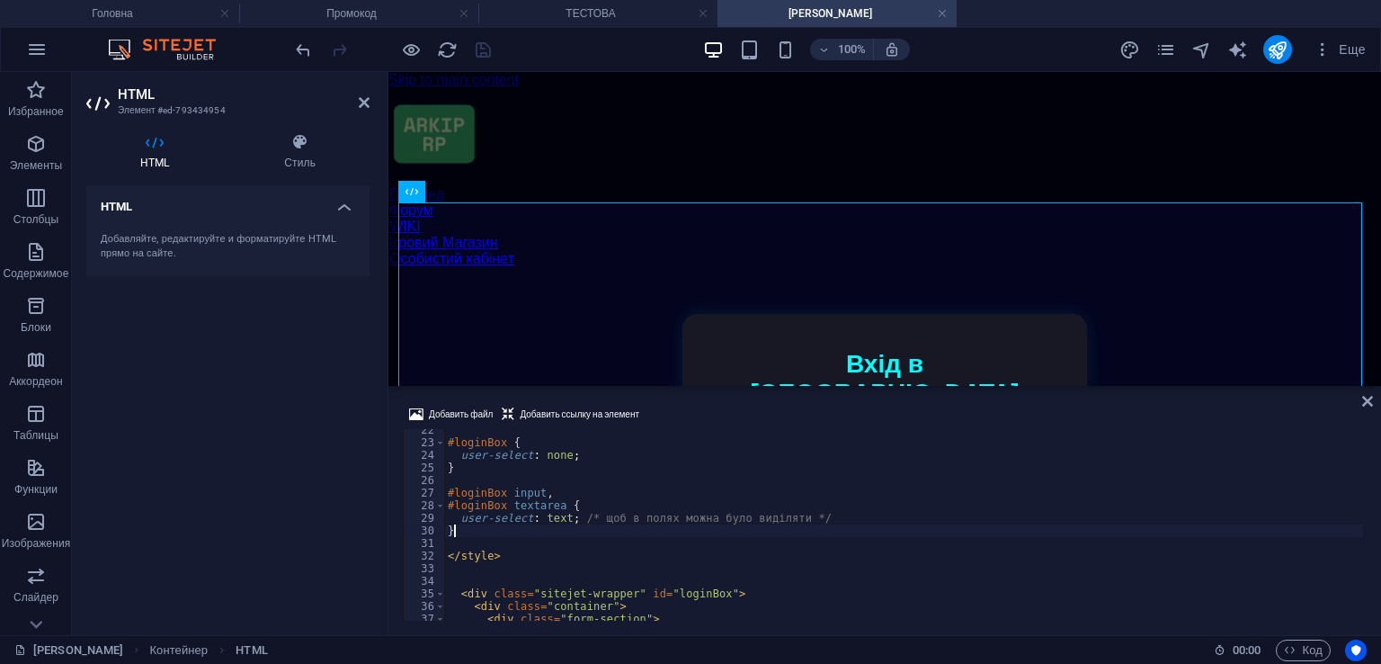
type textarea "}"
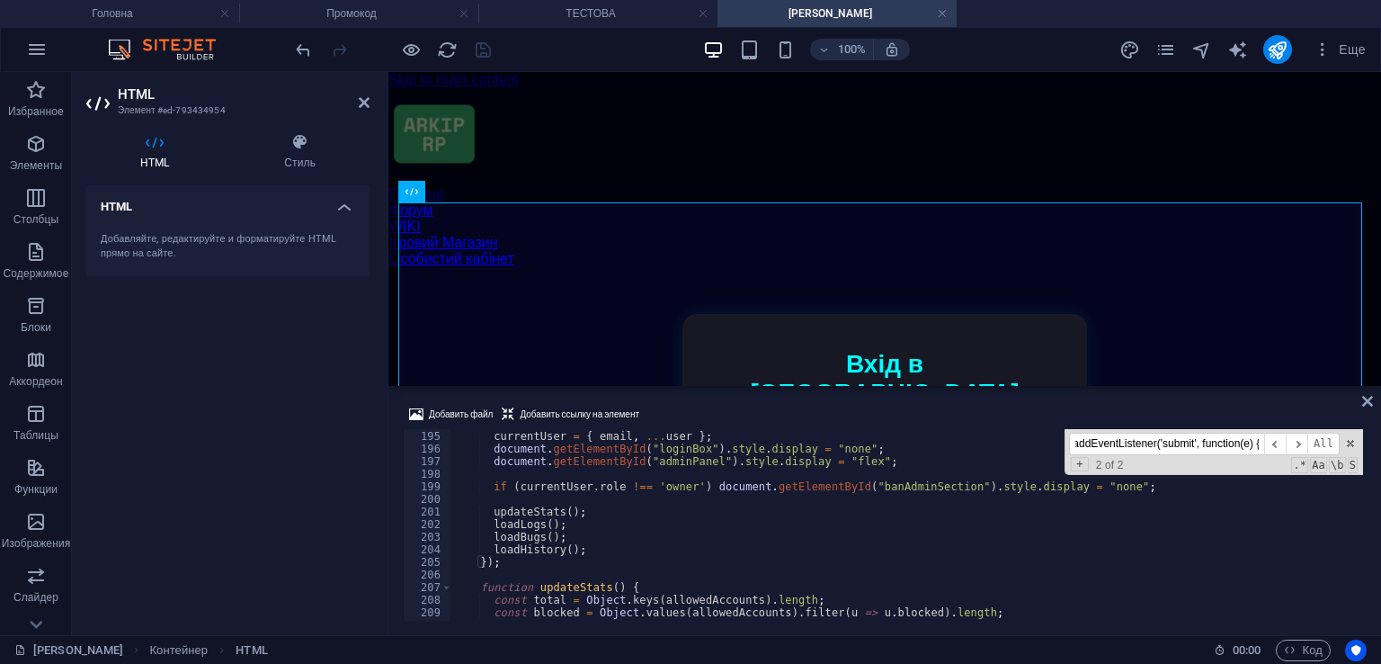
scroll to position [2495, 0]
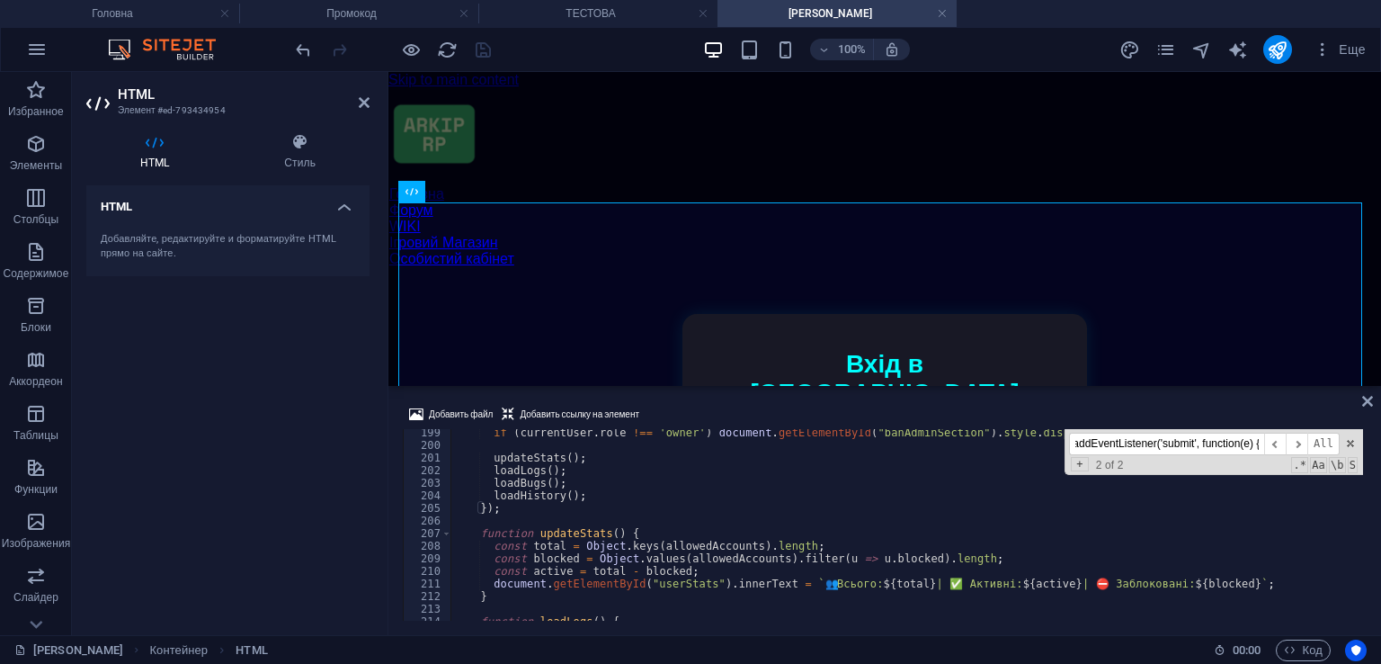
type input "document.getElementById('loginForm').addEventListener('submit', function(e) {"
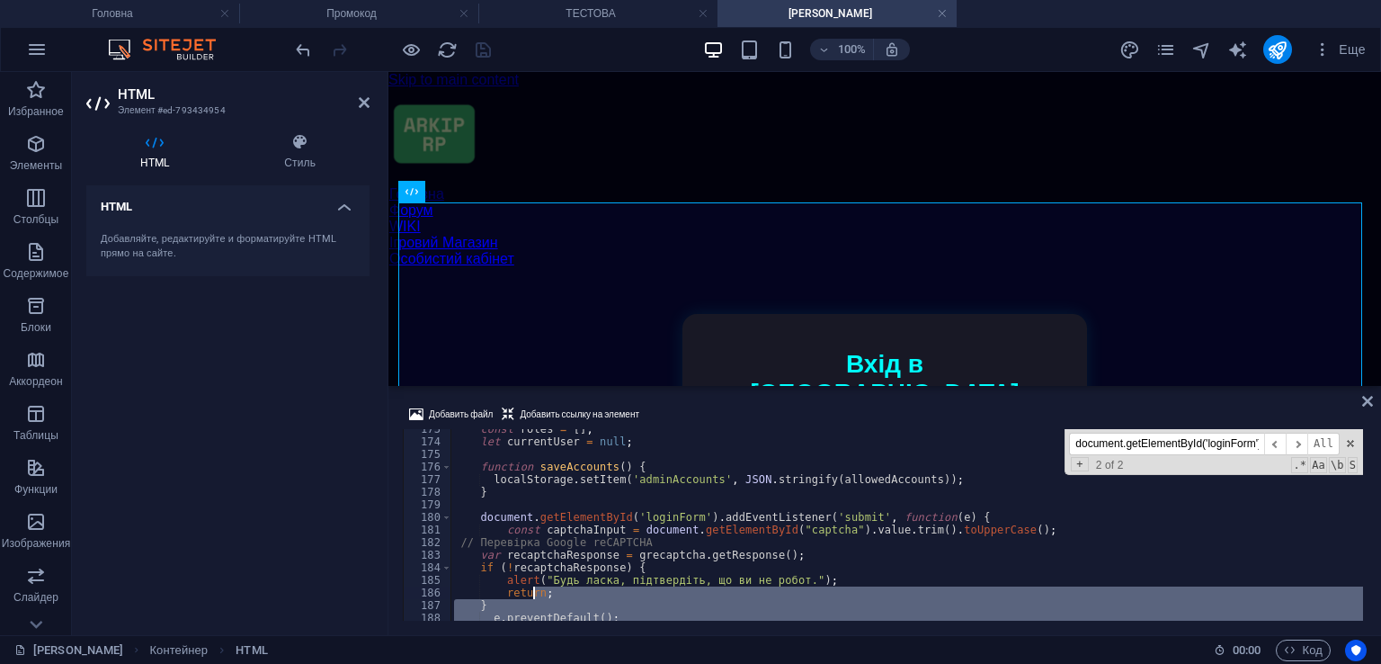
scroll to position [2226, 0]
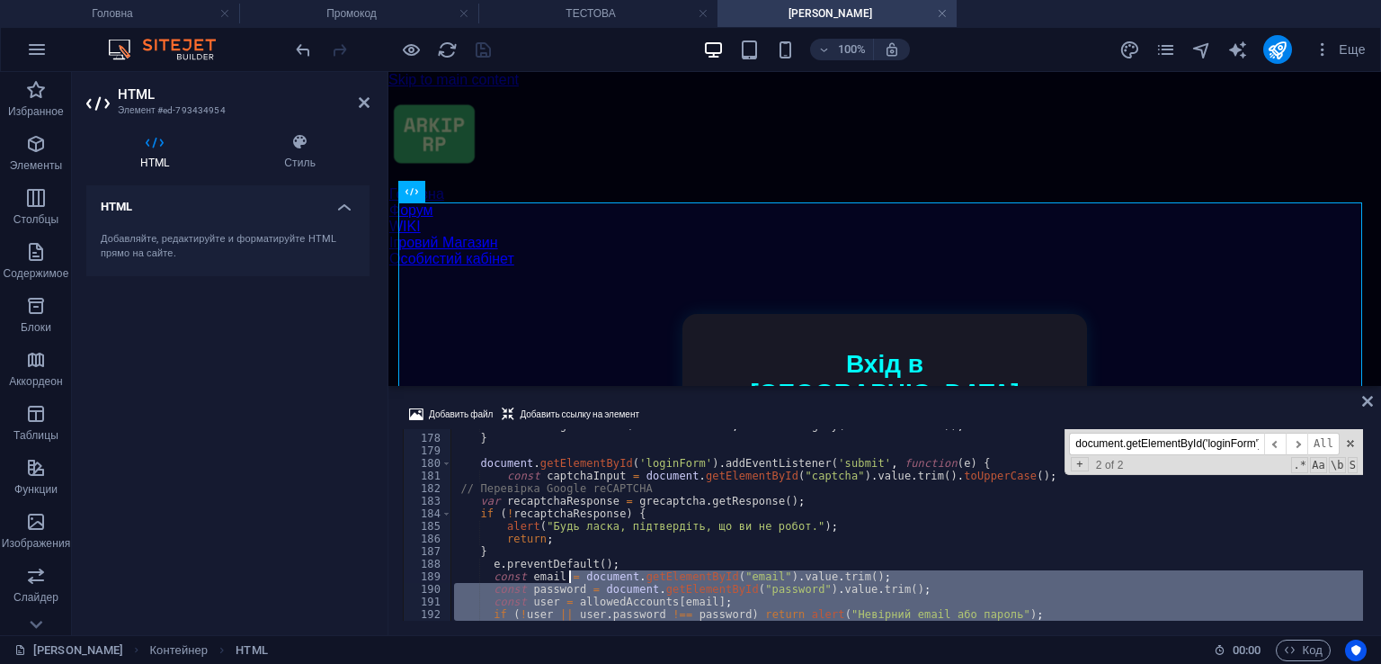
drag, startPoint x: 516, startPoint y: 504, endPoint x: 567, endPoint y: 572, distance: 84.9
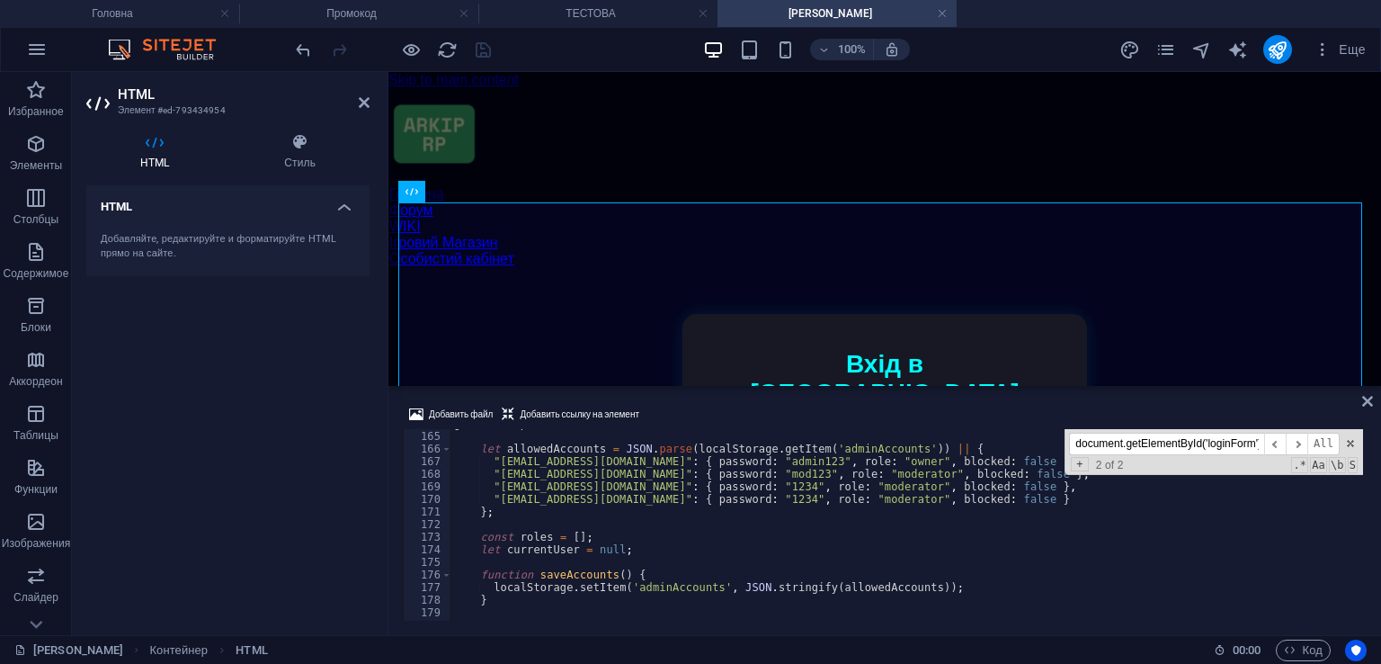
scroll to position [2064, 0]
click at [1199, 449] on input "document.getElementById('loginForm').addEventListener('submit', function(e) {" at bounding box center [1166, 444] width 195 height 22
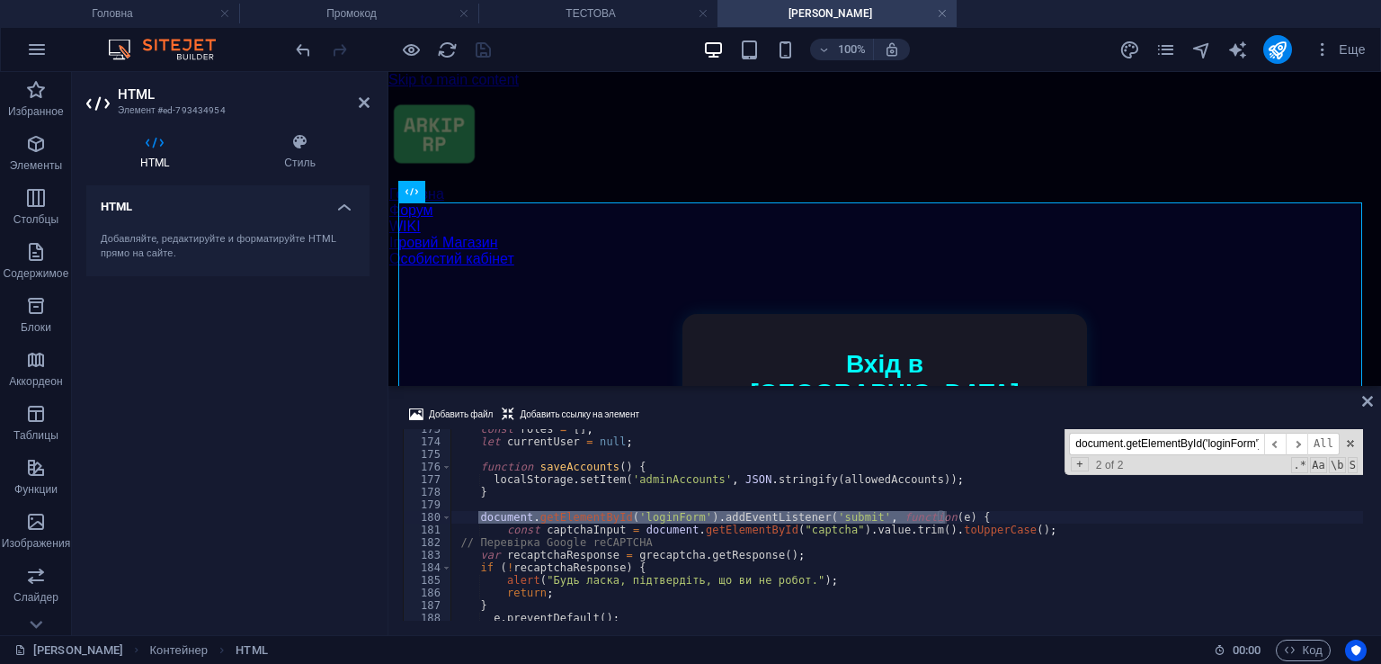
scroll to position [2226, 0]
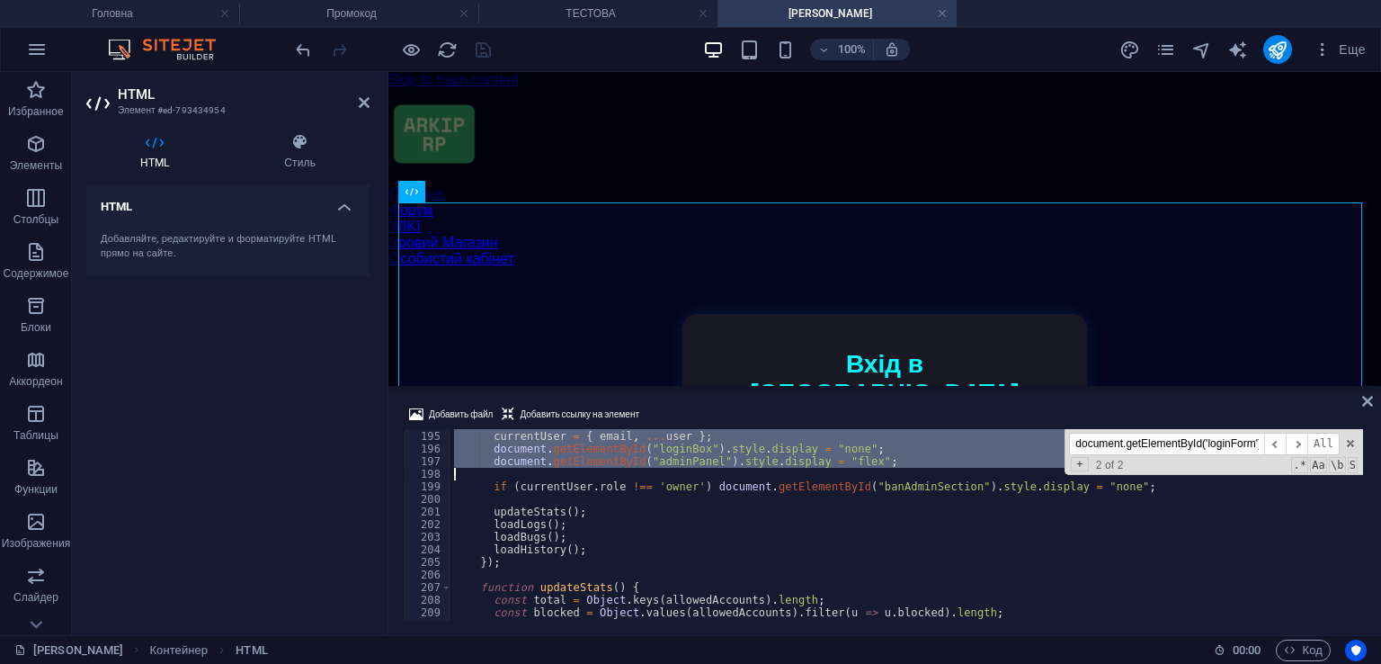
scroll to position [2441, 0]
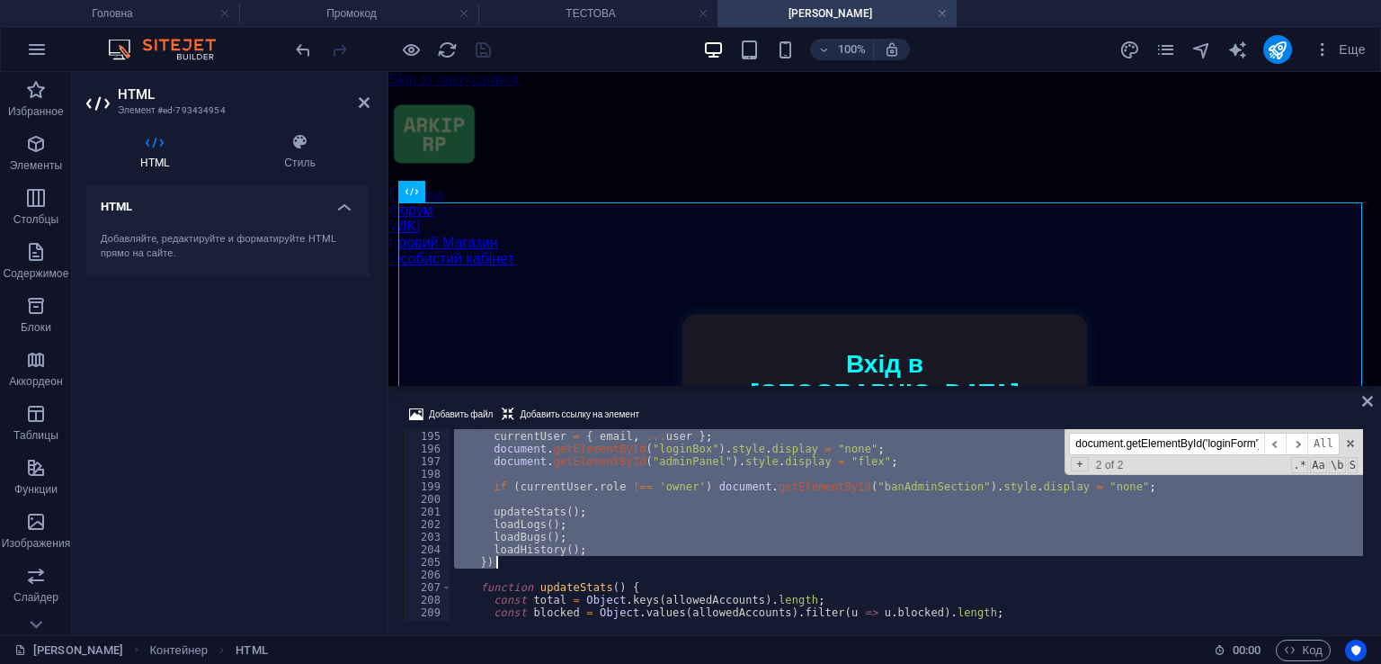
drag, startPoint x: 489, startPoint y: 463, endPoint x: 615, endPoint y: 559, distance: 158.5
type textarea "loadHistory(); });"
paste textarea
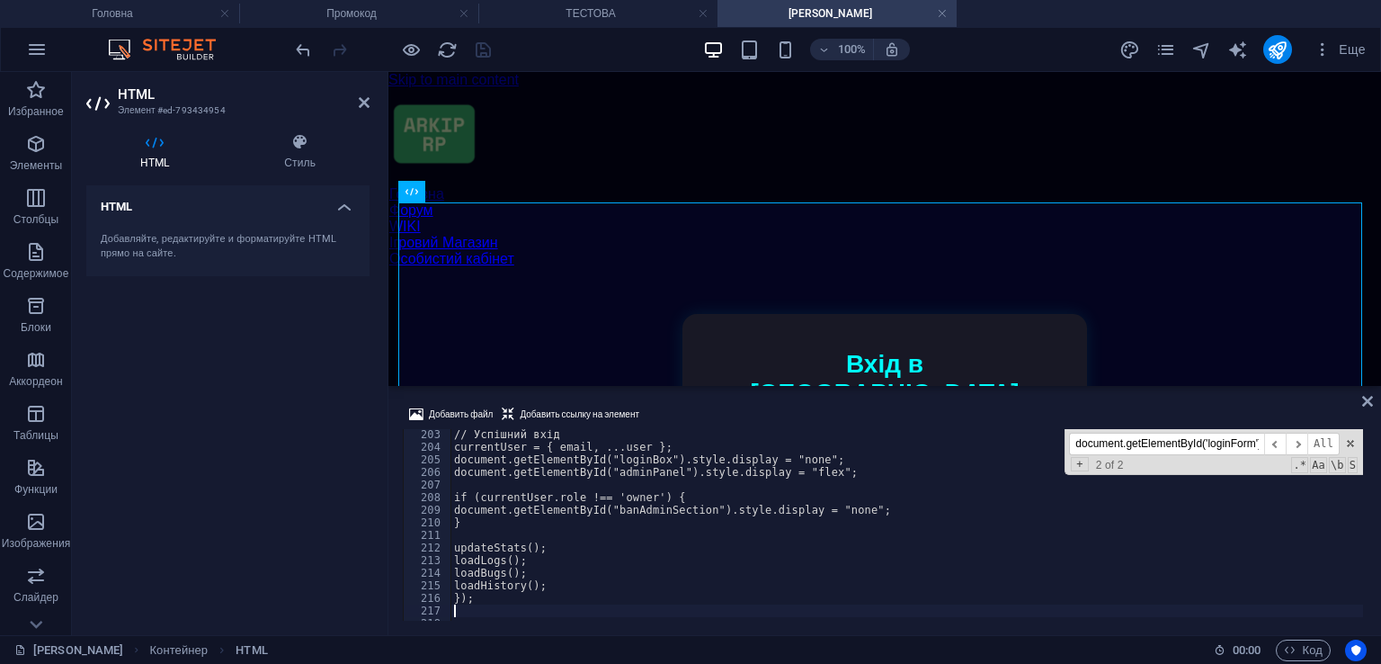
scroll to position [2597, 0]
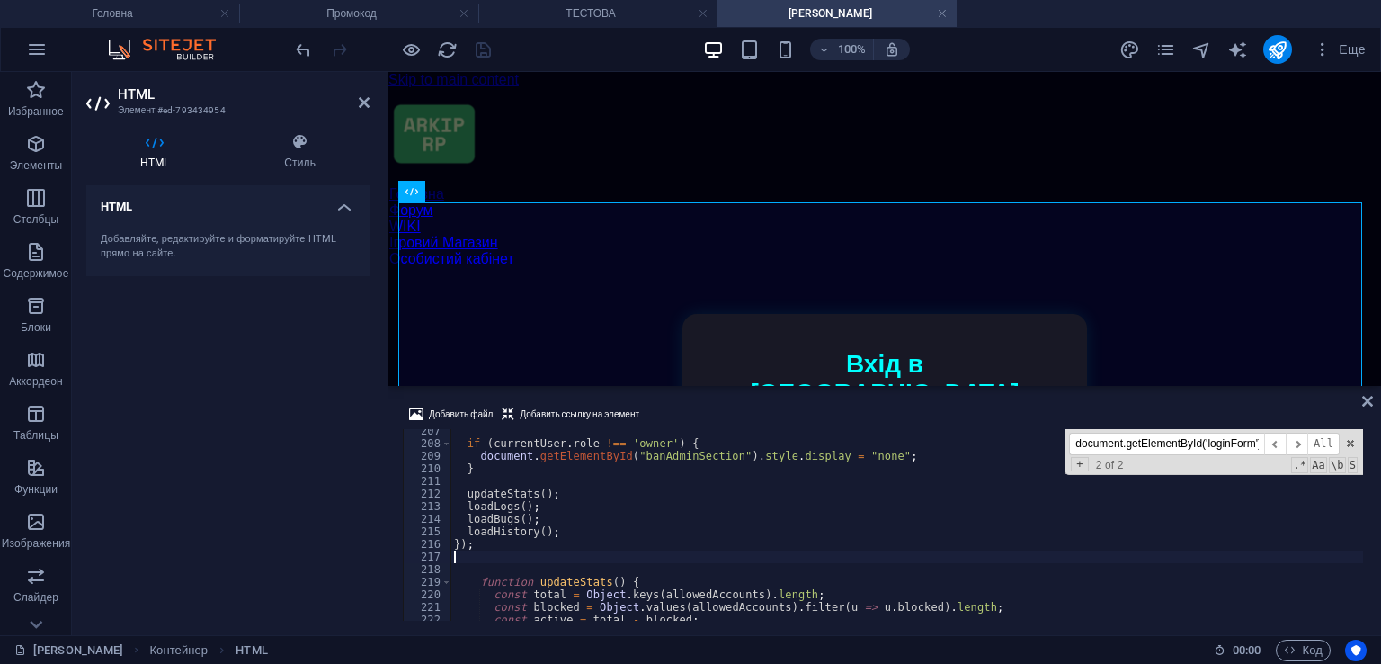
type textarea "});"
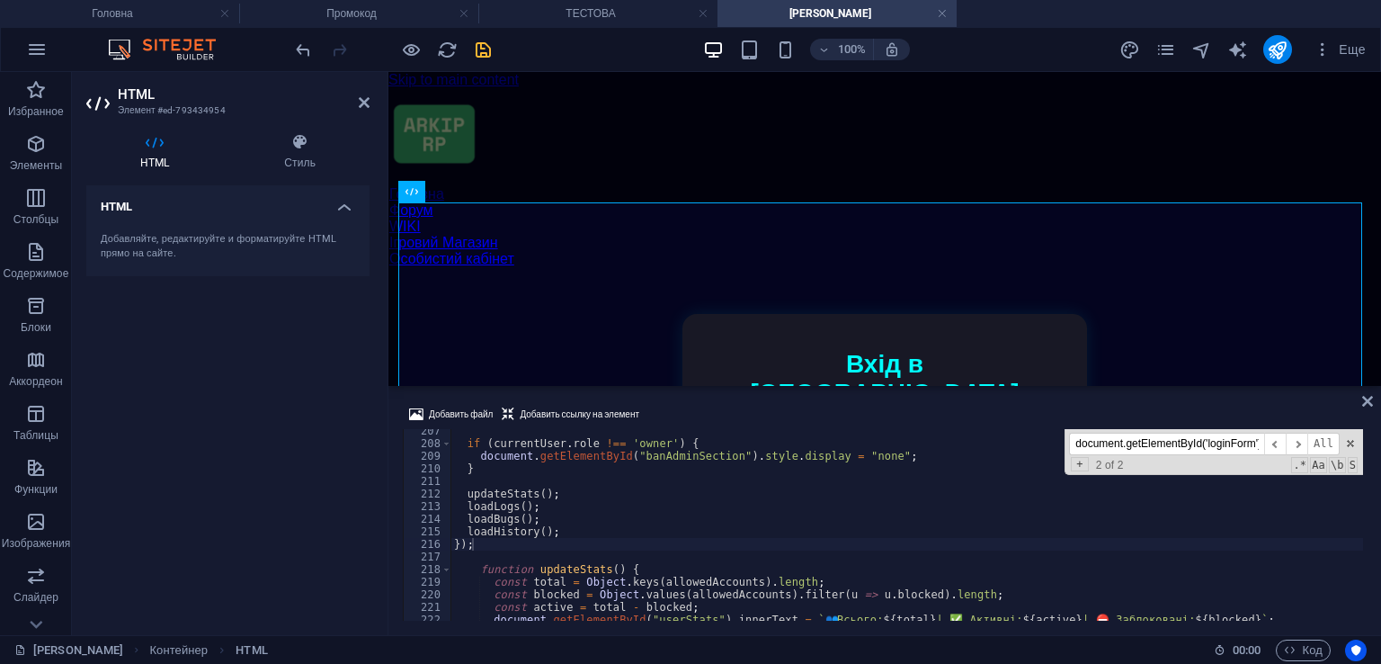
drag, startPoint x: 705, startPoint y: 406, endPoint x: 189, endPoint y: 169, distance: 567.8
click at [705, 406] on div "Добавить файл Добавить ссылку на элемент" at bounding box center [885, 417] width 964 height 26
click at [489, 35] on div at bounding box center [392, 49] width 201 height 29
click at [480, 45] on icon "save" at bounding box center [483, 50] width 21 height 21
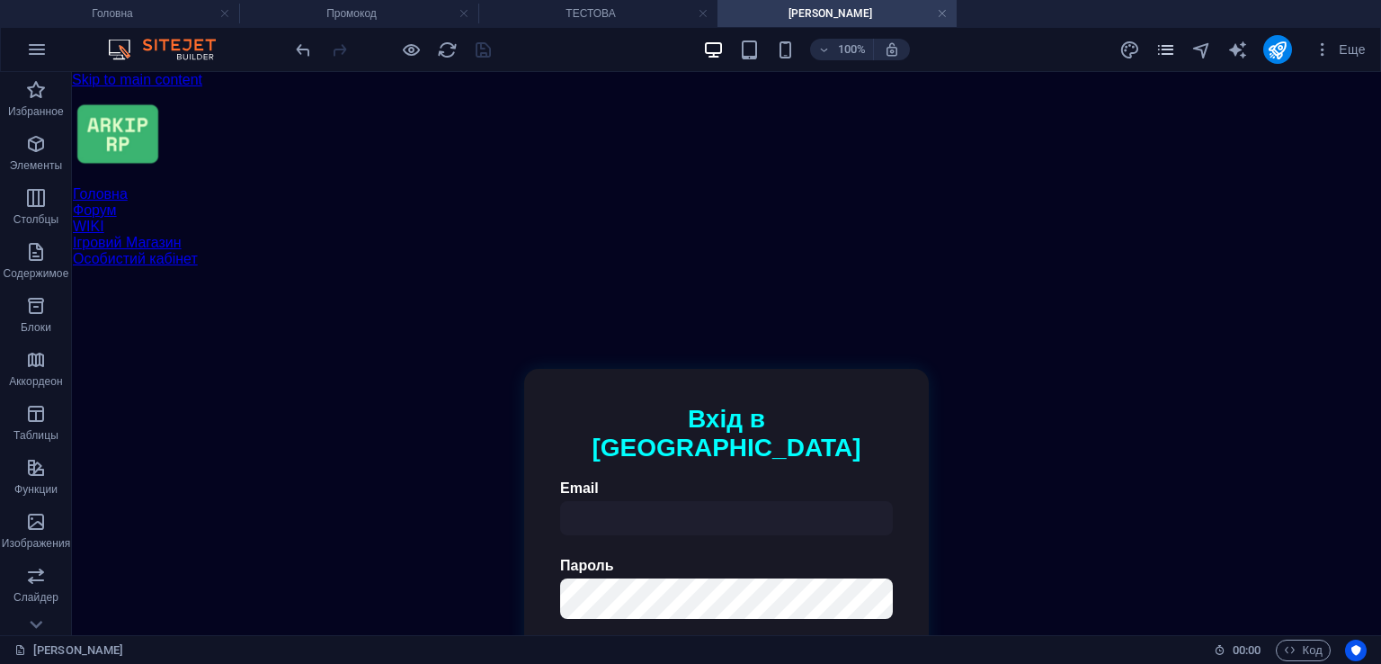
click at [1177, 47] on span "pages" at bounding box center [1167, 50] width 22 height 21
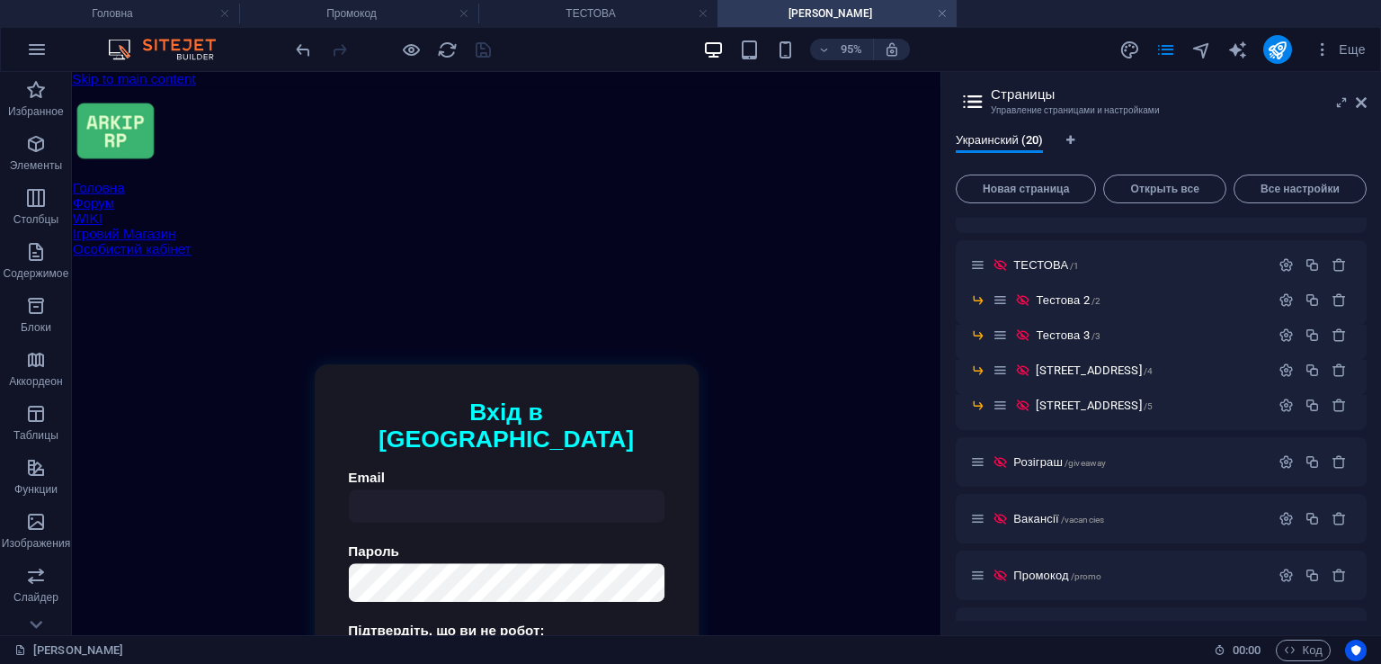
scroll to position [644, 0]
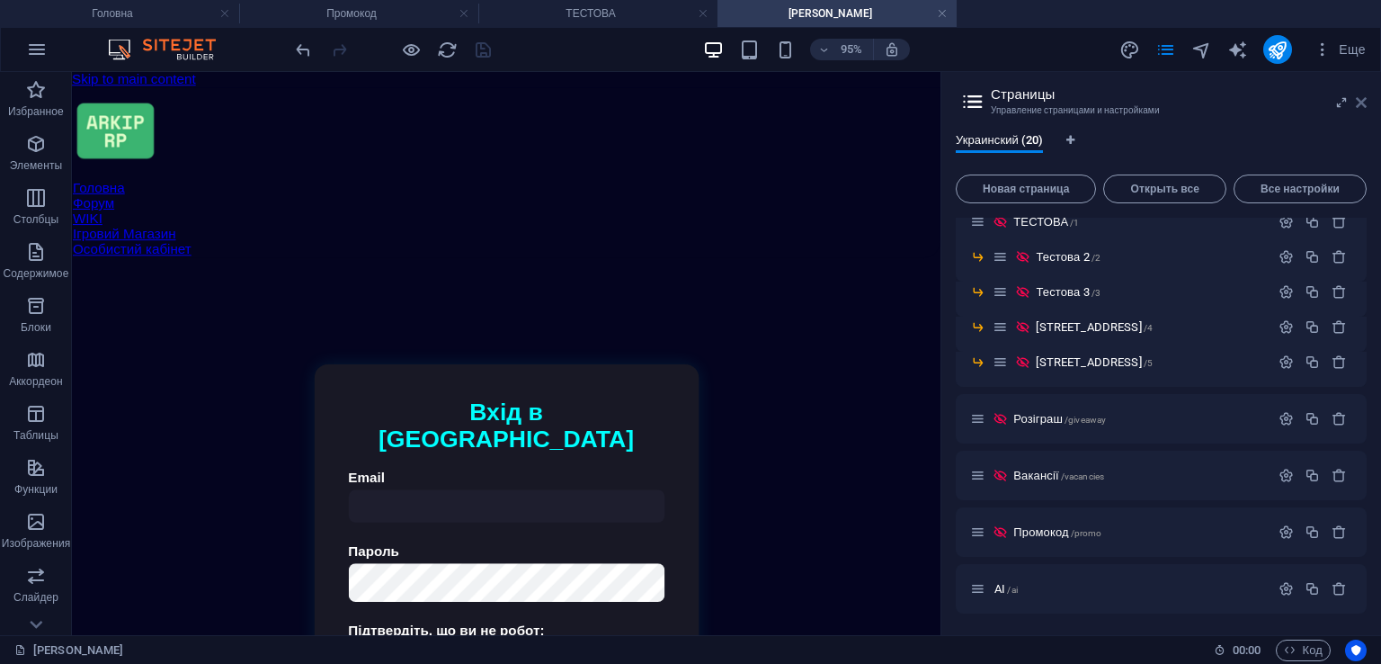
click at [1357, 96] on icon at bounding box center [1361, 102] width 11 height 14
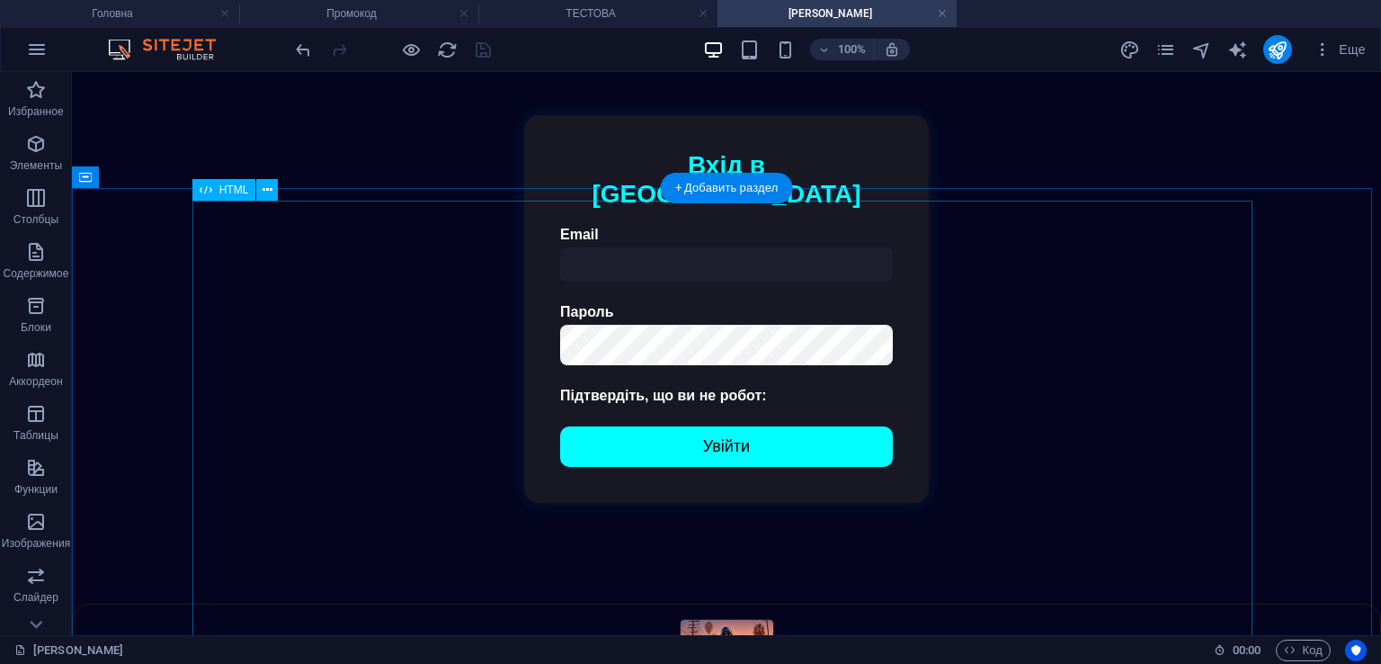
scroll to position [360, 0]
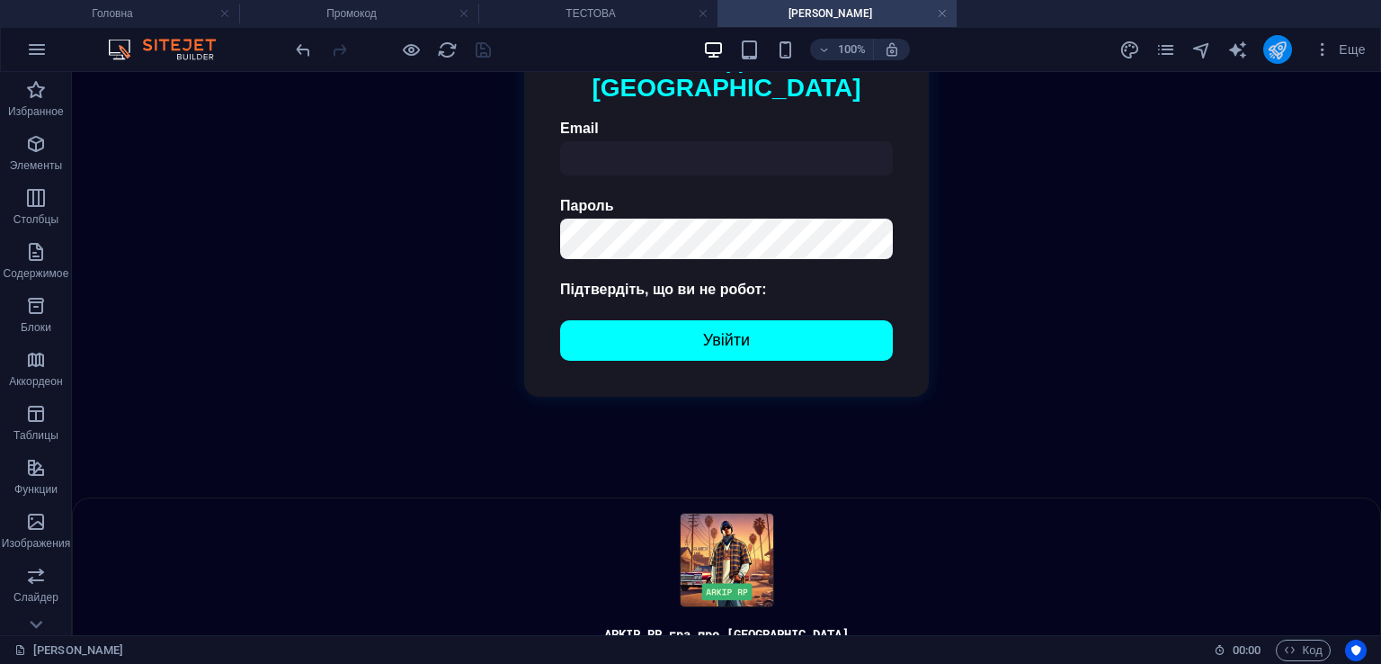
click at [1281, 40] on icon "publish" at bounding box center [1277, 50] width 21 height 21
